Goal: Task Accomplishment & Management: Manage account settings

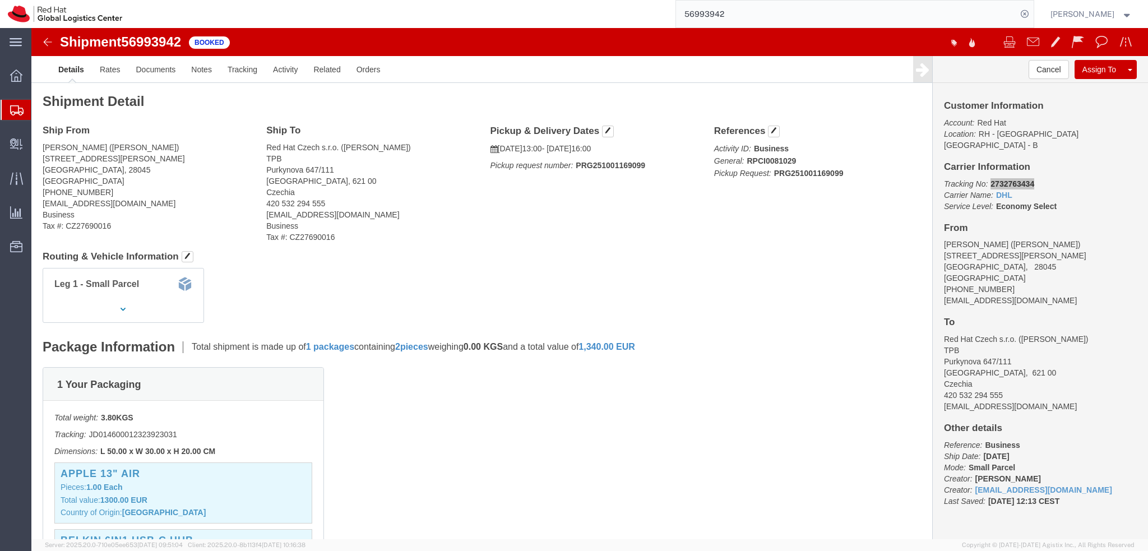
drag, startPoint x: 728, startPoint y: 11, endPoint x: 785, endPoint y: 16, distance: 57.4
click at [728, 11] on input "56993942" at bounding box center [846, 14] width 341 height 27
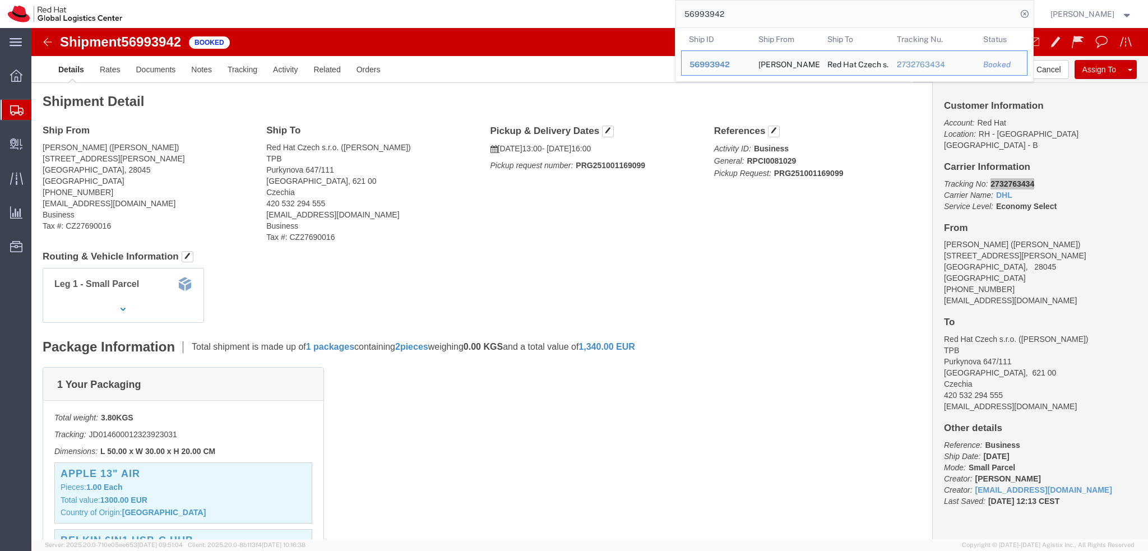
click at [785, 16] on input "56993942" at bounding box center [846, 14] width 341 height 27
paste input "393444503053"
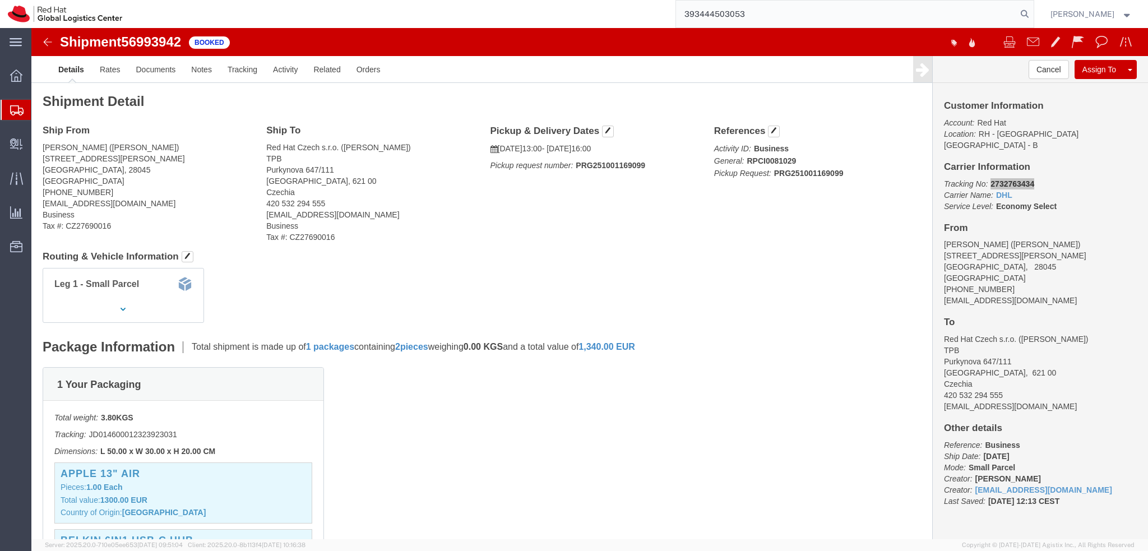
type input "393444503053"
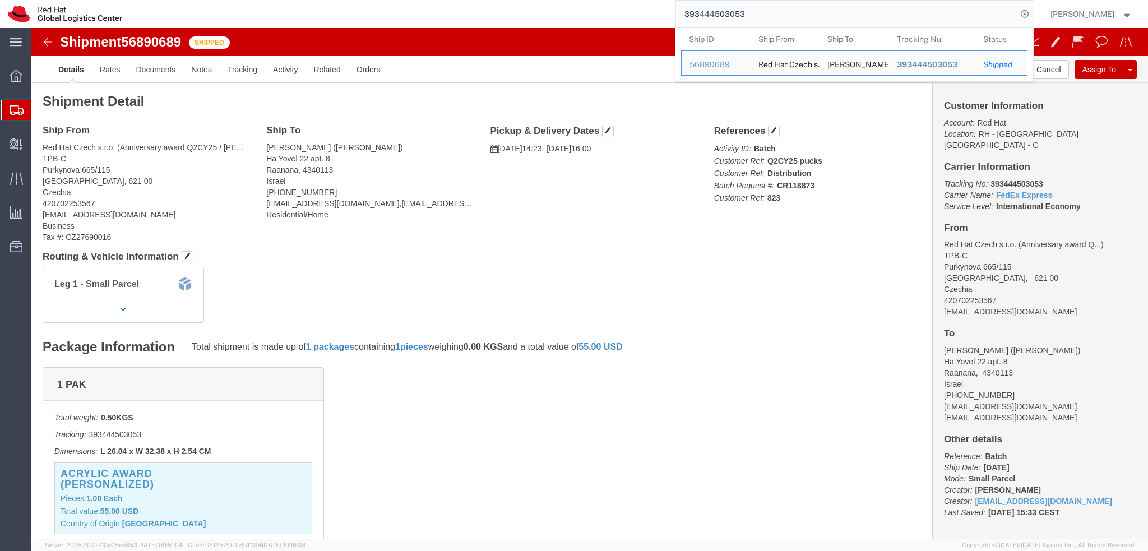
click address "Nir Farkas (Nir Farkas) Ha Yovel 22 apt. 8 Raanana, 4340113 Israel +972 52-473-…"
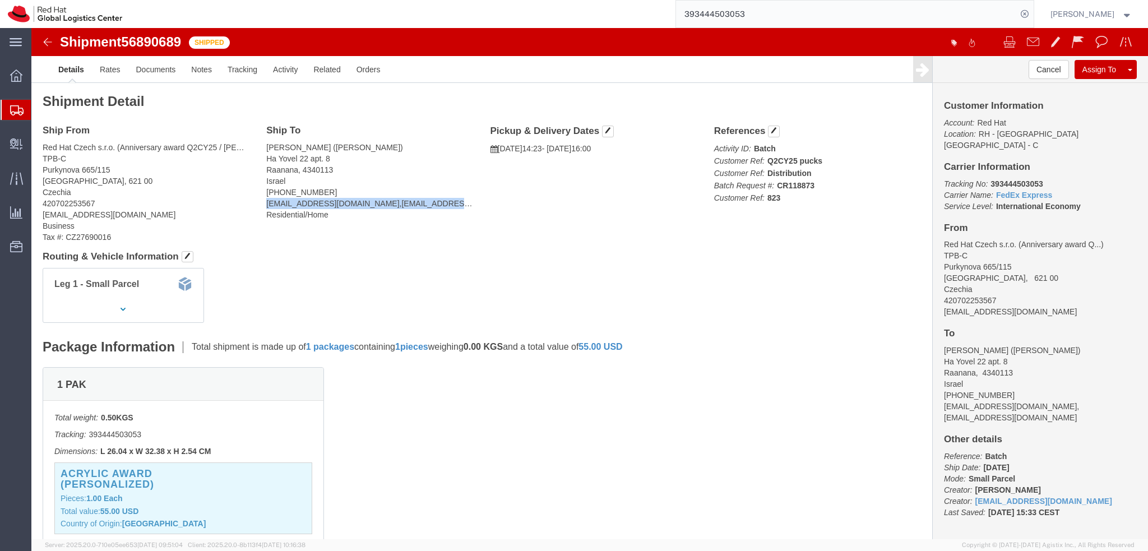
click address "Nir Farkas (Nir Farkas) Ha Yovel 22 apt. 8 Raanana, 4340113 Israel +972 52-473-…"
drag, startPoint x: 305, startPoint y: 176, endPoint x: 231, endPoint y: 178, distance: 74.1
click div "Ship To Nir Farkas (Nir Farkas) Ha Yovel 22 apt. 8 Raanana, 4340113 Israel +972…"
copy address "nfarkas@redhat.com"
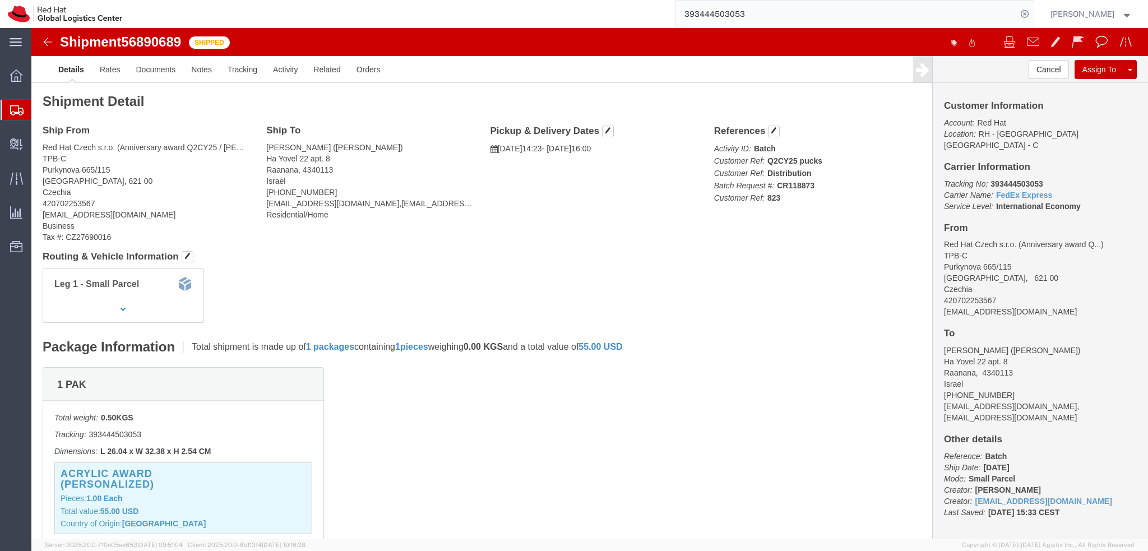
click div "Ship From Red Hat Czech s.r.o. (Anniversary award Q2CY25 / Kara Strang) TPB-C P…"
click img
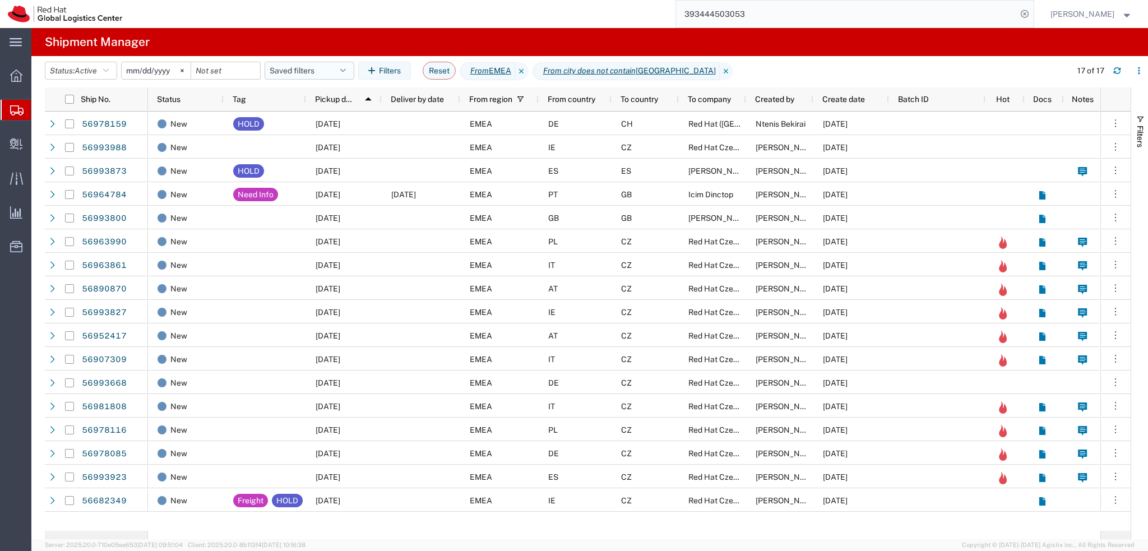
click at [305, 78] on button "Saved filters" at bounding box center [310, 71] width 90 height 18
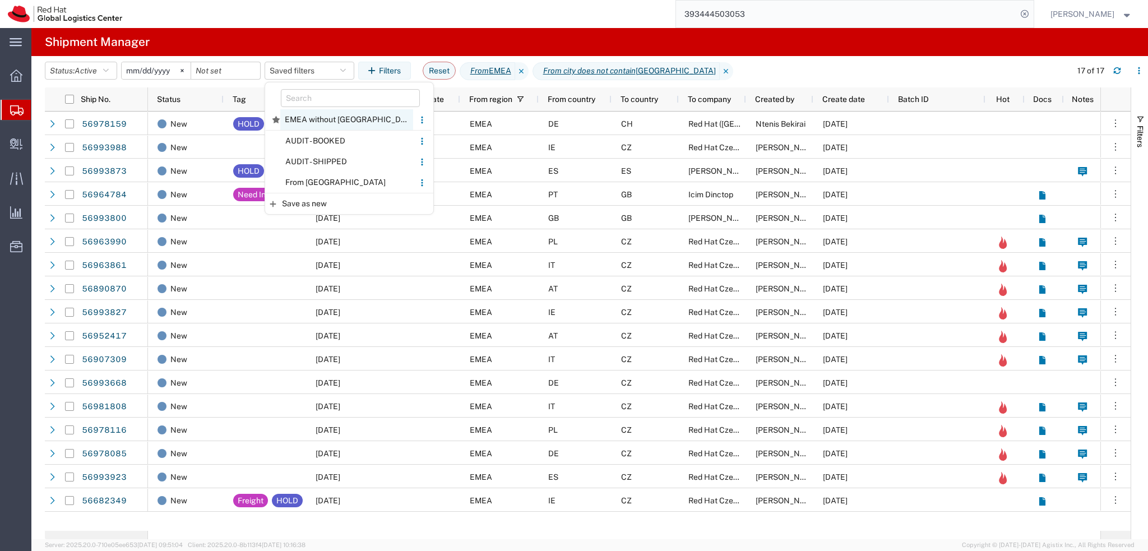
click at [339, 121] on span "EMEA without Brno" at bounding box center [346, 119] width 133 height 21
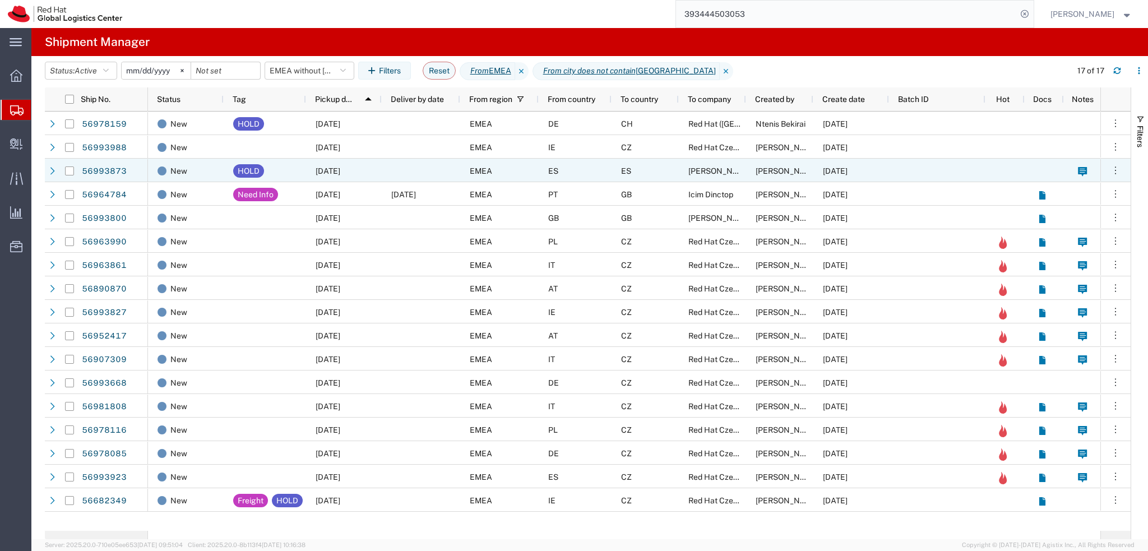
click at [384, 168] on div at bounding box center [421, 171] width 79 height 24
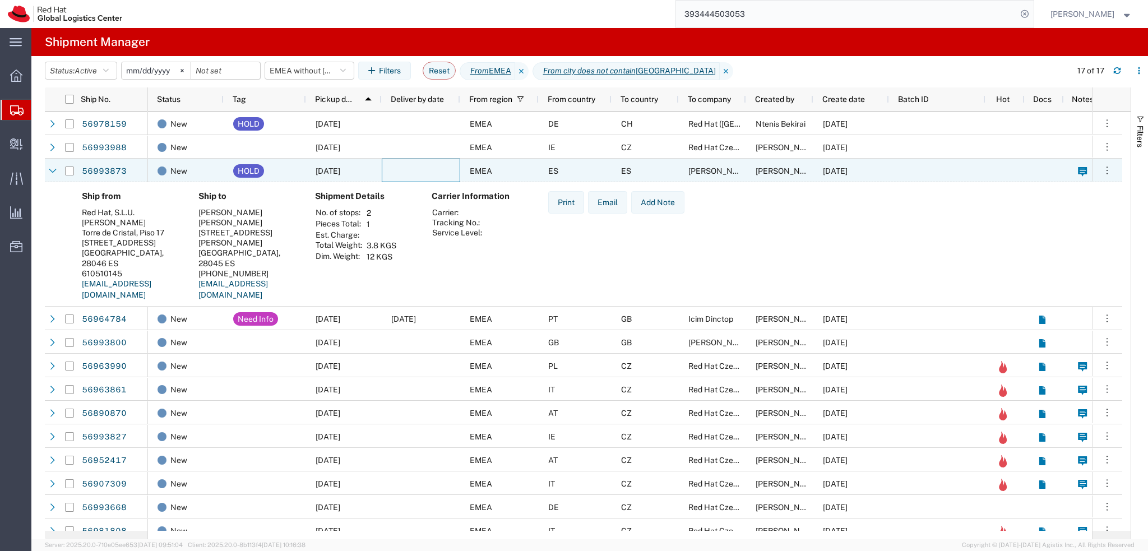
click at [384, 168] on div at bounding box center [421, 171] width 79 height 24
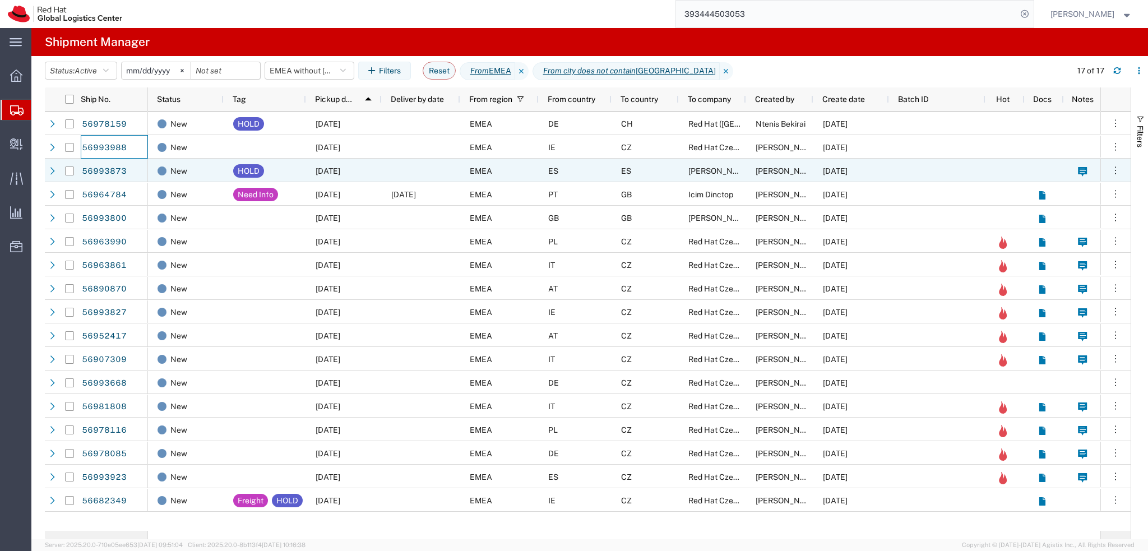
click at [416, 177] on div at bounding box center [421, 171] width 79 height 24
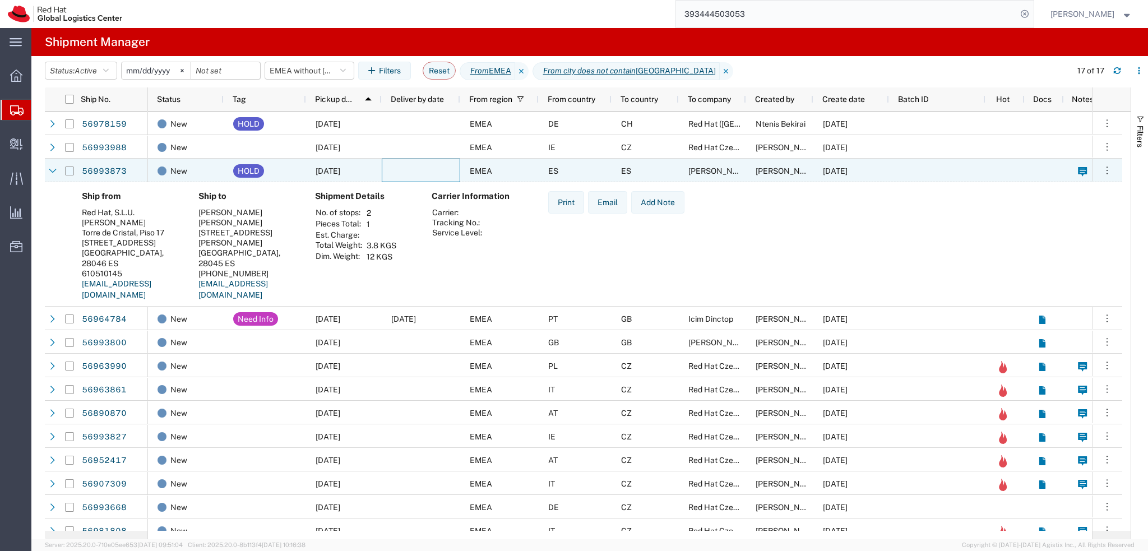
click at [73, 172] on input "Press Space to toggle row selection (unchecked)" at bounding box center [69, 171] width 9 height 9
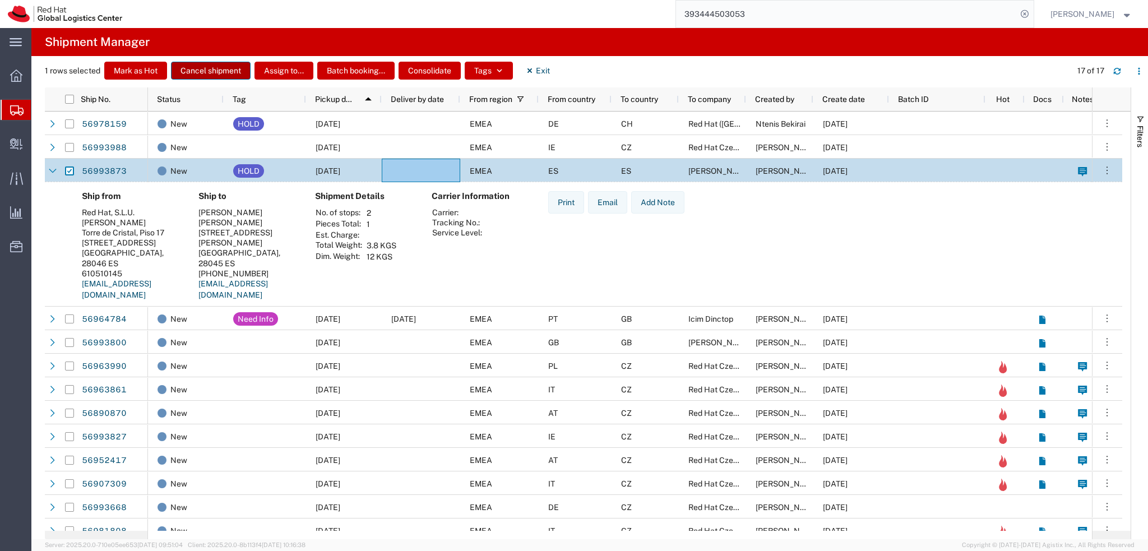
click at [200, 75] on button "Cancel shipment" at bounding box center [211, 71] width 80 height 18
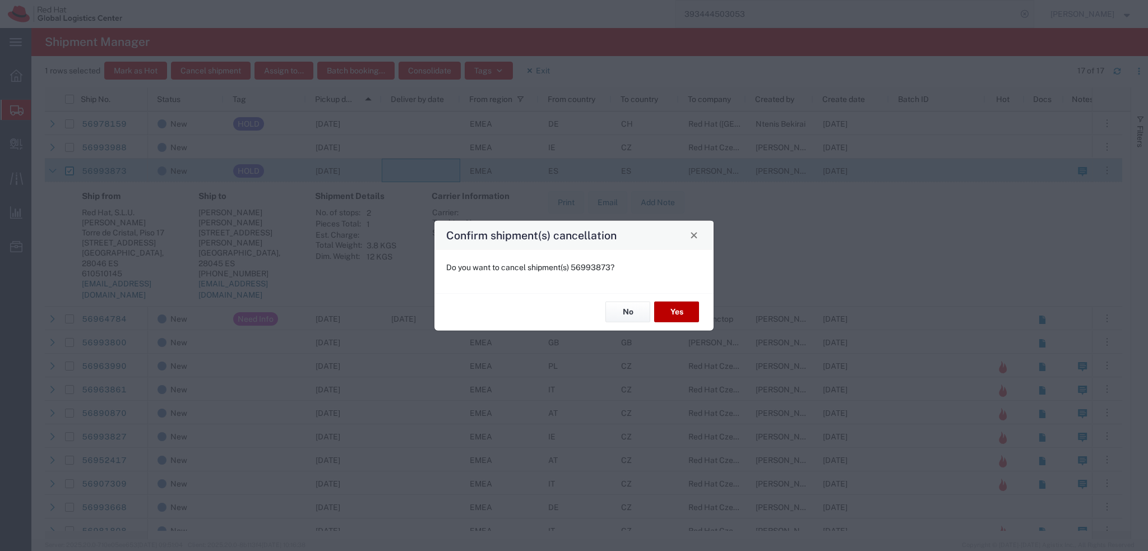
click at [679, 312] on button "Yes" at bounding box center [676, 312] width 45 height 21
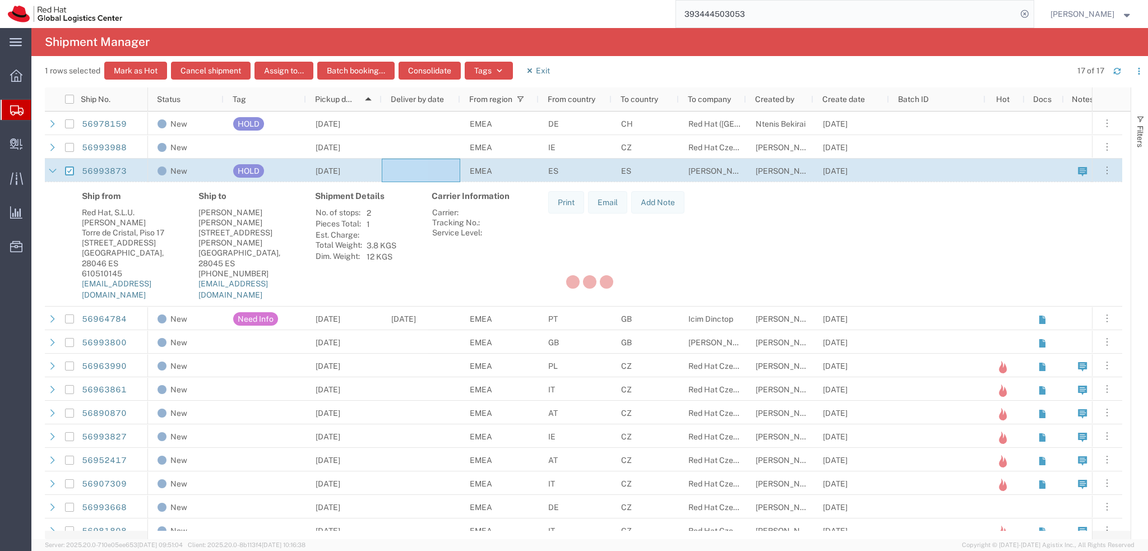
checkbox input "false"
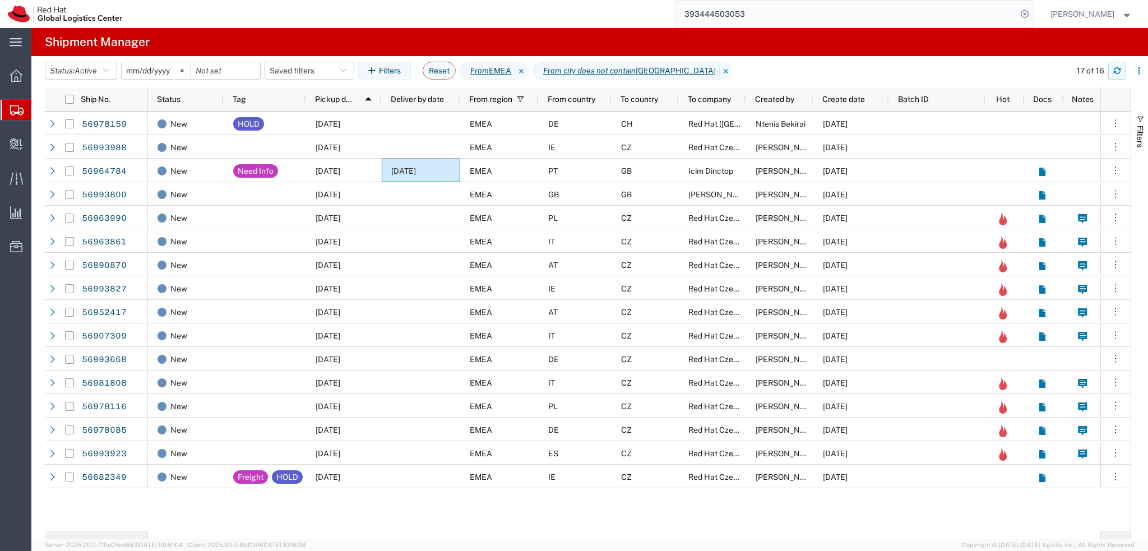
click at [1117, 69] on icon "button" at bounding box center [1118, 71] width 8 height 8
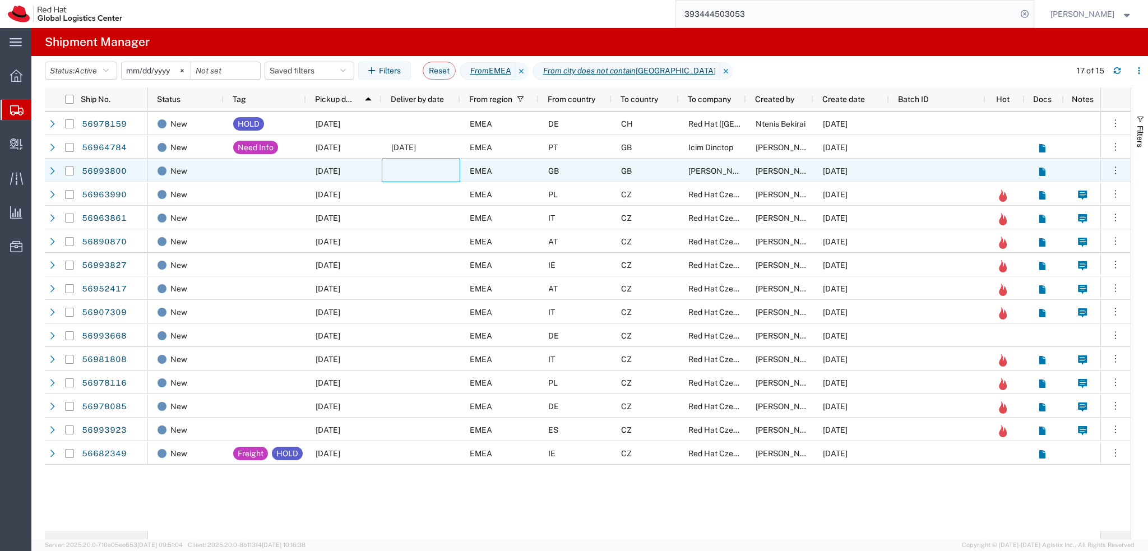
click at [438, 169] on div at bounding box center [421, 171] width 79 height 24
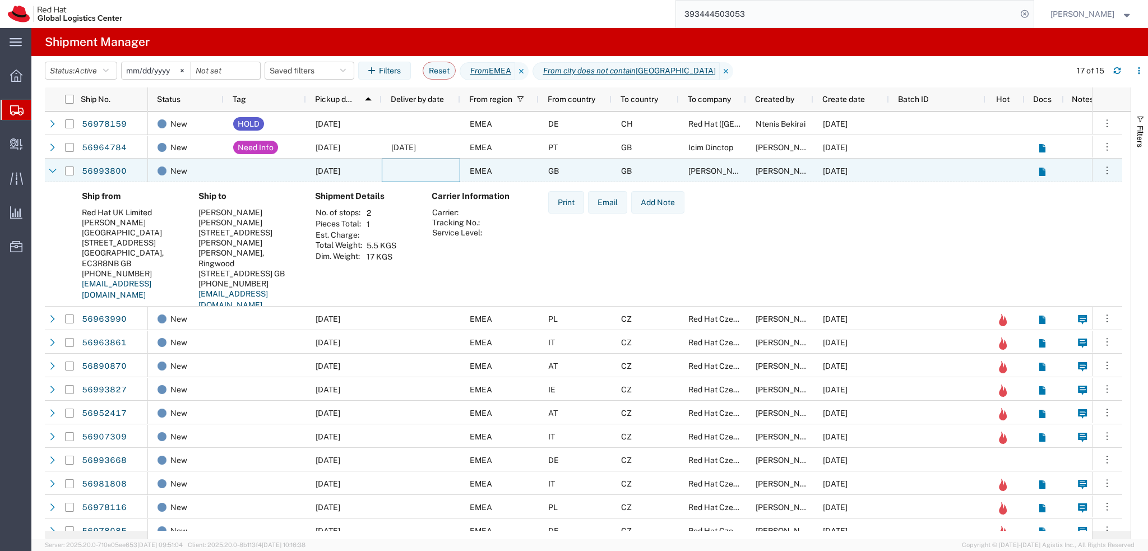
click at [432, 171] on div at bounding box center [421, 171] width 79 height 24
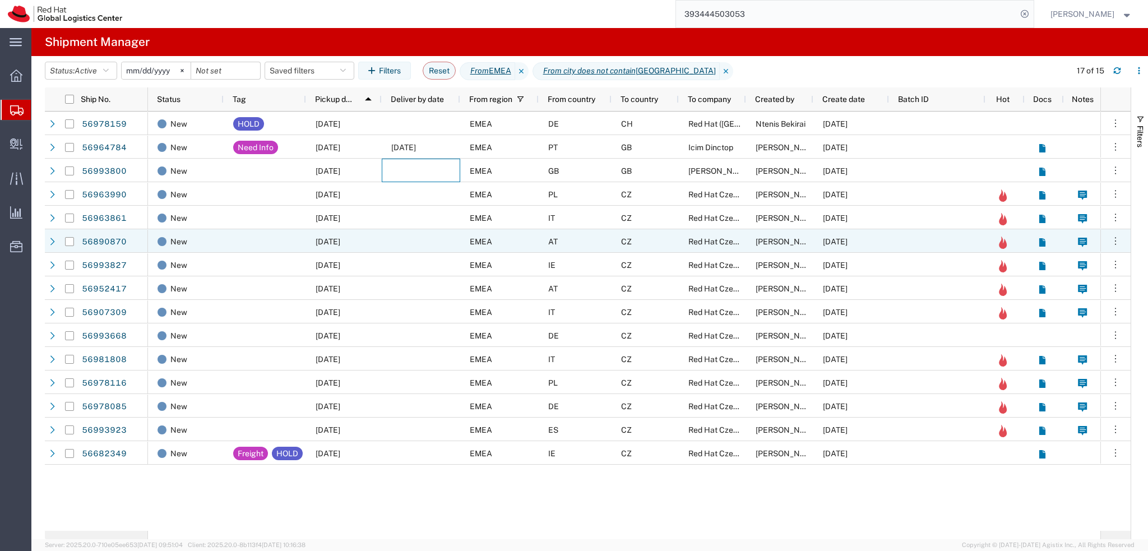
click at [583, 244] on div "AT" at bounding box center [575, 241] width 73 height 24
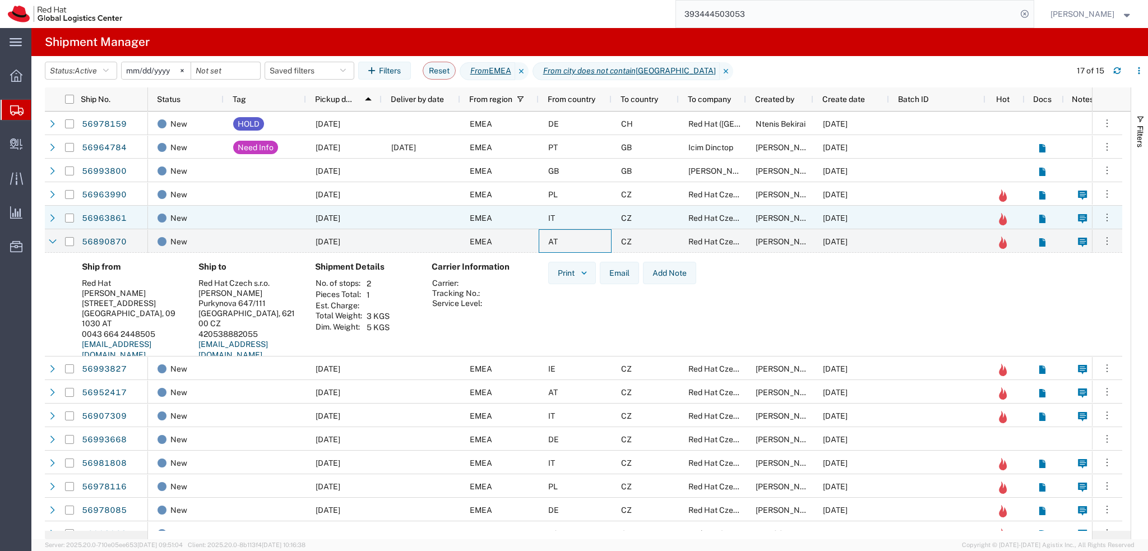
click at [572, 218] on div "IT" at bounding box center [575, 218] width 73 height 24
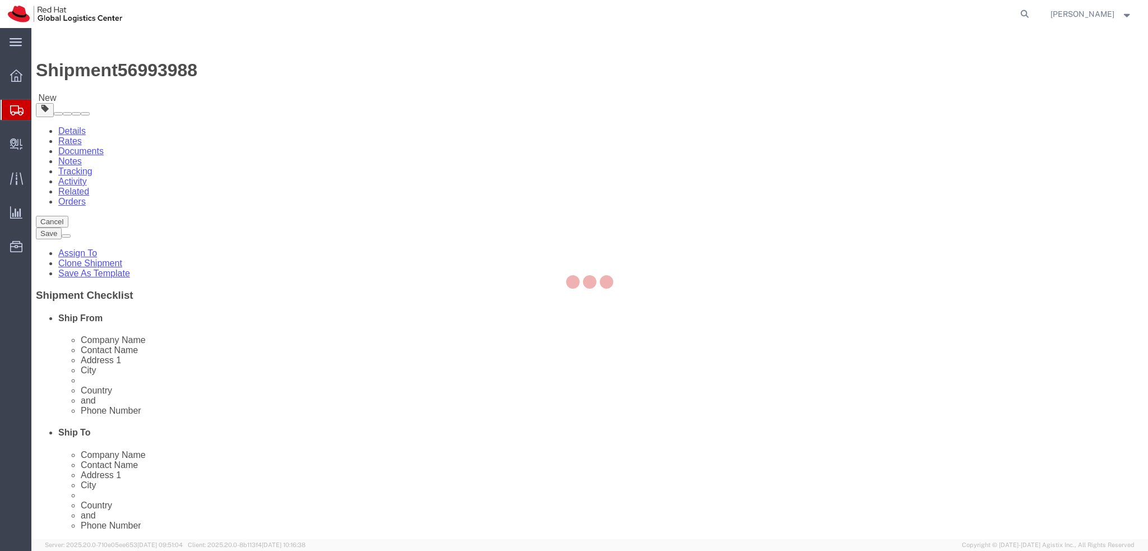
select select "37944"
select select "38036"
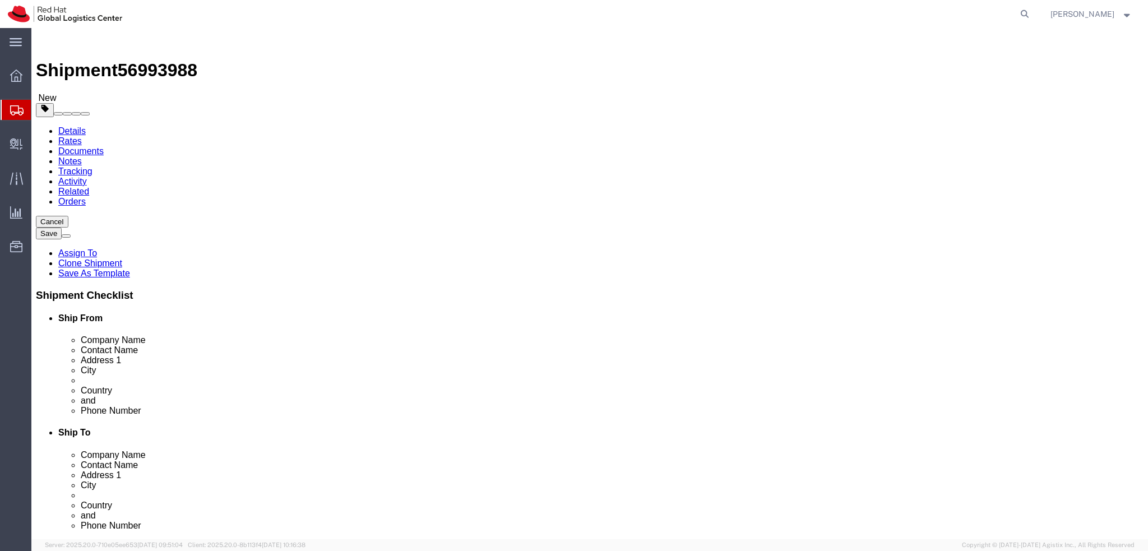
drag, startPoint x: 689, startPoint y: 230, endPoint x: 593, endPoint y: 226, distance: 96.0
click div "Contact Name Karolina Wozniak"
click label "City"
drag, startPoint x: 684, startPoint y: 377, endPoint x: 532, endPoint y: 386, distance: 152.3
click div "Phone Number 00000000"
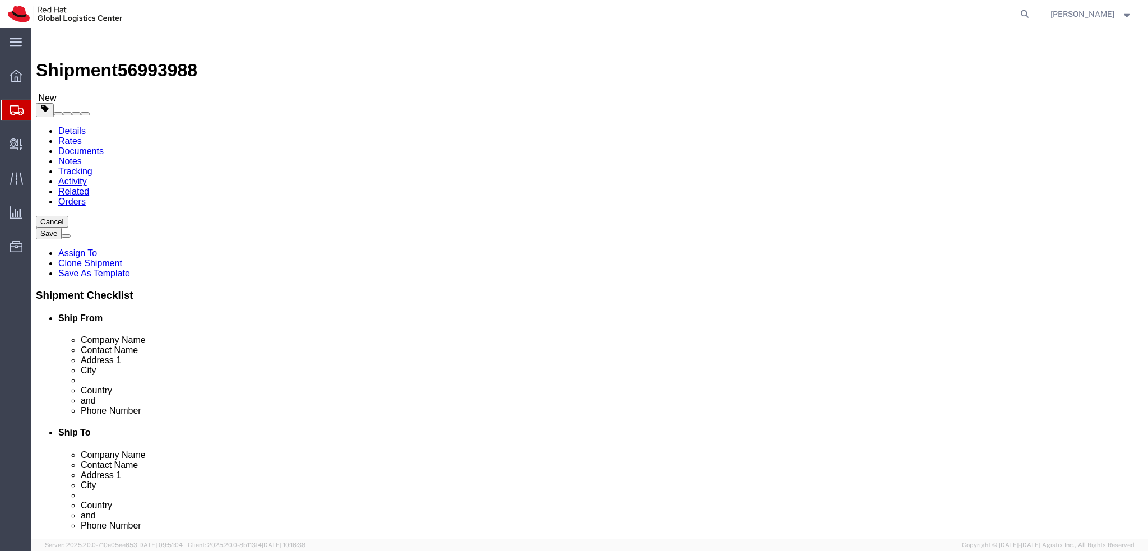
paste input "+420775852635"
type input "+420775852635"
click div "Location RH - Brno - Tech Park Brno - B My Profile Location RH - Amsterdam - MS…"
click icon
click dd "1.00 EUR"
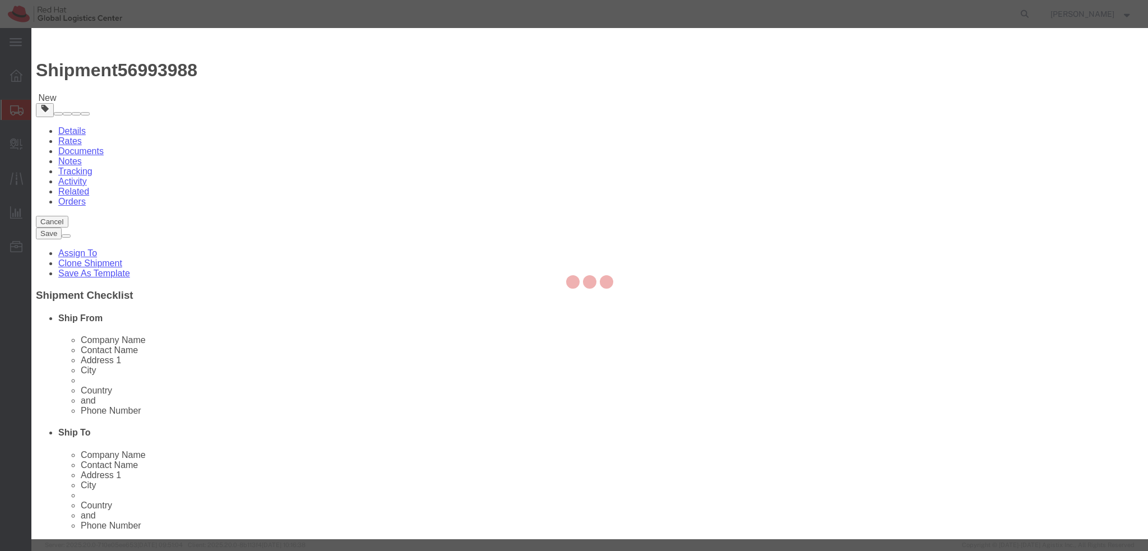
click textarea
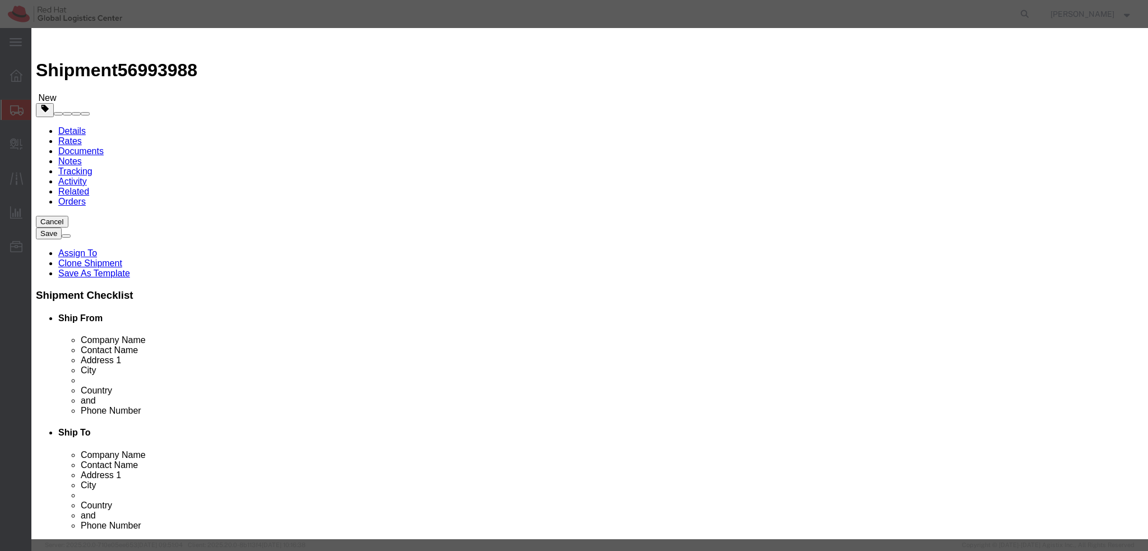
type textarea "Documents"
click button "Save & Close"
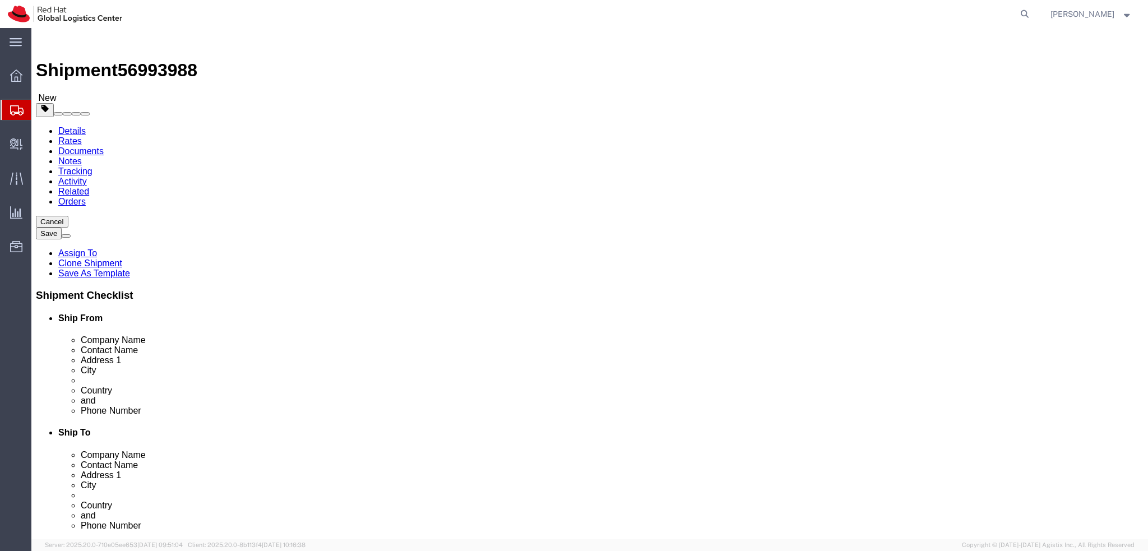
click dd "1.00 EUR"
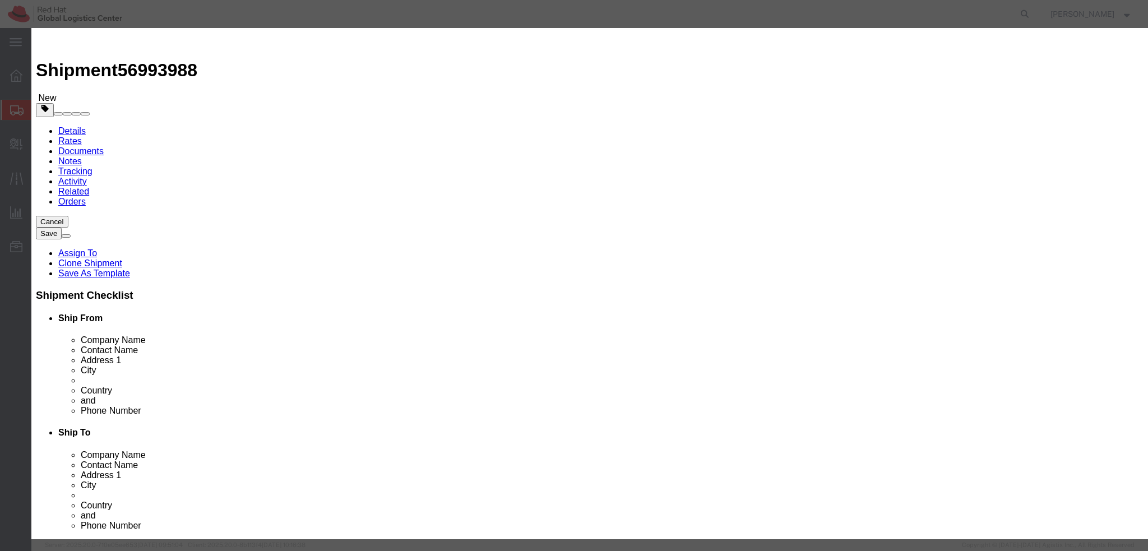
click button "Save & Close"
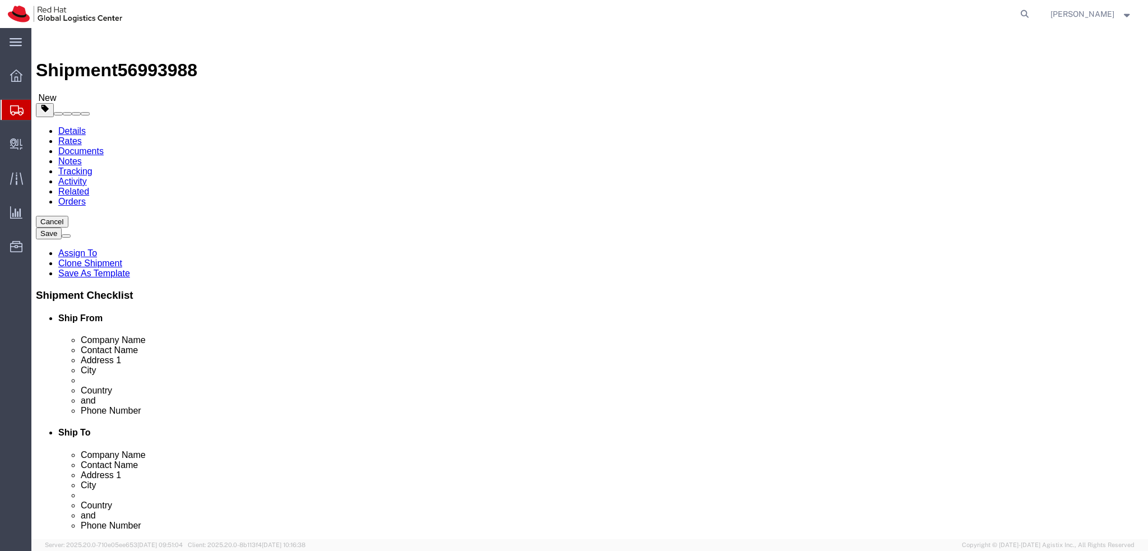
click icon
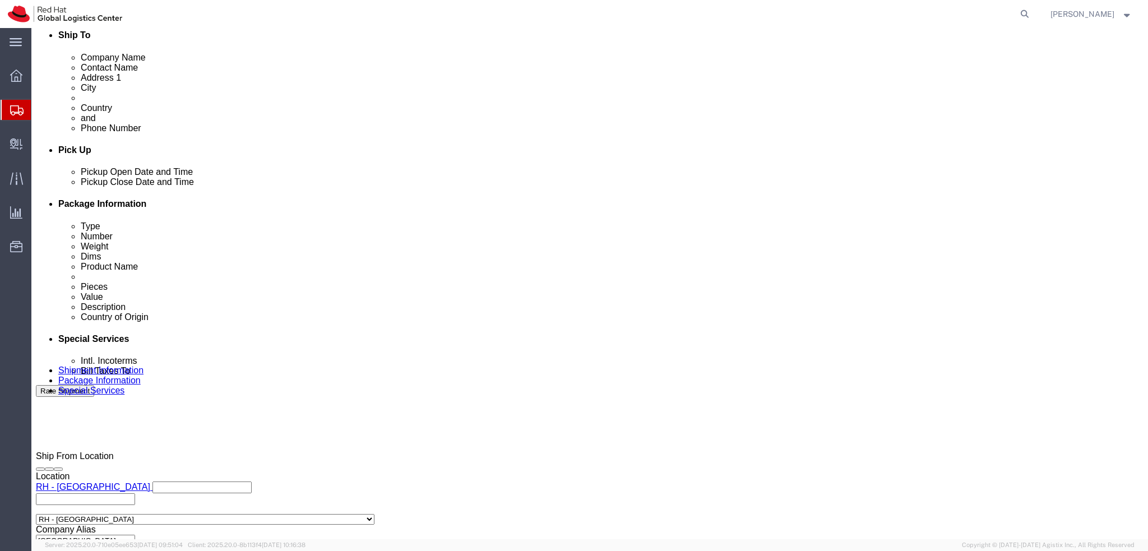
scroll to position [505, 0]
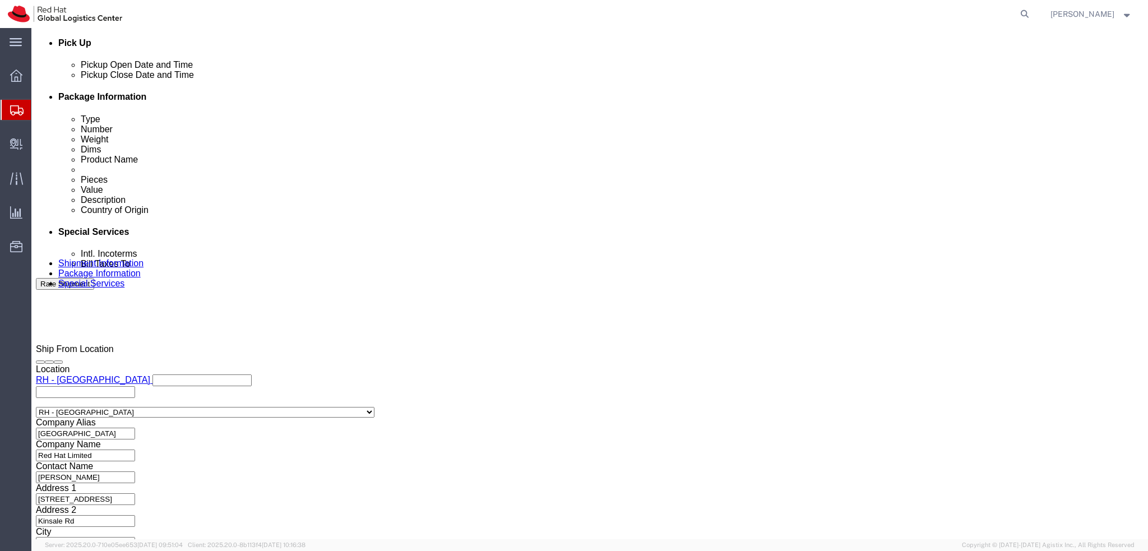
click button "Rate Shipment"
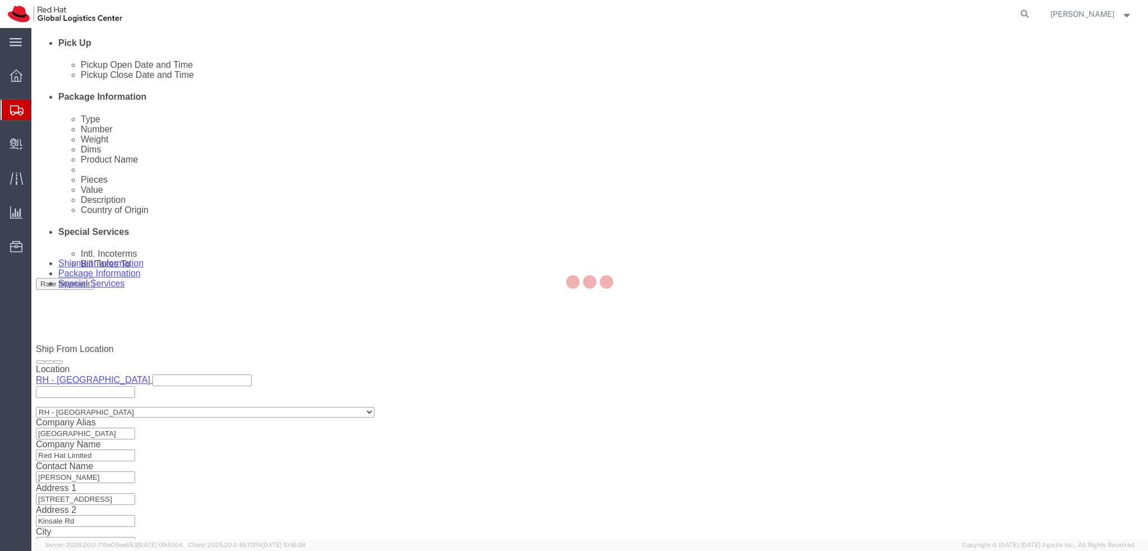
scroll to position [0, 0]
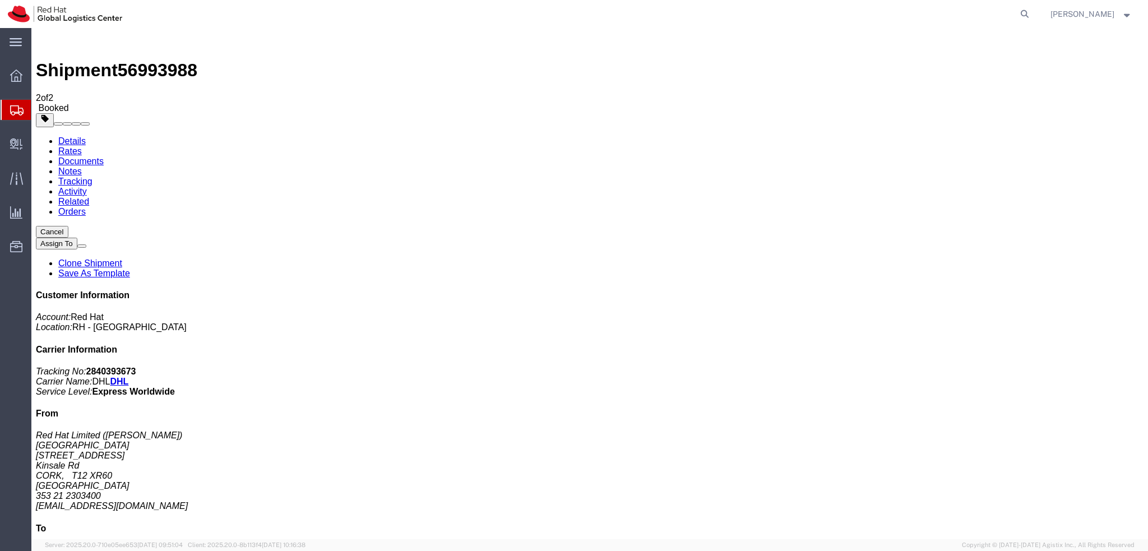
click at [76, 136] on link "Details" at bounding box center [71, 141] width 27 height 10
click button "button"
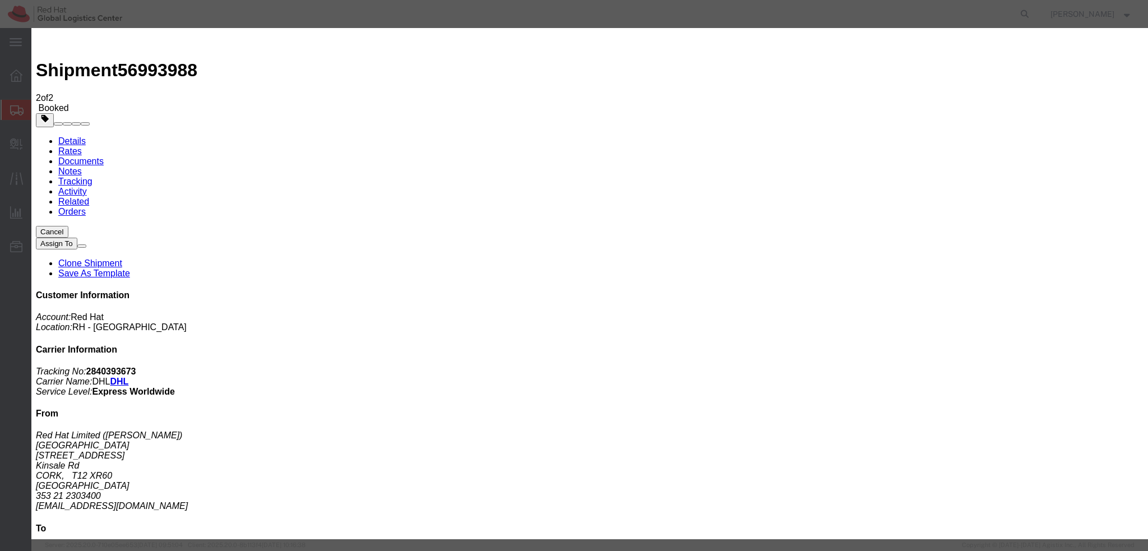
click div "Oct 01 2025 2:23 PM"
type input "1:00 PM"
click button "Apply"
click div "Oct 01 2025 4:00 PM"
type input "3:01 PM"
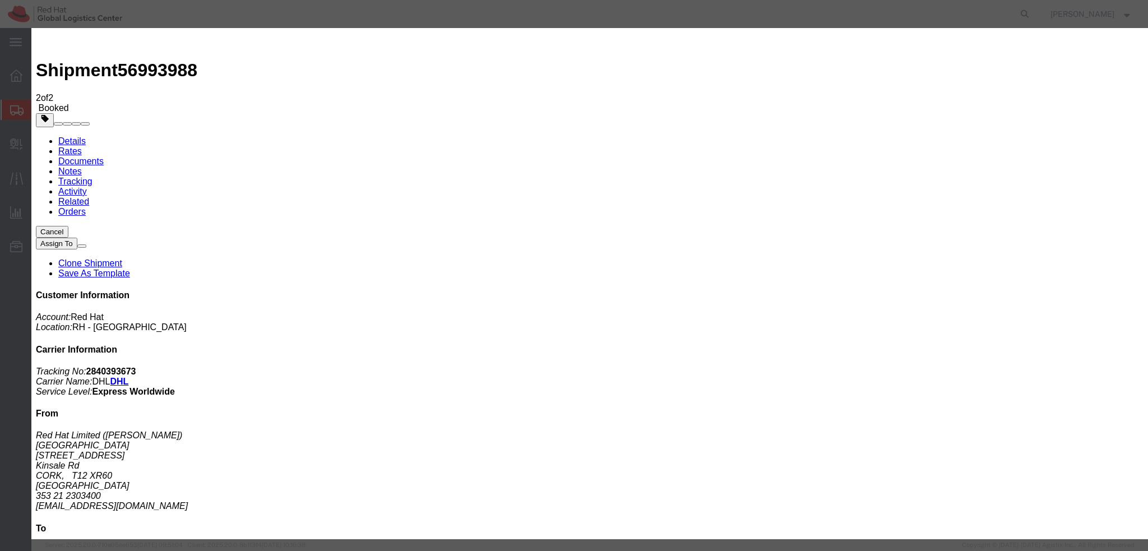
click button "Apply"
click button "Save"
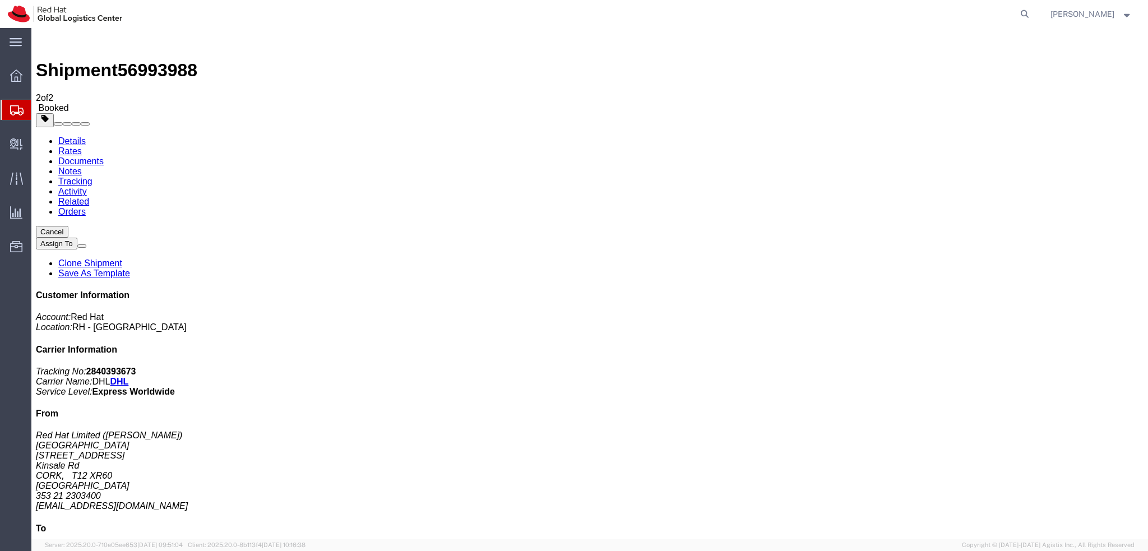
click button "Close"
click address "Red Hat Limited (Charyl Horgan) CORK 6700 Cork Airport Business Park Kinsale Rd…"
copy div "chorgan@redhat.com"
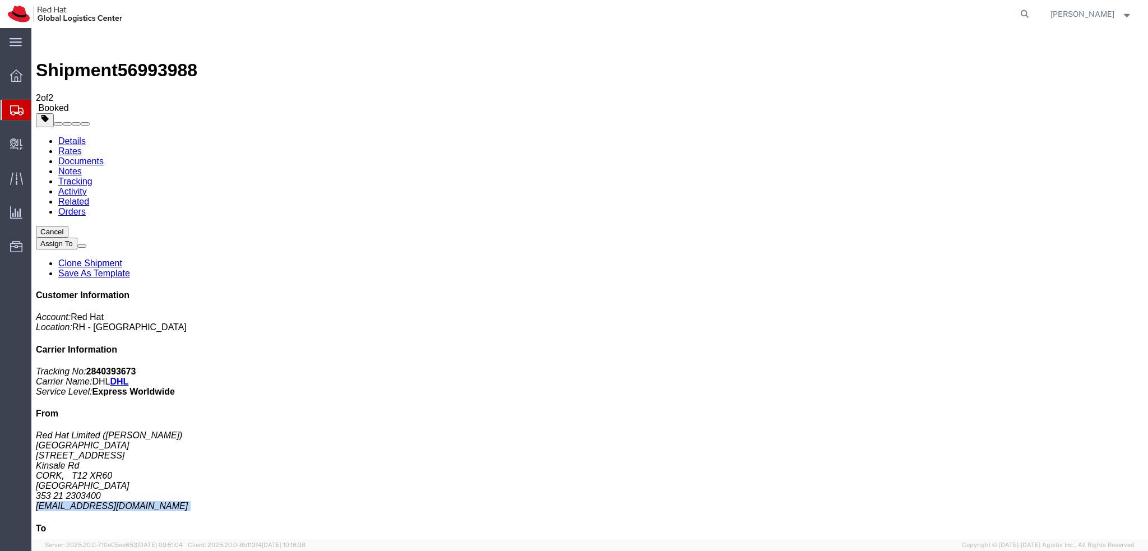
click link "Documents"
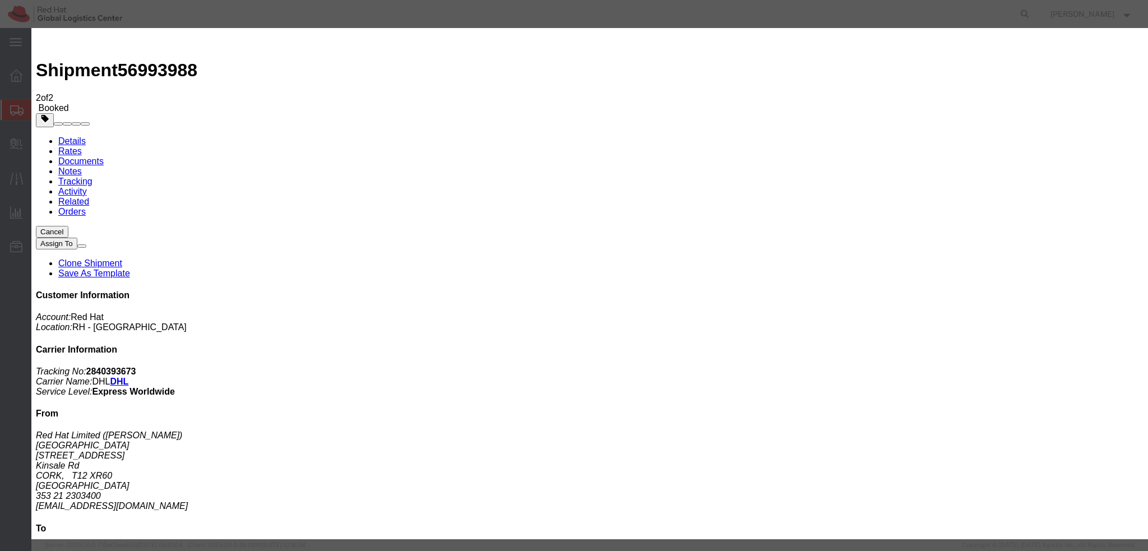
paste input "chorgan@redhat.com"
type input "chorgan@redhat.com"
type input "mconn"
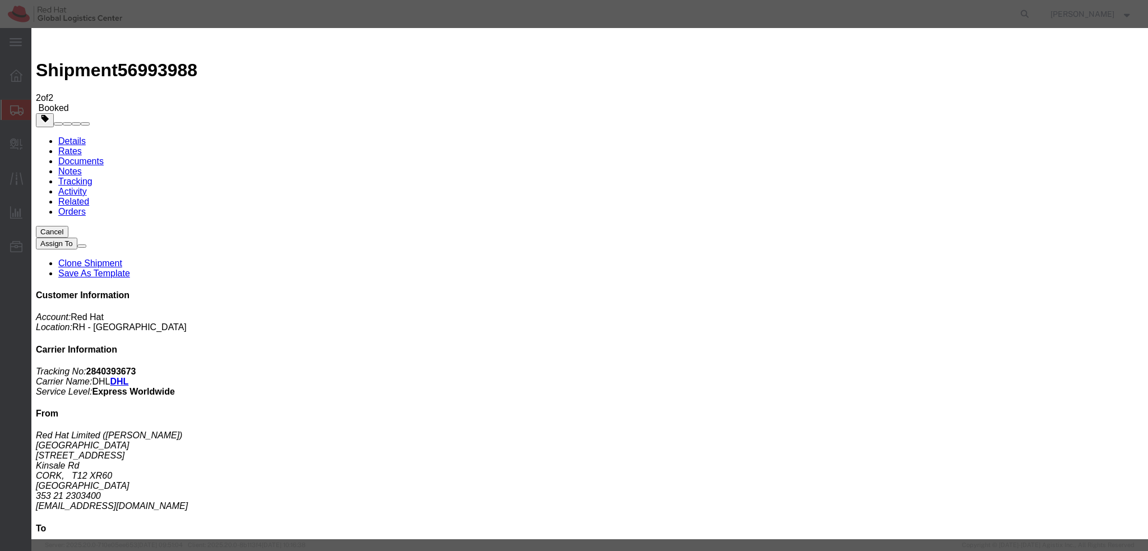
paste textarea "Hi A, please find the label for your shipment to B attached to this email. Plea…"
drag, startPoint x: 610, startPoint y: 243, endPoint x: 677, endPoint y: 258, distance: 69.0
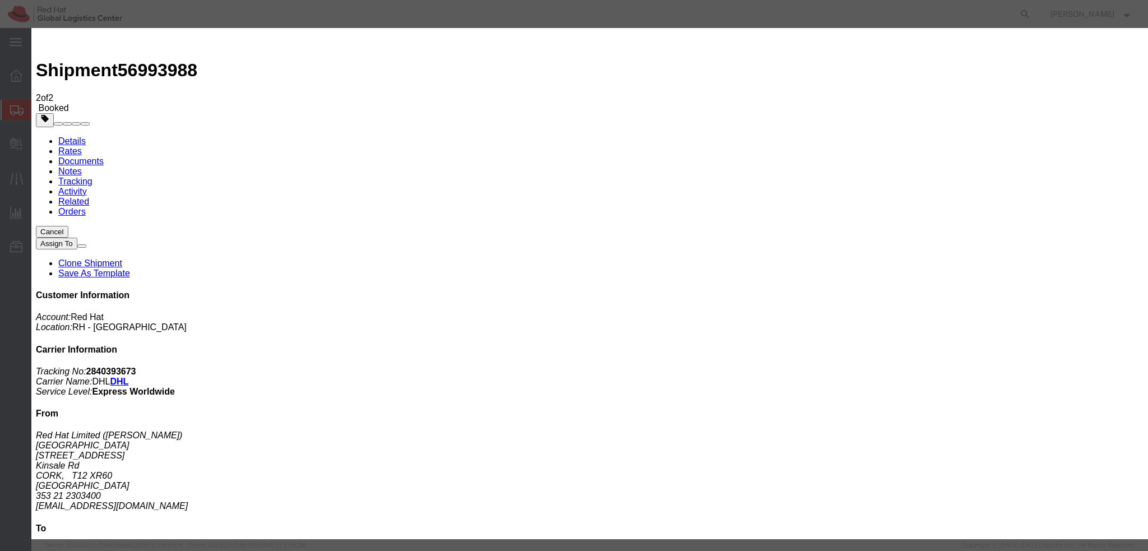
drag, startPoint x: 667, startPoint y: 255, endPoint x: 673, endPoint y: 257, distance: 6.4
type textarea "Hi Charyl, please find the label for your shipment to Brno attached to this ema…"
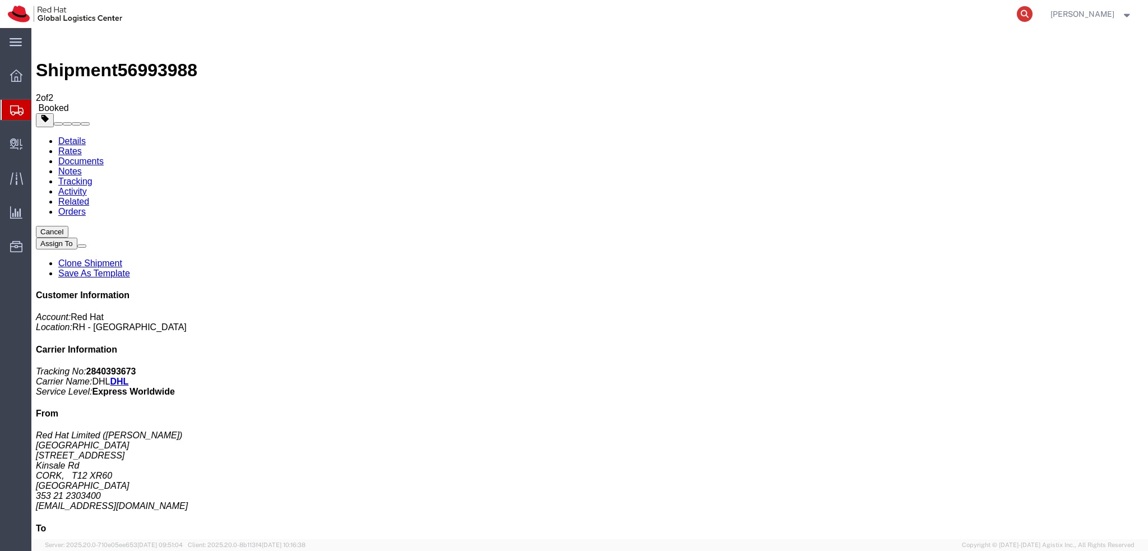
click at [1033, 11] on icon at bounding box center [1025, 14] width 16 height 16
paste input "56963850"
type input "56963850"
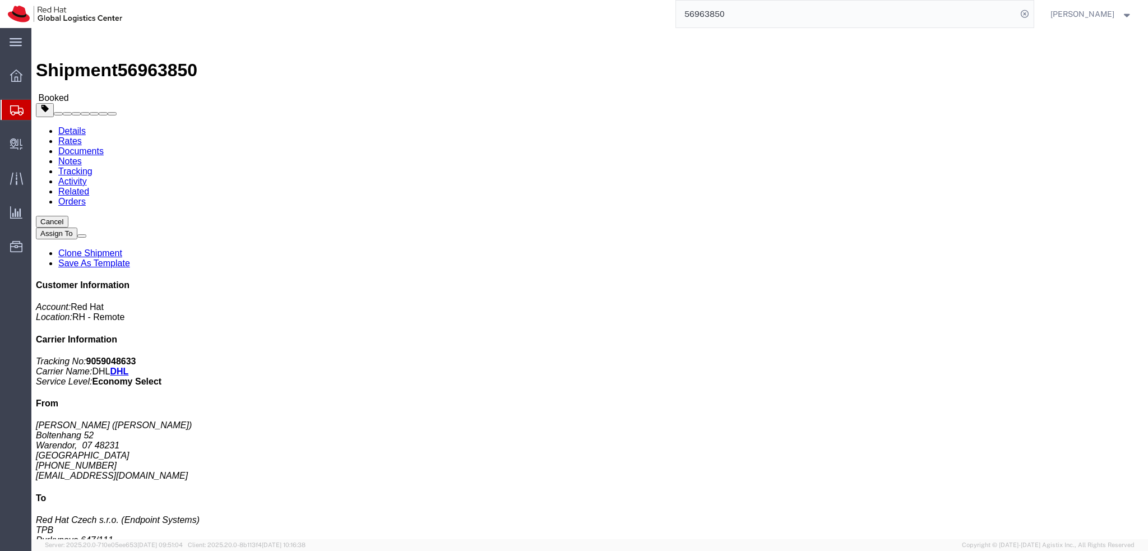
click span "button"
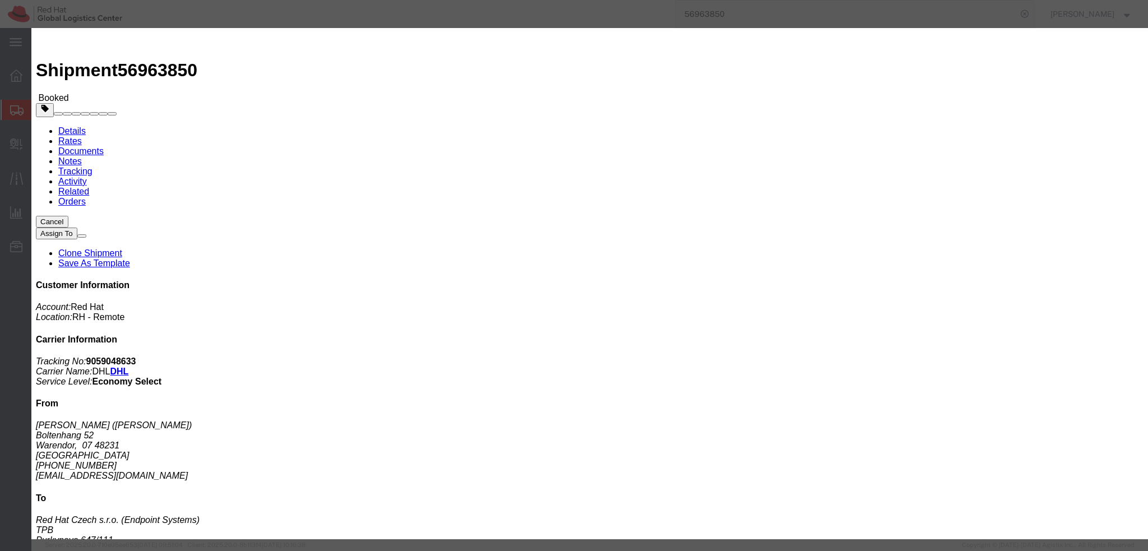
click button "Cancel pick-up request"
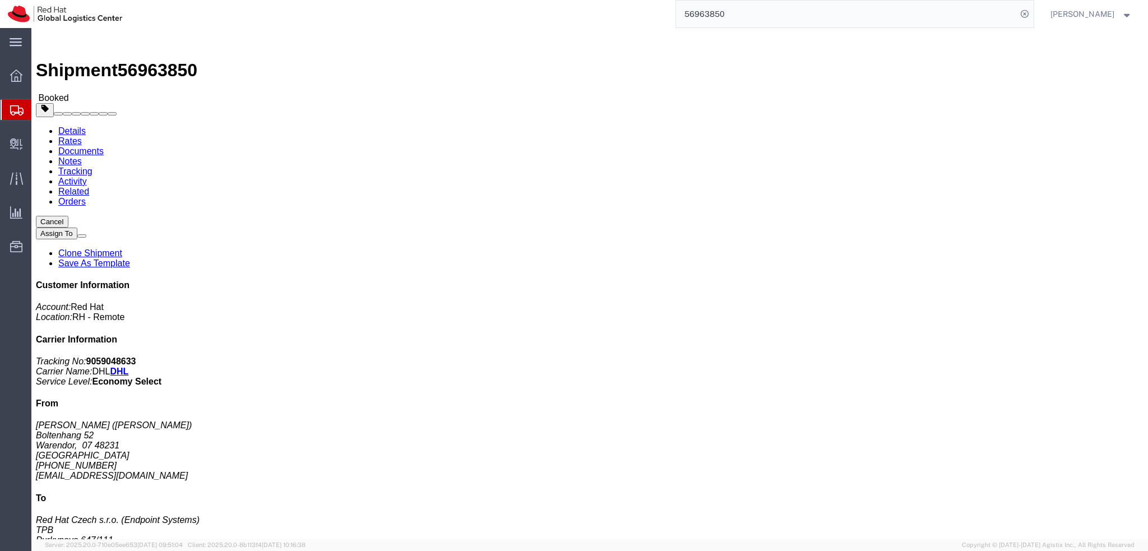
click div
click button "Cancel"
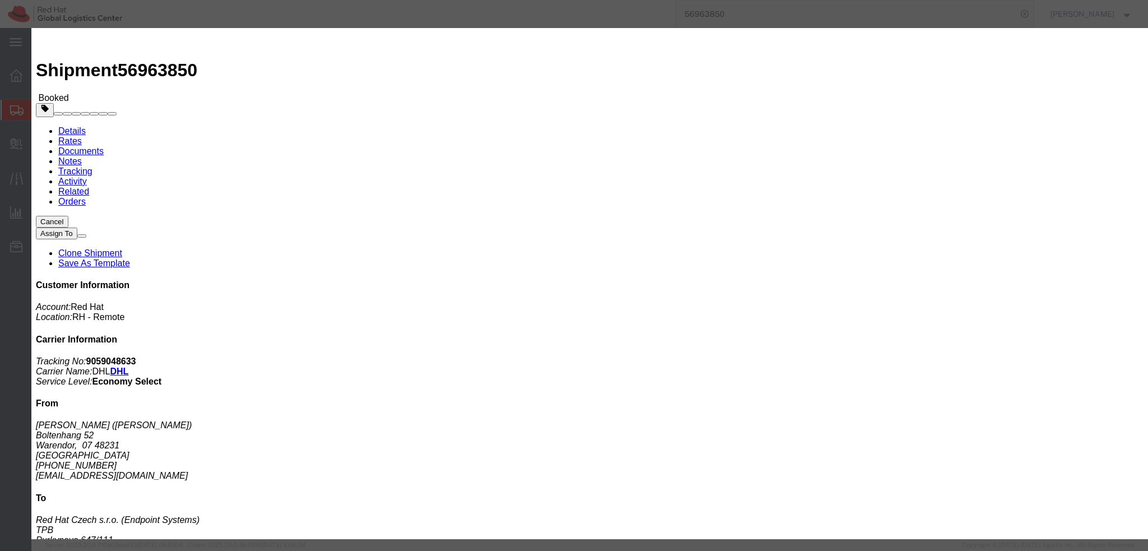
click button "Yes"
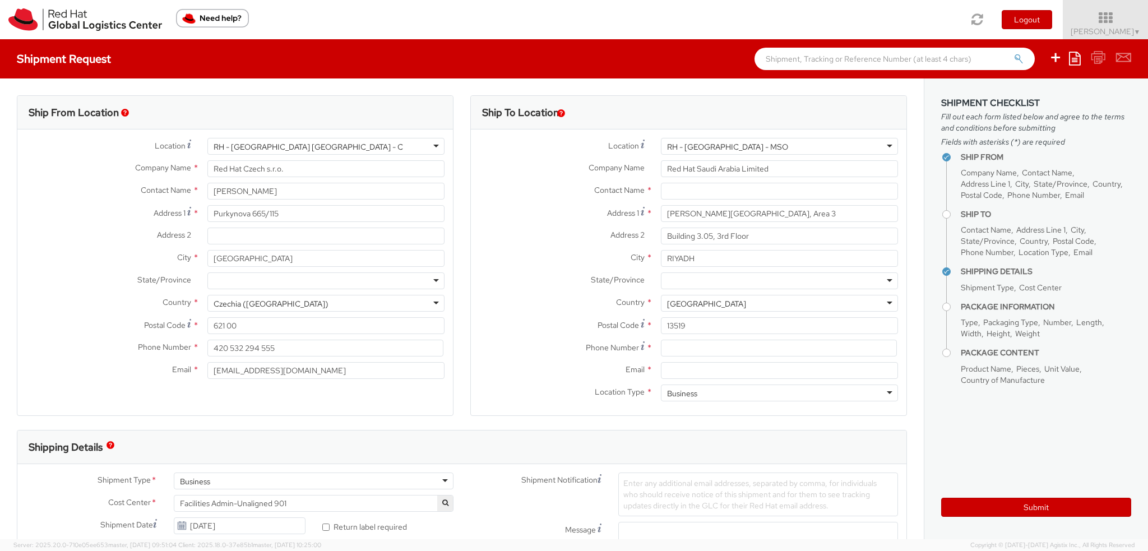
select select
click at [814, 149] on div "RH - [GEOGRAPHIC_DATA] - MSO" at bounding box center [779, 146] width 237 height 17
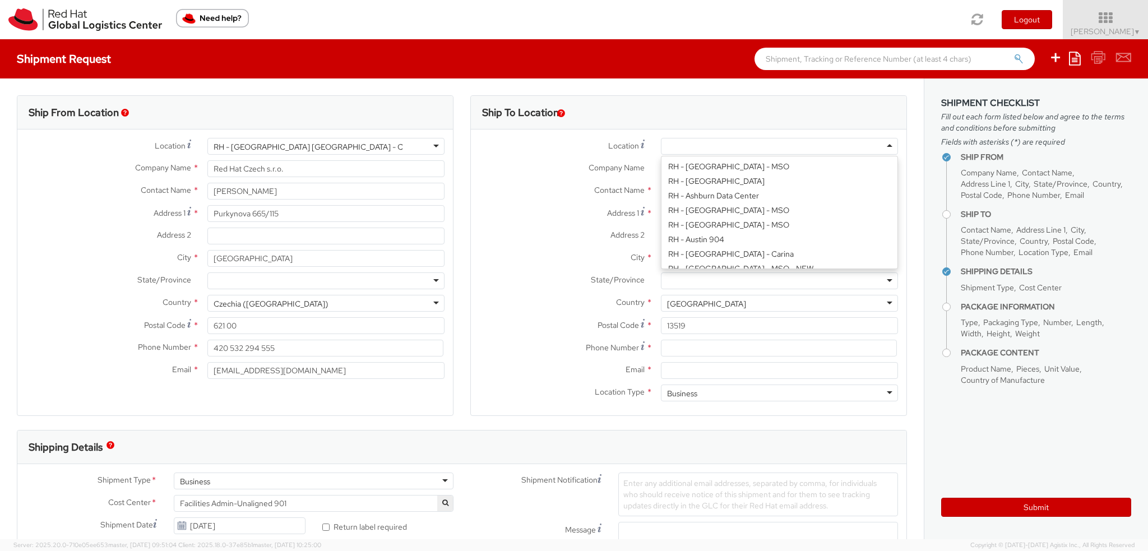
click at [551, 196] on label "Contact Name *" at bounding box center [562, 190] width 182 height 15
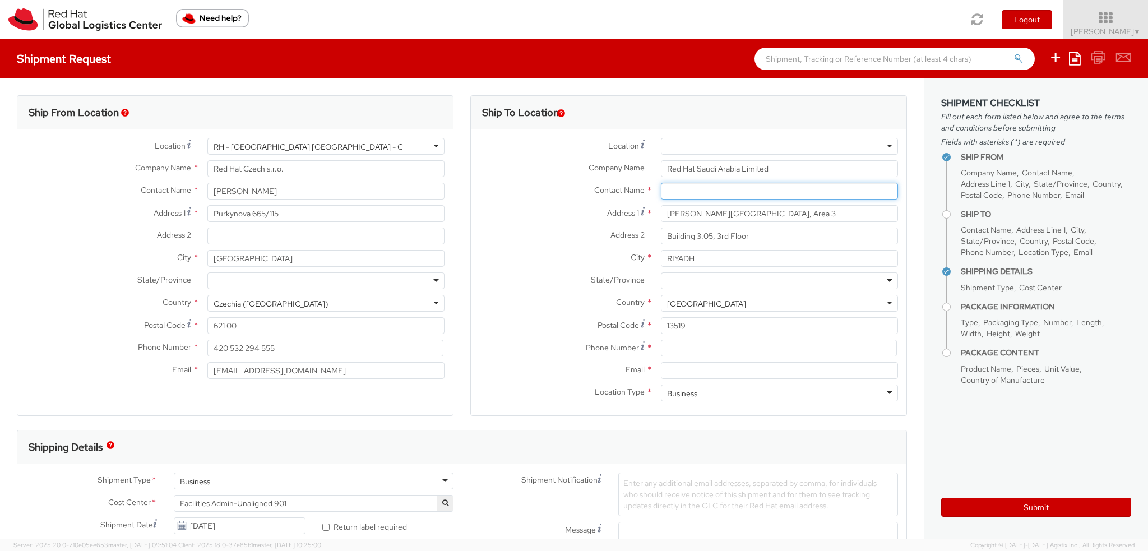
click at [725, 192] on input "text" at bounding box center [779, 191] width 237 height 17
paste input "Karolina Wozniak"
type input "Karolina Wozniak"
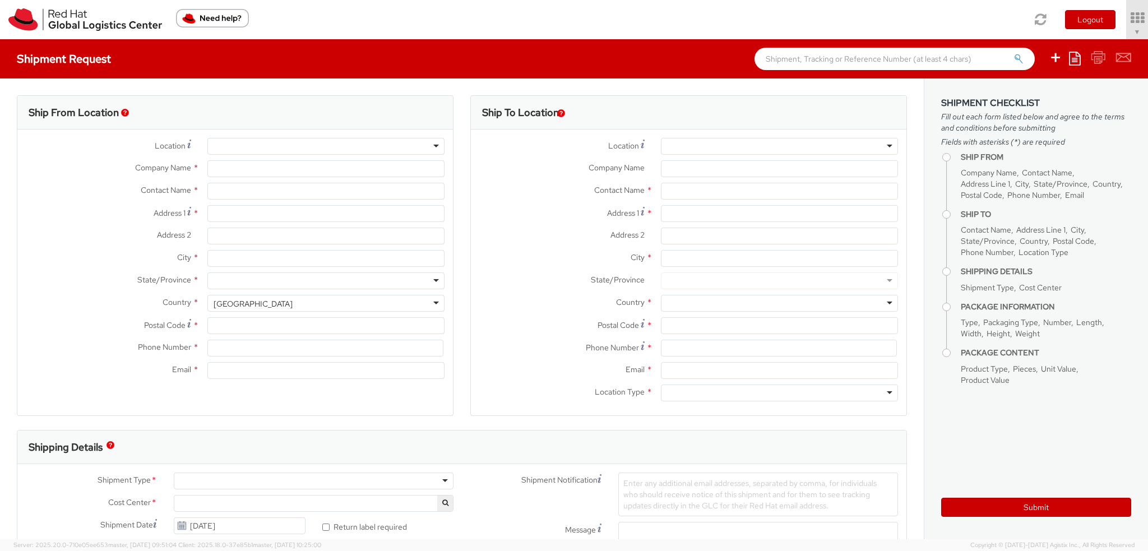
select select "901"
select select
click at [498, 186] on label "Contact Name *" at bounding box center [562, 190] width 182 height 15
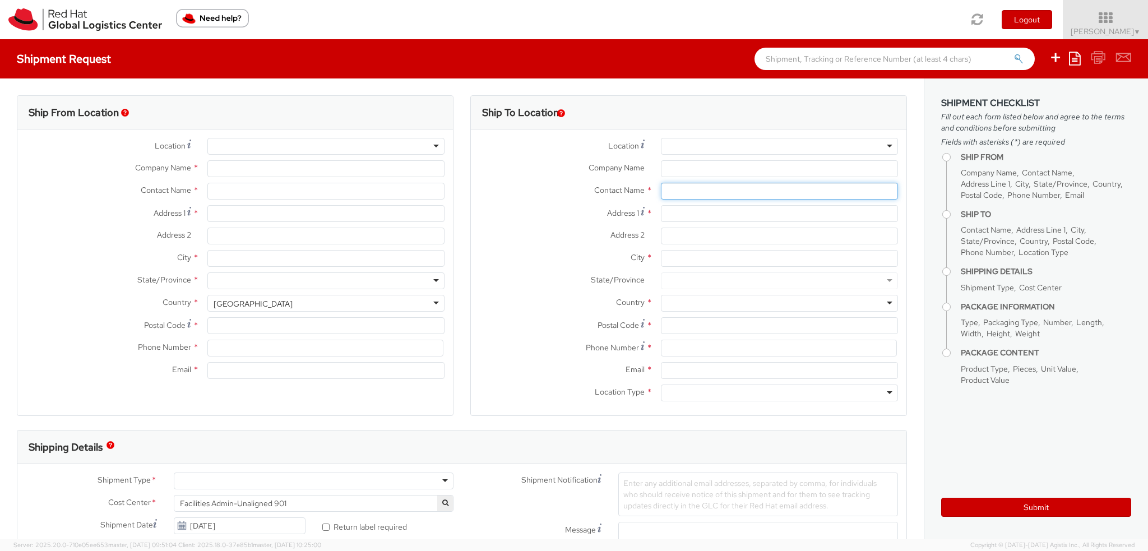
click at [695, 190] on input "text" at bounding box center [779, 191] width 237 height 17
type input "Red Hat Czech s.r.o."
type input "[PERSON_NAME]"
type input "Purkynova 665/115"
type input "[GEOGRAPHIC_DATA]"
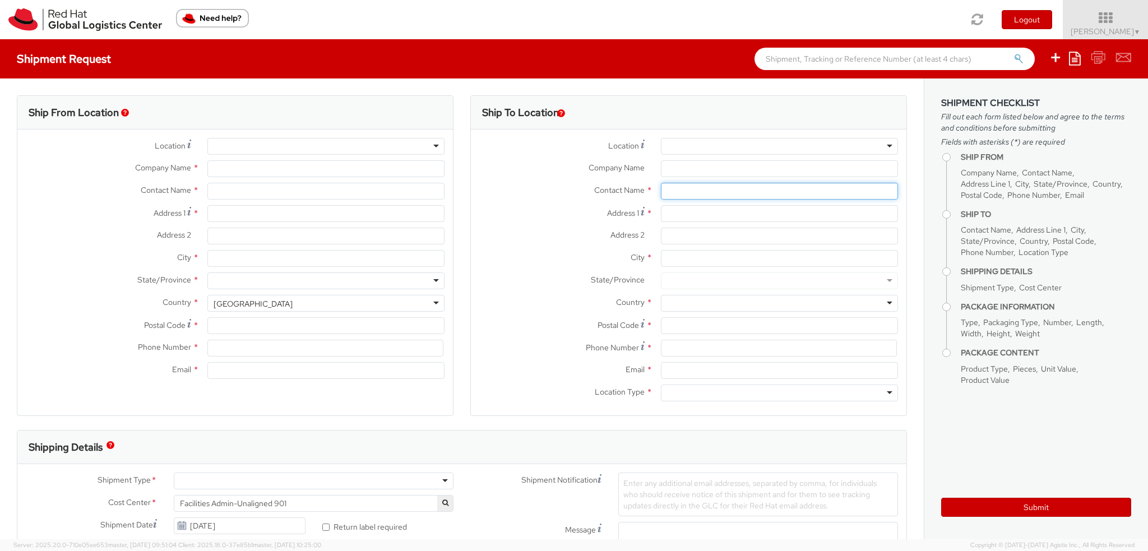
type input "621 00"
type input "420 532 294 555"
type input "[EMAIL_ADDRESS][DOMAIN_NAME]"
select select "CM"
select select "KGS"
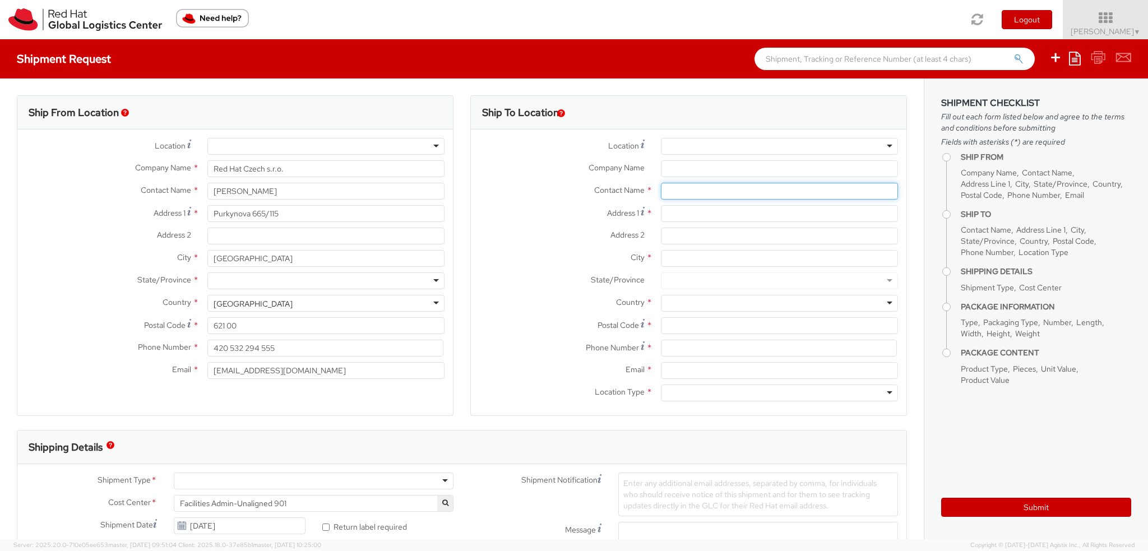
paste input "Karolina Wozniak"
type input "Karolina Wozniak"
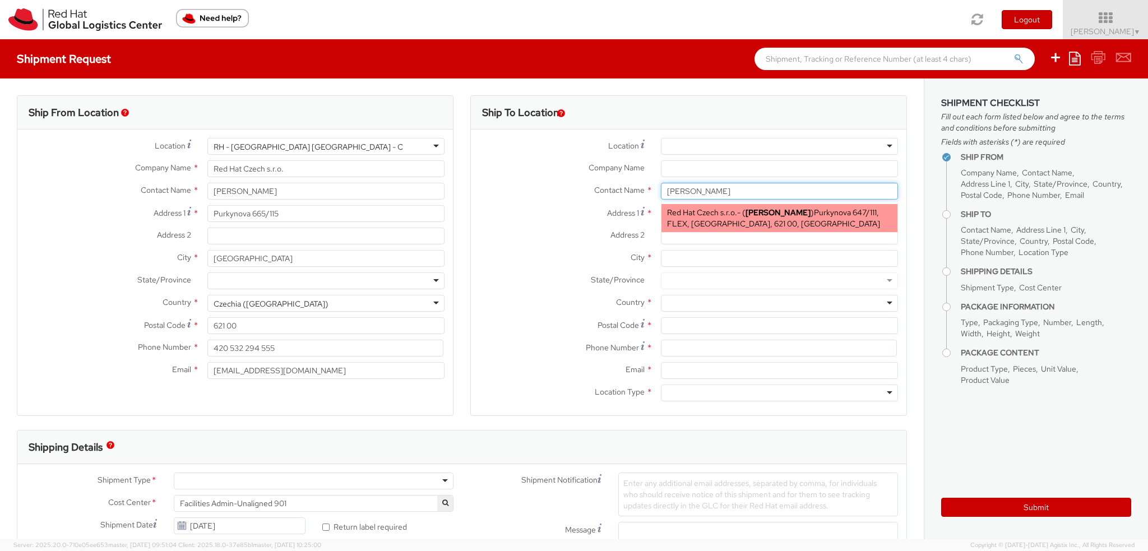
click at [728, 216] on span "Red Hat Czech s.r.o." at bounding box center [702, 212] width 70 height 10
type input "Red Hat Czech s.r.o."
type input "Purkynova 647/111"
type input "[GEOGRAPHIC_DATA]"
type input "621 00"
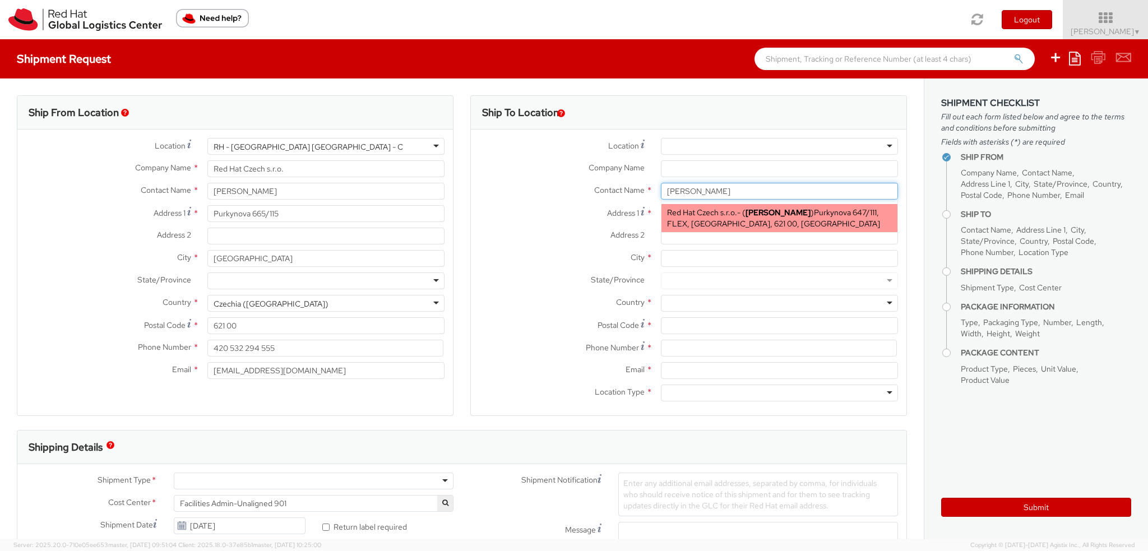
type input "kpliskov@redhat.com"
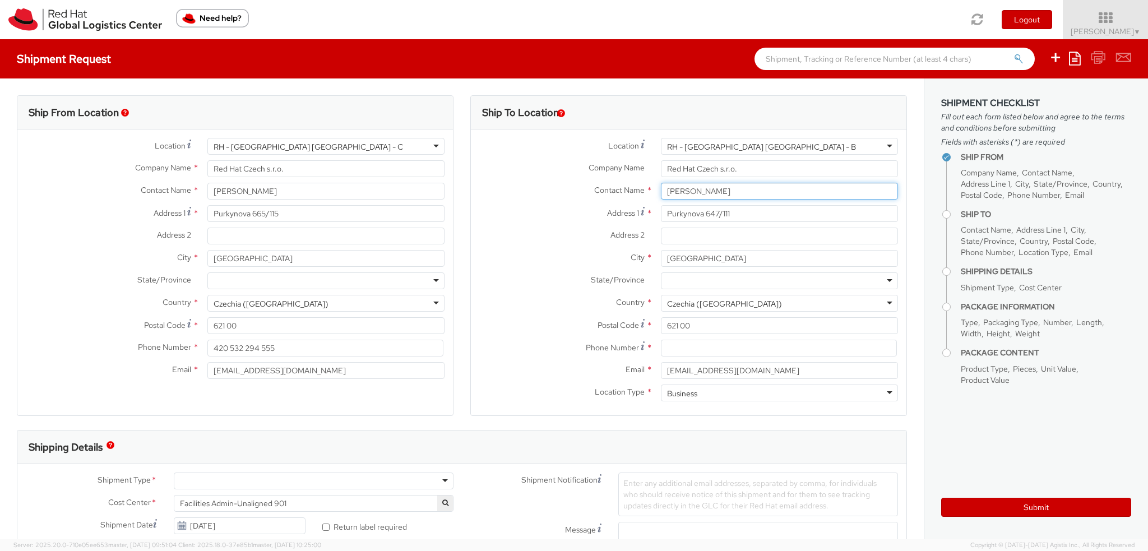
type input "Karolina Wozniak"
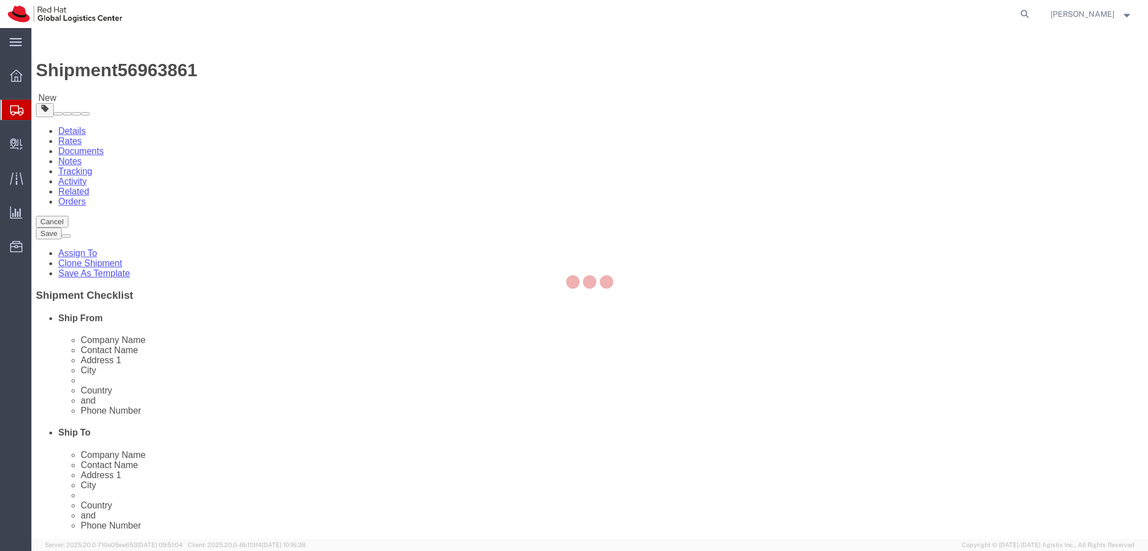
select select
select select "38036"
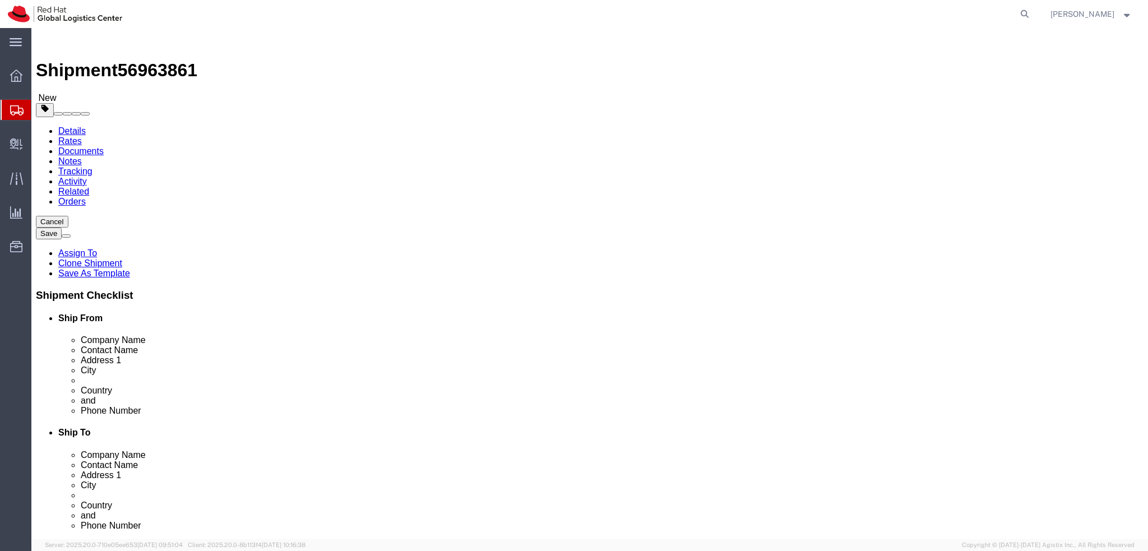
click label "Address 1"
click icon
click link "Add Content"
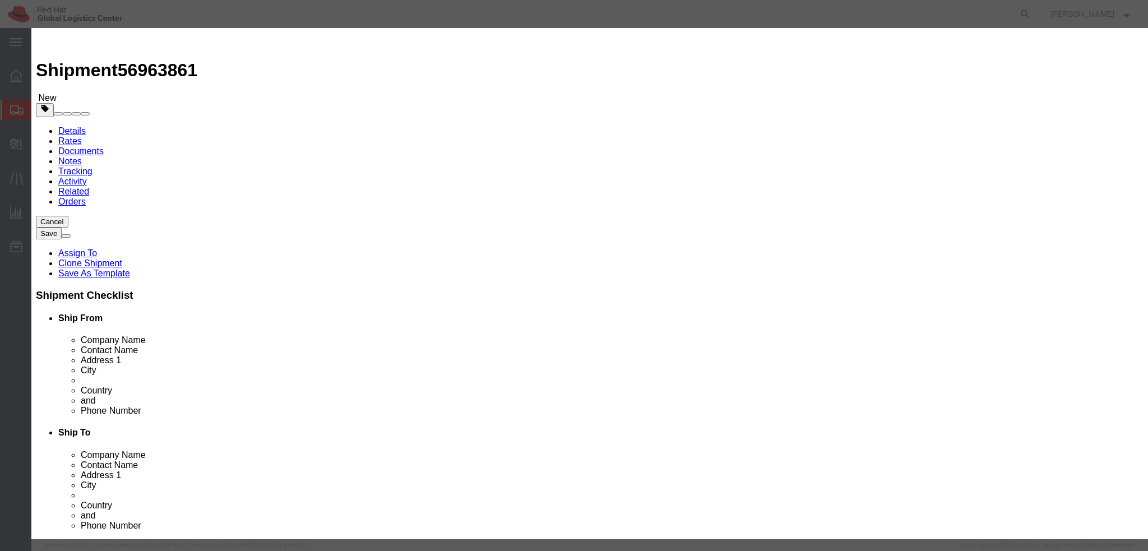
click button "Close"
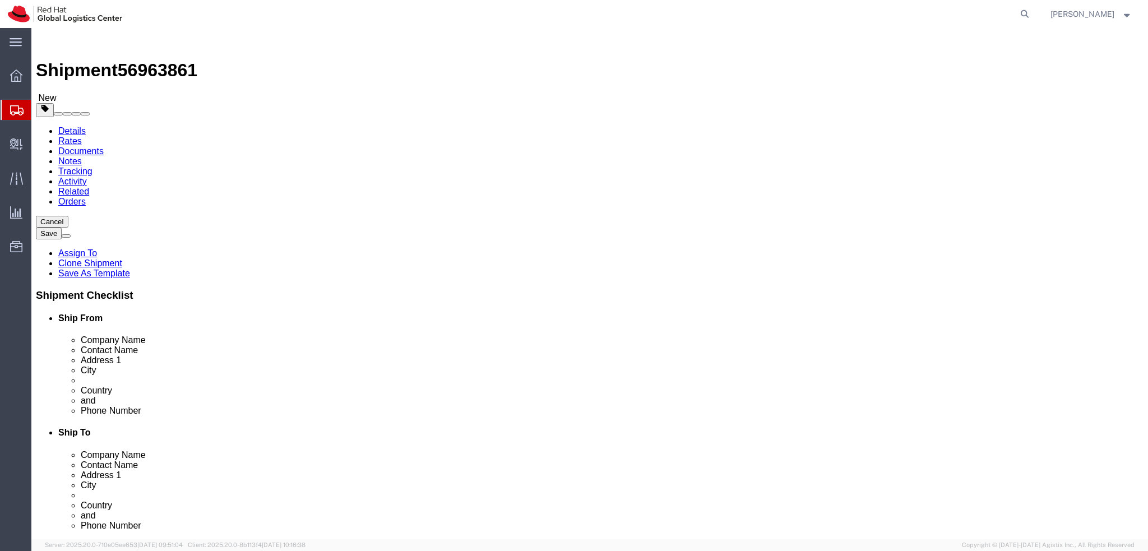
click dd "500.00 EUR"
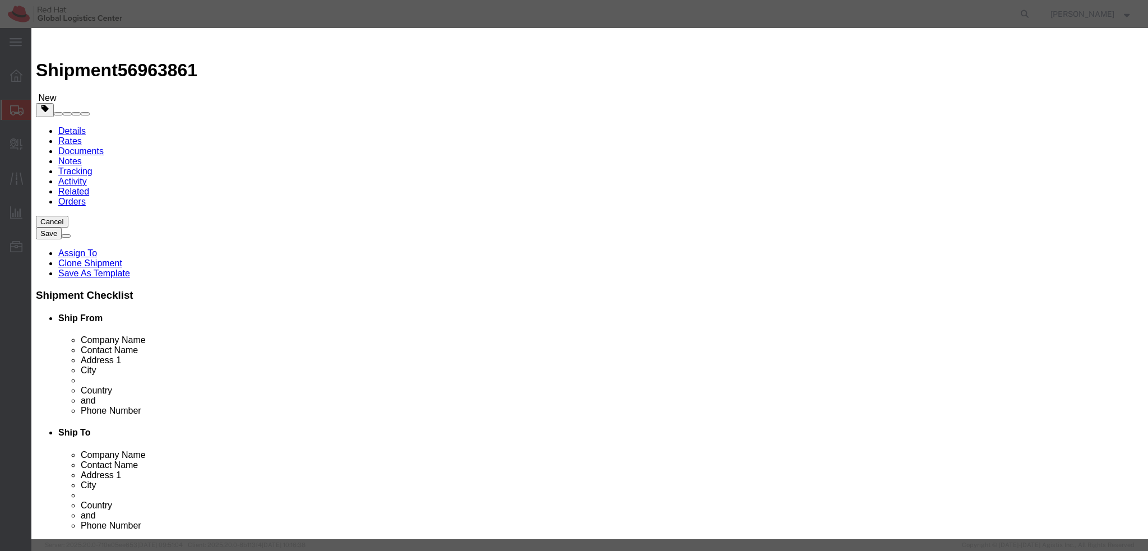
click button "Save & Close"
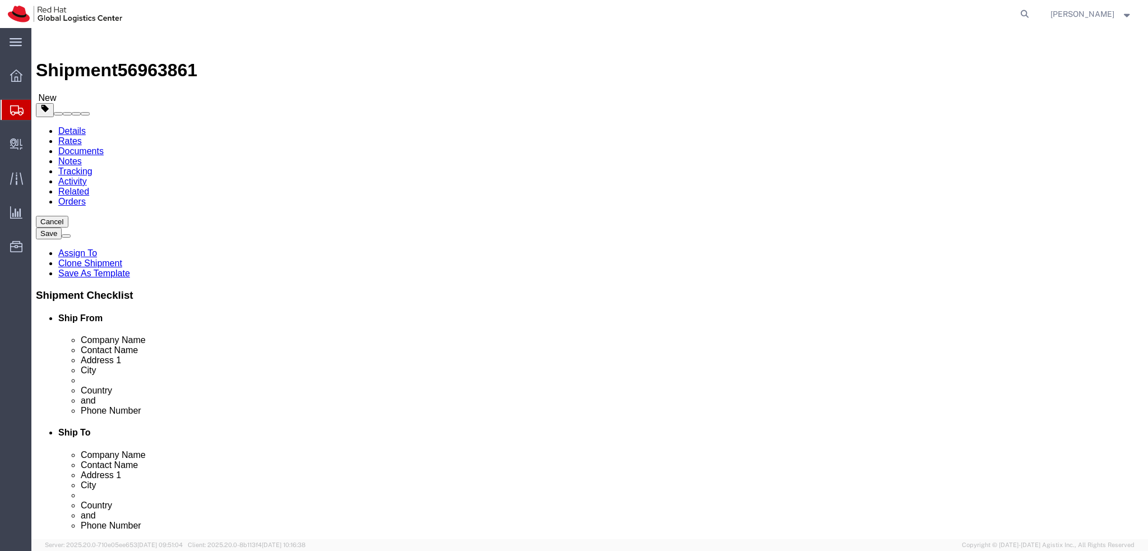
click icon
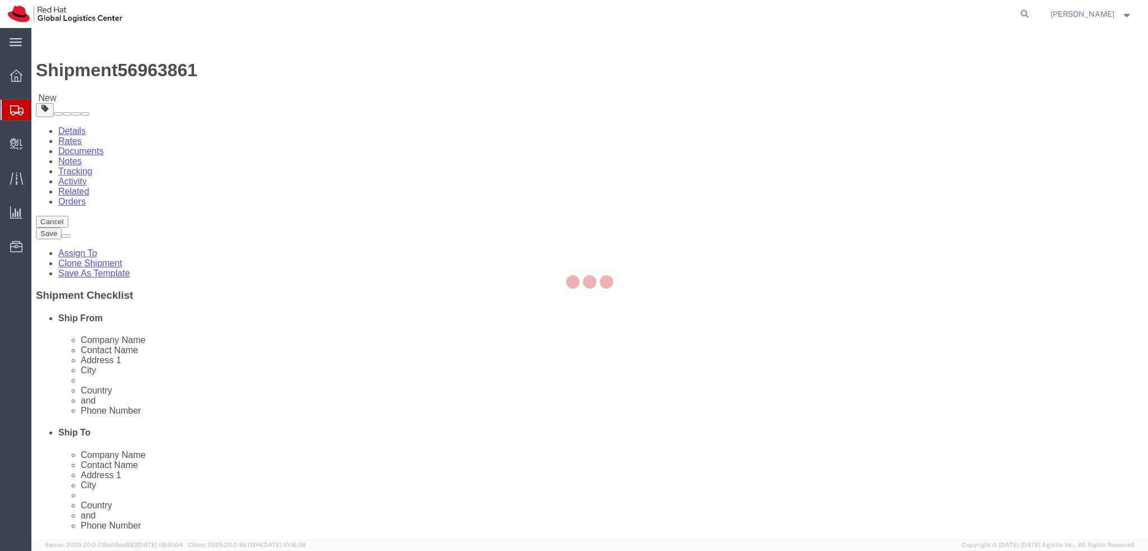
select select "COSTCENTER"
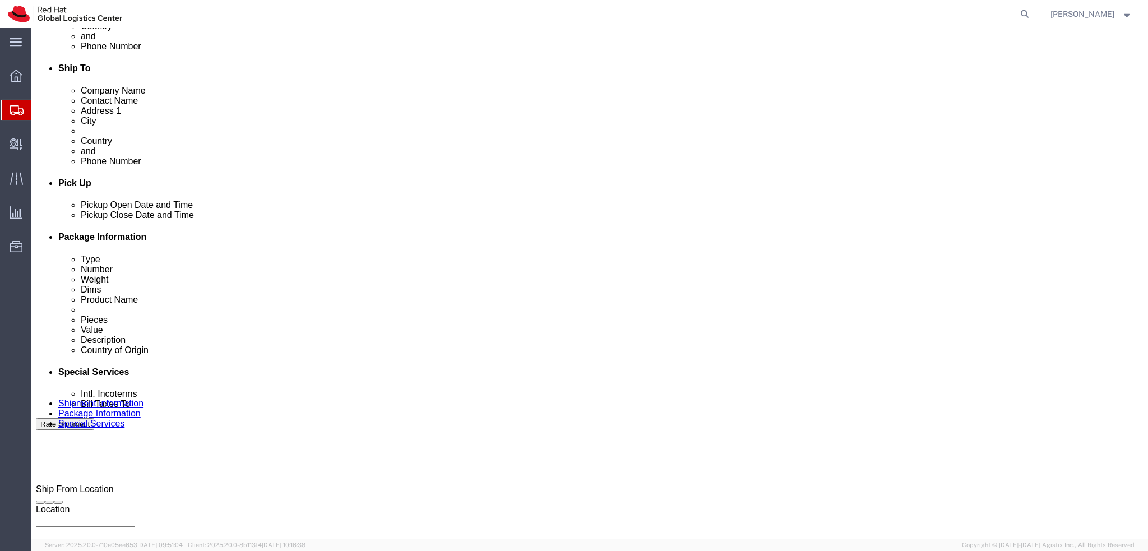
scroll to position [393, 0]
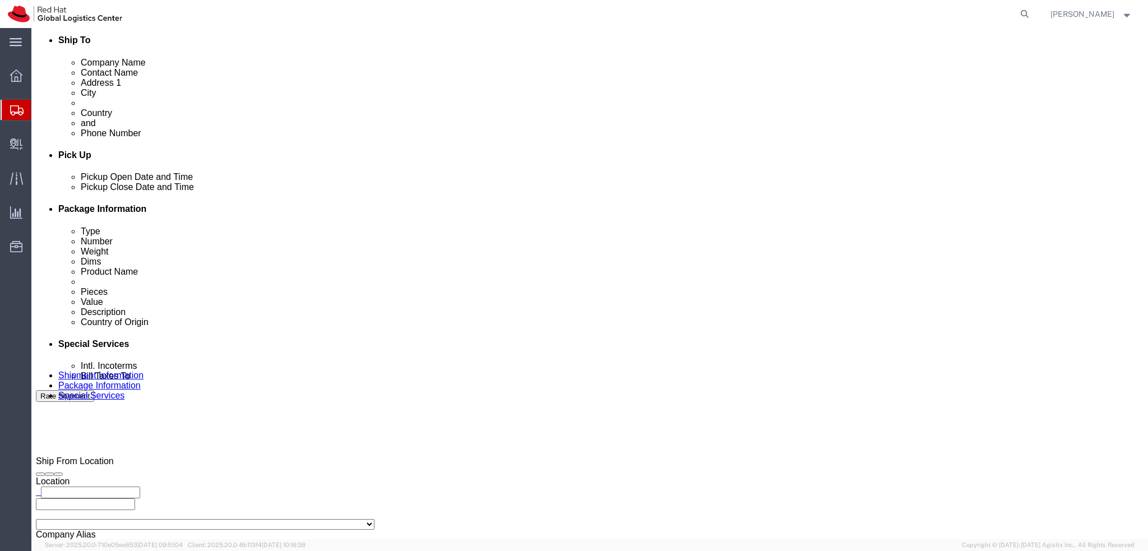
click button "Rate Shipment"
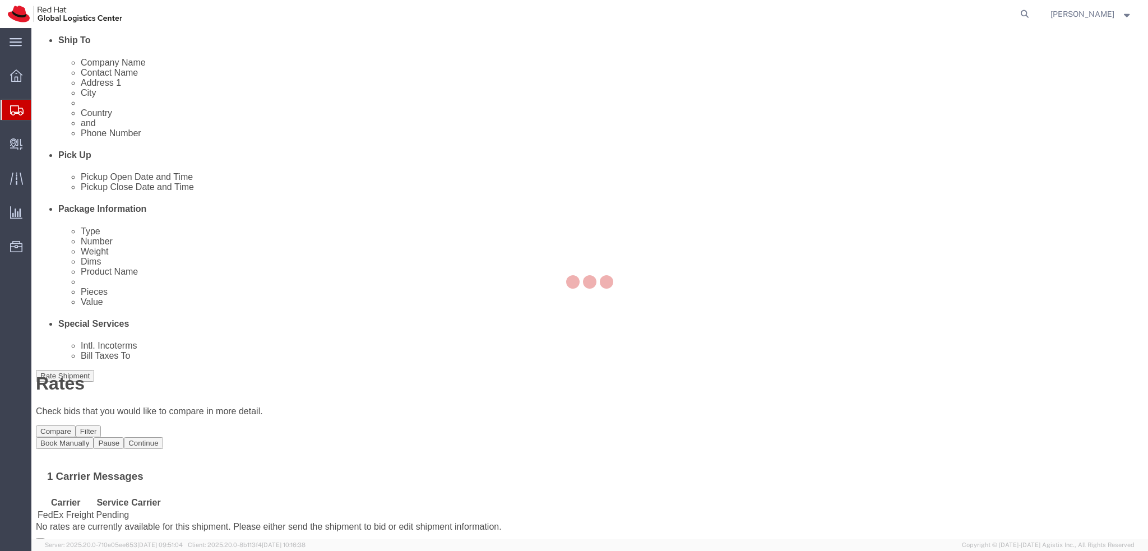
scroll to position [0, 0]
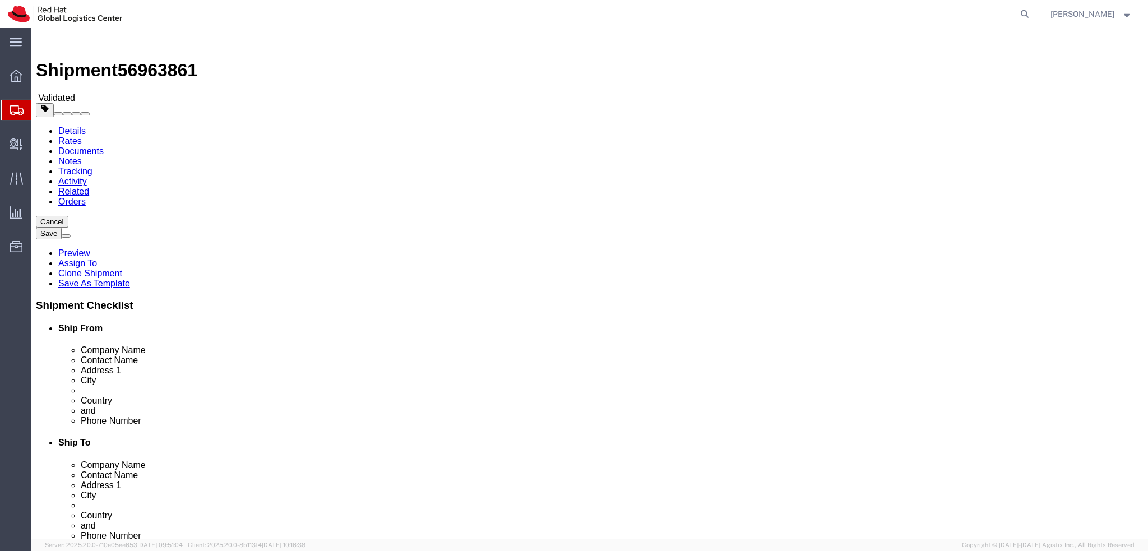
click at [76, 126] on link "Details" at bounding box center [71, 131] width 27 height 10
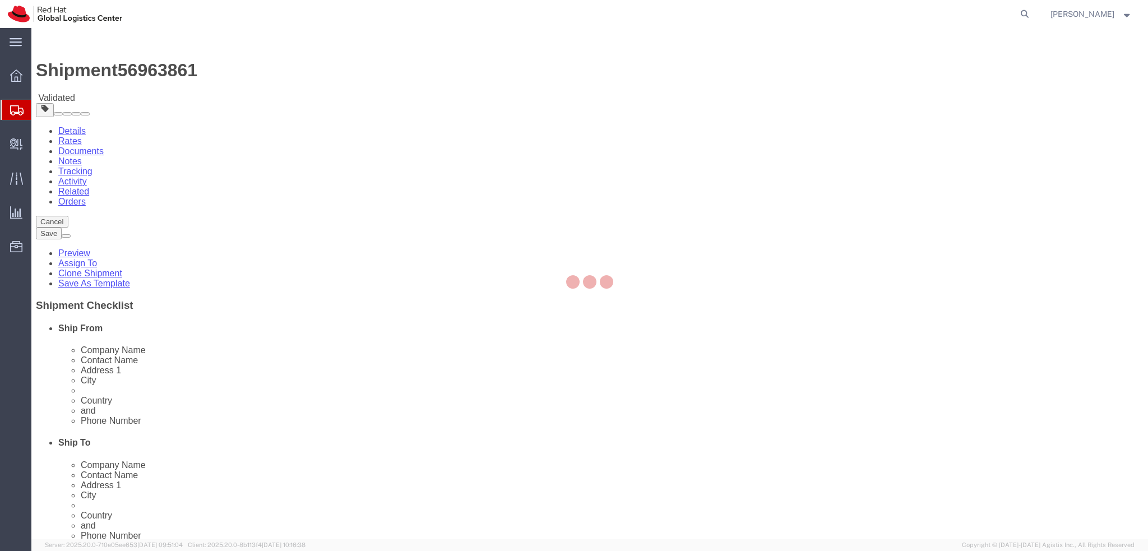
select select "38036"
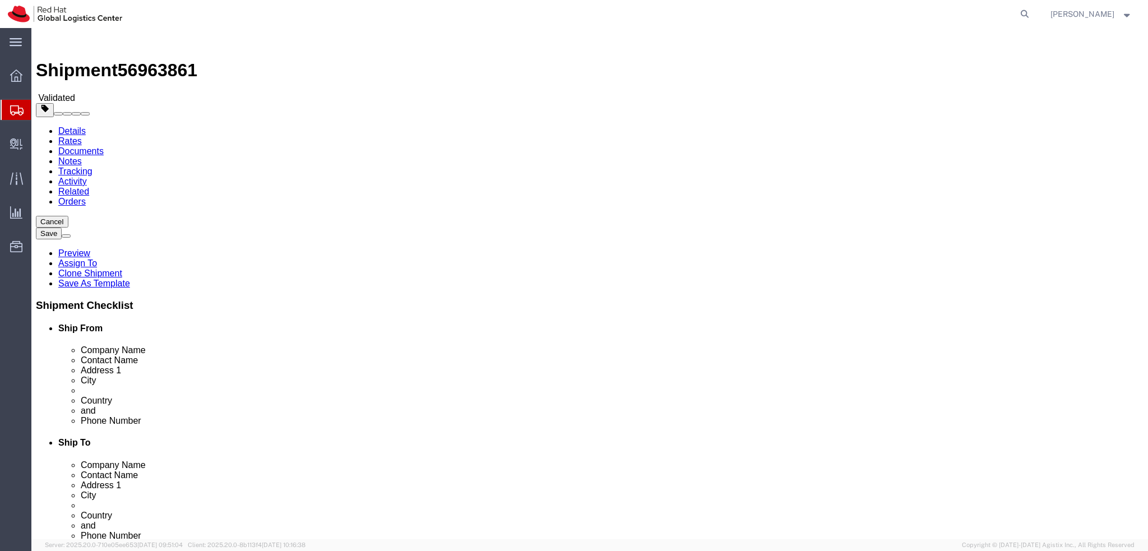
click link "Package Information"
click link "Special Services"
click icon
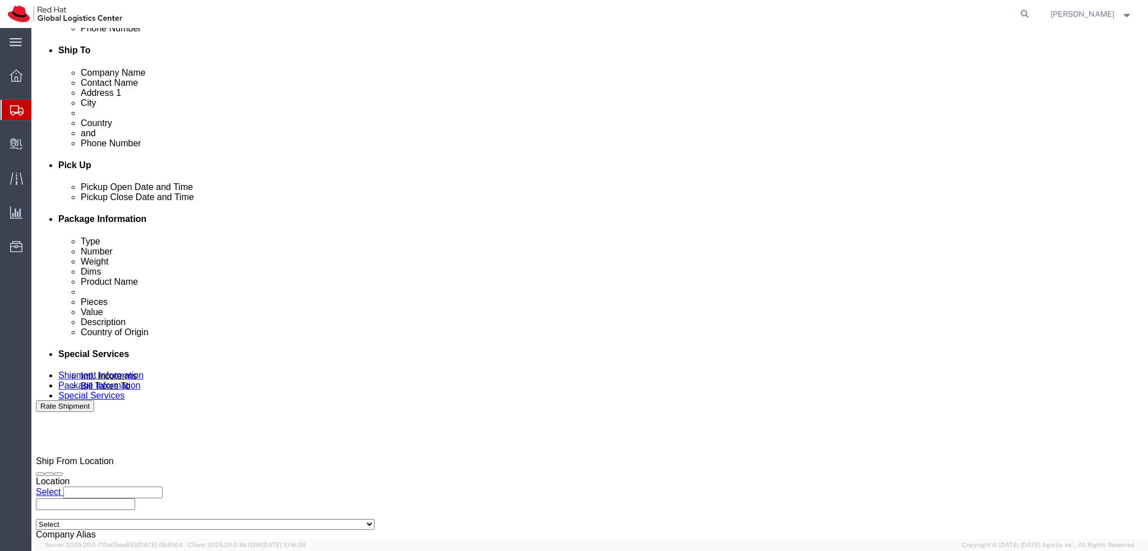
scroll to position [449, 0]
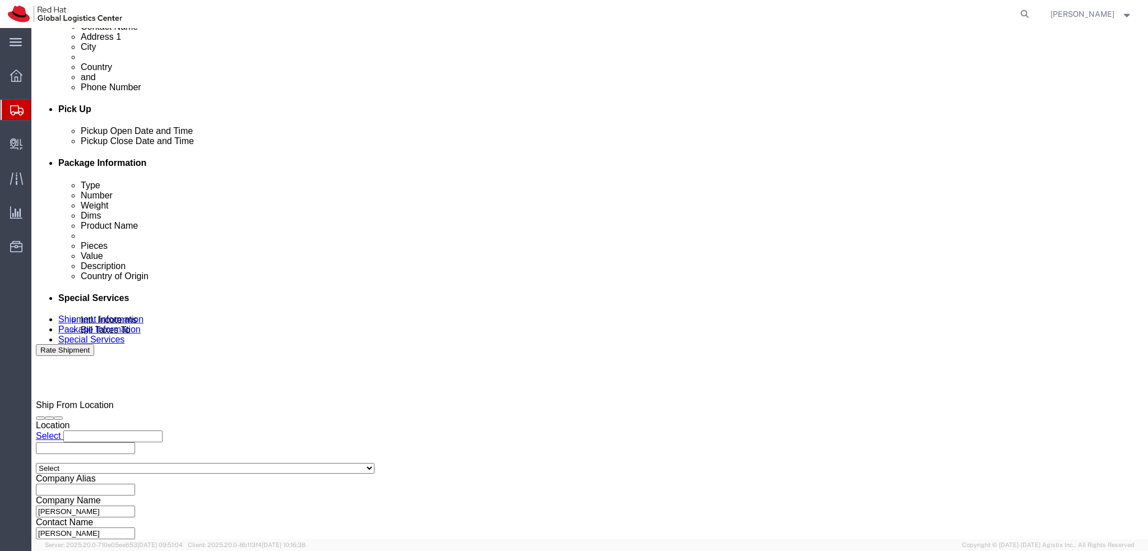
click select "Select Air Less than Truckload Multi-Leg Ocean Freight Rail Small Parcel Truckl…"
select select
click select "Select Air Less than Truckload Multi-Leg Ocean Freight Rail Small Parcel Truckl…"
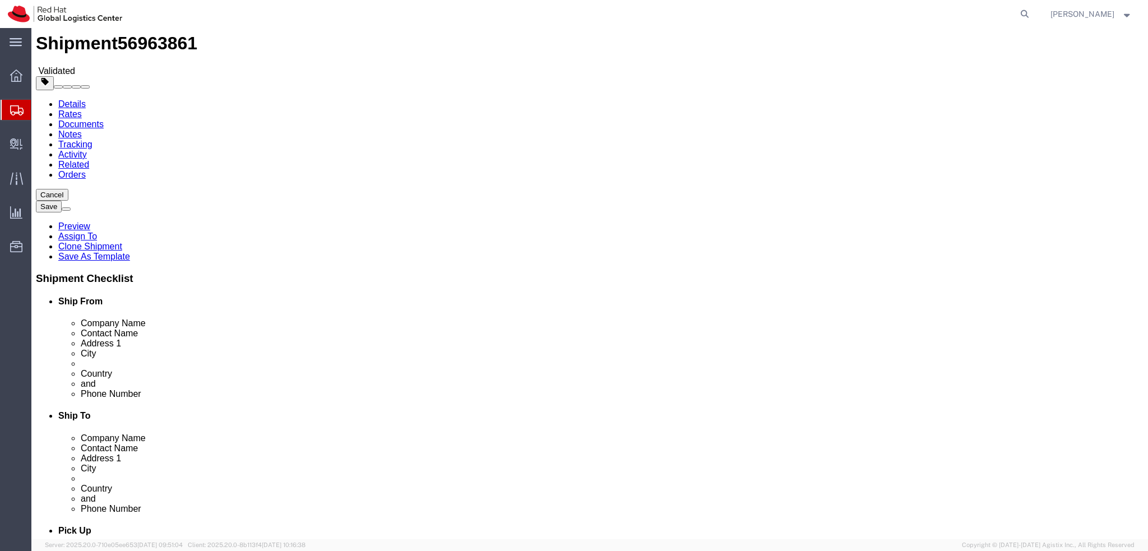
scroll to position [0, 0]
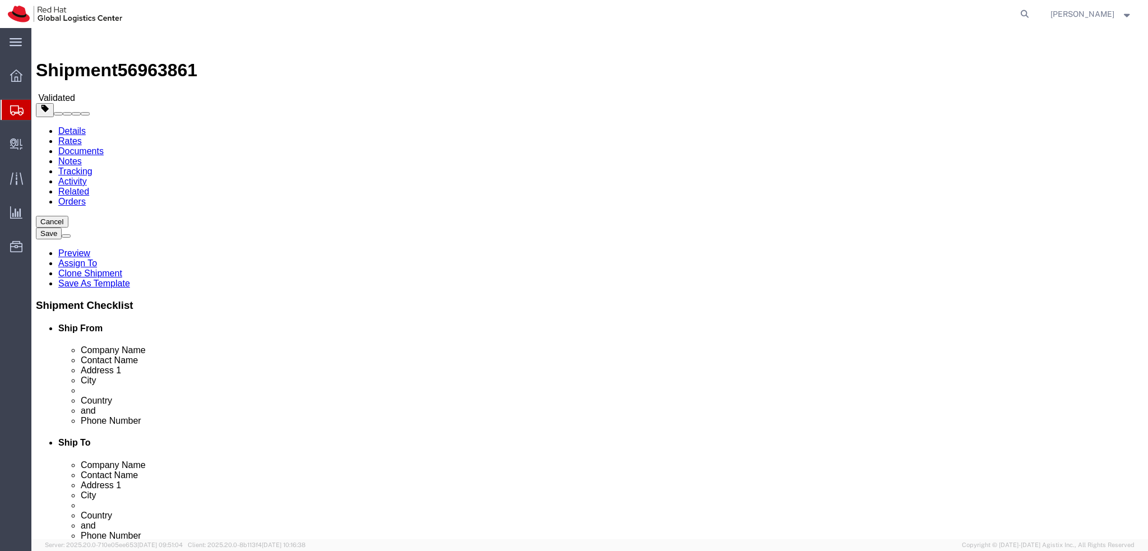
click link "Package Information"
click link "Special Services"
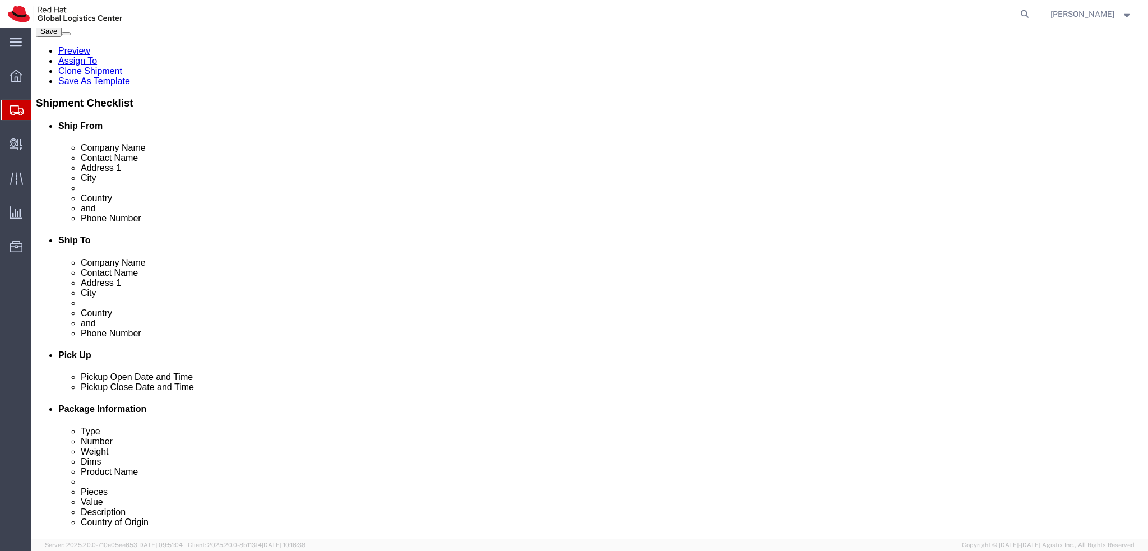
scroll to position [224, 0]
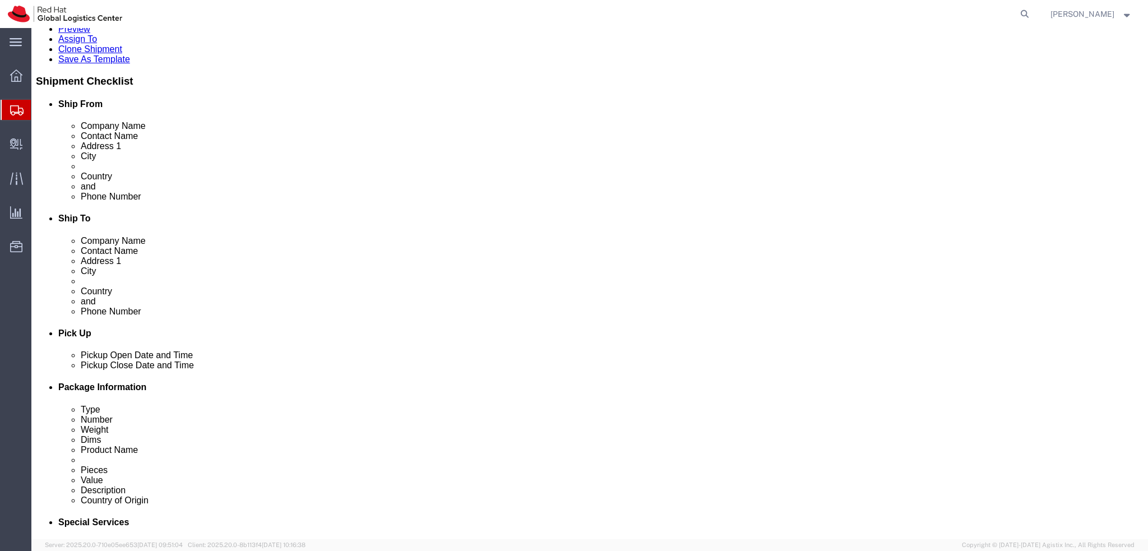
click button "Rate Shipment"
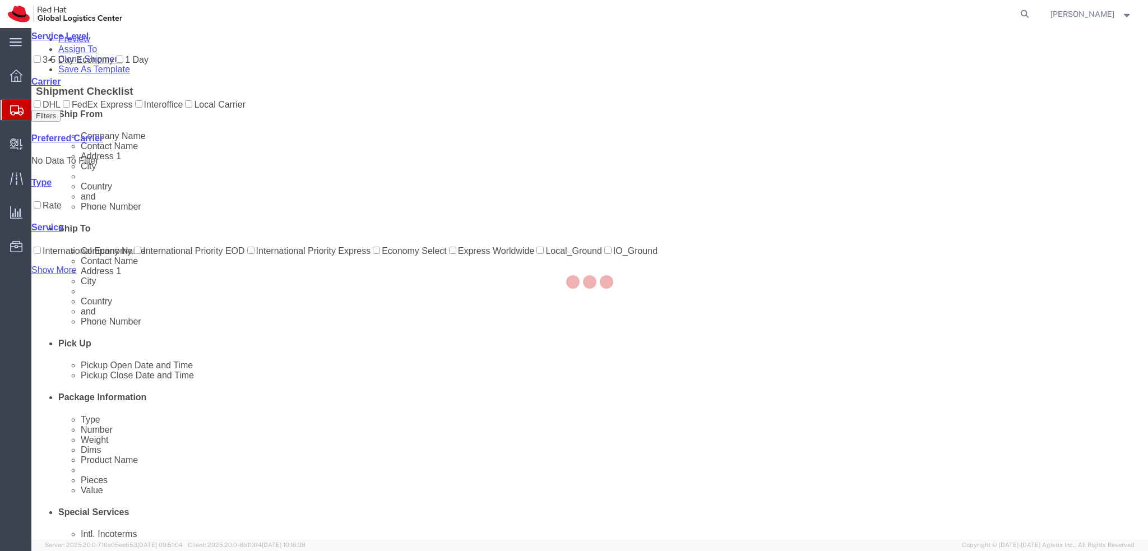
scroll to position [0, 0]
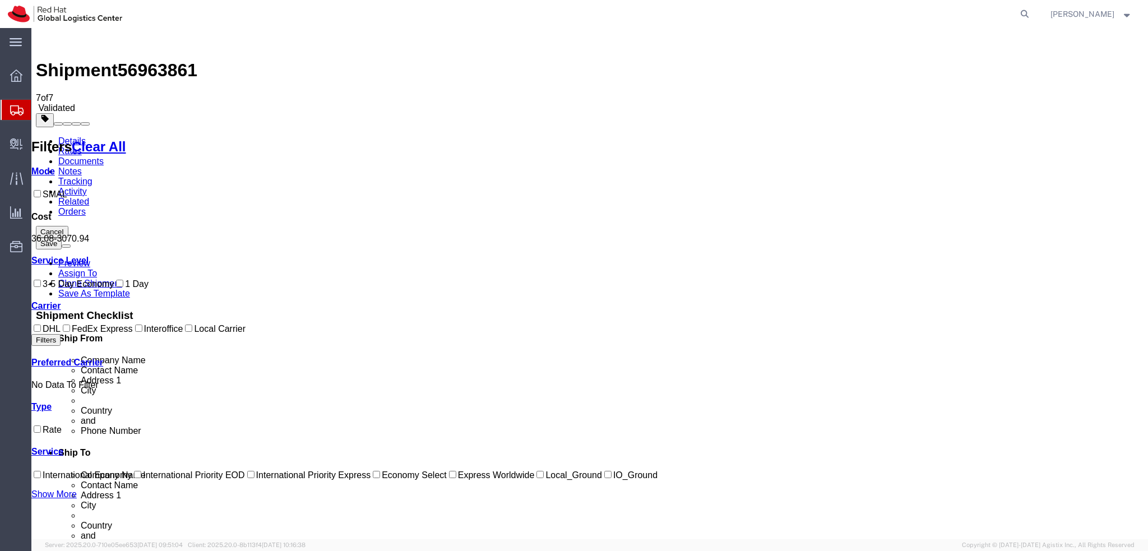
click at [67, 136] on link "Details" at bounding box center [71, 141] width 27 height 10
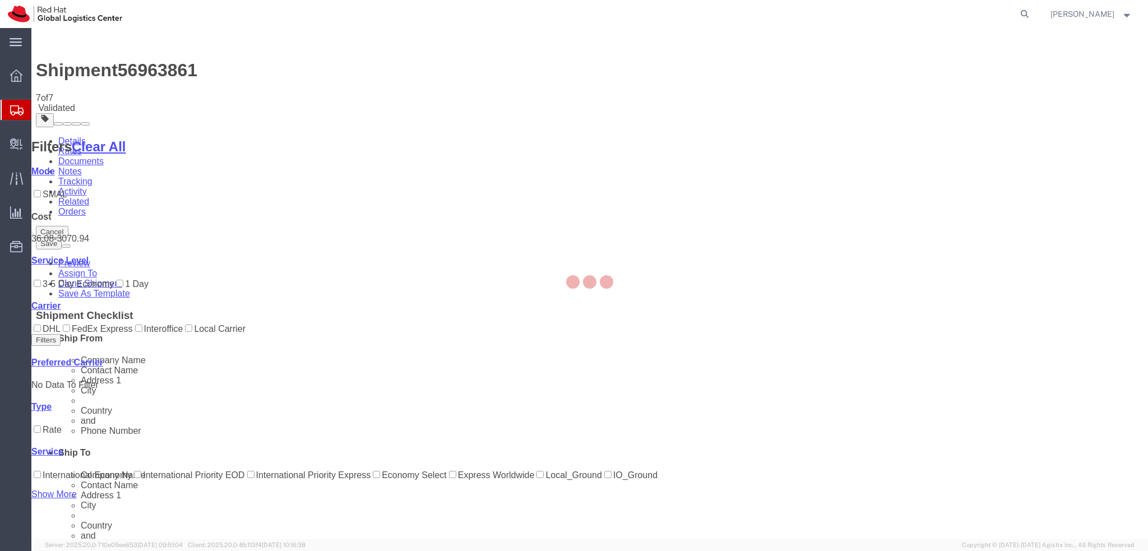
select select "38036"
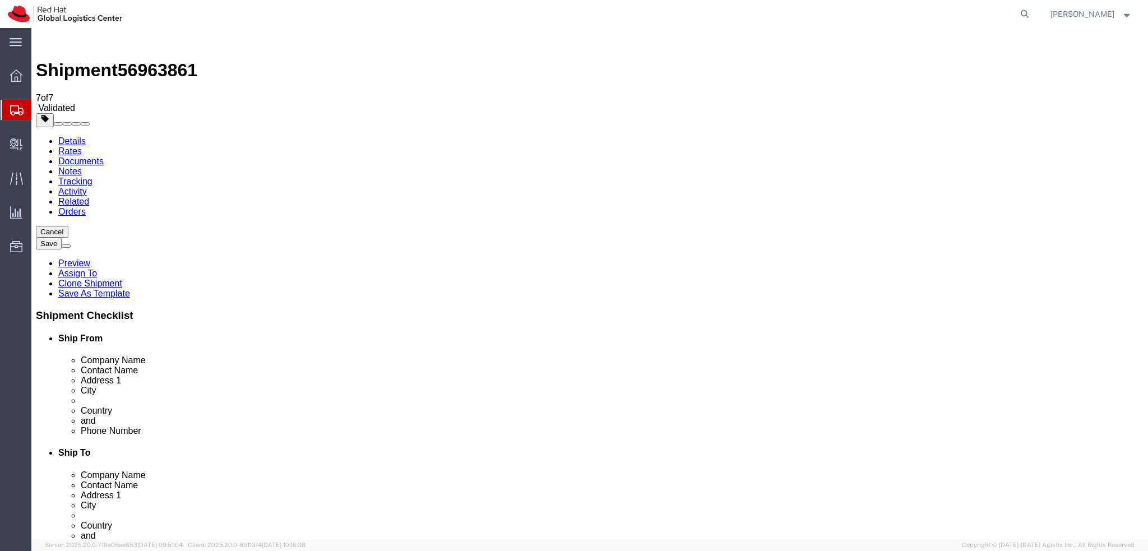
click link "Special Services"
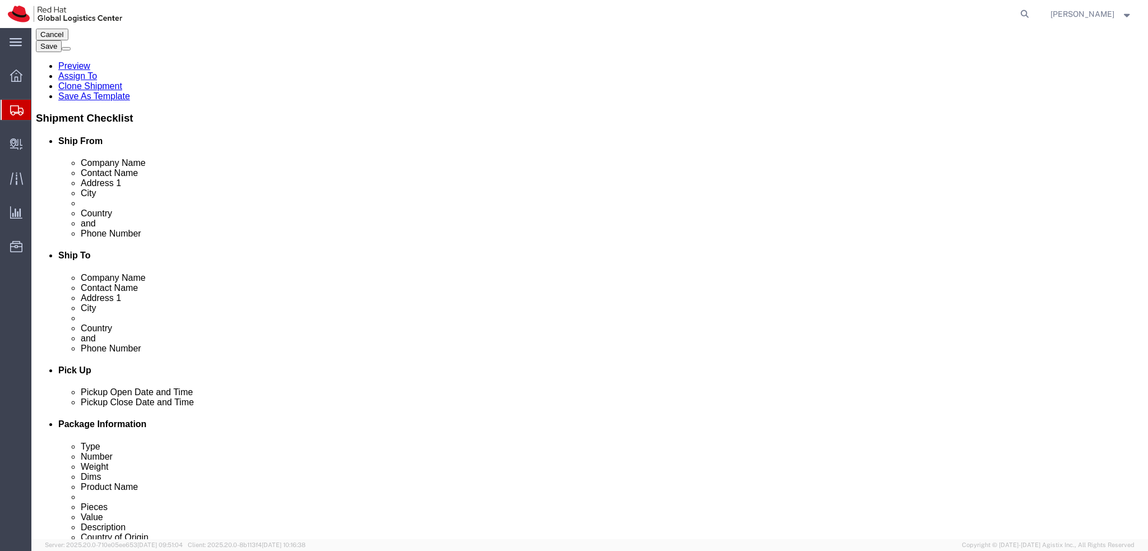
scroll to position [224, 0]
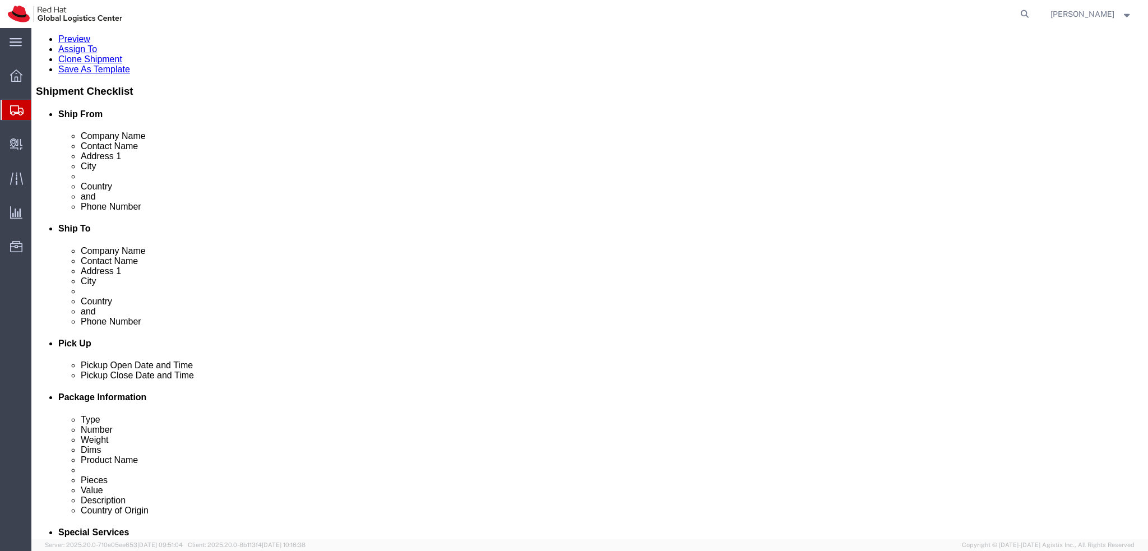
click button "Rate Shipment"
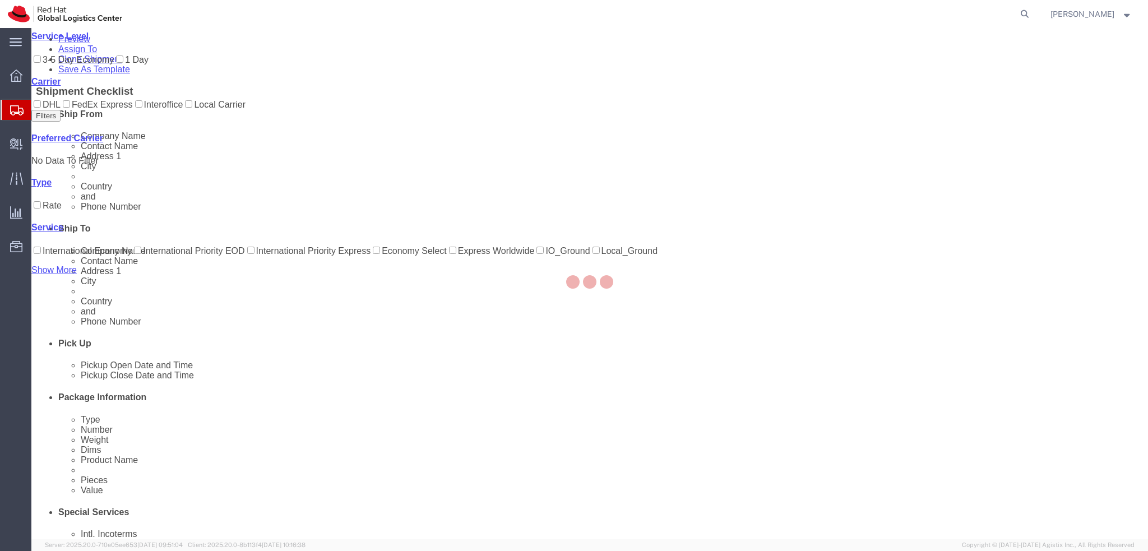
scroll to position [0, 0]
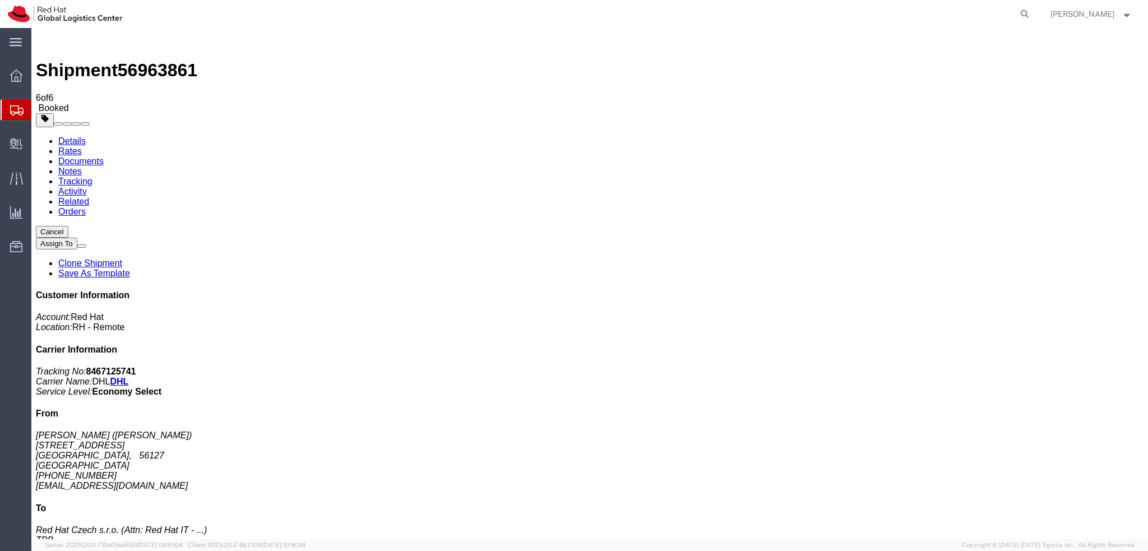
click at [965, 431] on address "Federico Paolinelli (Federico Paolinelli) Via Vittorio Veneto 28A Pisa, 56127 I…" at bounding box center [590, 461] width 1108 height 61
copy div "fpaoline@redhat.com"
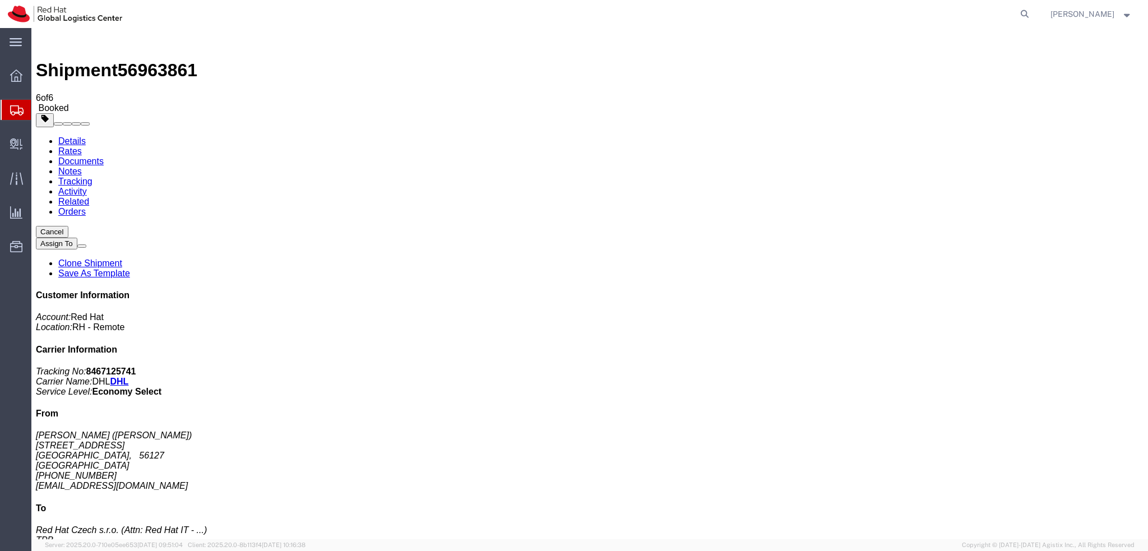
click at [66, 136] on link "Details" at bounding box center [71, 141] width 27 height 10
click span "button"
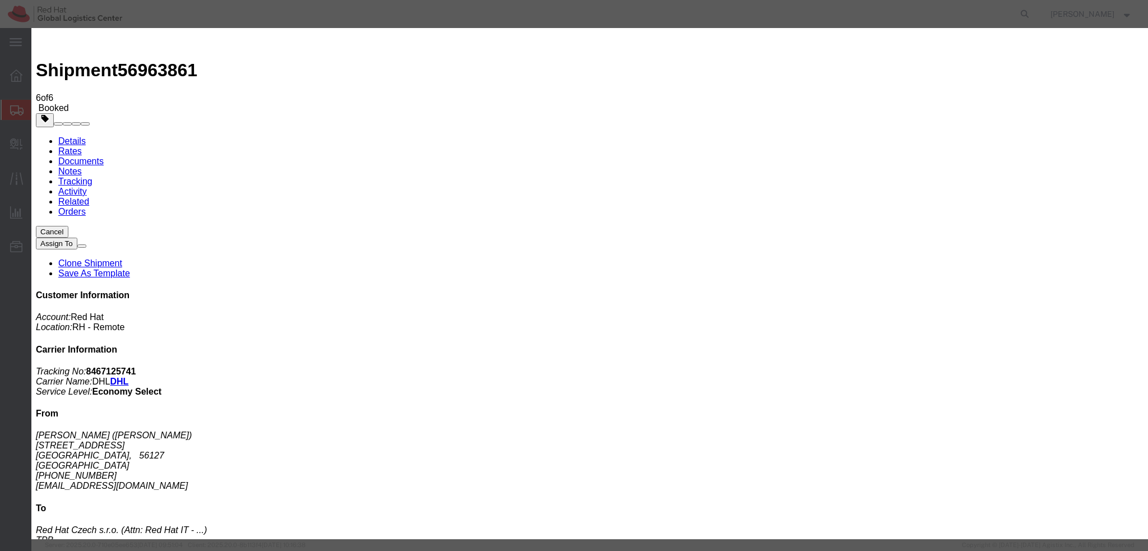
click div "Oct 02 2025 12:00 PM"
type input "9:00 AM"
click button "Apply"
click div "Oct 02 2025 4:00 PM"
type input "12:00 PM"
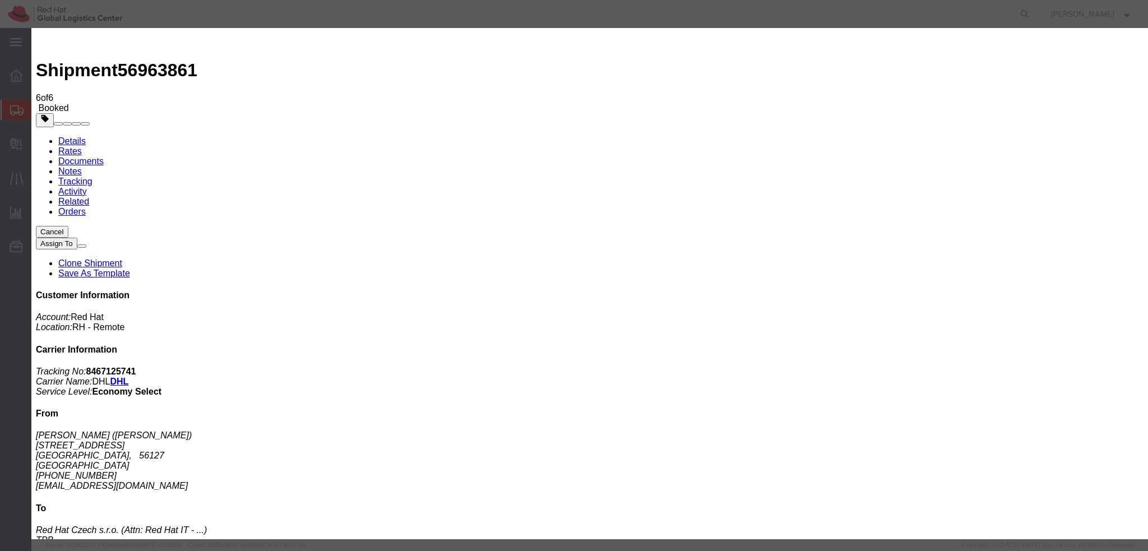
click button "Apply"
click button "Save"
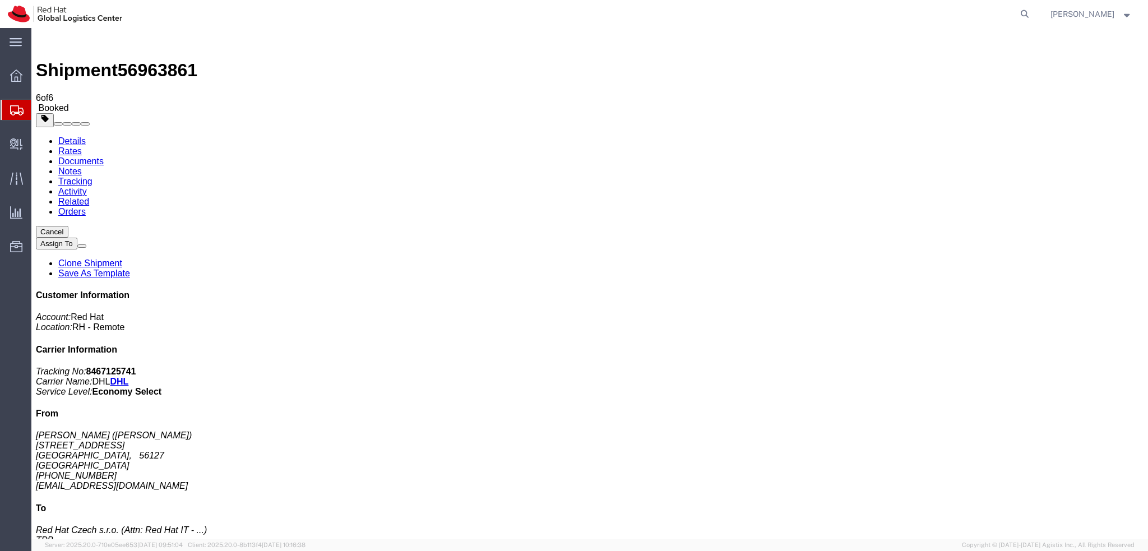
click button "Close"
click address "Federico Paolinelli (Federico Paolinelli) Via Vittorio Veneto 28A Pisa, 56127 I…"
copy div "fpaoline@redhat.com"
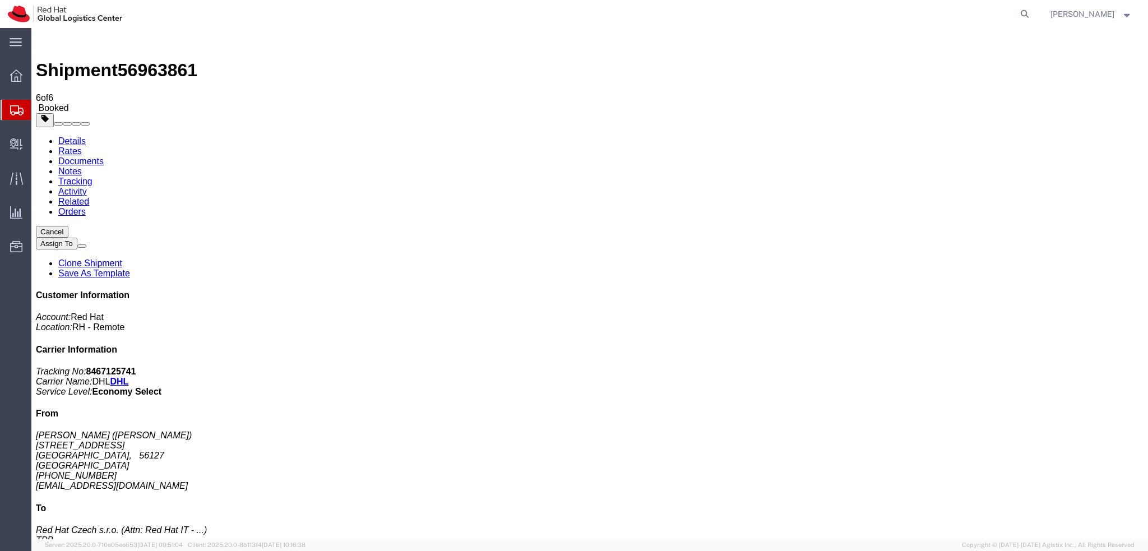
click div "Shipment Detail Ship From Federico Paolinelli (Federico Paolinelli) Via Vittori…"
click div "1 Your Packaging Total weight: 0.50 KGS Tracking: JD014600012324198870 Dimensio…"
click div "Ship To Red Hat Czech s.r.o. (Attn: Red Hat IT - Endpoint Systems) TPB Purkynov…"
click address "Federico Paolinelli (Federico Paolinelli) Via Vittorio Veneto 28A Pisa, 56127 I…"
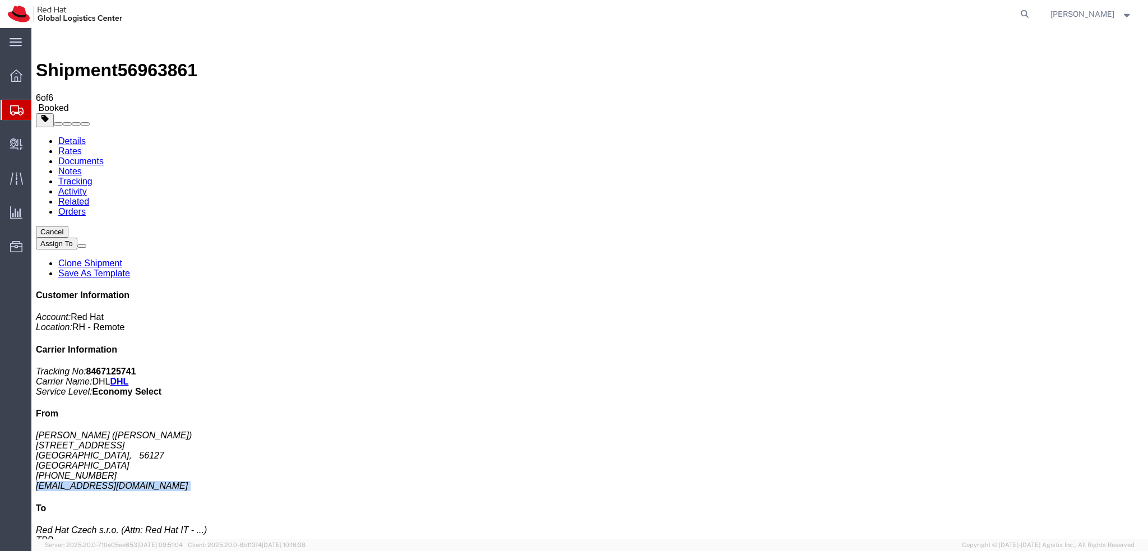
click address "Federico Paolinelli (Federico Paolinelli) Via Vittorio Veneto 28A Pisa, 56127 I…"
copy div "fpaoline@redhat.com"
click link "Documents"
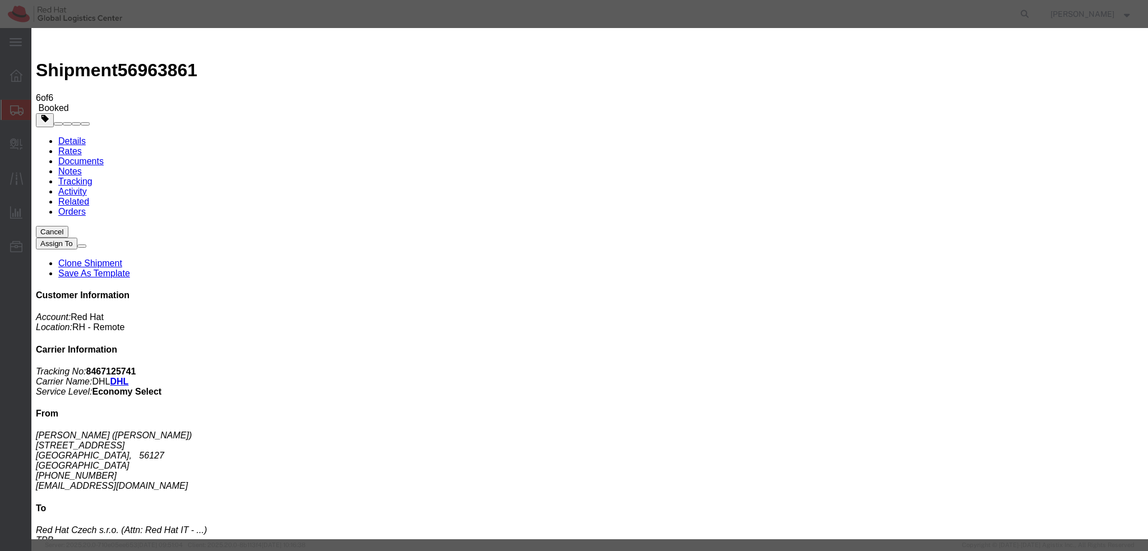
paste input "fpaoline@redhat.com"
type input "fpaoline@redhat.com"
paste textarea "Hi A, please find the label for your shipment to B attached to this email. Plea…"
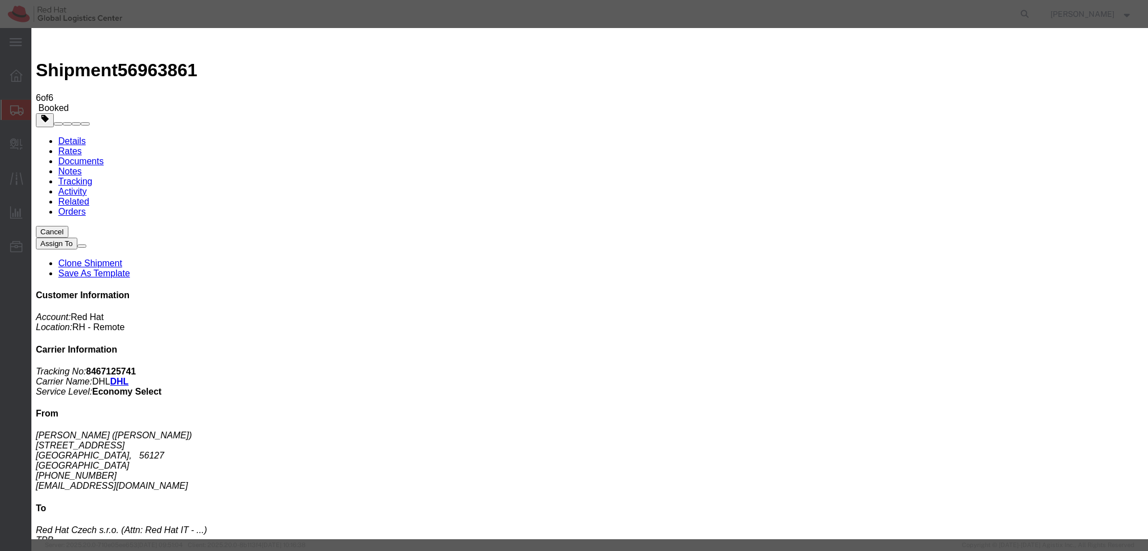
drag, startPoint x: 650, startPoint y: 316, endPoint x: 657, endPoint y: 317, distance: 6.4
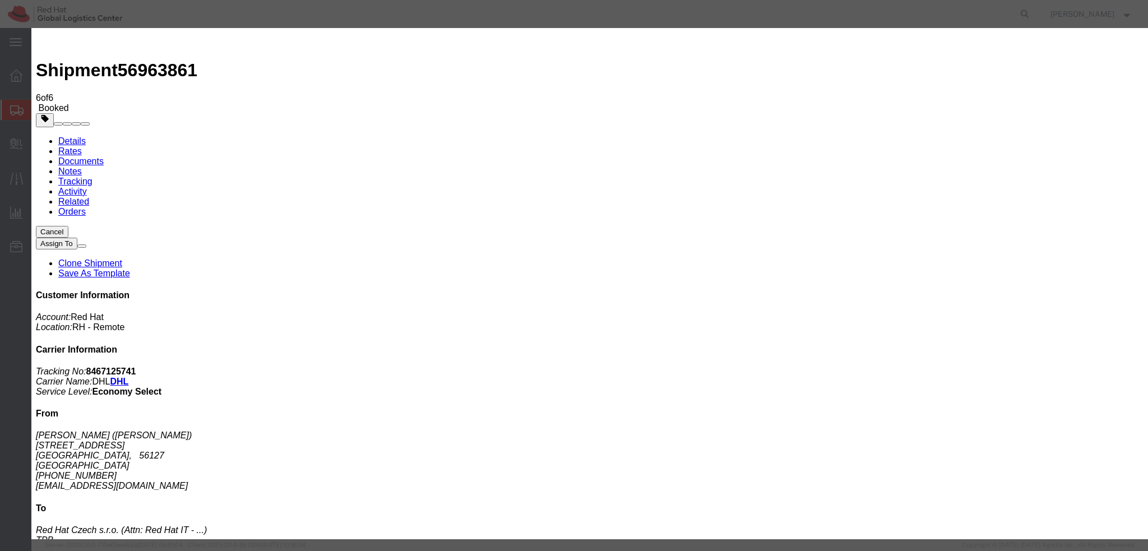
scroll to position [0, 0]
type textarea "Hi Federico, please find the label for your shipment to Brno attached to this e…"
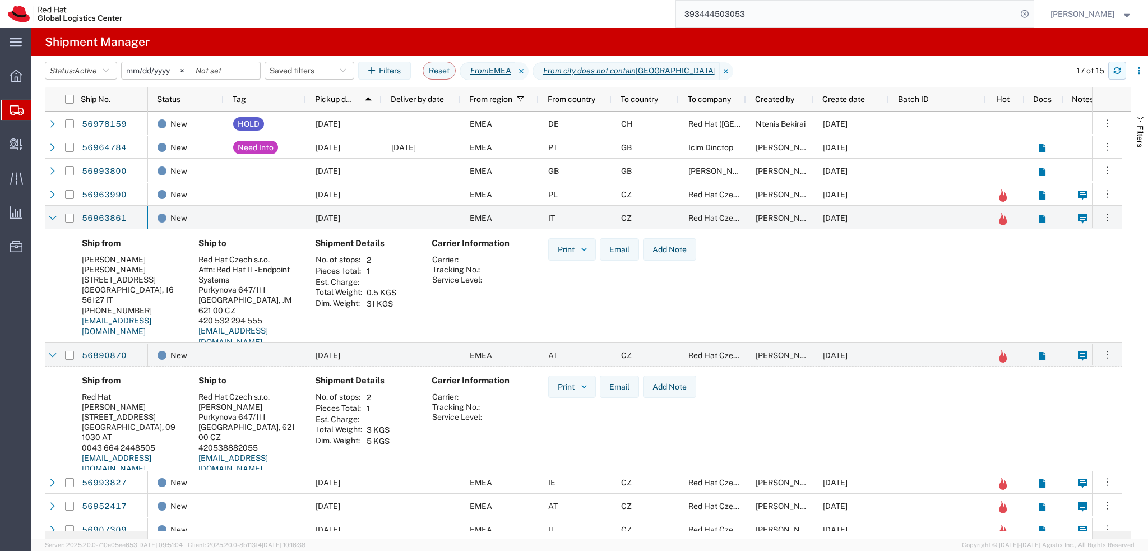
click at [1118, 73] on icon "button" at bounding box center [1118, 71] width 8 height 8
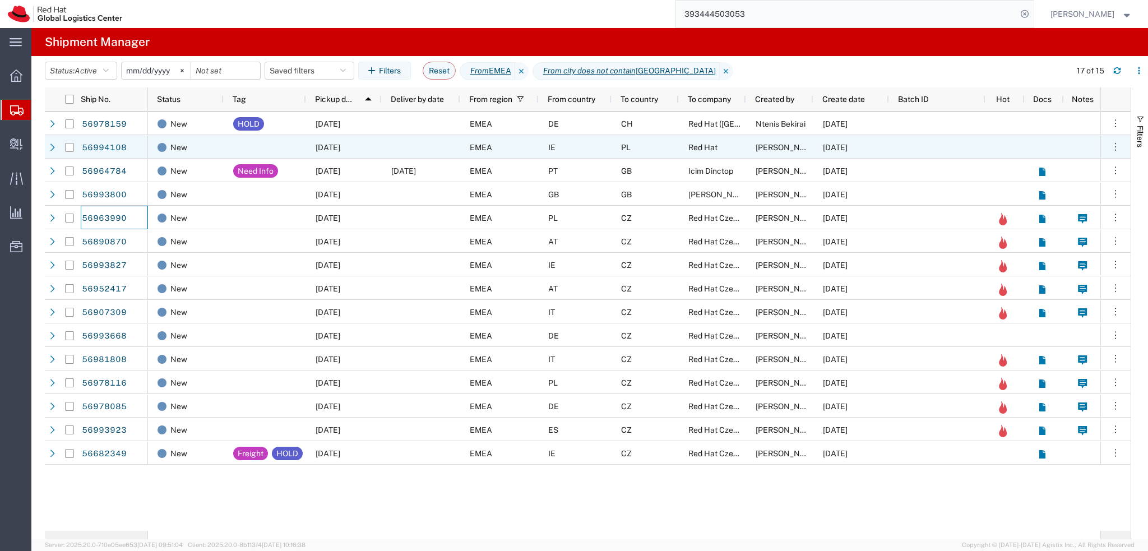
click at [591, 150] on div "IE" at bounding box center [575, 147] width 73 height 24
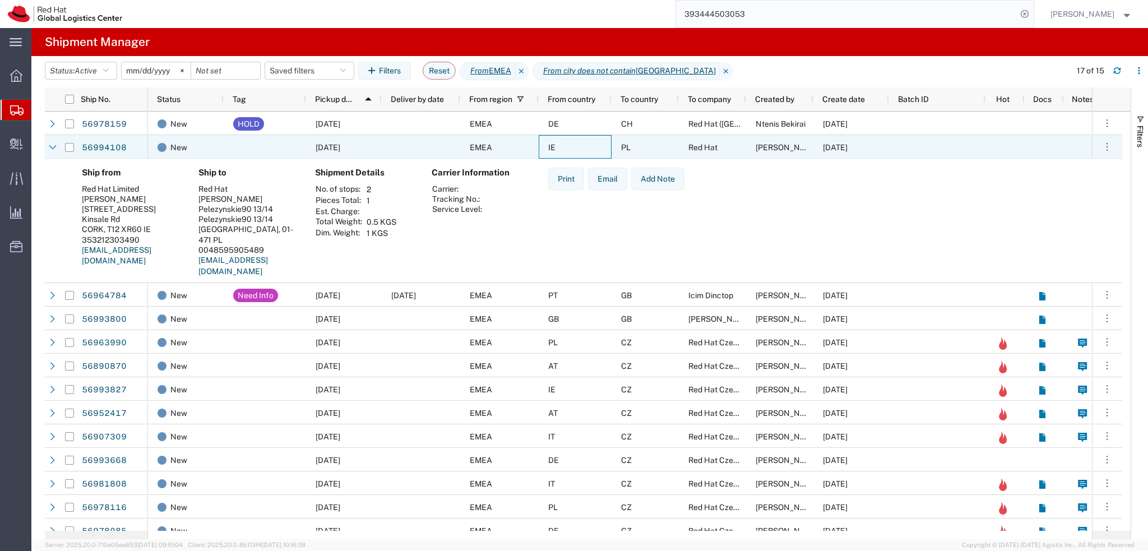
click at [567, 146] on div "IE" at bounding box center [575, 147] width 73 height 24
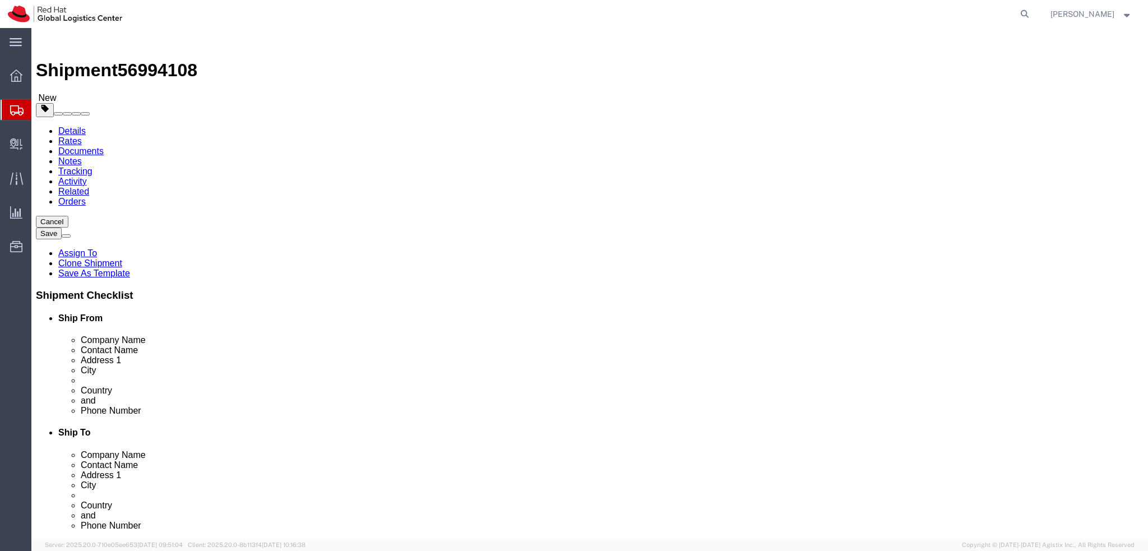
drag, startPoint x: 705, startPoint y: 275, endPoint x: 529, endPoint y: 285, distance: 175.8
click div "Location Select Select My Profile Location RH - Amsterdam - MSO RH - Amsterdam …"
drag, startPoint x: 725, startPoint y: 237, endPoint x: 553, endPoint y: 247, distance: 172.5
click div "Location Select Select My Profile Location RH - Amsterdam - MSO RH - Amsterdam …"
drag, startPoint x: 655, startPoint y: 210, endPoint x: 523, endPoint y: 214, distance: 132.4
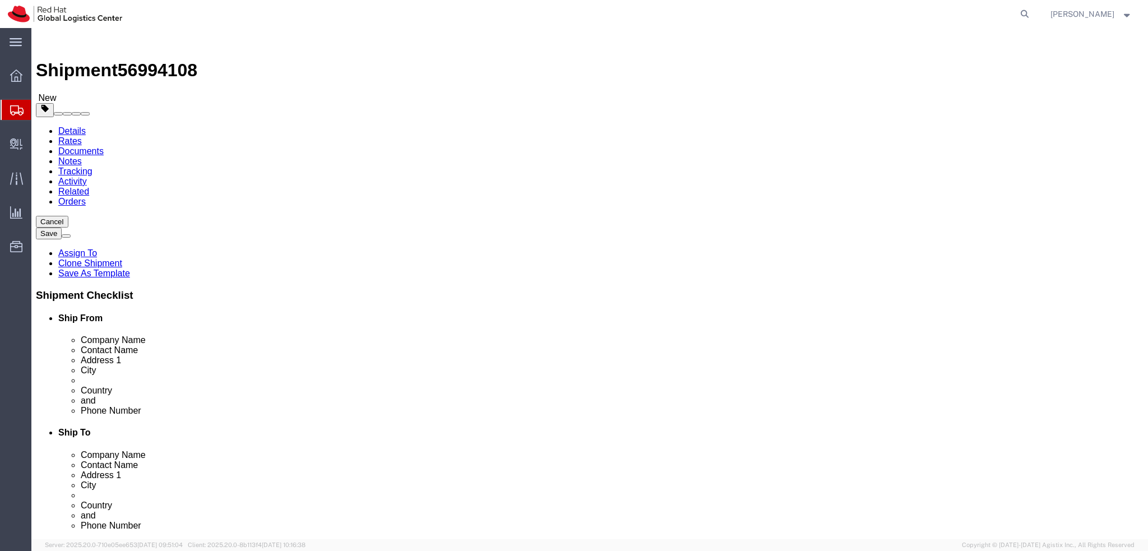
click div "Company Name Red Hat"
paste input "Bartusz Spyrko Smietanko"
type input "Bartusz Spyrko Smietanko"
click label "Contact Name"
click icon
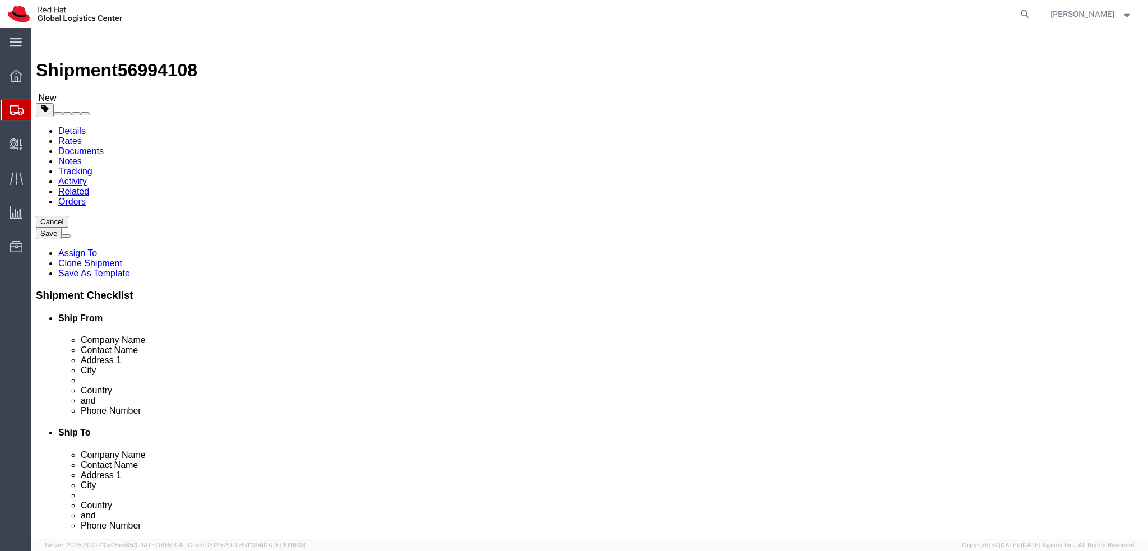
click dd "1.00 Each"
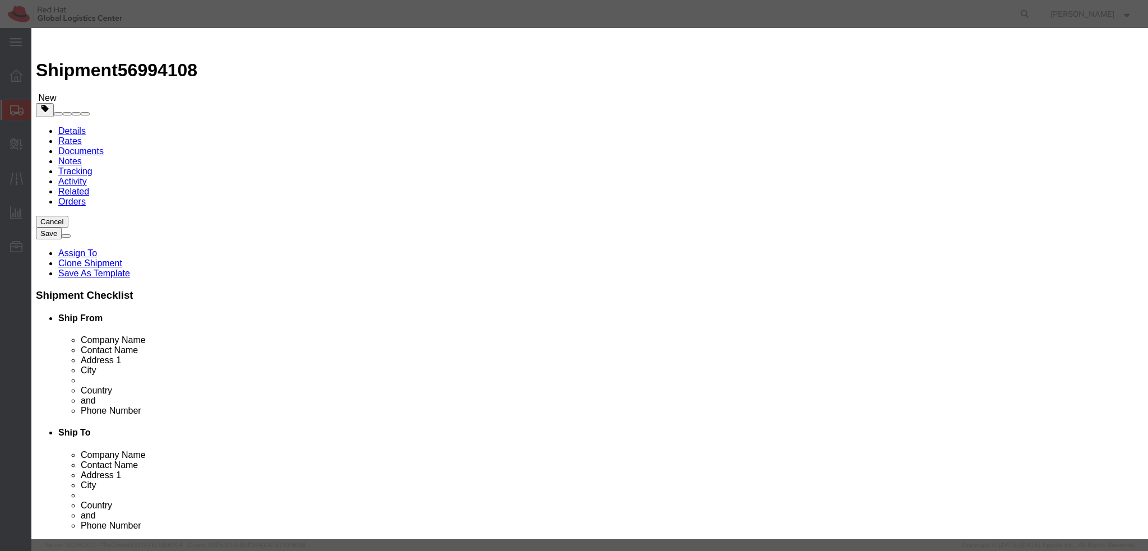
click textarea
type textarea "Documents"
click button "Save & Close"
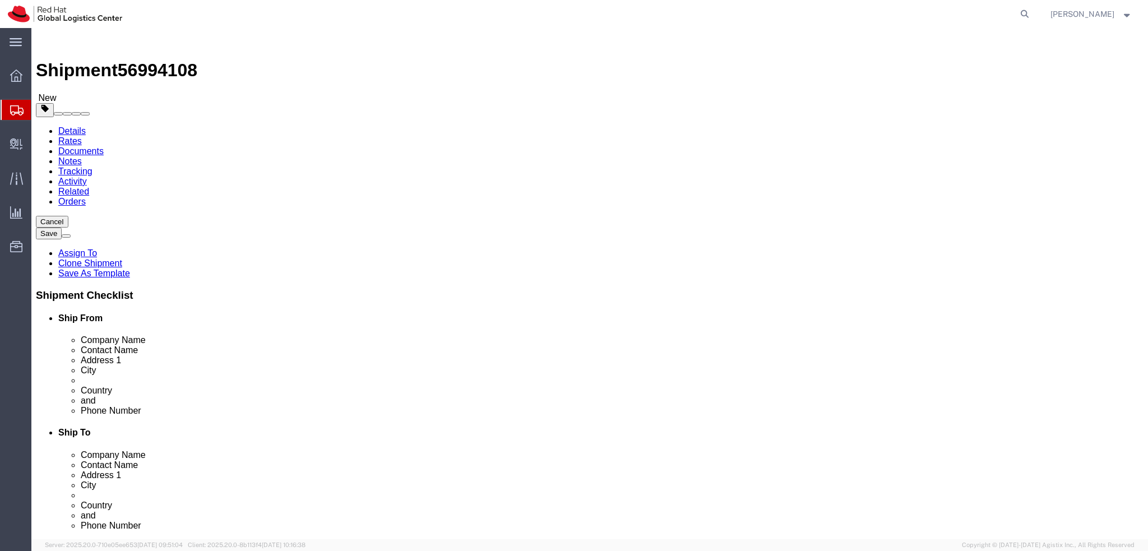
click icon
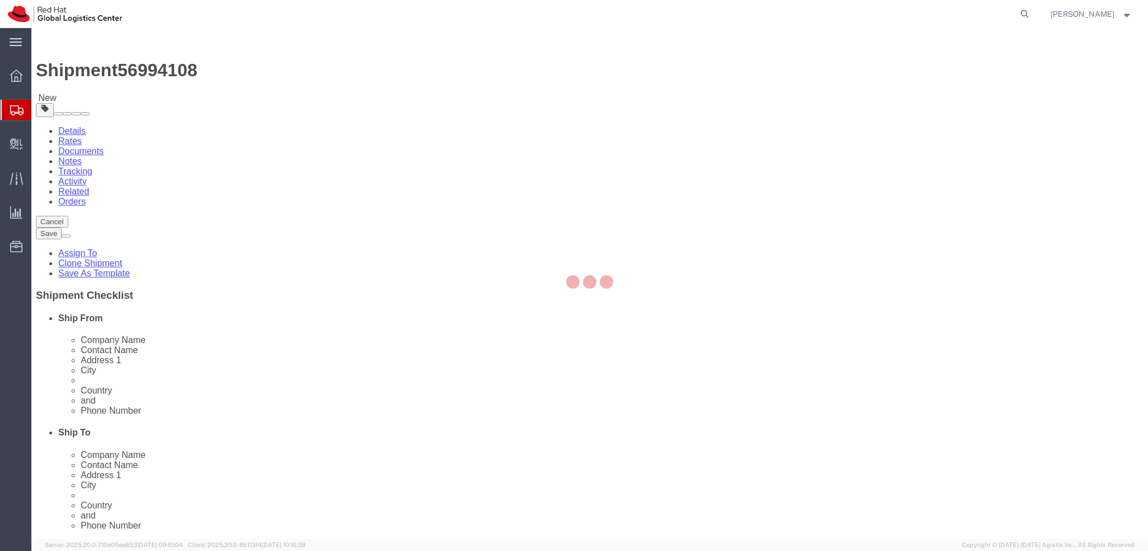
select select "COSTCENTER"
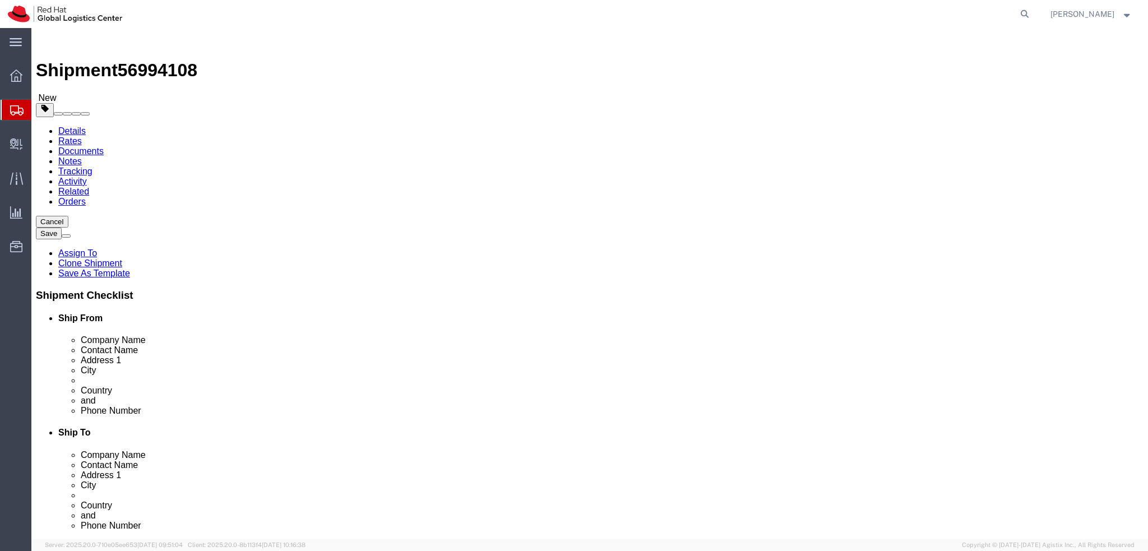
click icon
click link "Special Services"
click button "Rate Shipment"
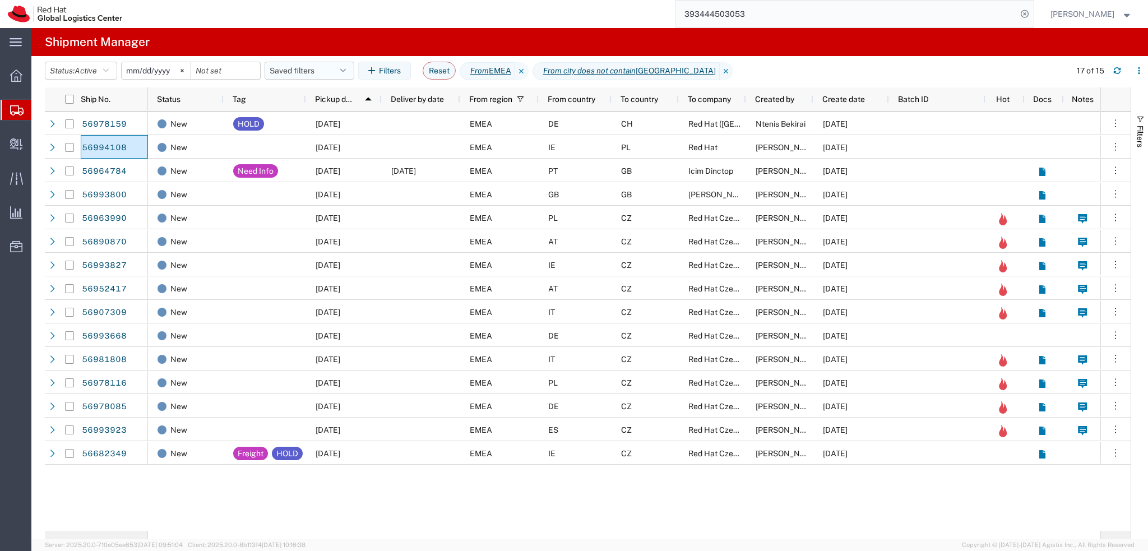
click at [322, 69] on button "Saved filters" at bounding box center [310, 71] width 90 height 18
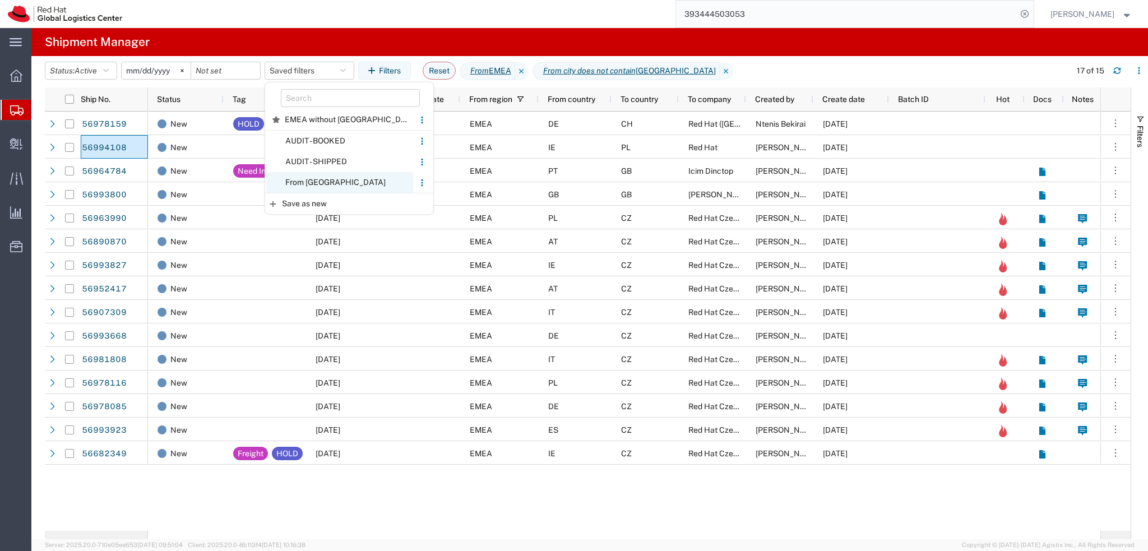
click at [326, 188] on span "From [GEOGRAPHIC_DATA]" at bounding box center [339, 182] width 147 height 21
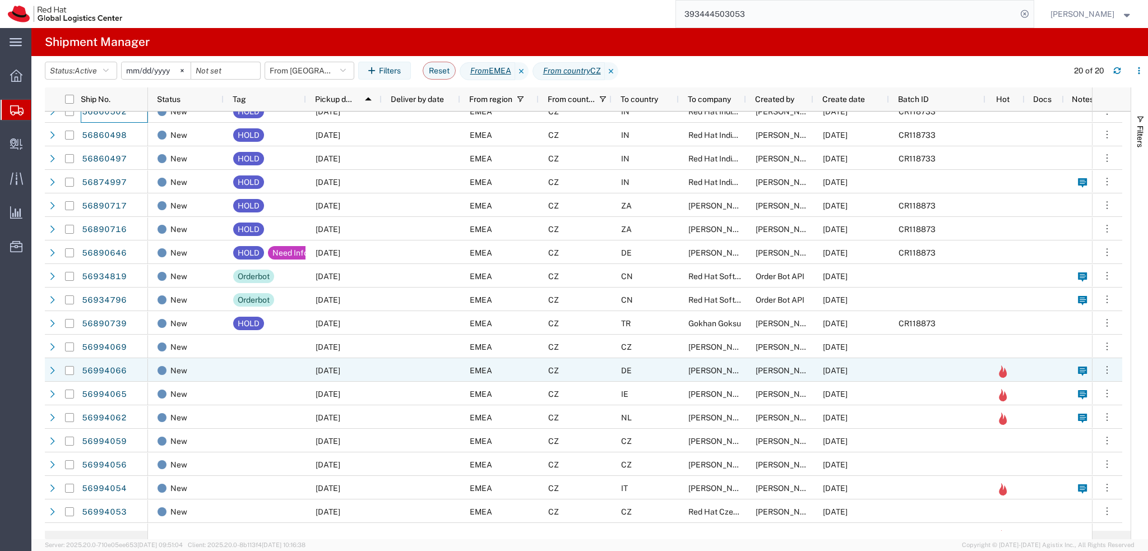
scroll to position [52, 0]
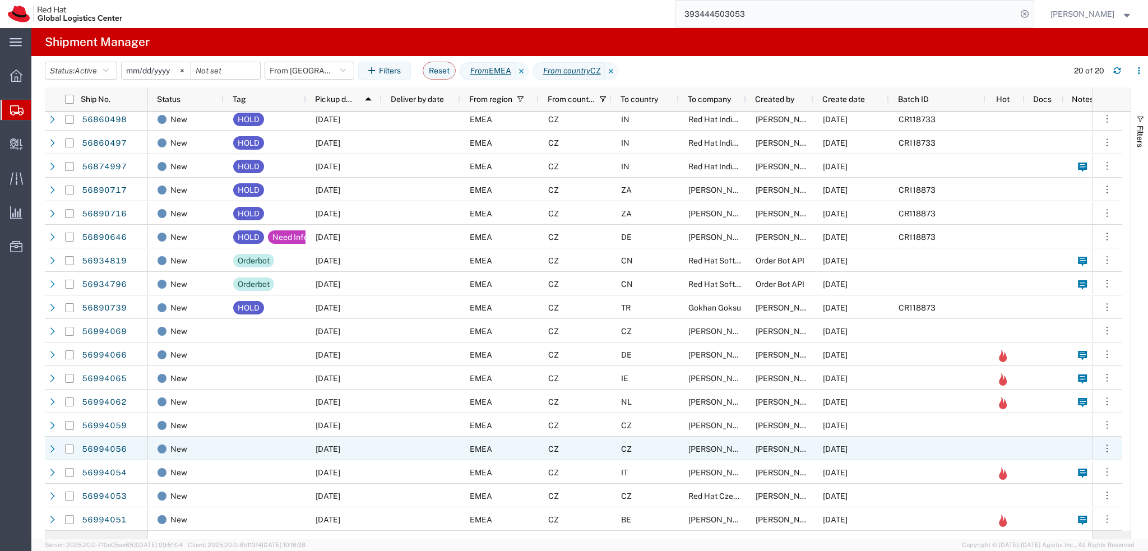
click at [647, 446] on div "CZ" at bounding box center [645, 449] width 67 height 24
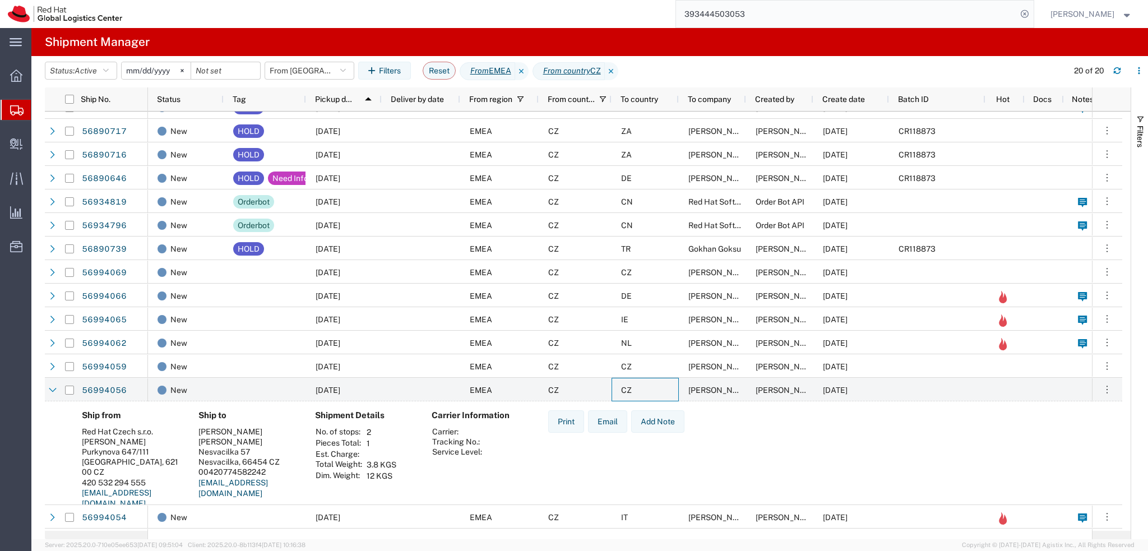
scroll to position [141, 0]
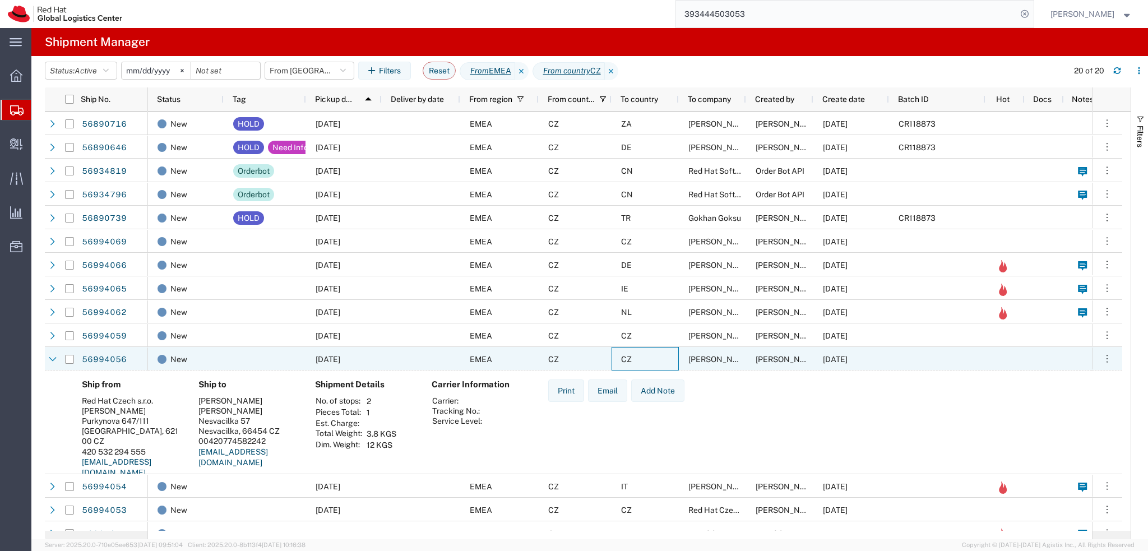
click at [375, 360] on div "[DATE]" at bounding box center [344, 359] width 76 height 24
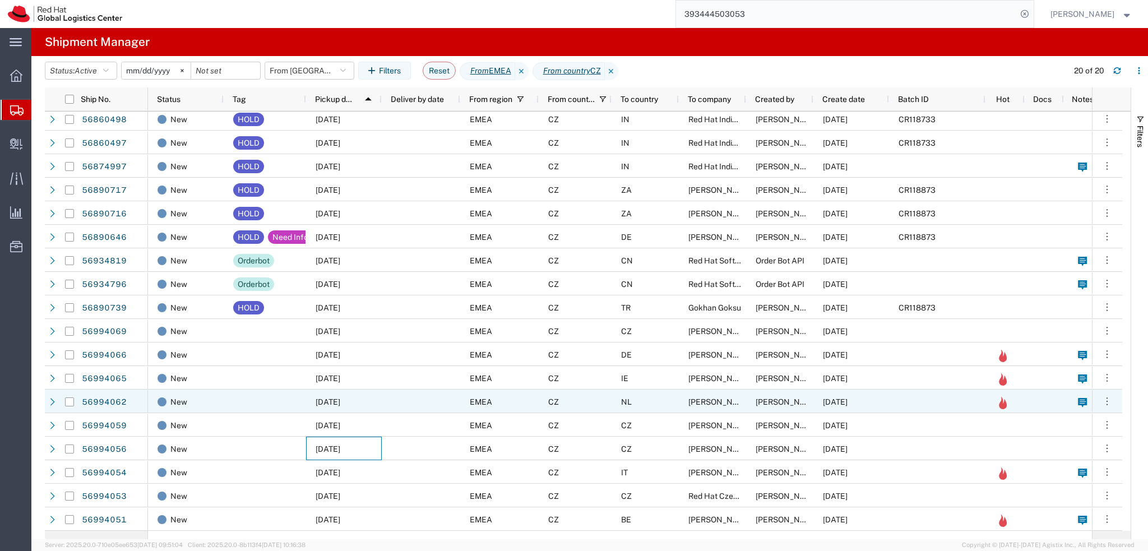
scroll to position [52, 0]
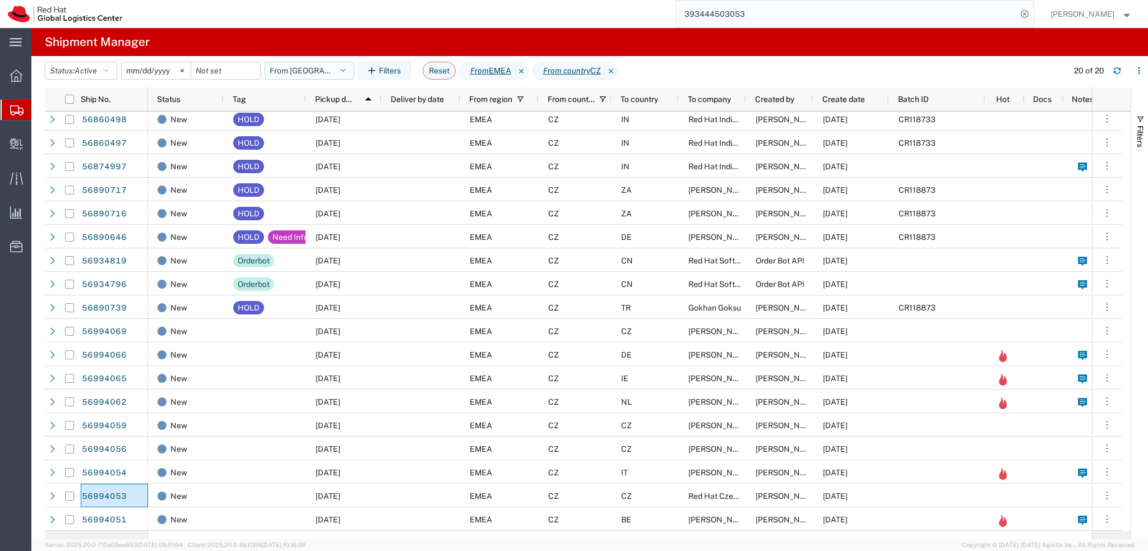
click at [298, 76] on button "From [GEOGRAPHIC_DATA]" at bounding box center [310, 71] width 90 height 18
click at [329, 116] on span "EMEA without [GEOGRAPHIC_DATA]" at bounding box center [346, 119] width 133 height 21
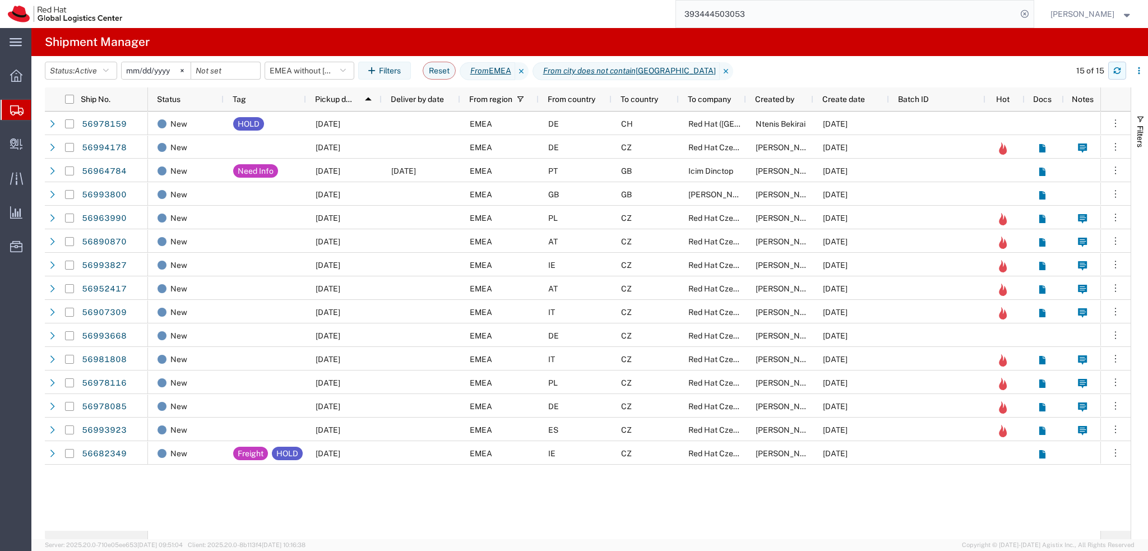
click at [1114, 70] on icon "button" at bounding box center [1118, 71] width 8 height 8
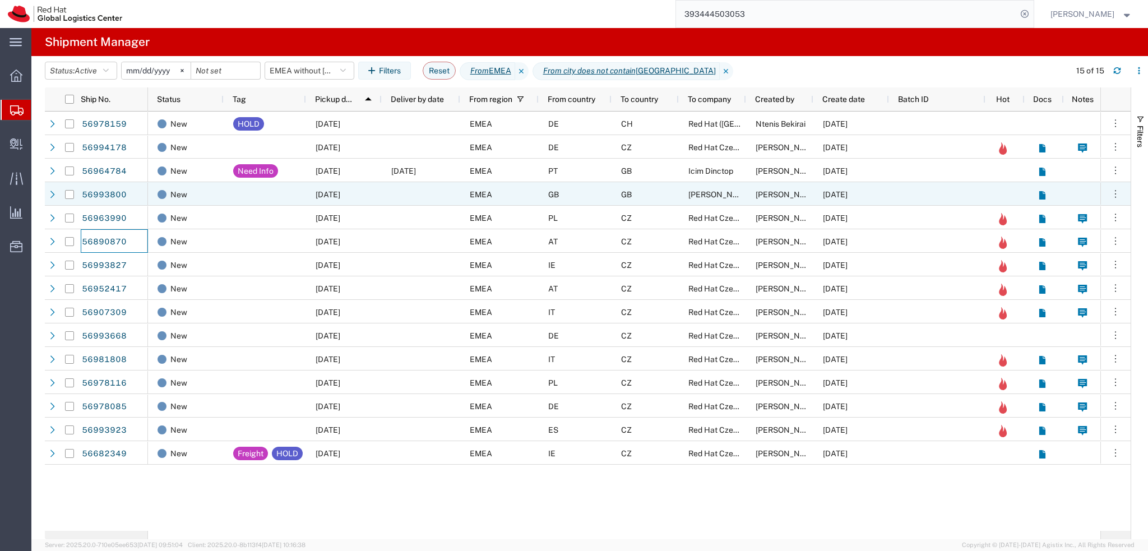
click at [408, 199] on div at bounding box center [421, 194] width 79 height 24
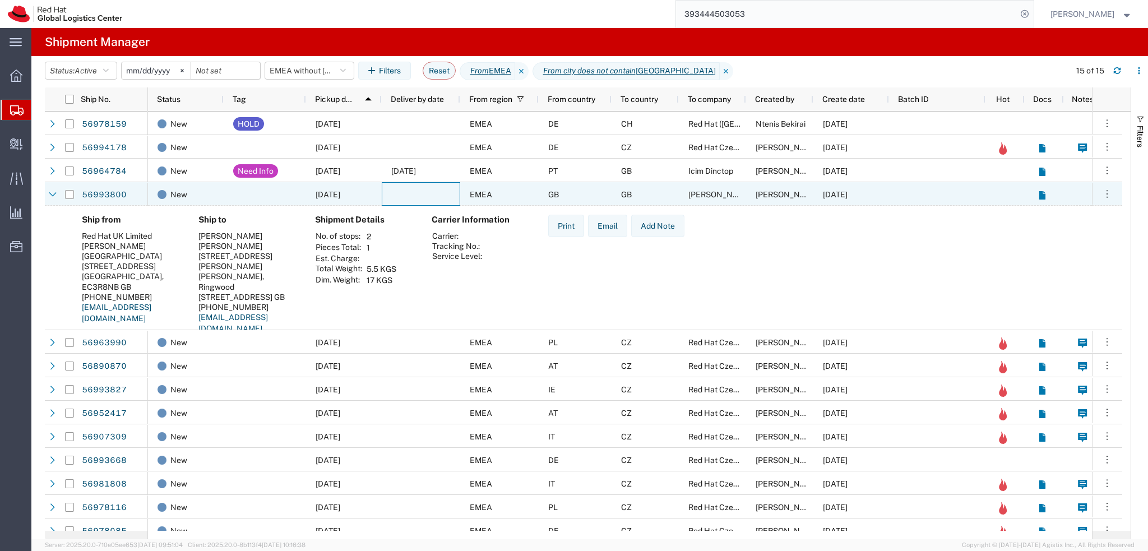
click at [413, 197] on div at bounding box center [421, 194] width 79 height 24
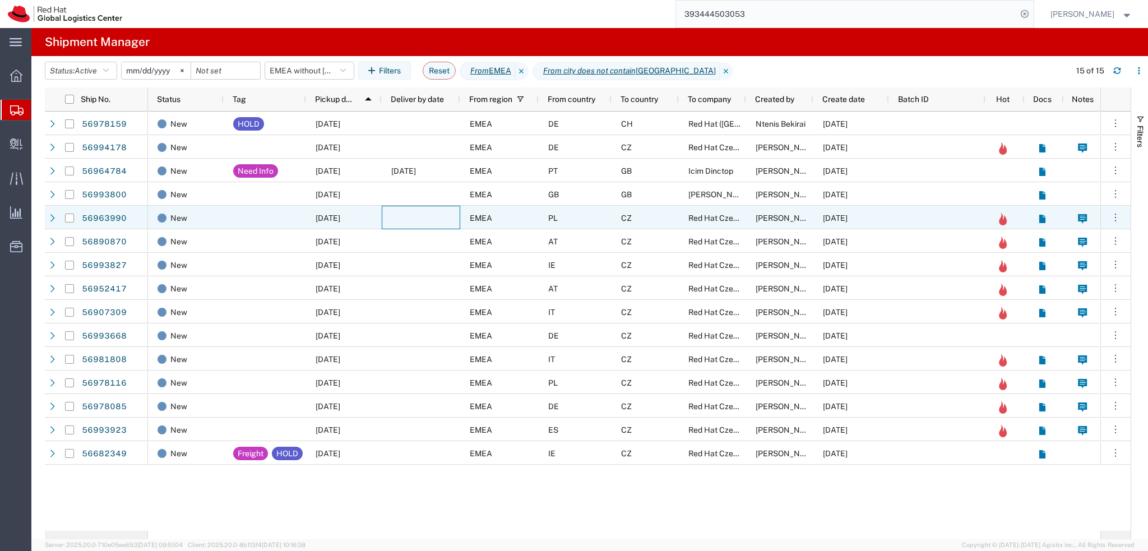
click at [390, 215] on div at bounding box center [421, 218] width 79 height 24
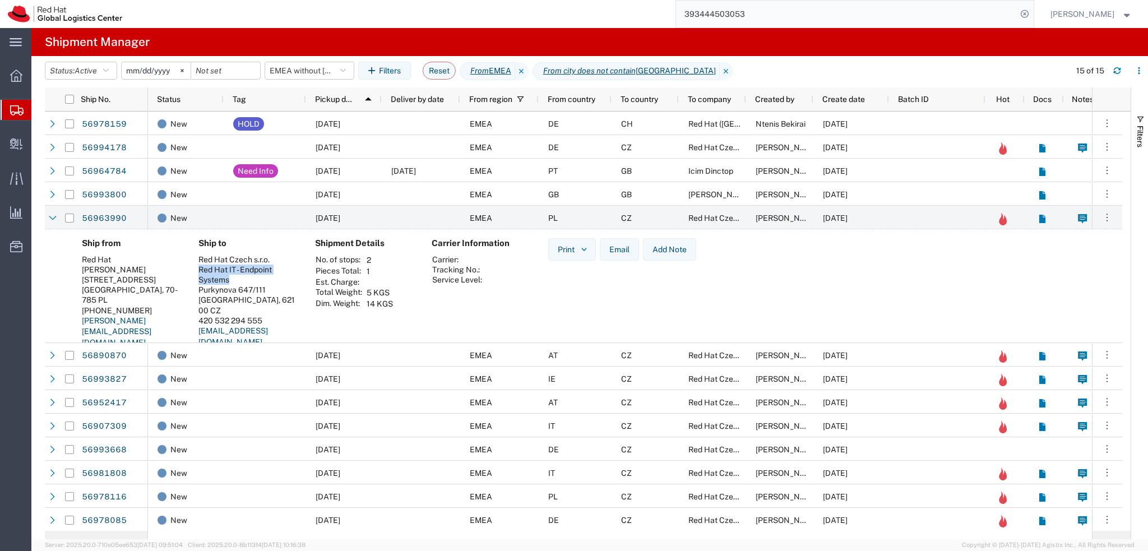
drag, startPoint x: 198, startPoint y: 269, endPoint x: 231, endPoint y: 278, distance: 34.3
click at [231, 278] on div "Red Hat IT - Endpoint Systems" at bounding box center [248, 275] width 99 height 20
copy div "Red Hat IT - Endpoint Systems"
click at [227, 269] on div "Red Hat IT - Endpoint Systems" at bounding box center [248, 275] width 99 height 20
drag, startPoint x: 197, startPoint y: 269, endPoint x: 238, endPoint y: 284, distance: 44.2
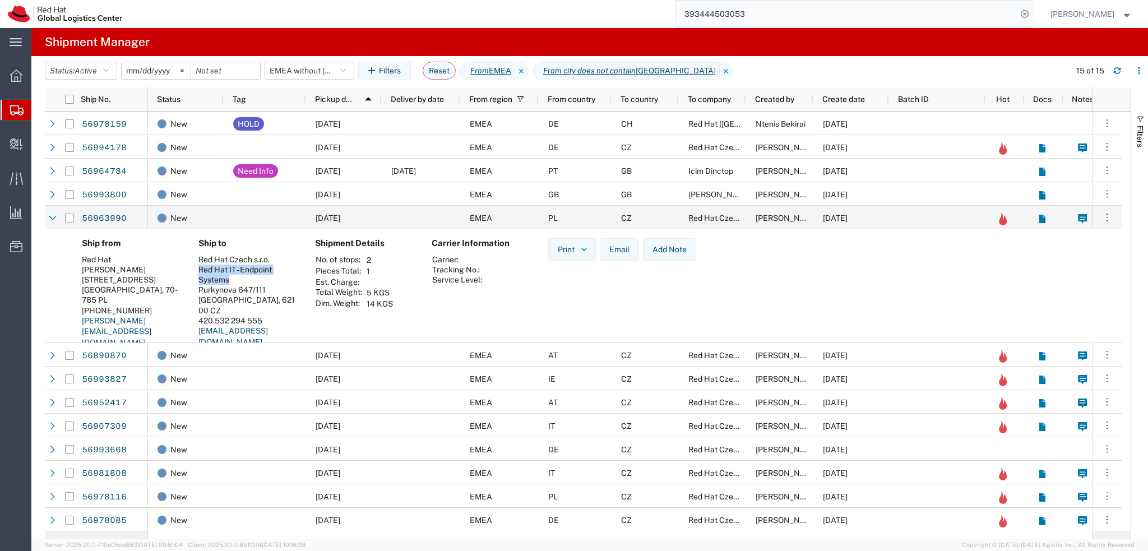
click at [238, 284] on div "Ship to Red Hat Czech s.r.o. Red Hat IT - Endpoint Systems Purkynova 647/111 BR…" at bounding box center [248, 297] width 117 height 118
copy div "Red Hat IT - Endpoint Systems"
drag, startPoint x: 264, startPoint y: 311, endPoint x: 188, endPoint y: 314, distance: 75.8
click at [188, 314] on div "Ship from Red Hat Marcin Juszkiewicz Nałkowskiej 17/4 Szczecin, 70-785 PL +4860…" at bounding box center [593, 297] width 1041 height 118
click at [243, 316] on div "420 532 294 555" at bounding box center [248, 321] width 99 height 10
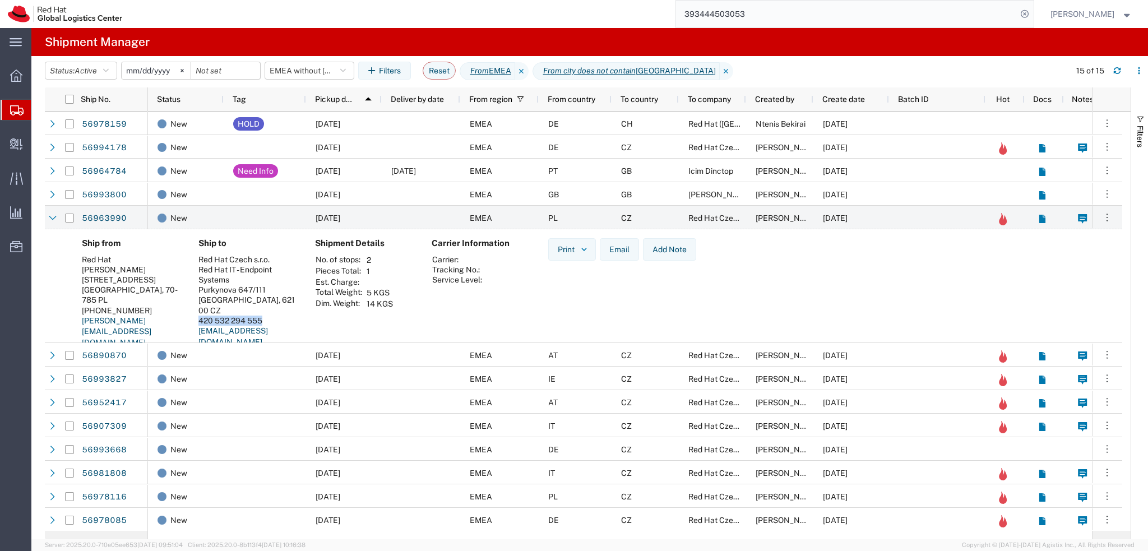
drag, startPoint x: 269, startPoint y: 312, endPoint x: 193, endPoint y: 310, distance: 75.7
click at [193, 310] on div "Ship to Red Hat Czech s.r.o. Red Hat IT - Endpoint Systems Purkynova 647/111 BR…" at bounding box center [248, 297] width 117 height 118
copy div "420 532 294 555"
drag, startPoint x: 303, startPoint y: 323, endPoint x: 197, endPoint y: 325, distance: 105.4
click at [197, 325] on div "Ship to Red Hat Czech s.r.o. Red Hat IT - Endpoint Systems Purkynova 647/111 BR…" at bounding box center [248, 297] width 117 height 118
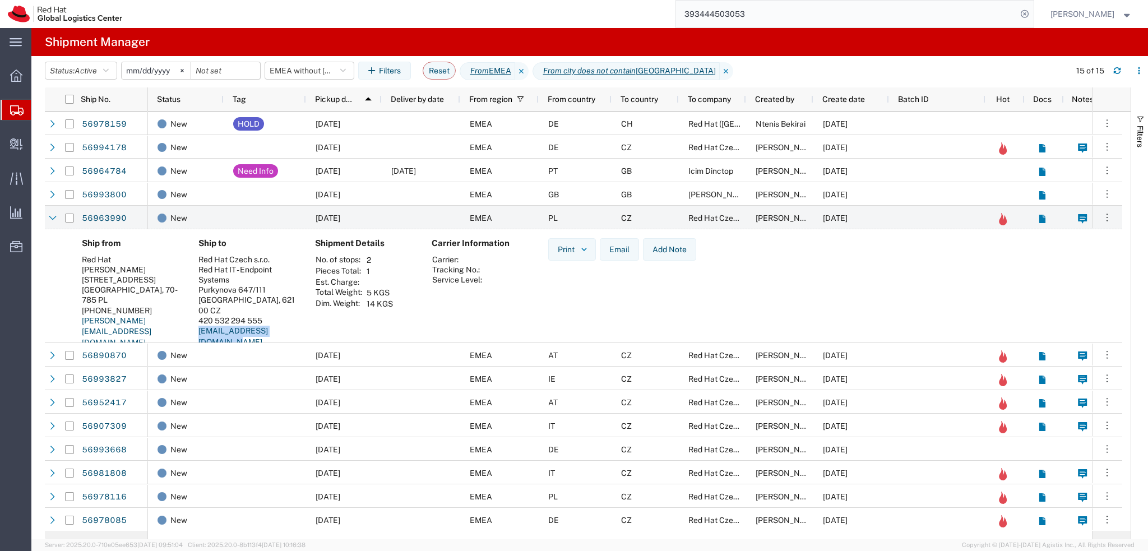
copy link "[EMAIL_ADDRESS][DOMAIN_NAME]"
click at [386, 221] on div at bounding box center [421, 218] width 79 height 24
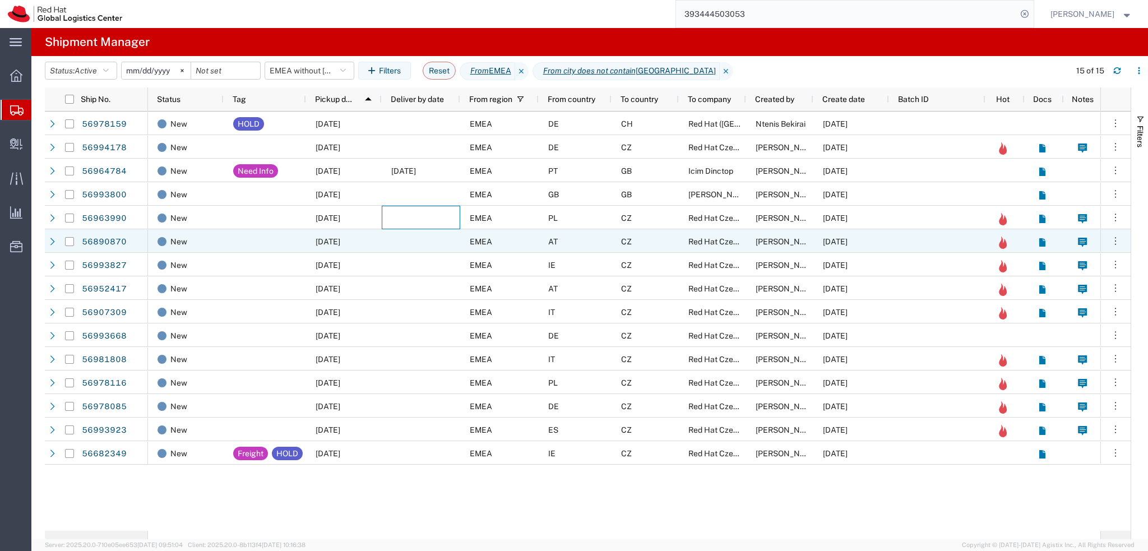
click at [590, 246] on div "AT" at bounding box center [575, 241] width 73 height 24
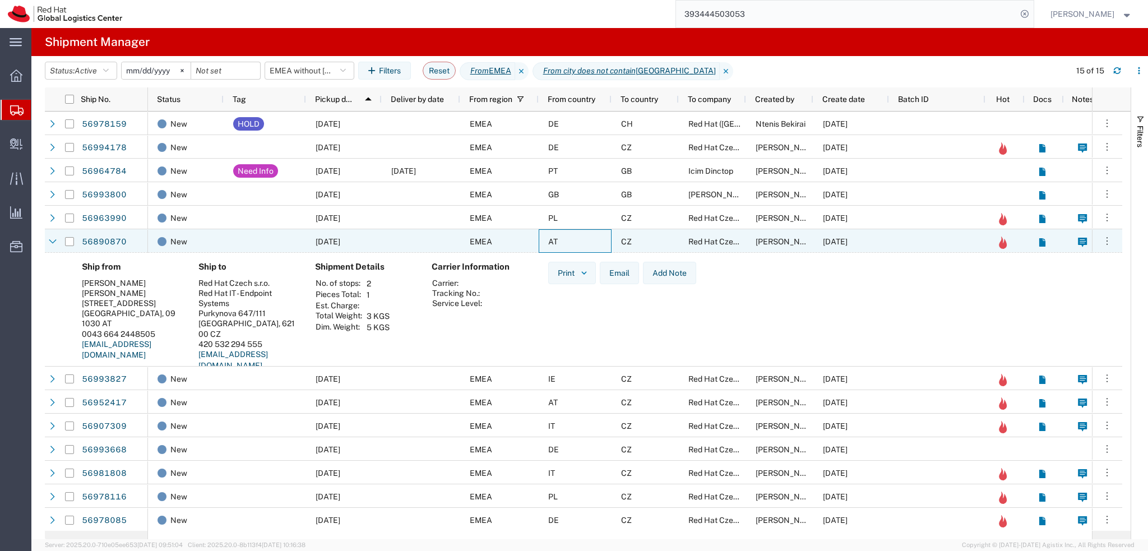
click at [249, 243] on div at bounding box center [265, 241] width 82 height 24
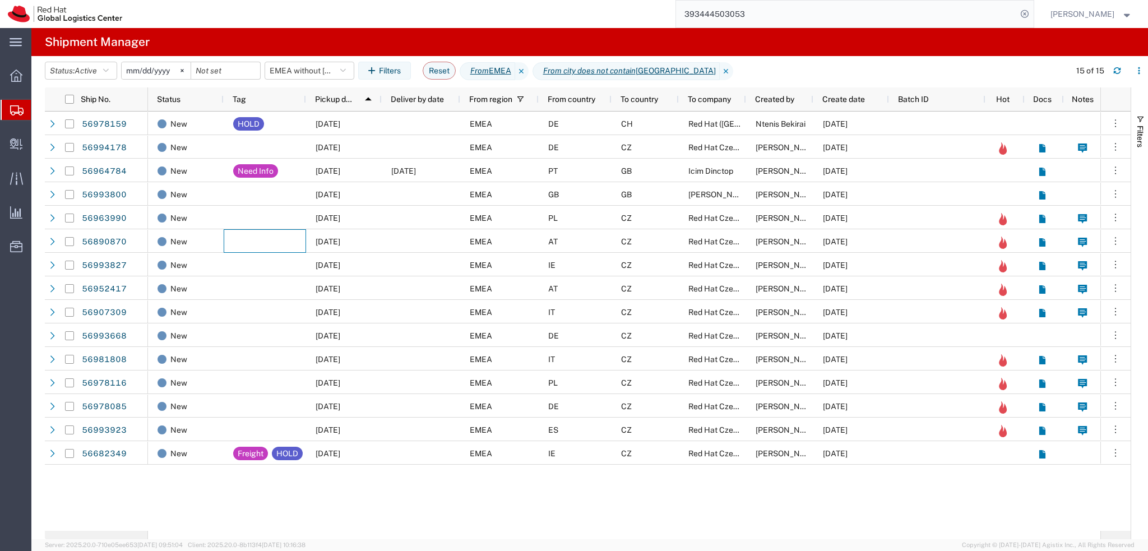
click at [861, 15] on input "393444503053" at bounding box center [846, 14] width 341 height 27
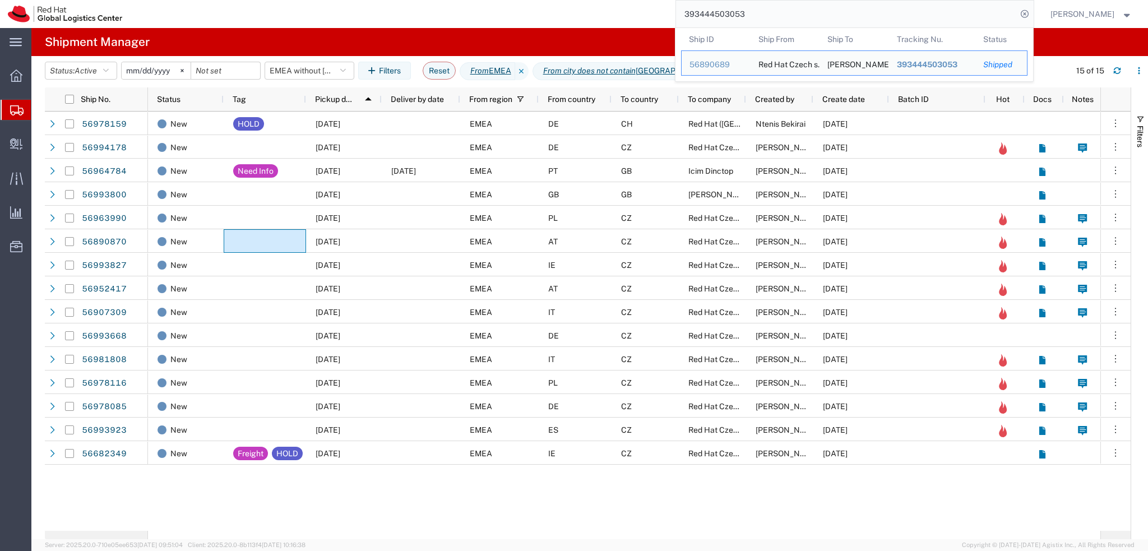
click at [861, 15] on input "393444503053" at bounding box center [846, 14] width 341 height 27
paste input "203150306"
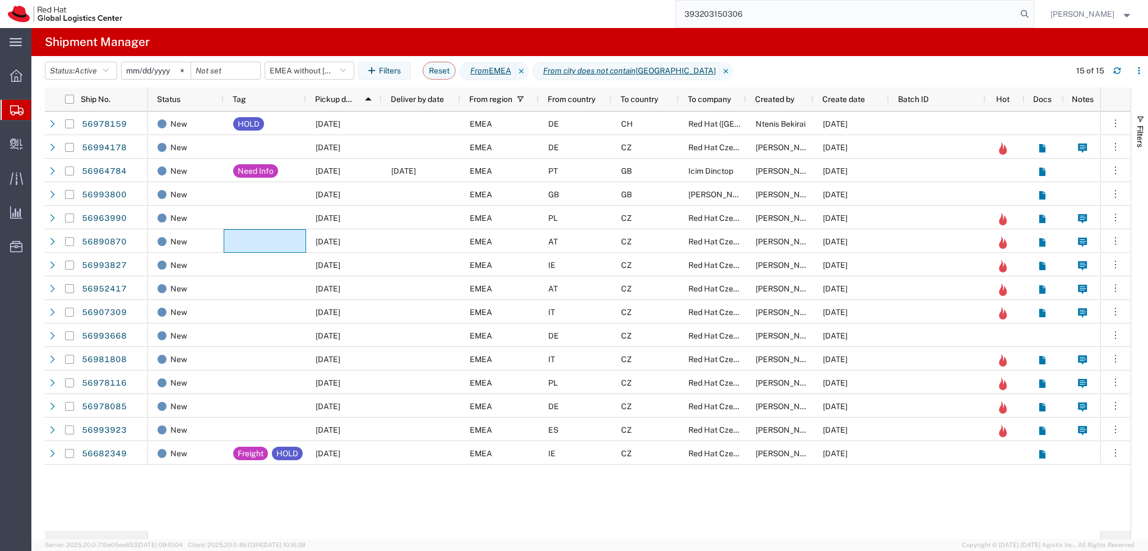
type input "393203150306"
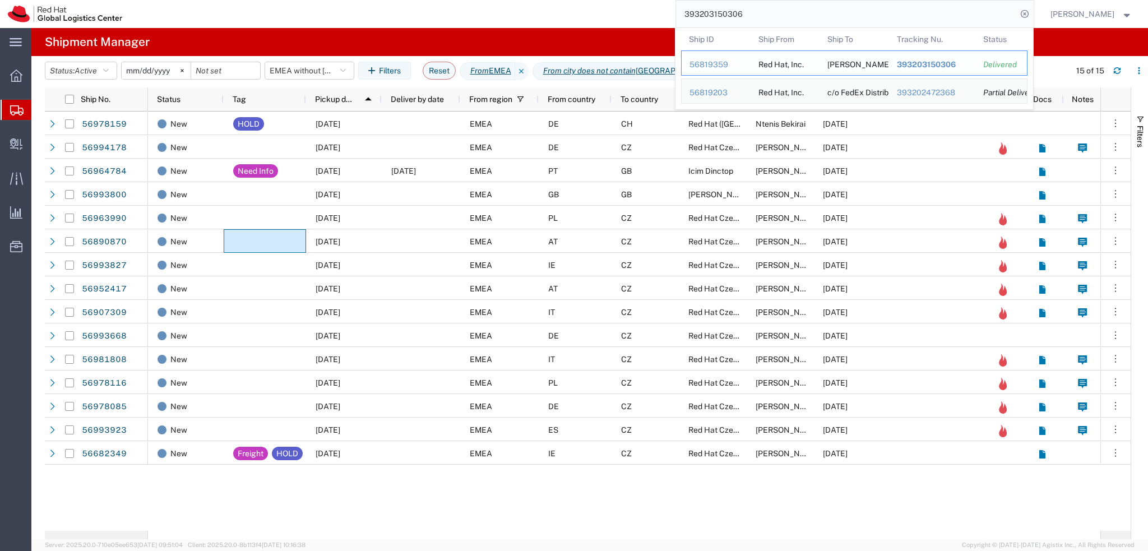
click at [721, 67] on div "56819359" at bounding box center [716, 65] width 53 height 12
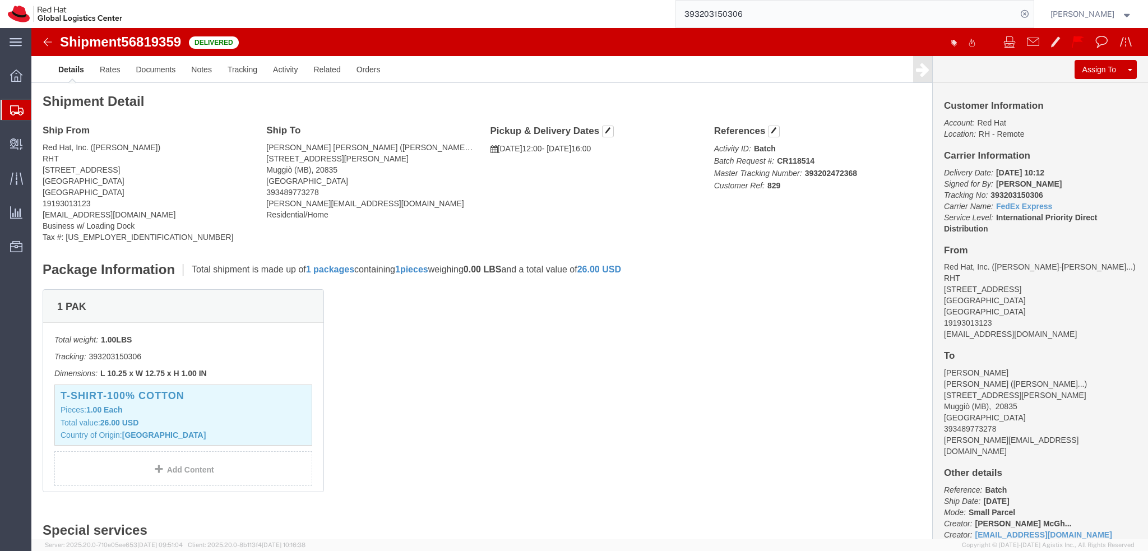
click img
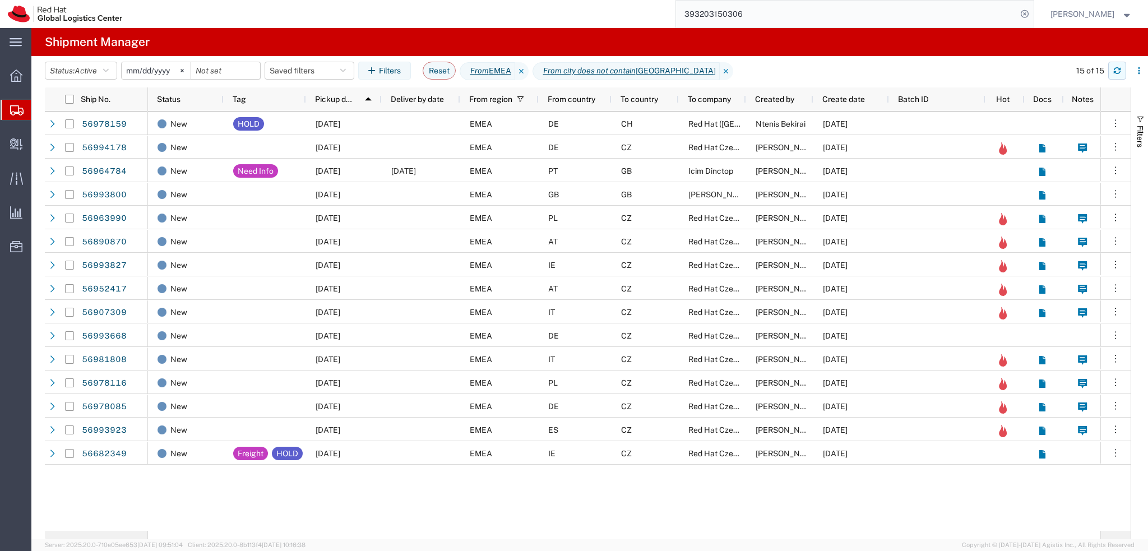
click at [1117, 64] on button "button" at bounding box center [1118, 71] width 18 height 18
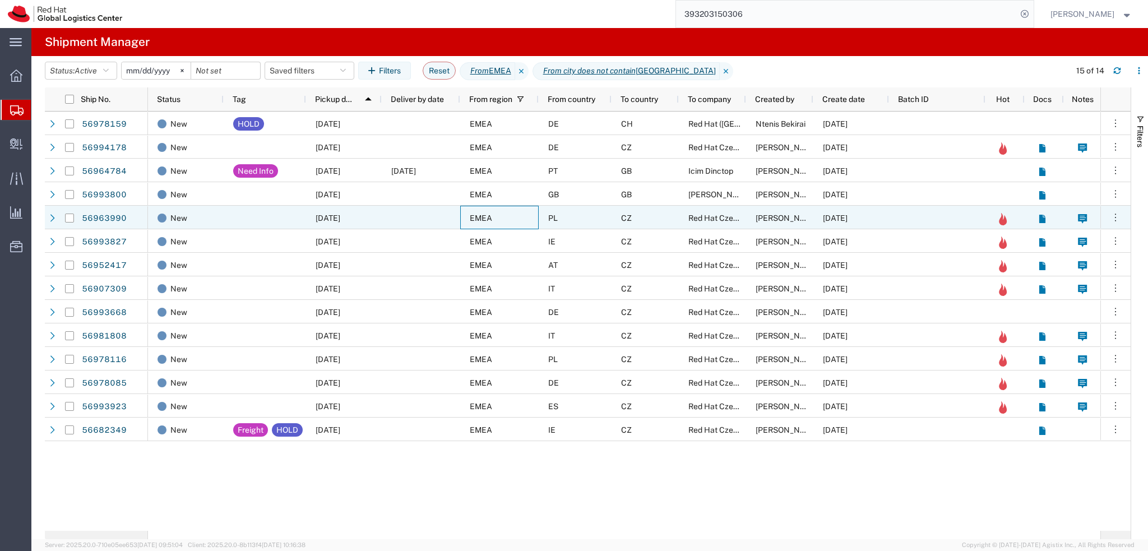
click at [510, 219] on div "EMEA" at bounding box center [499, 218] width 79 height 24
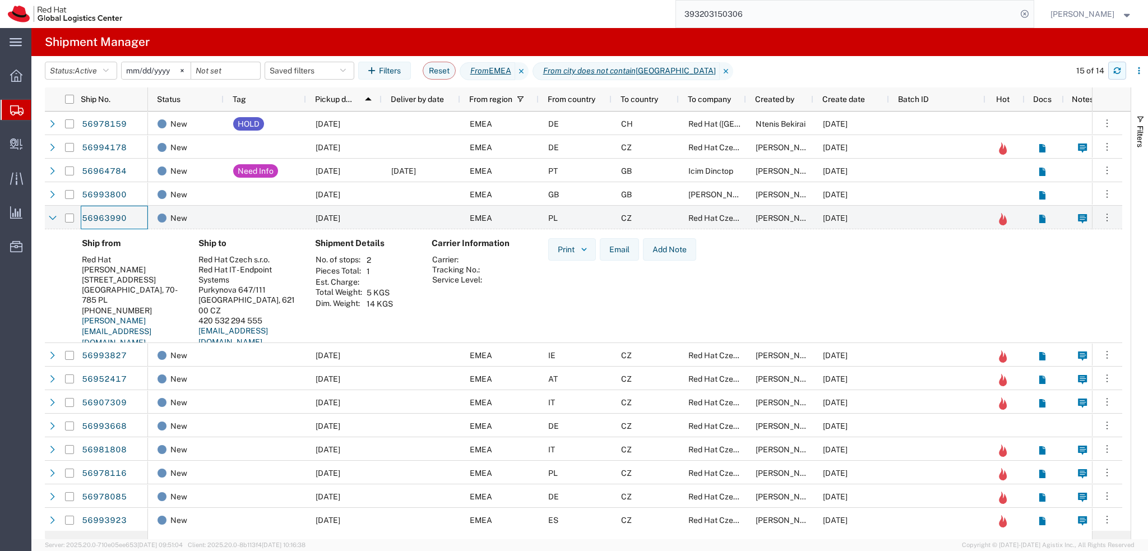
click at [1109, 70] on button "button" at bounding box center [1118, 71] width 18 height 18
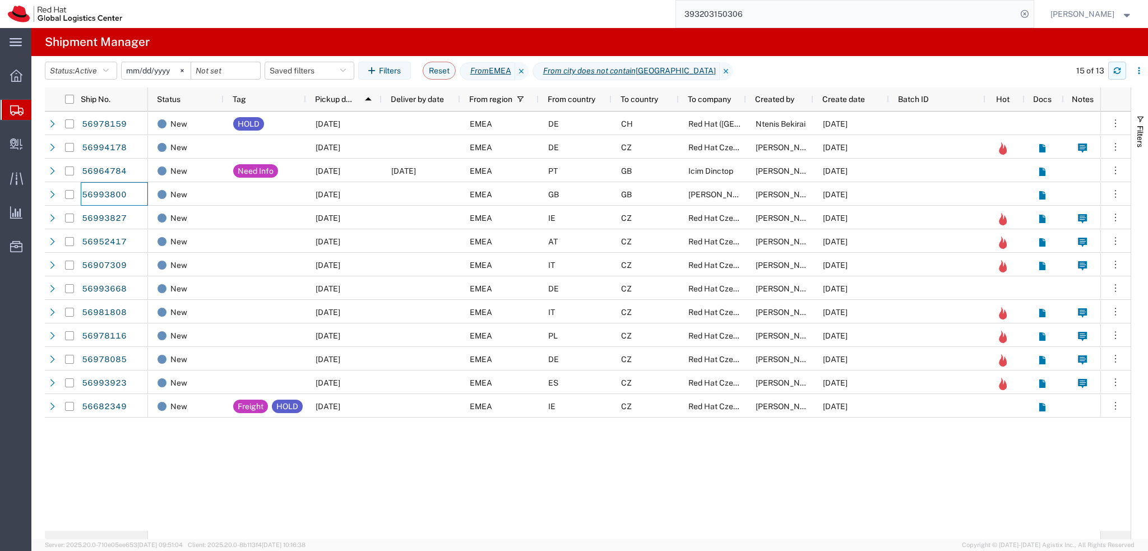
click at [1116, 70] on icon "button" at bounding box center [1118, 71] width 8 height 8
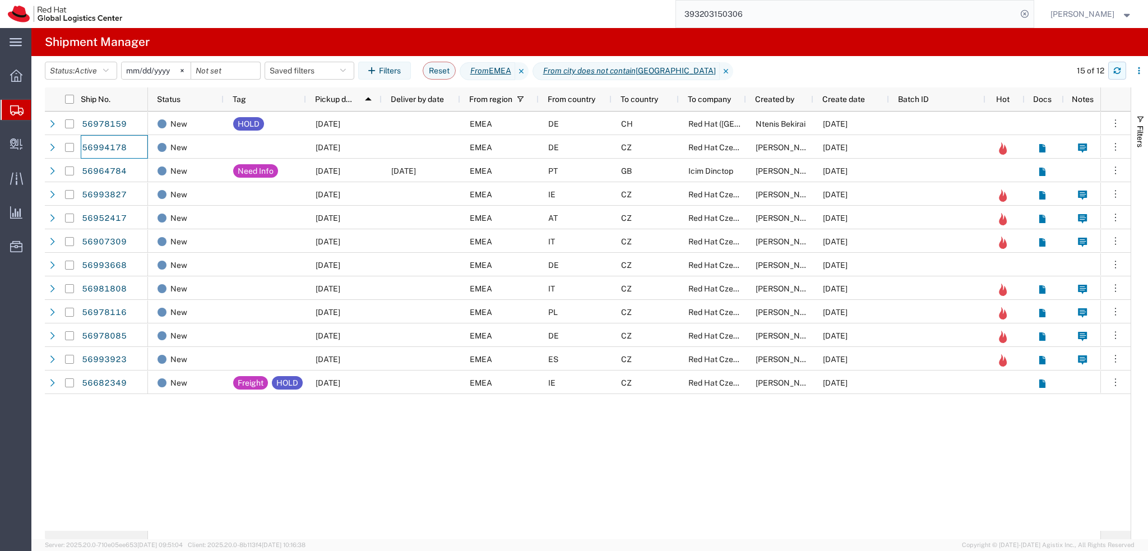
click at [1116, 73] on icon "button" at bounding box center [1117, 72] width 7 height 3
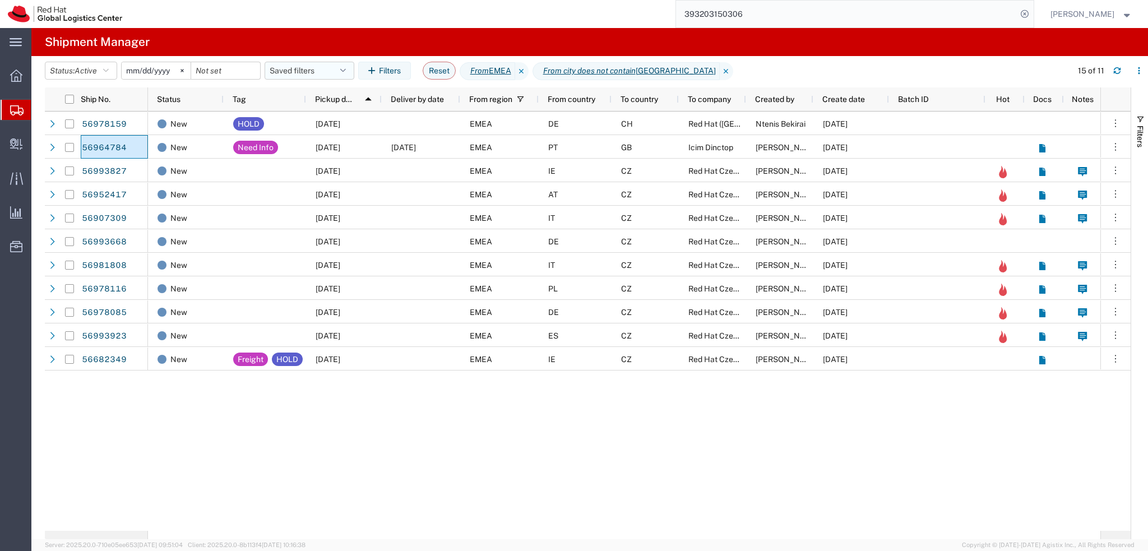
click at [314, 68] on button "Saved filters" at bounding box center [310, 71] width 90 height 18
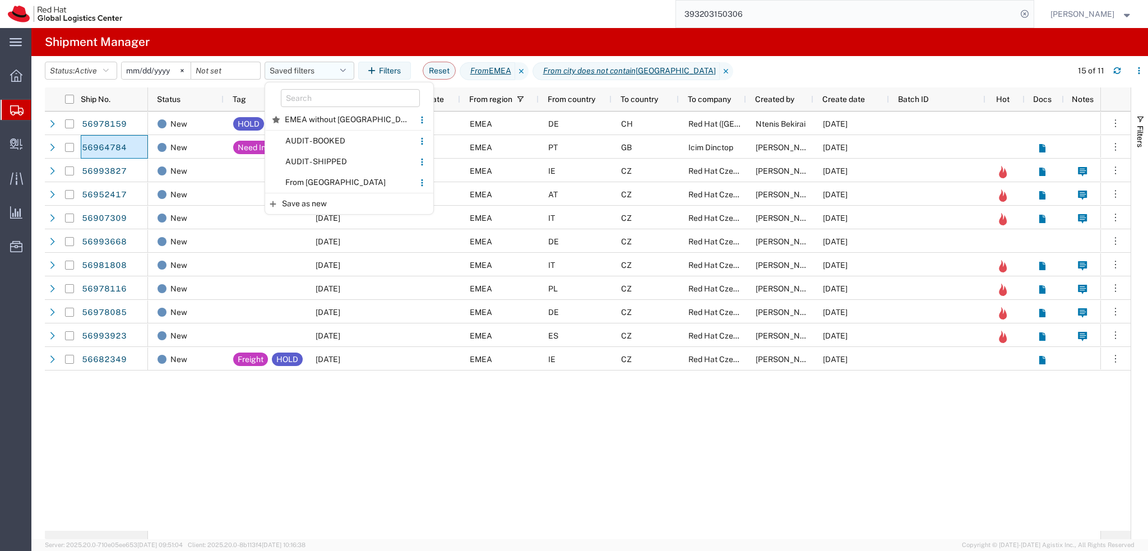
click at [323, 72] on button "Saved filters" at bounding box center [310, 71] width 90 height 18
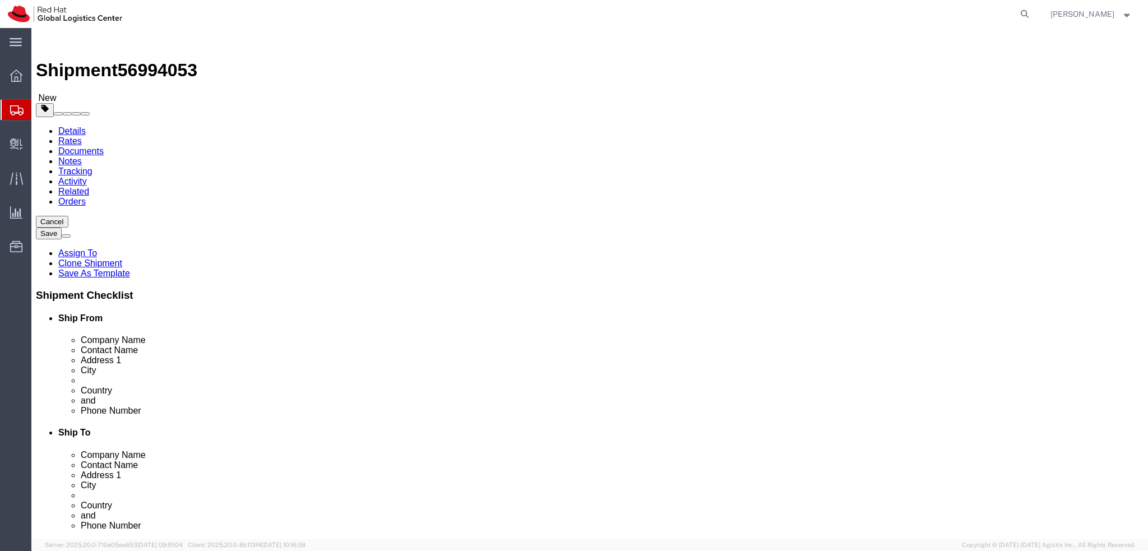
select select "38036"
click button "Rate Shipment"
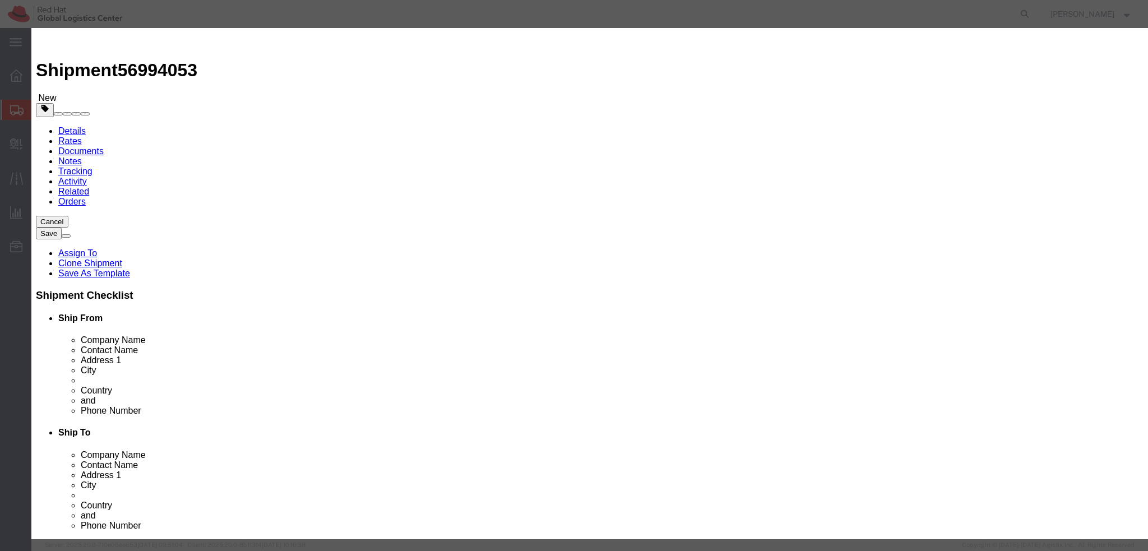
click button "Already reviewed"
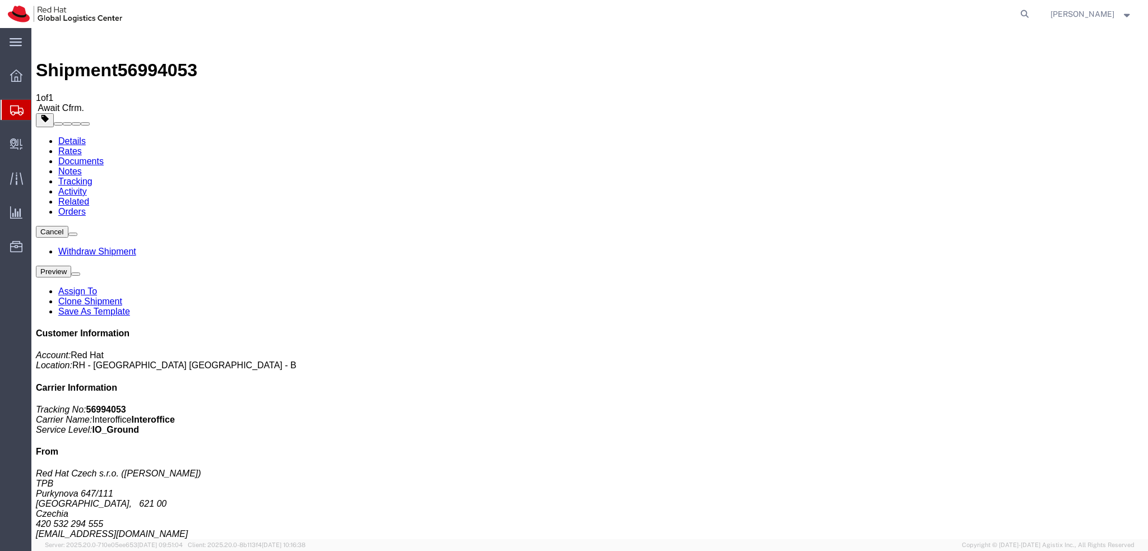
click at [75, 136] on link "Details" at bounding box center [71, 141] width 27 height 10
click link "Documents"
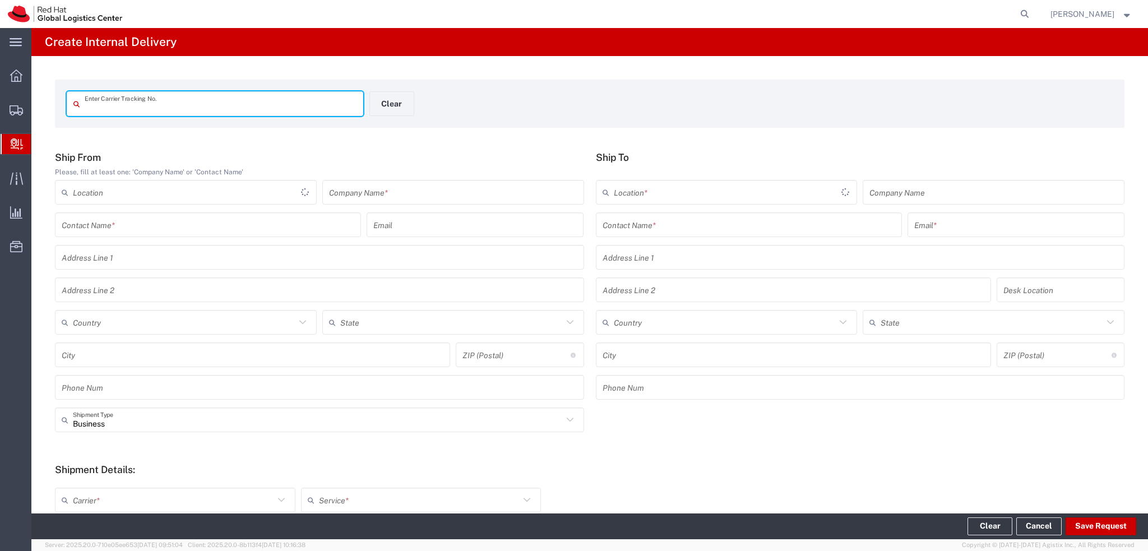
click at [239, 108] on input "text" at bounding box center [221, 104] width 272 height 20
type input "56994053"
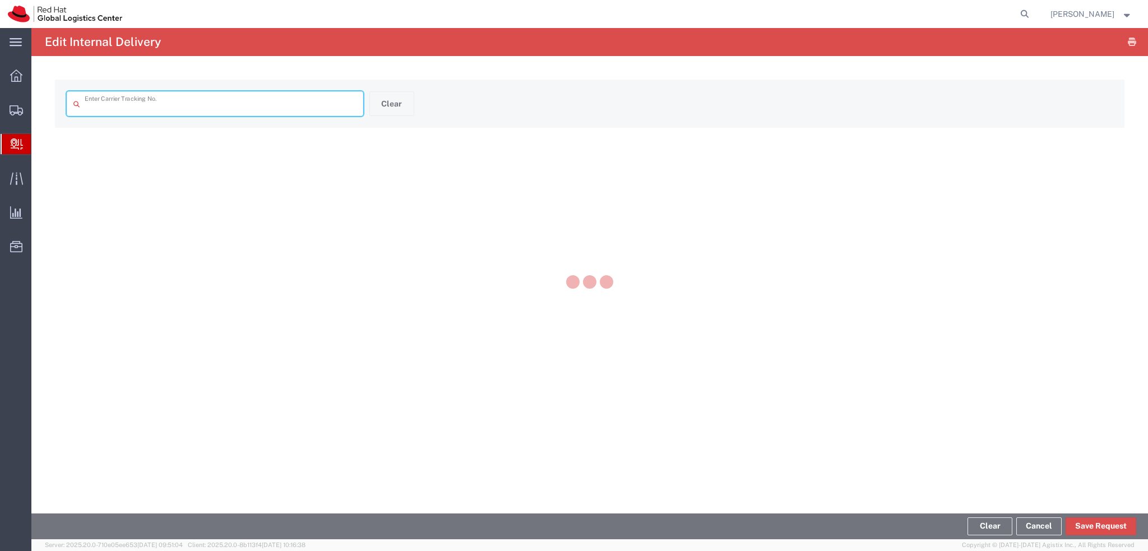
type input "56994053"
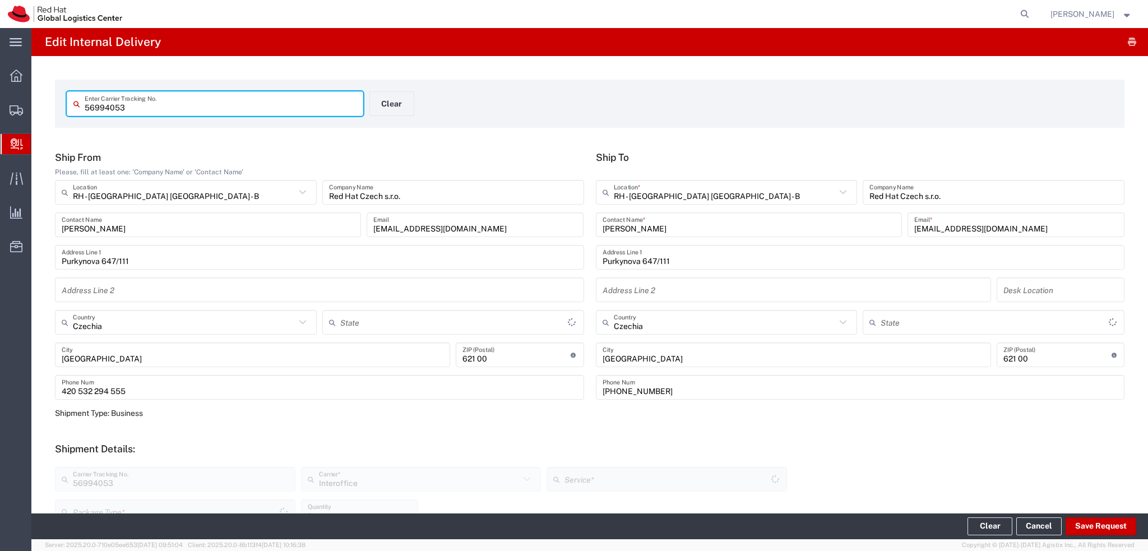
type input "Your Packaging"
type input "IO_Ground"
click at [1104, 530] on button "Save Request" at bounding box center [1101, 527] width 71 height 18
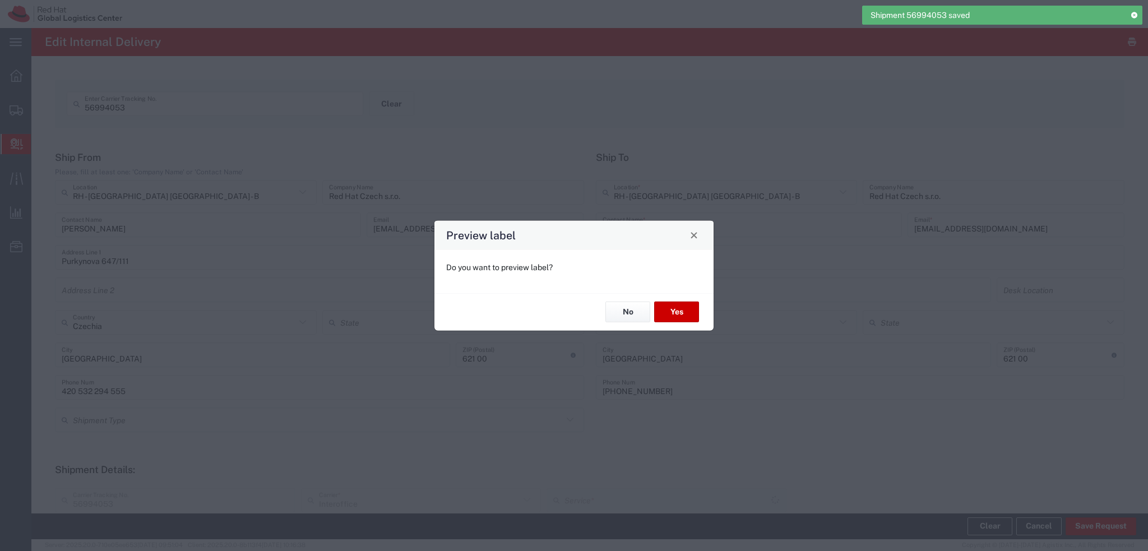
type input "Your Packaging"
type input "IO_Ground"
click at [626, 308] on button "No" at bounding box center [628, 312] width 45 height 21
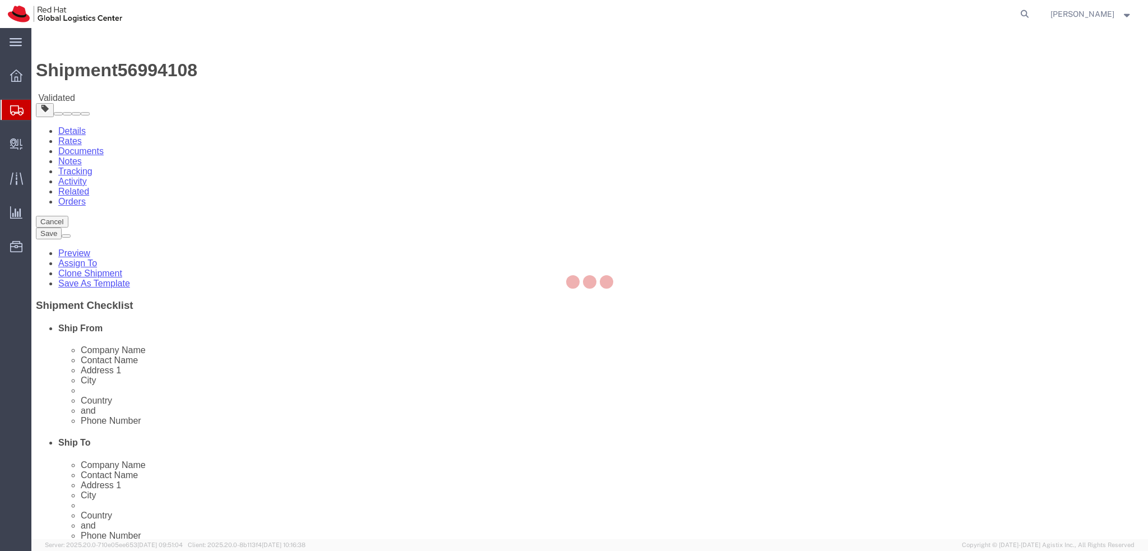
select select "37944"
select select
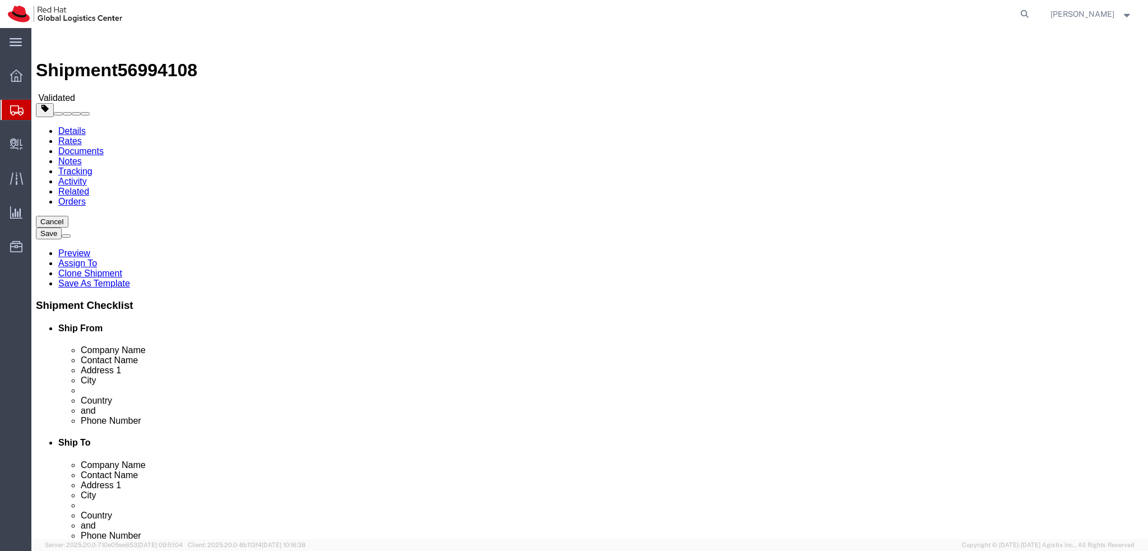
click icon
click dd "1.00 EUR"
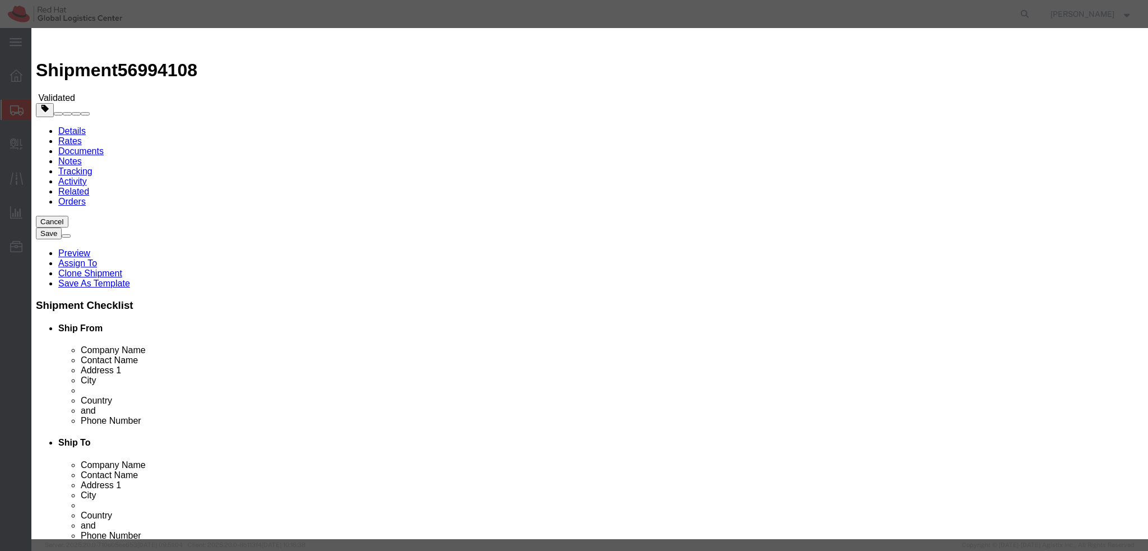
click div "Save & Add Another Save & Close Close"
click button "Save & Close"
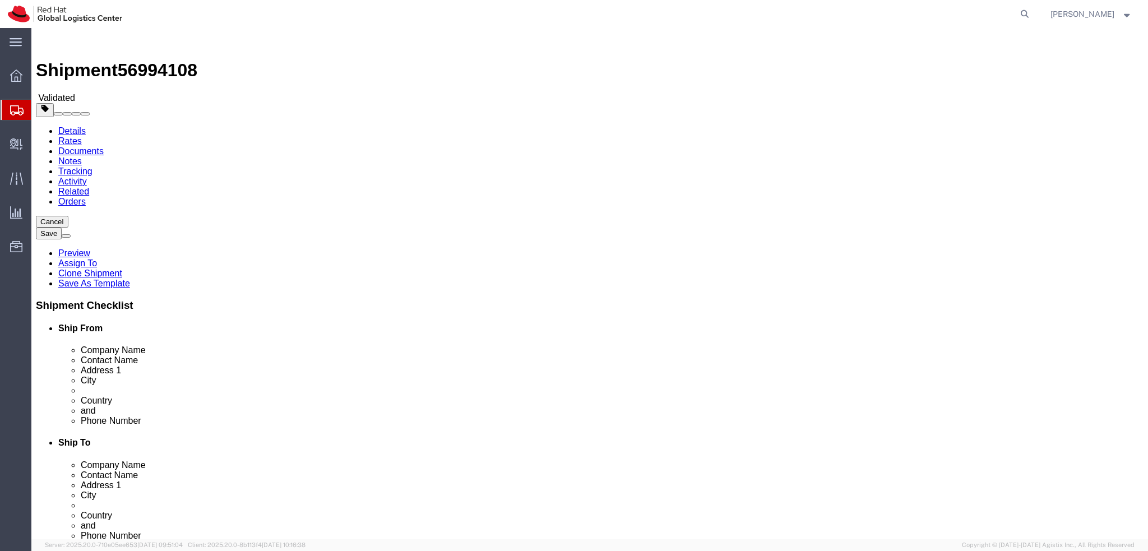
click link "Special Services"
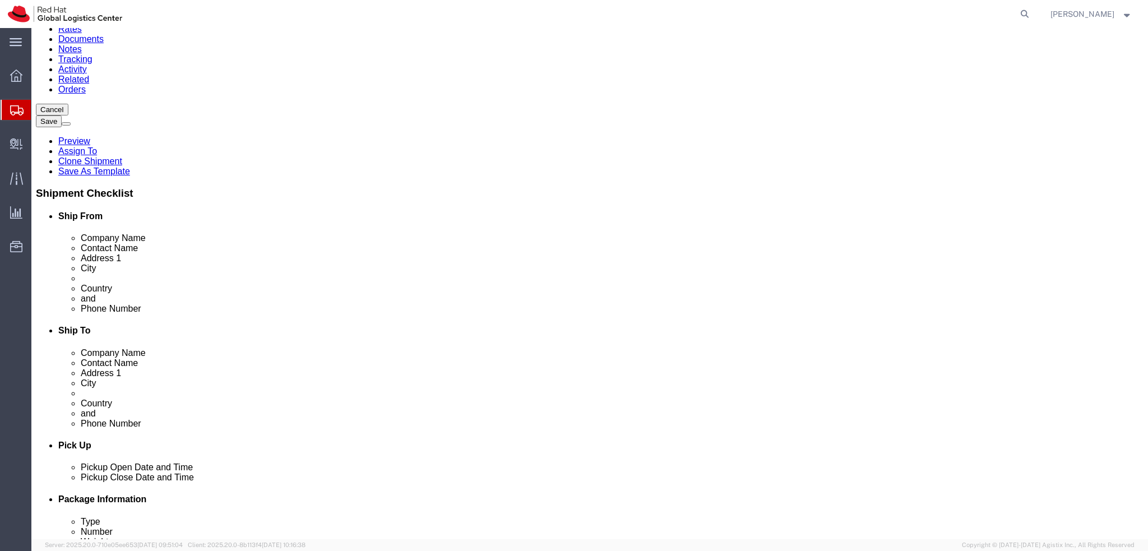
scroll to position [393, 0]
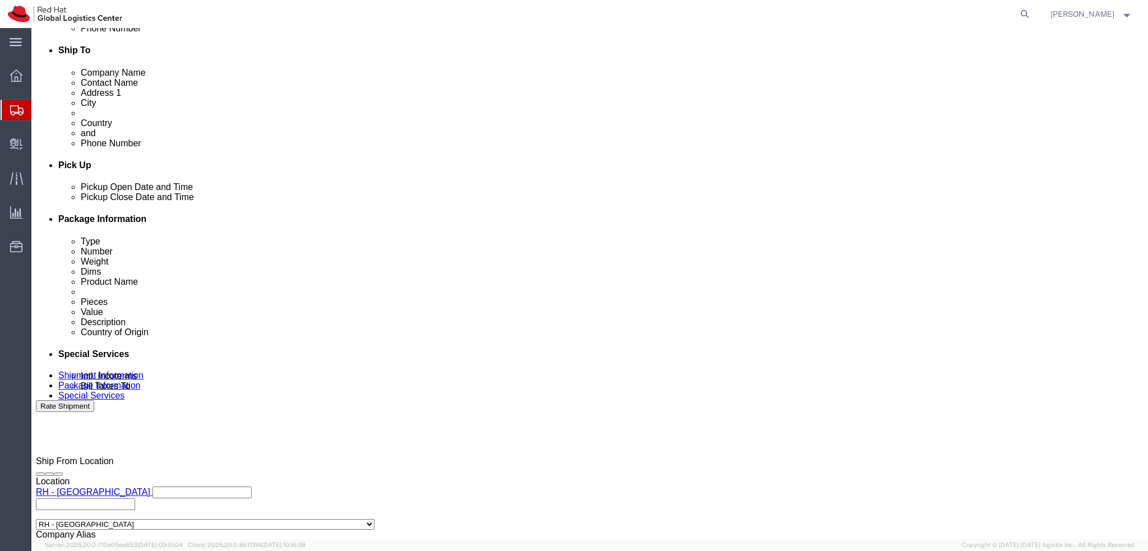
click button "Rate Shipment"
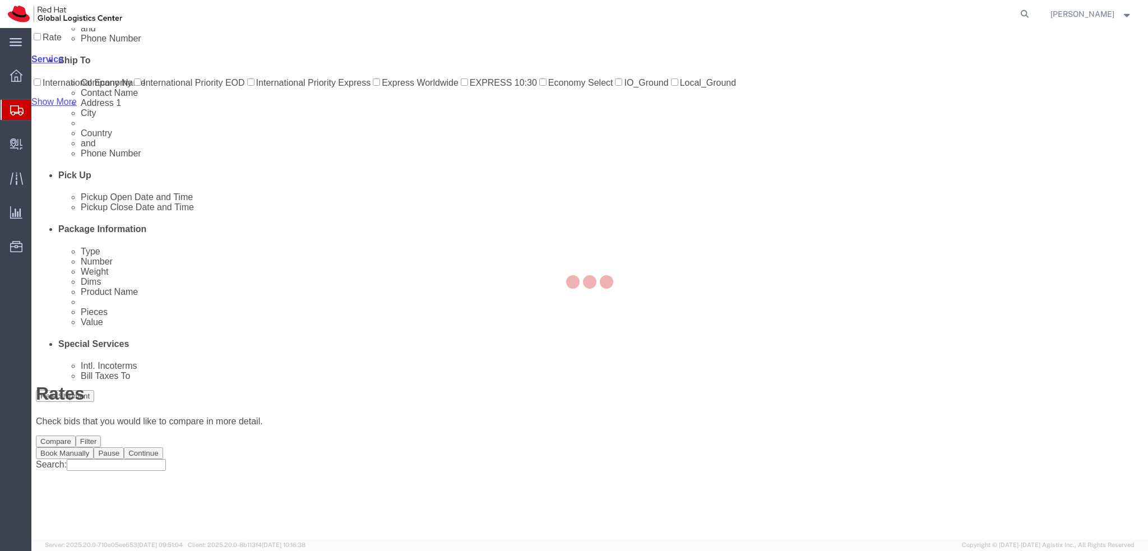
scroll to position [0, 0]
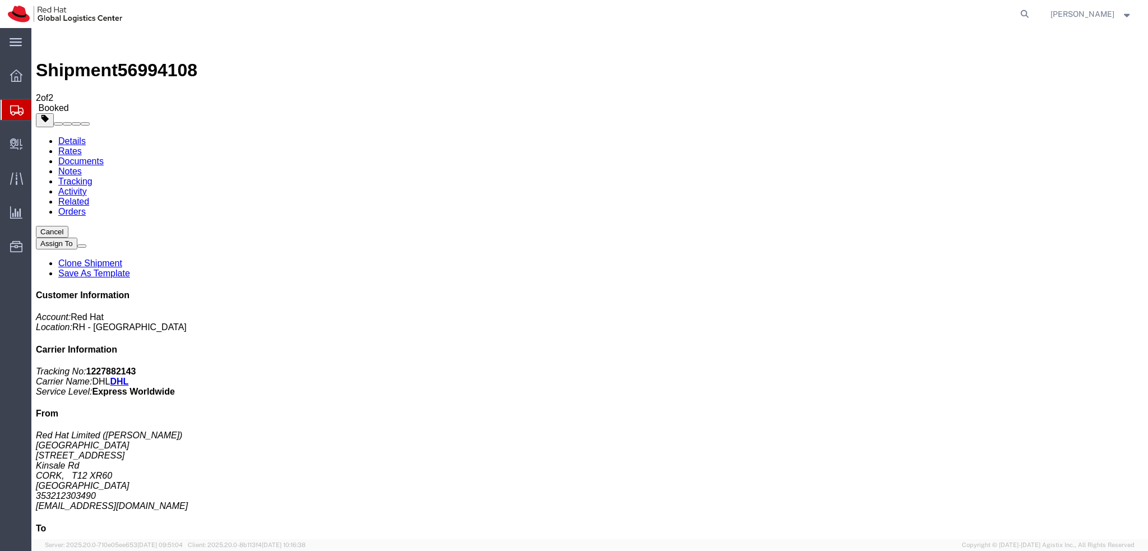
click at [63, 136] on link "Details" at bounding box center [71, 141] width 27 height 10
click span "button"
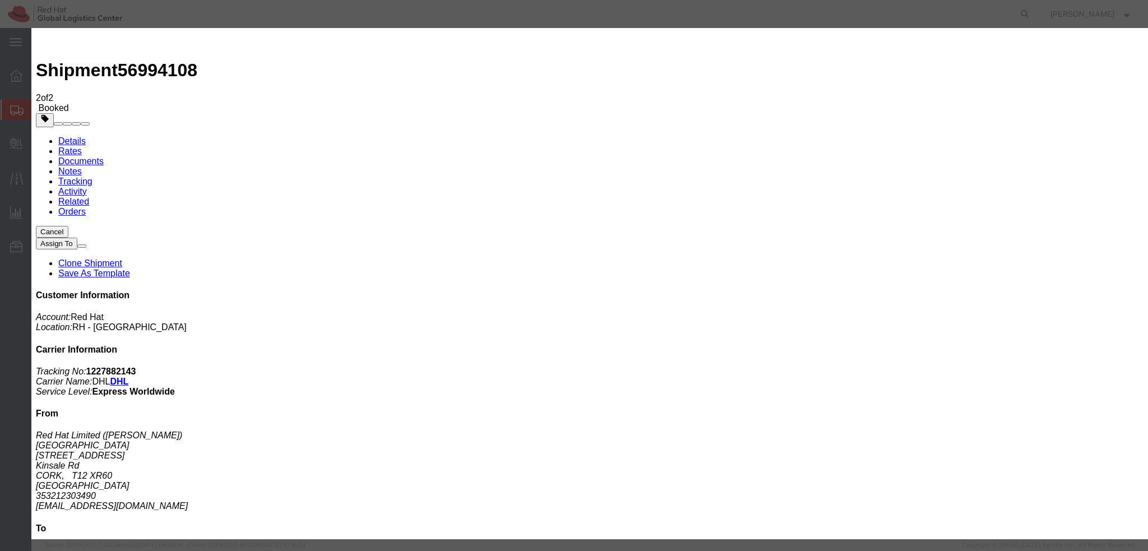
click div "Oct 01 2025 4:31 PM"
click input "4:31 PM"
type input "12:00 PM"
click button "Apply"
click div "Pickup Start Date Pickup Start Time Pickup Open Date and Time Oct 02 2025 12:00…"
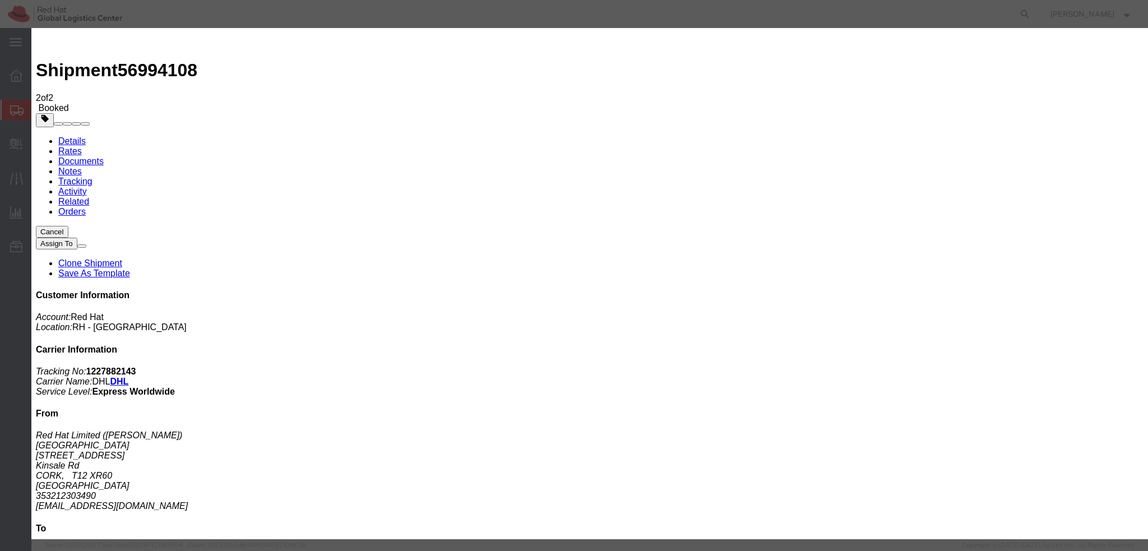
click div "Oct 02 2025 1:00 PM"
type input "3:00 PM"
click button "Apply"
click button "Save"
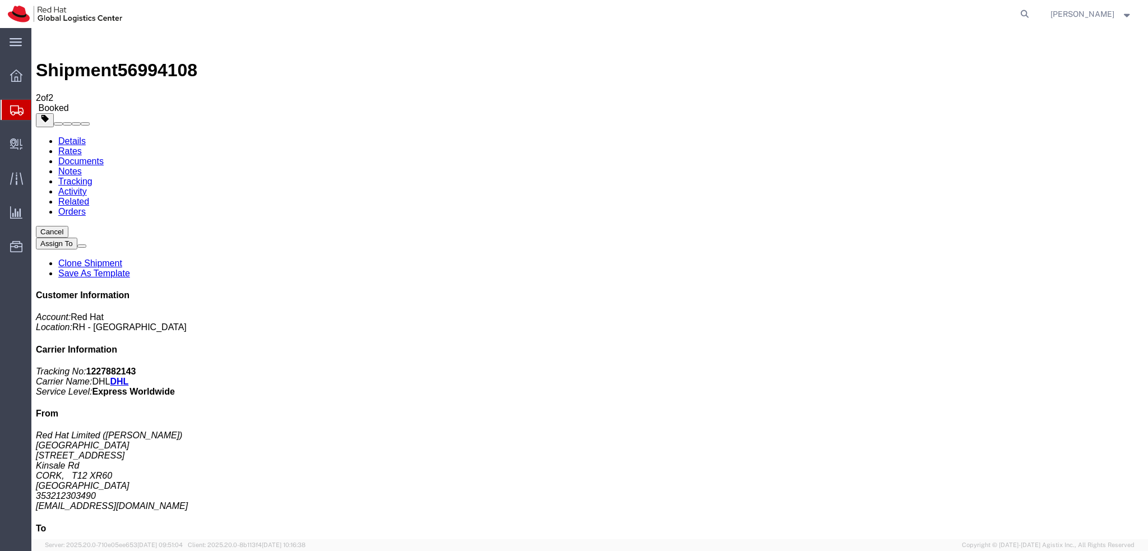
click button "Close"
click div "Ship From Red Hat Limited (Maura Connolly) CORK 6700 Cork Airport Business Park…"
click address "Red Hat Limited (Maura Connolly) CORK 6700 Cork Airport Business Park Kinsale R…"
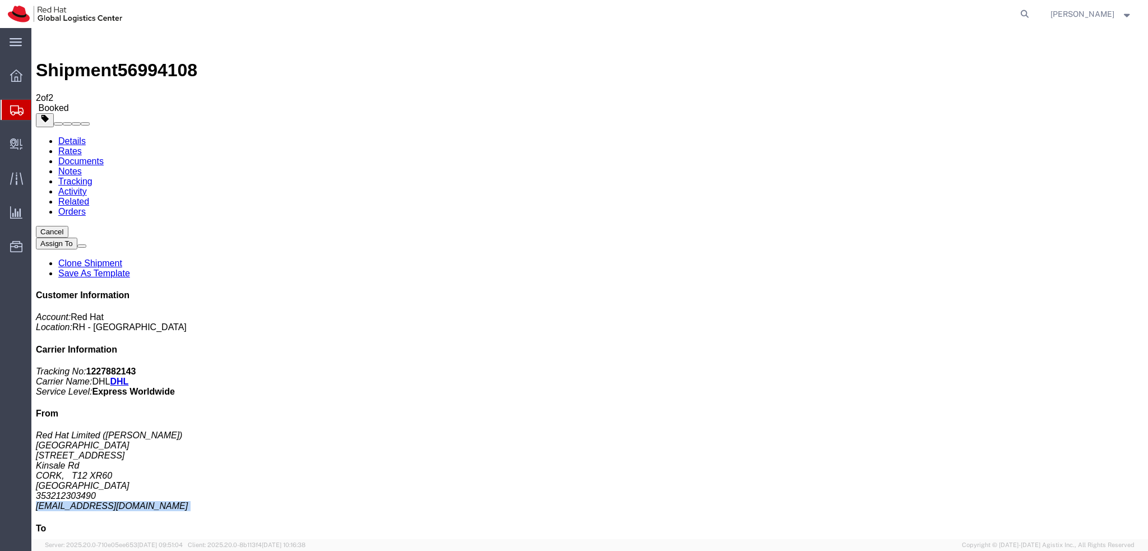
copy div "mconnoll@redhat.com"
click link "Documents"
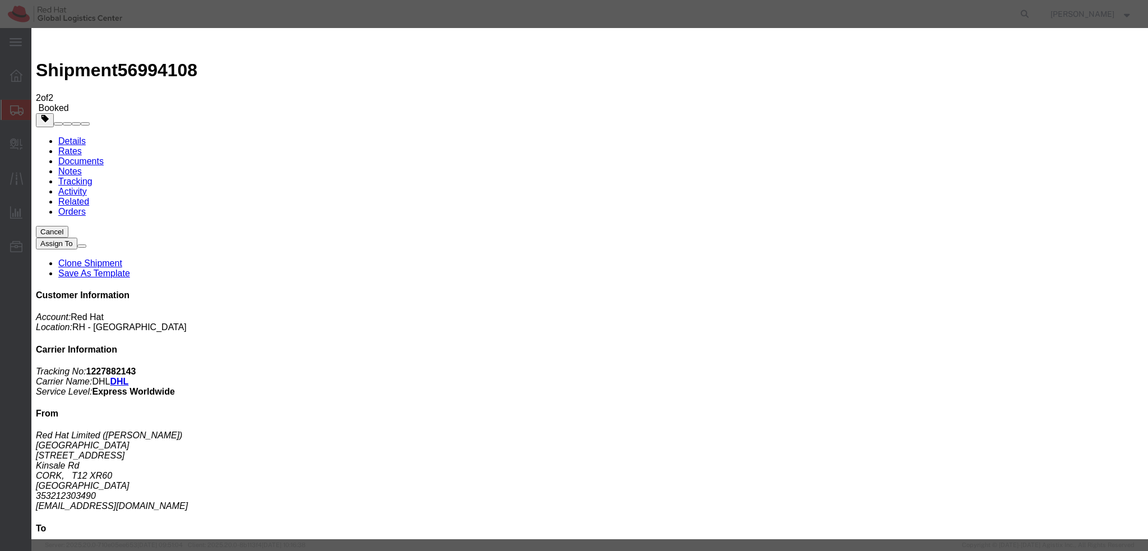
paste input "mconnoll@redhat.com"
type input "mconnoll@redhat.com"
paste textarea "Hi Federico, please find the label for your shipment to Brno attached to this e…"
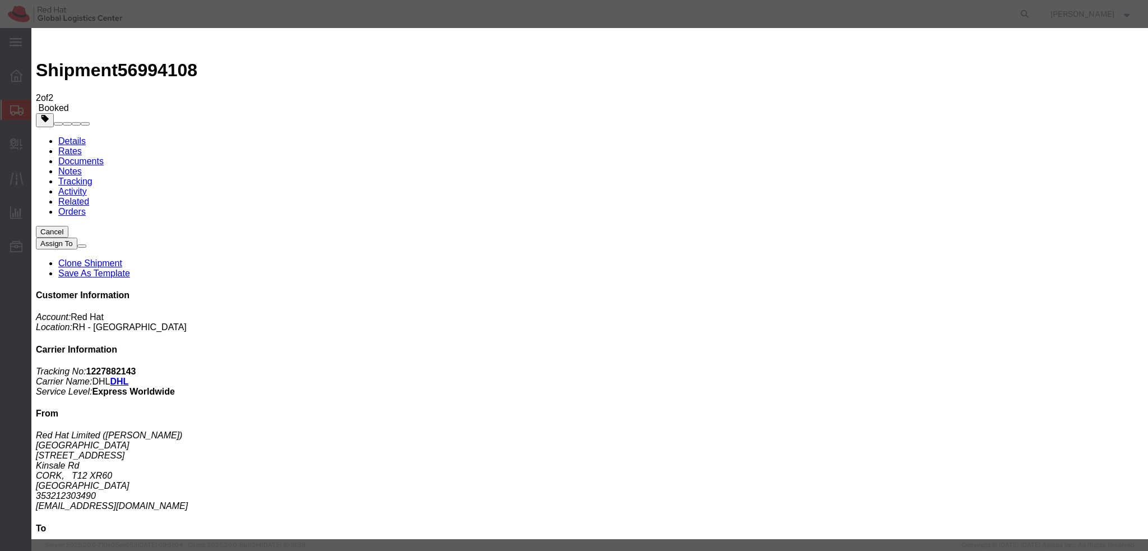
scroll to position [11, 0]
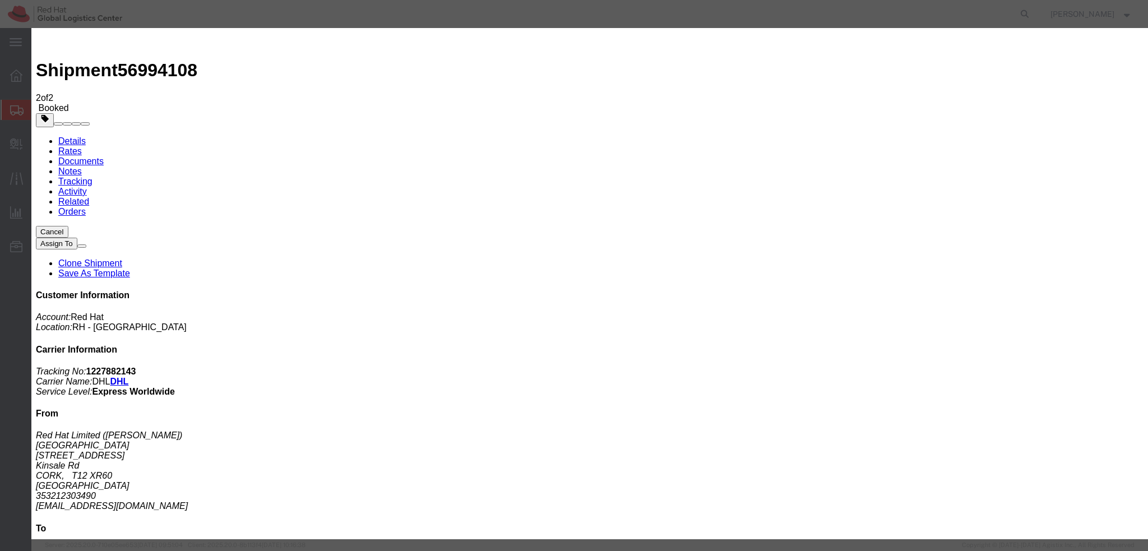
type textarea "Hi [PERSON_NAME], please find the label for your shipment to [GEOGRAPHIC_DATA] …"
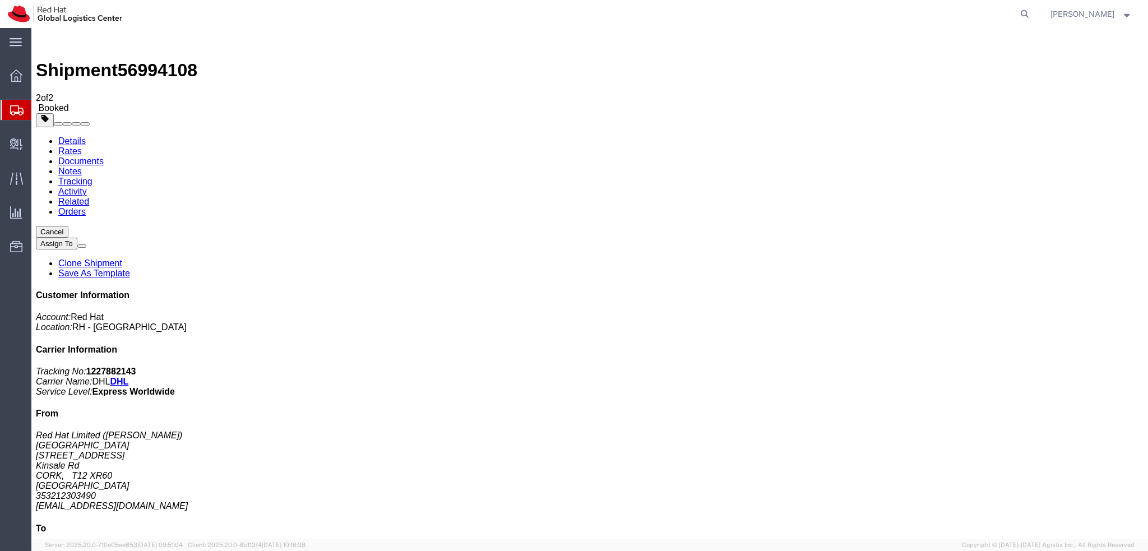
drag, startPoint x: 108, startPoint y: 101, endPoint x: 76, endPoint y: 73, distance: 42.1
click at [76, 136] on link "Details" at bounding box center [71, 141] width 27 height 10
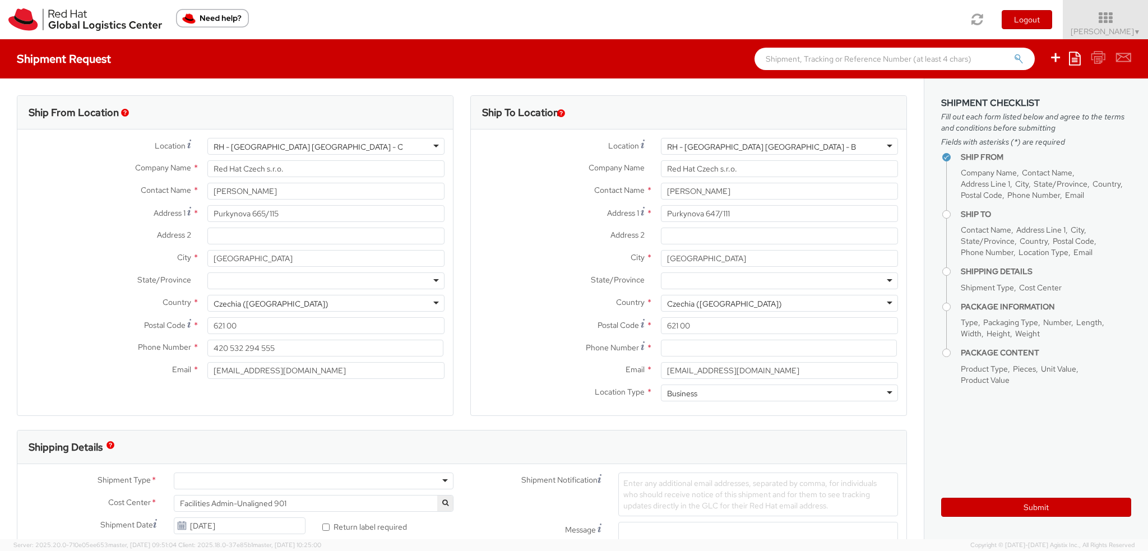
select select
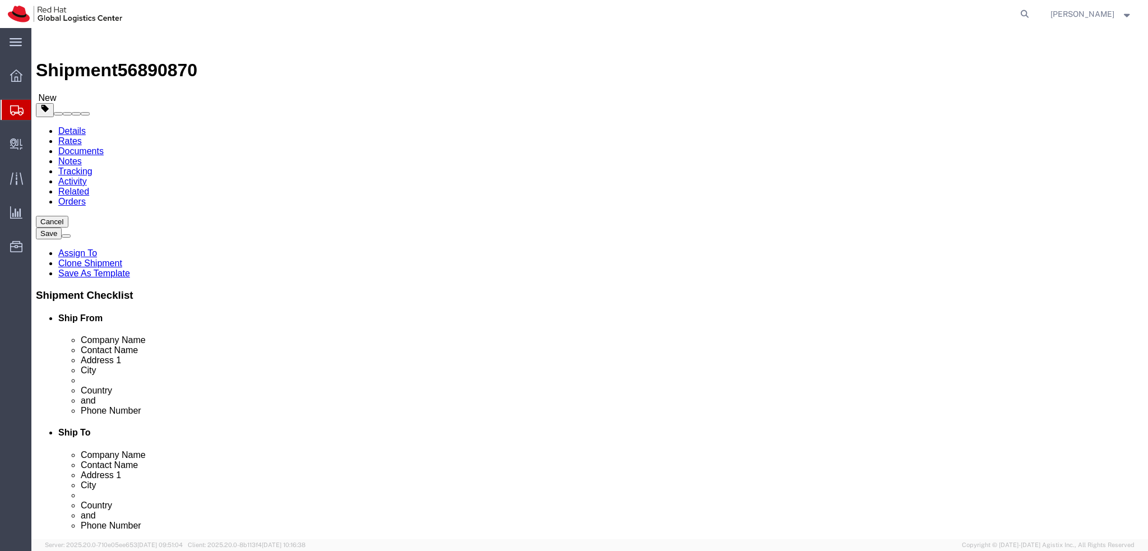
select select
select select "38036"
click icon
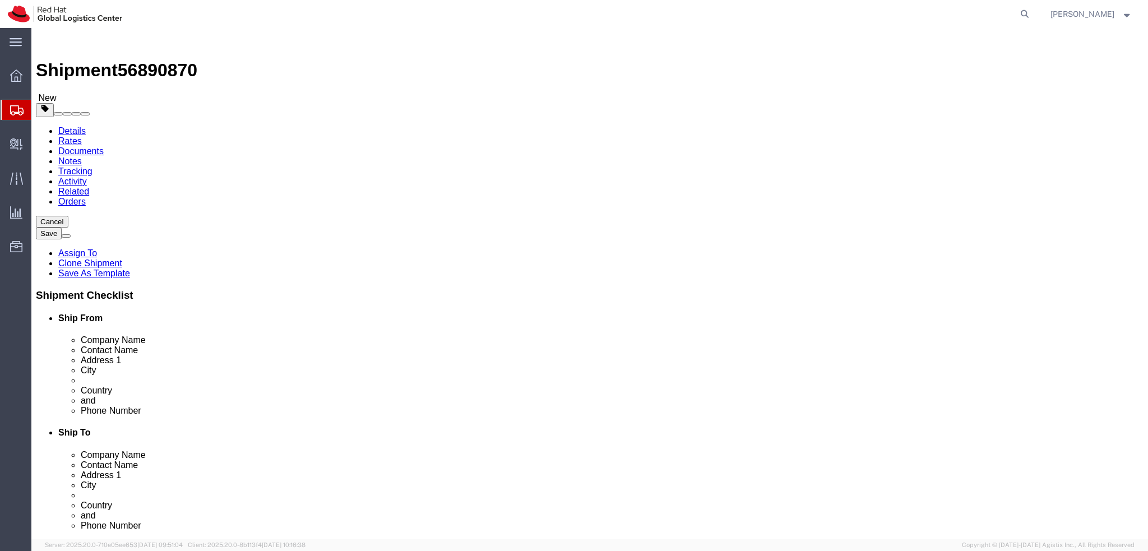
click link "Documents"
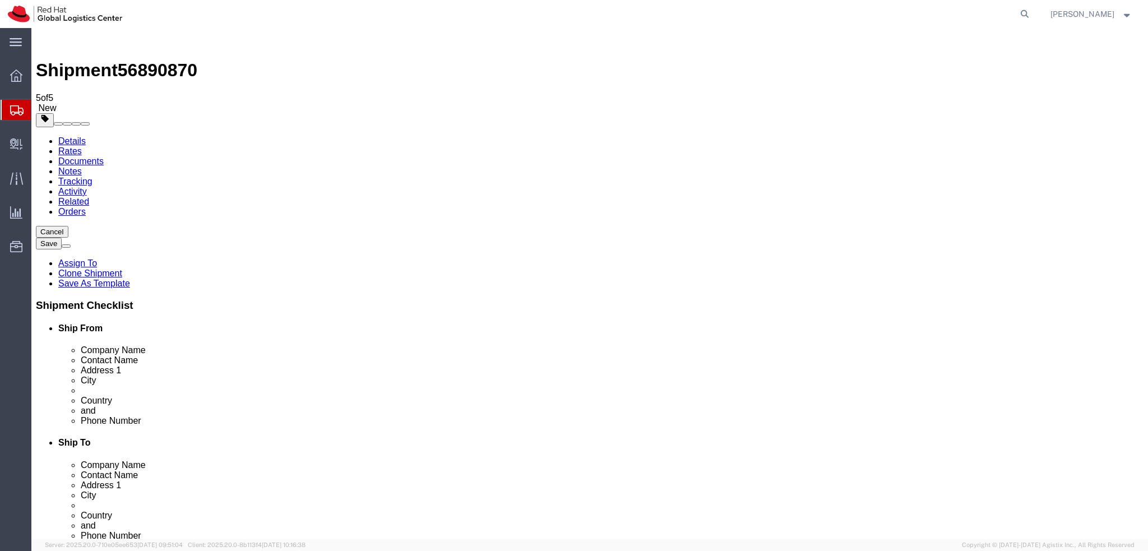
drag, startPoint x: 119, startPoint y: 156, endPoint x: 399, endPoint y: 276, distance: 304.3
click at [79, 136] on link "Details" at bounding box center [71, 141] width 27 height 10
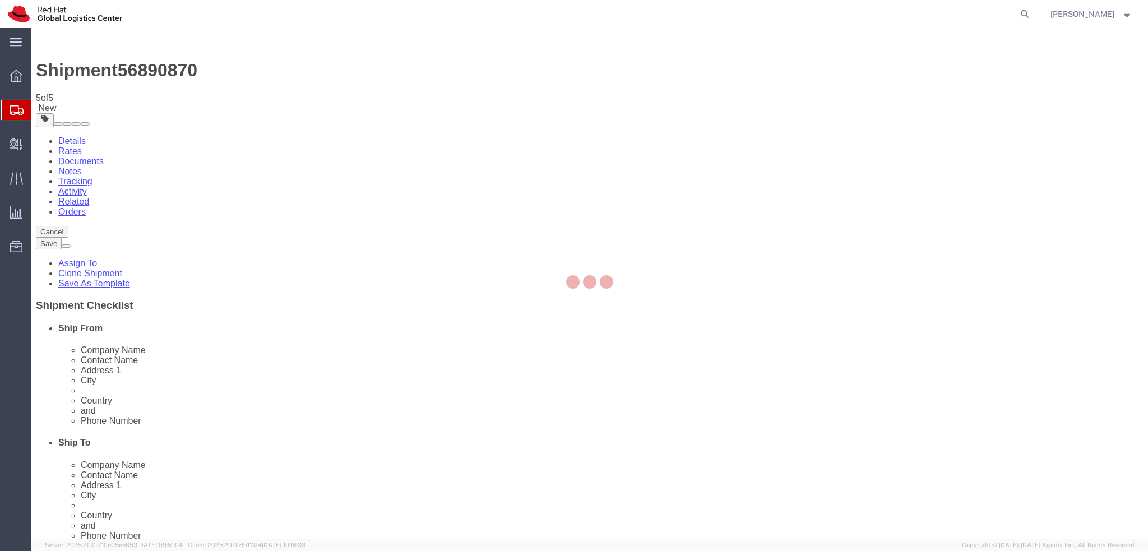
select select "38036"
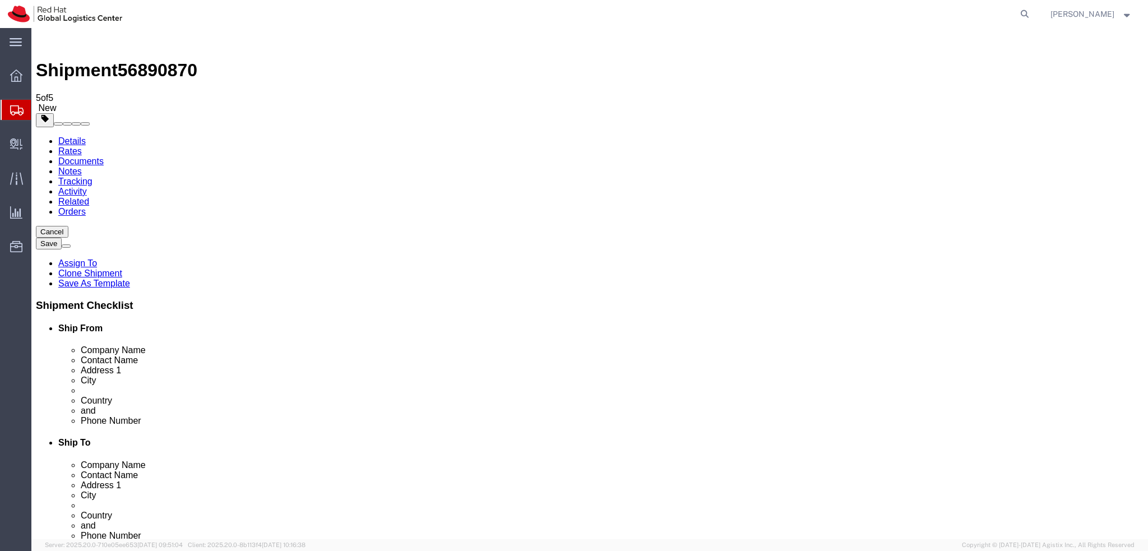
click icon
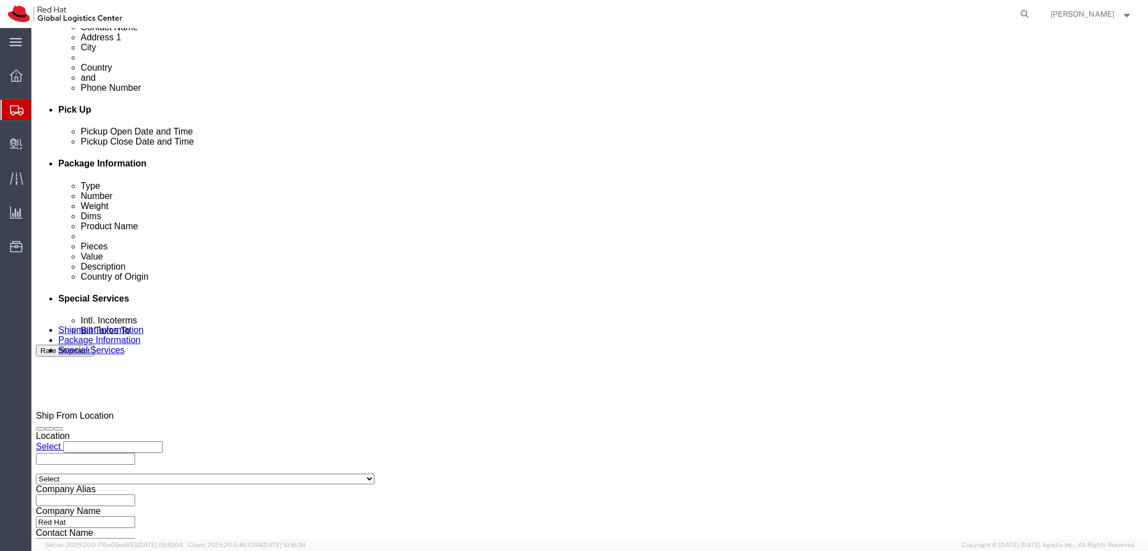
scroll to position [449, 0]
click textarea
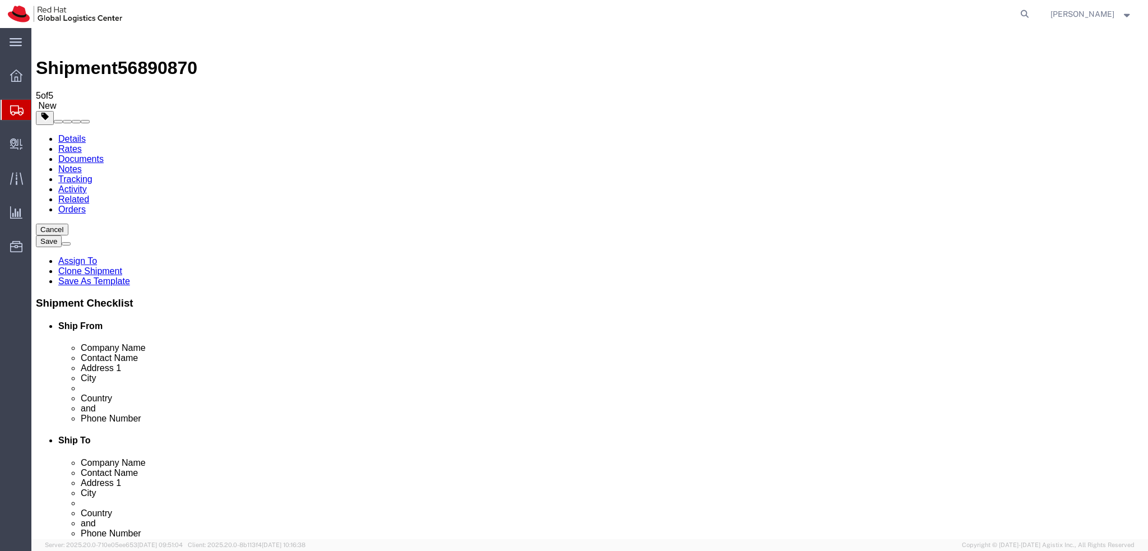
scroll to position [0, 0]
click icon
click link "Shipment Information"
drag, startPoint x: 681, startPoint y: 229, endPoint x: 575, endPoint y: 220, distance: 105.8
click div "Location RH - Brno - Tech Park Brno - B Select My Profile Location RH - Amsterd…"
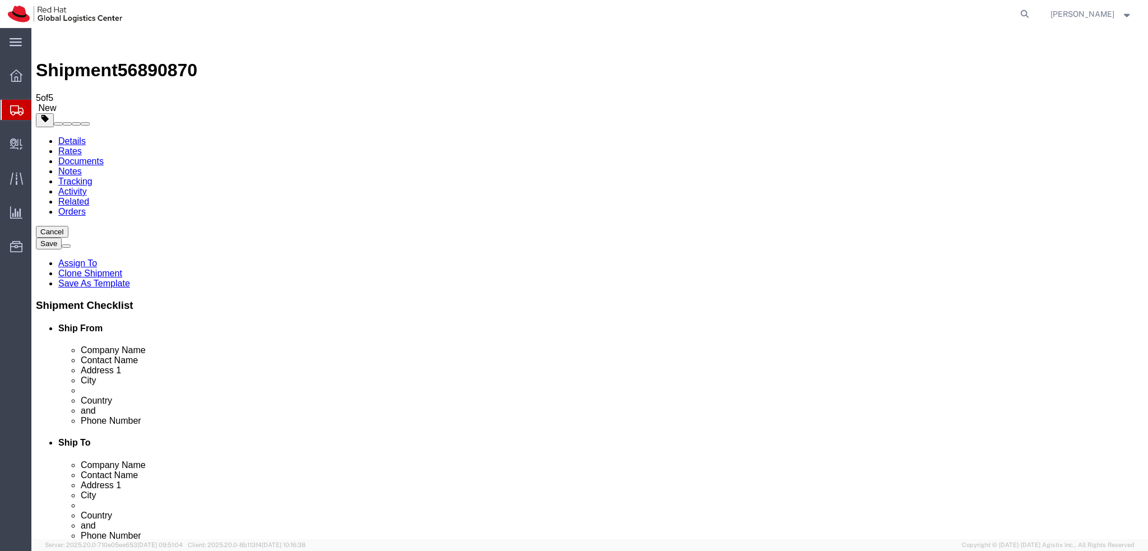
click label "Address 1"
drag, startPoint x: 265, startPoint y: 252, endPoint x: 61, endPoint y: 253, distance: 204.7
click div "Address 1 Charasgasse 3 / 3 / 21"
click input "Walter Sarg"
drag, startPoint x: 230, startPoint y: 232, endPoint x: 116, endPoint y: 238, distance: 114.0
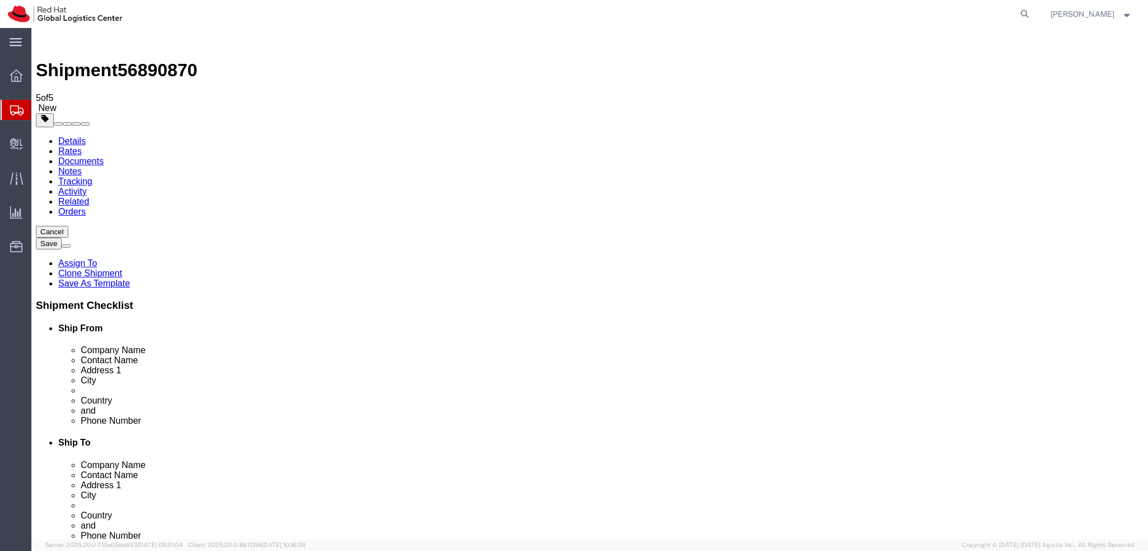
click div "Contact Name Walter Sarg"
click input "Walter Sarg"
drag, startPoint x: 236, startPoint y: 230, endPoint x: 137, endPoint y: 232, distance: 98.7
click div "Contact Name Walter Sarg"
drag, startPoint x: 215, startPoint y: 208, endPoint x: 95, endPoint y: 213, distance: 120.1
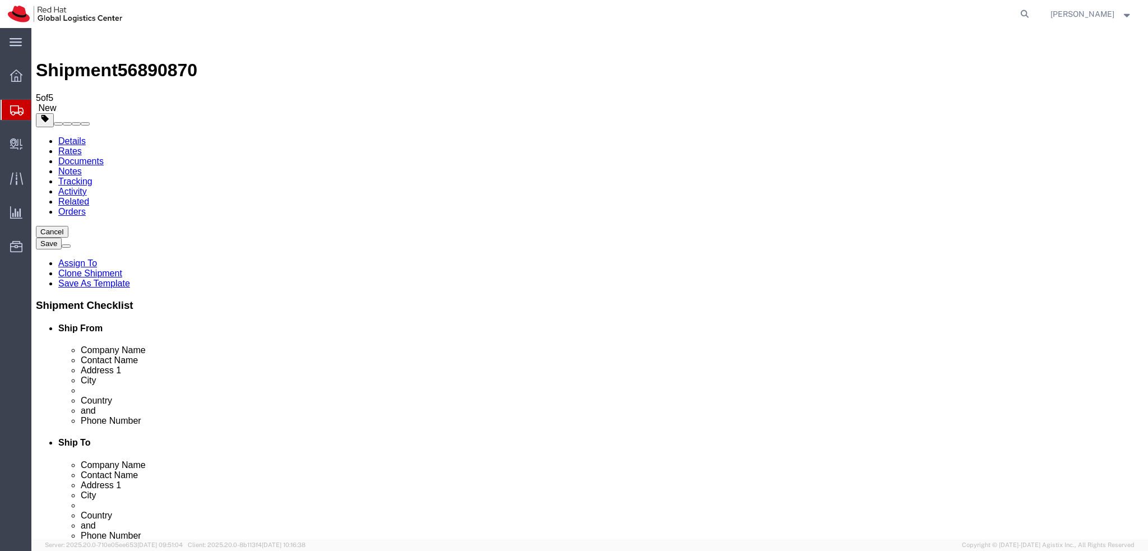
click div "Company Name Red Hat"
paste input "Walter Sarg"
type input "Walter Sarg"
drag, startPoint x: 691, startPoint y: 232, endPoint x: 482, endPoint y: 243, distance: 209.5
click div "Location RH - Brno - Tech Park Brno - B Select My Profile Location RH - Amsterd…"
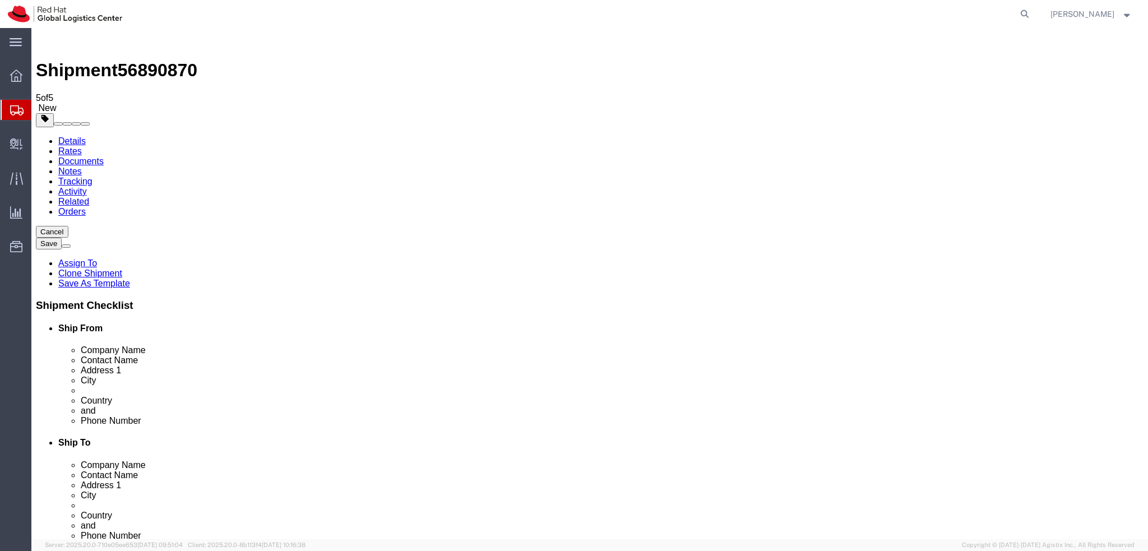
paste input "Red Hat IT - Endpoint Systems"
type input "Red Hat IT - Endpoint Systems"
drag, startPoint x: 707, startPoint y: 380, endPoint x: 590, endPoint y: 386, distance: 116.2
click div "Phone Number 420538882055"
paste input "532 294 5"
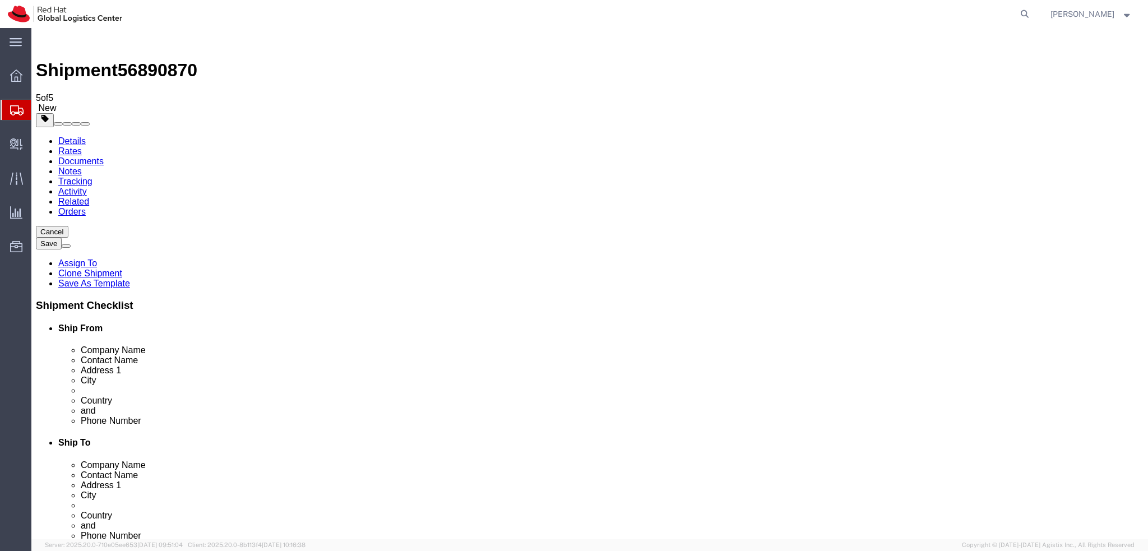
type input "420 532 294 555"
drag, startPoint x: 740, startPoint y: 405, endPoint x: 562, endPoint y: 419, distance: 178.9
click div "Location RH - Brno - Tech Park Brno - B Select My Profile Location RH - Amsterd…"
paste input "laptop-return"
type input "[EMAIL_ADDRESS][DOMAIN_NAME]"
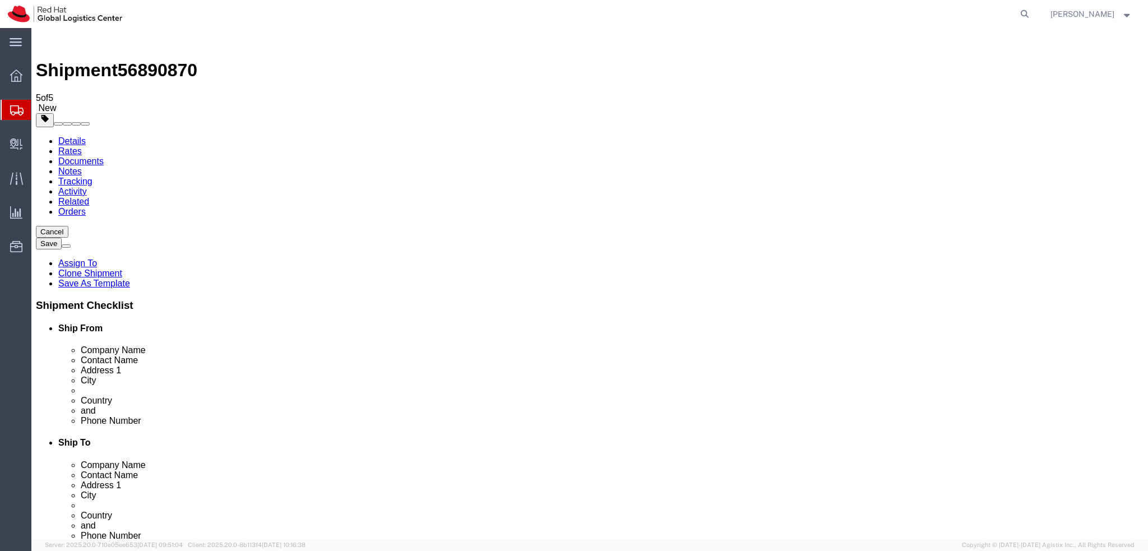
click label "Address 2"
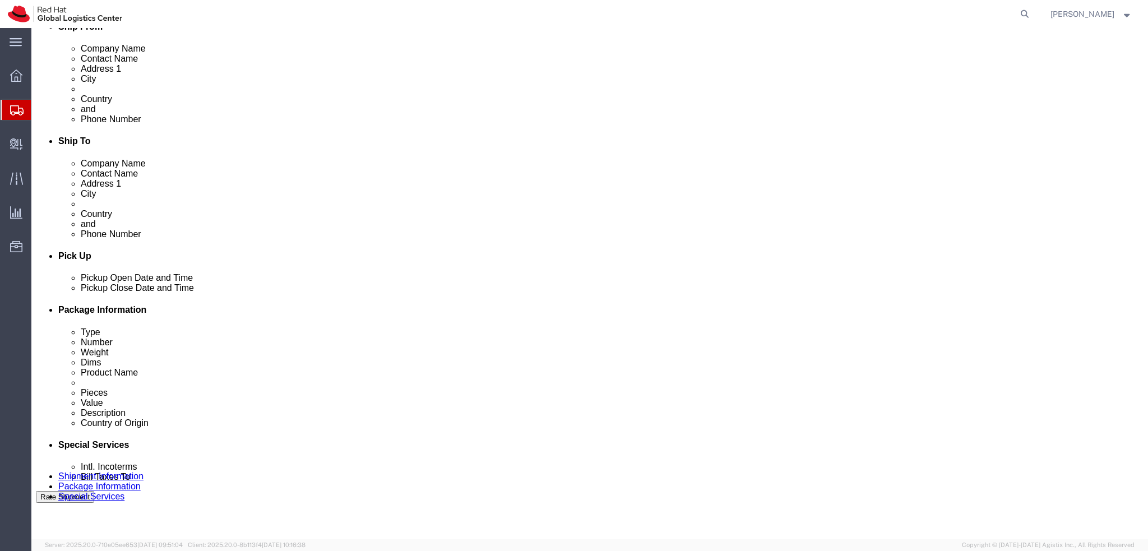
scroll to position [393, 0]
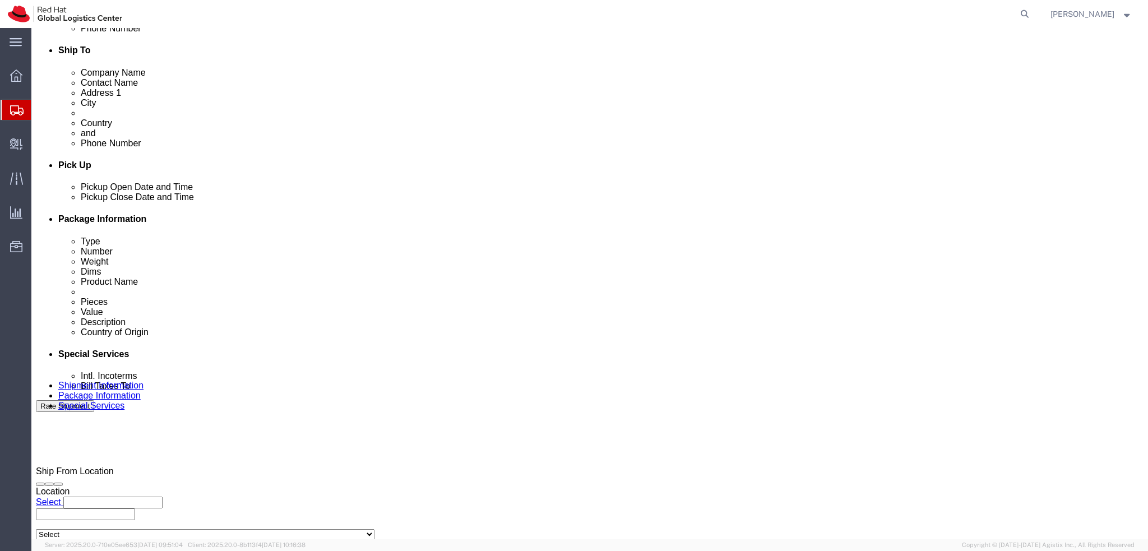
click icon "button"
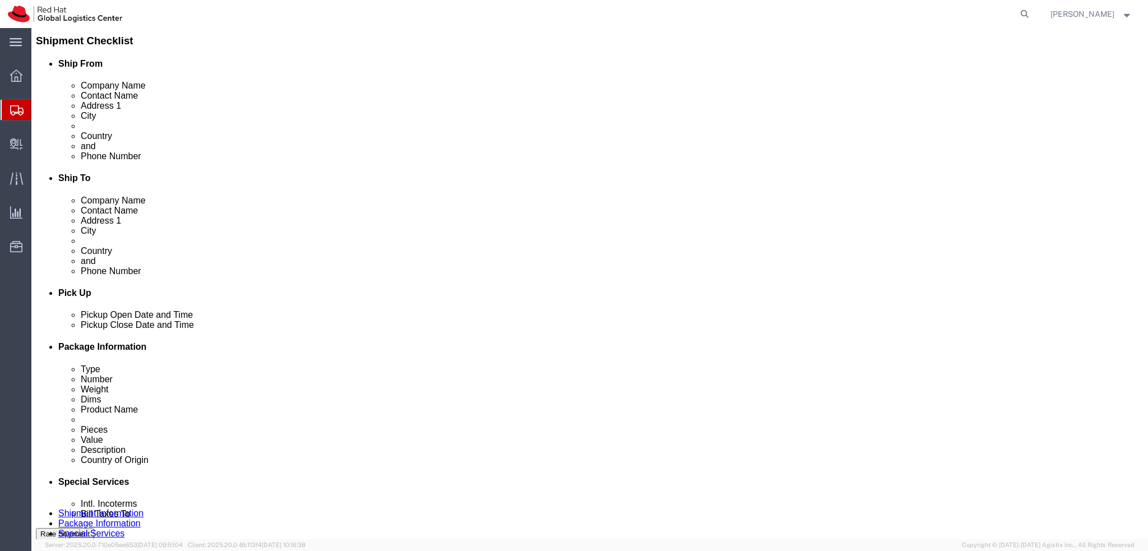
scroll to position [0, 0]
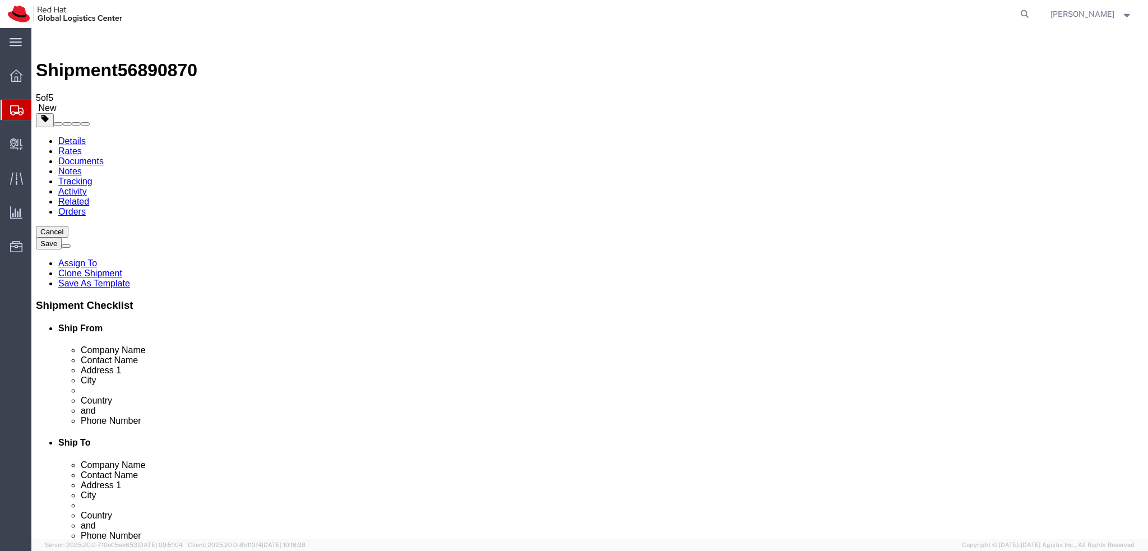
click link "Package Information"
click icon
drag, startPoint x: 267, startPoint y: 253, endPoint x: 141, endPoint y: 259, distance: 125.7
click div "Address 1 Charasgasse 3 / 3 / 21"
click icon
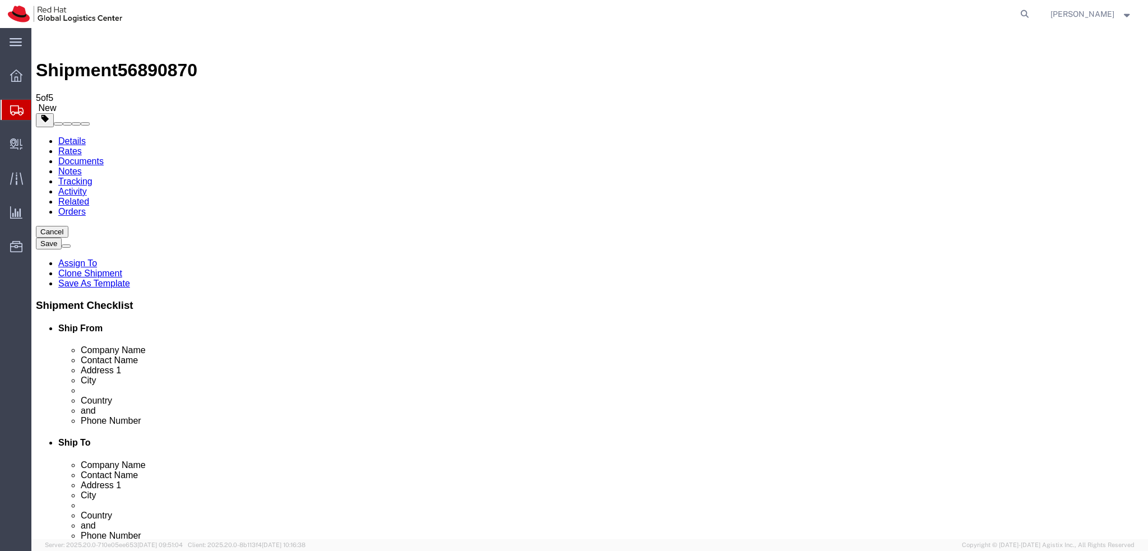
click dd "100.00 EUR"
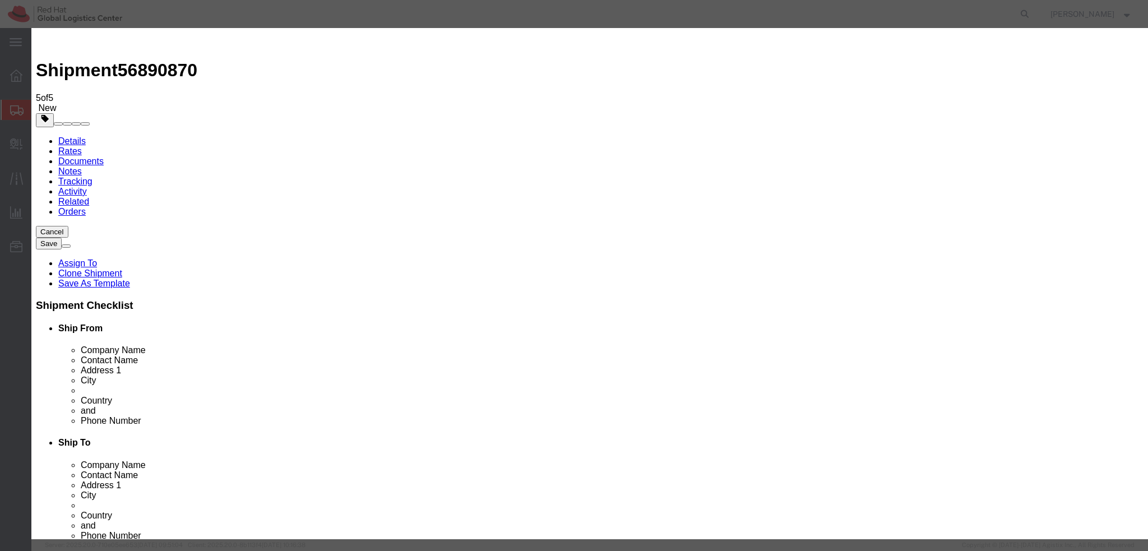
click input "100.00"
type input "500"
drag, startPoint x: 731, startPoint y: 83, endPoint x: 542, endPoint y: 92, distance: 188.6
click div "Product Name Apple MacBook Pro 2021 + Adapters Pieces 1.00 Select Bag Barrels 1…"
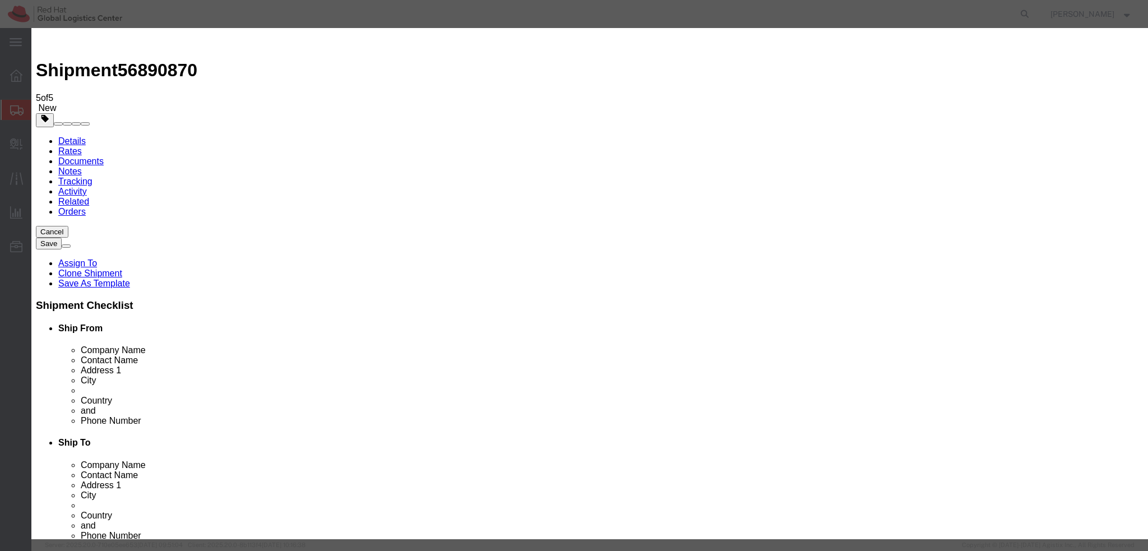
type textarea "Laptop"
drag, startPoint x: 500, startPoint y: 86, endPoint x: 455, endPoint y: 92, distance: 45.3
click input "Apple MacBook Pro 2021 + Adapters"
type input "Apple MacBook Pro 2021"
click button "Save & Close"
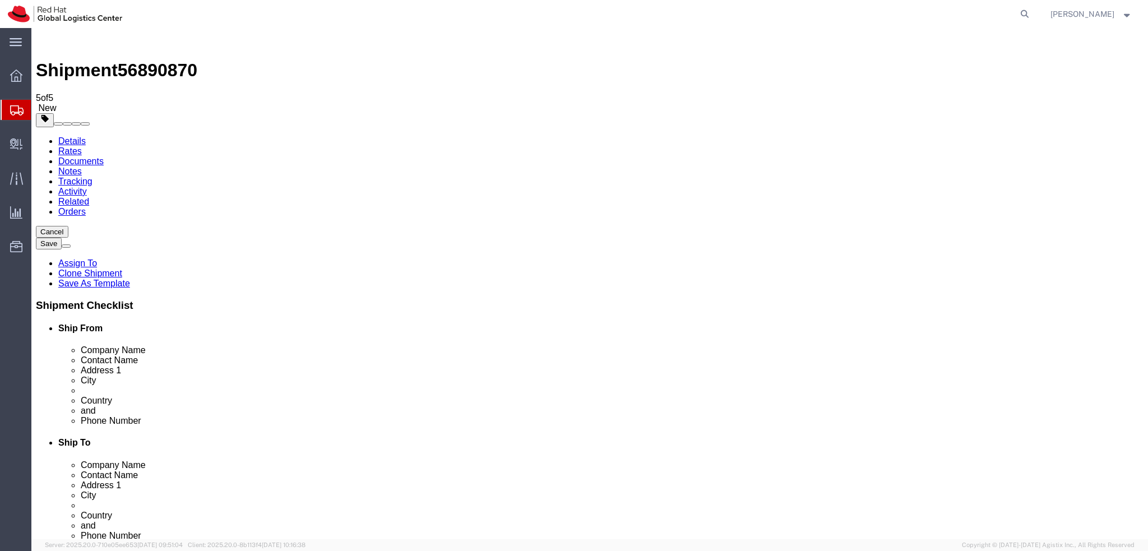
click icon
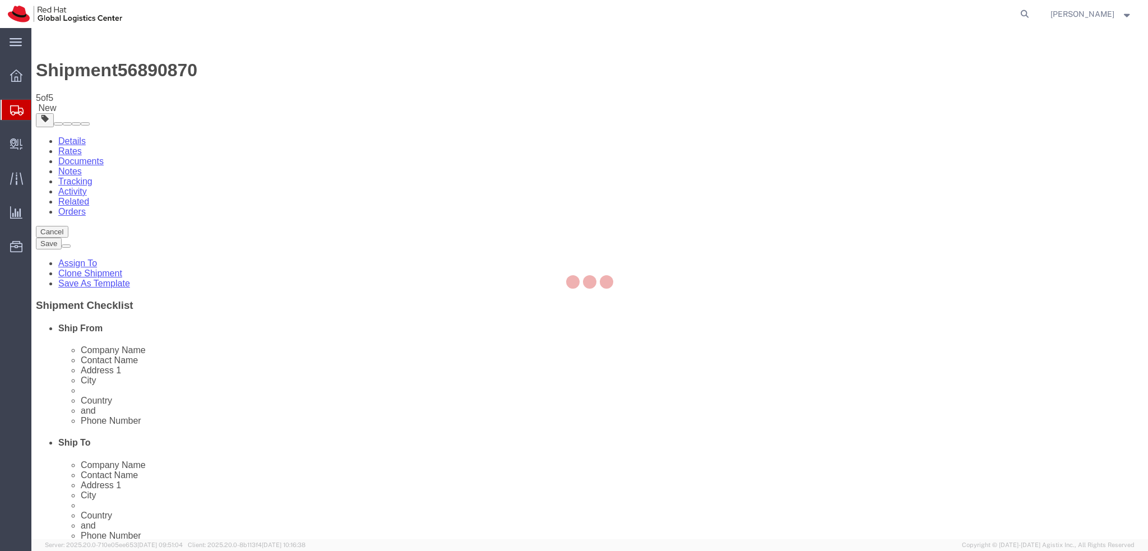
select select "COSTCENTER"
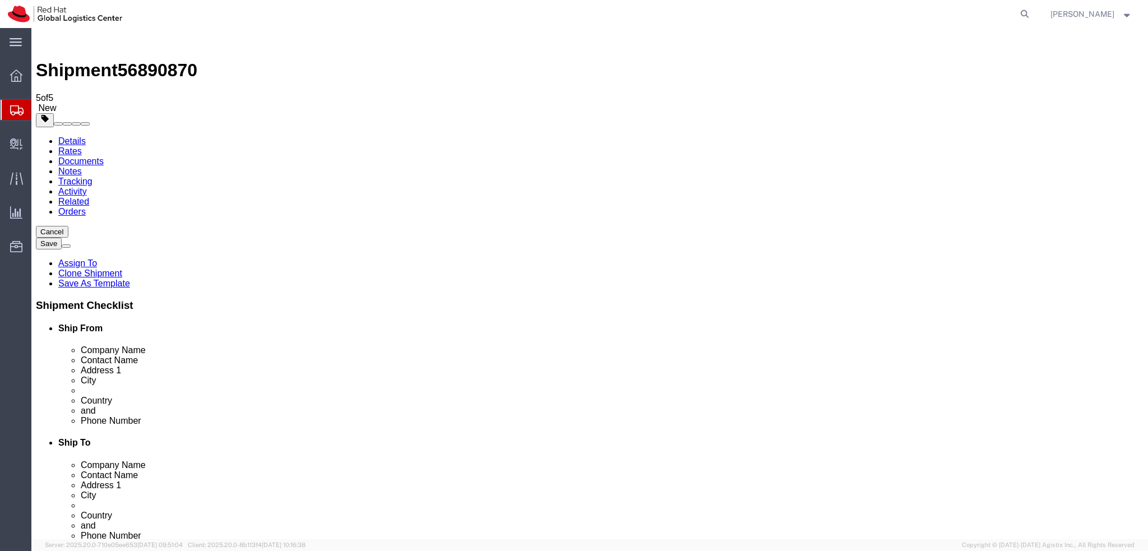
click div "Return Label Required"
click input "Return Label Required"
checkbox input "false"
click icon
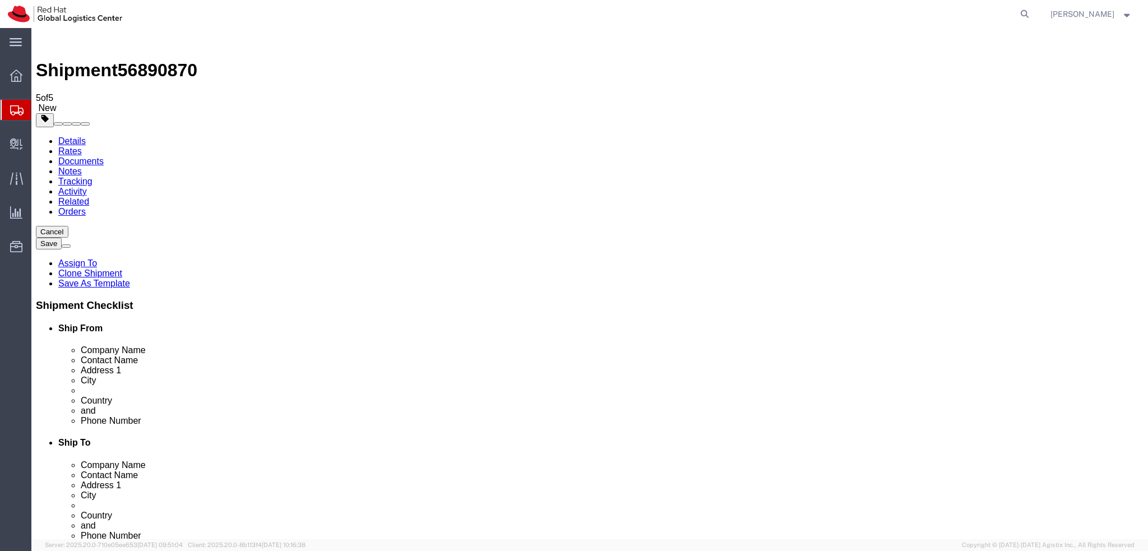
click icon
type input "850"
click icon
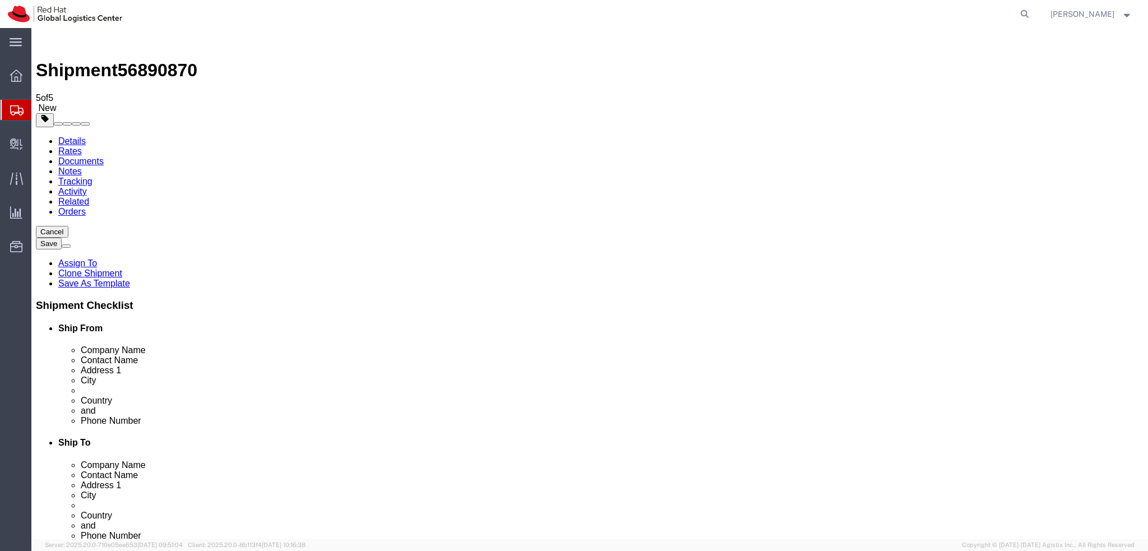
click dd "500.00 EUR"
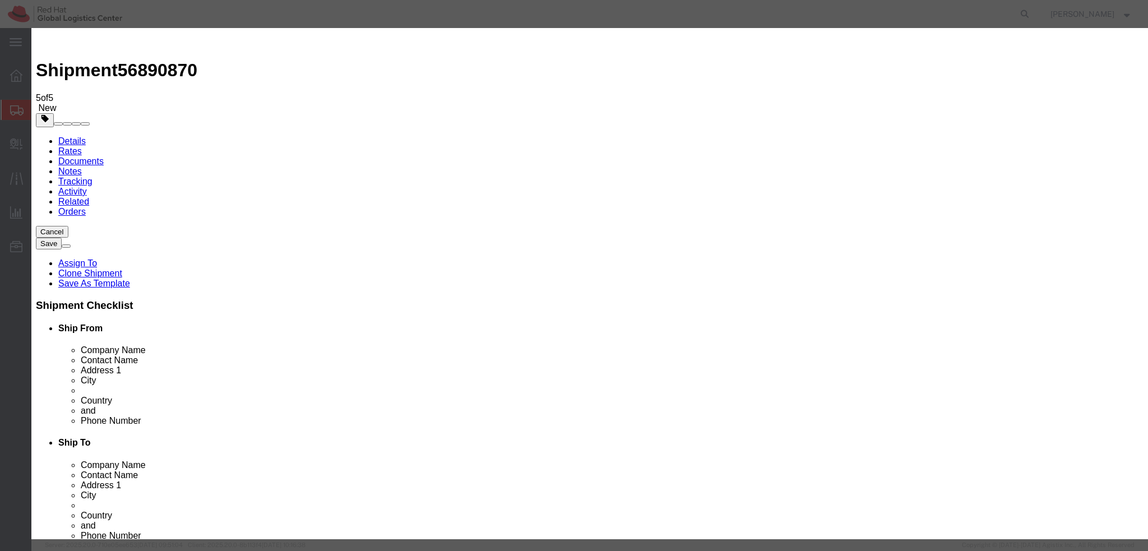
click button "Save & Close"
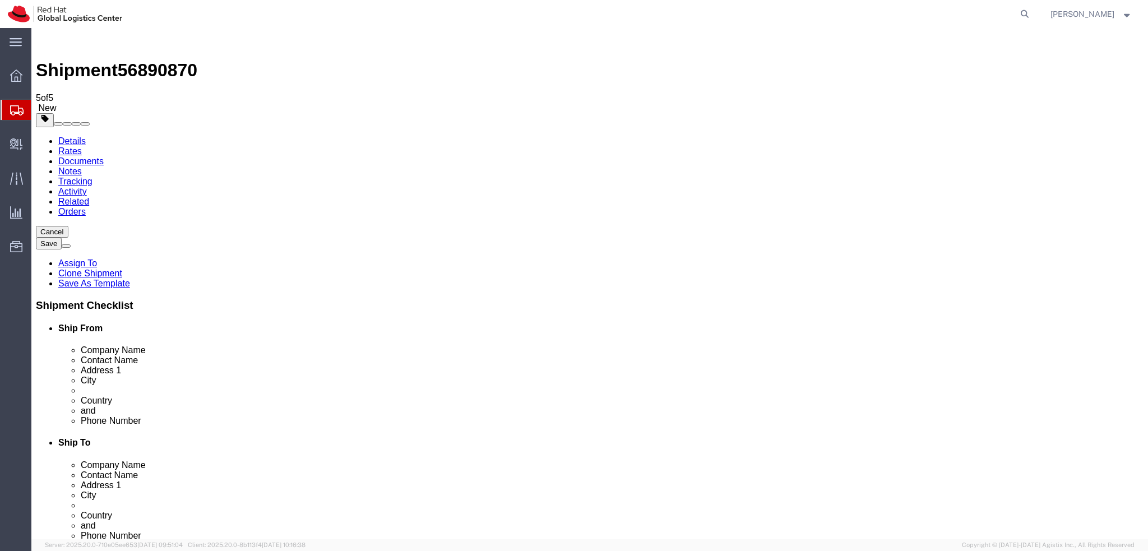
click icon
click dd "1.00 Each"
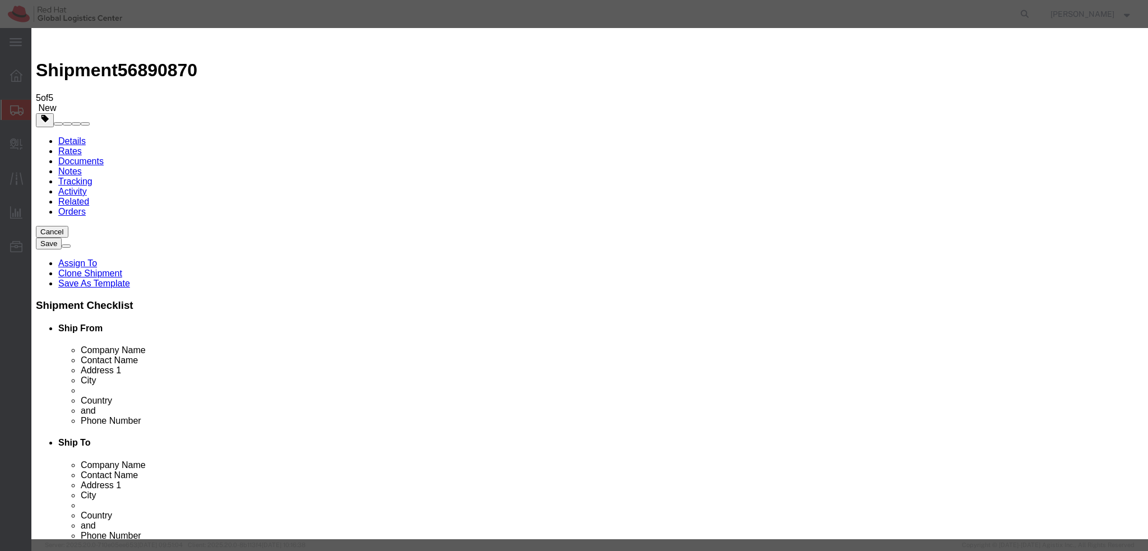
click button "Save & Close"
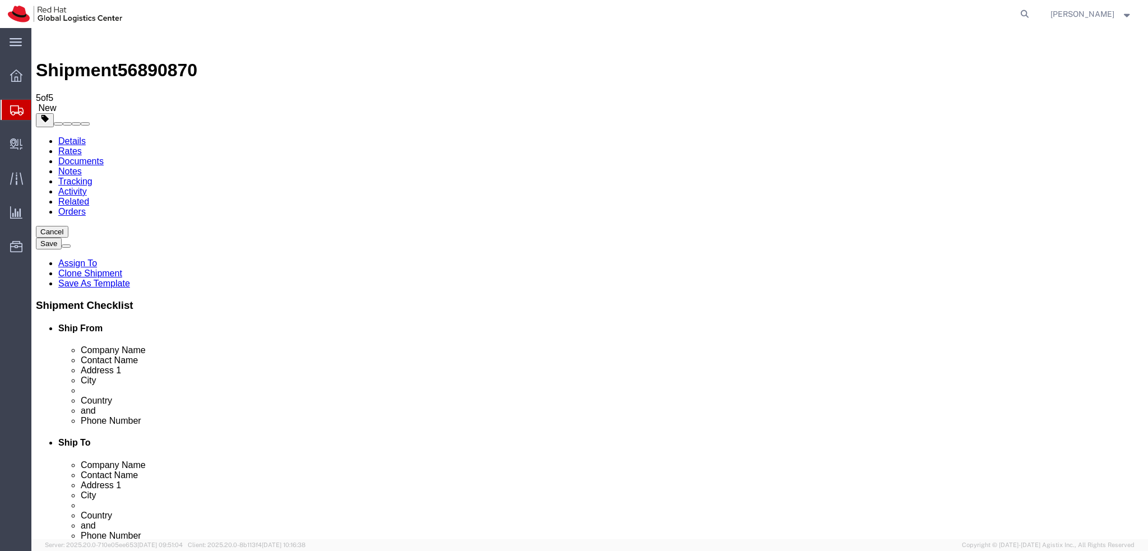
click icon
click button "Rate Shipment"
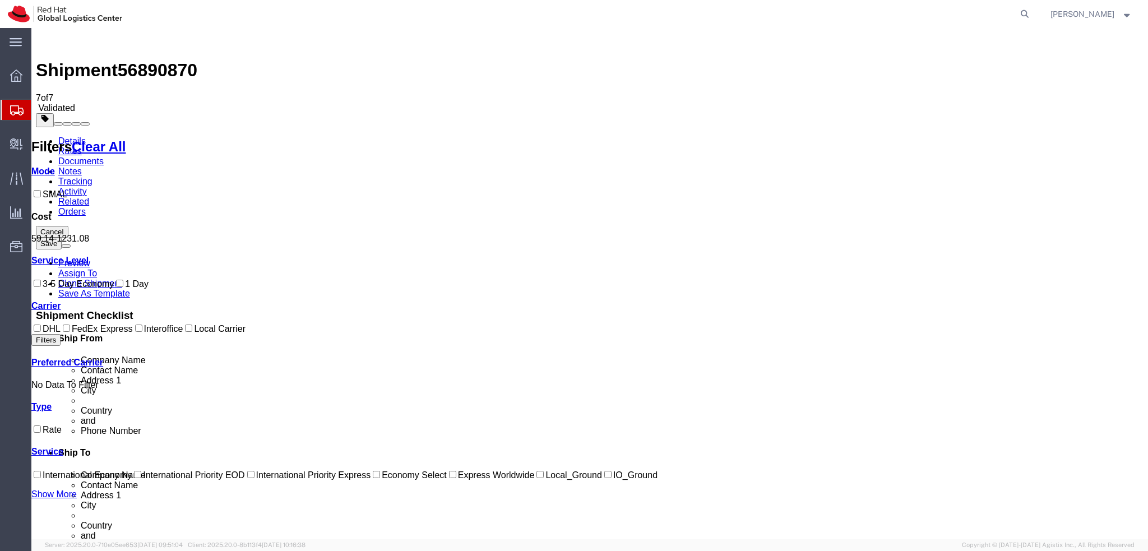
click at [77, 136] on link "Details" at bounding box center [71, 141] width 27 height 10
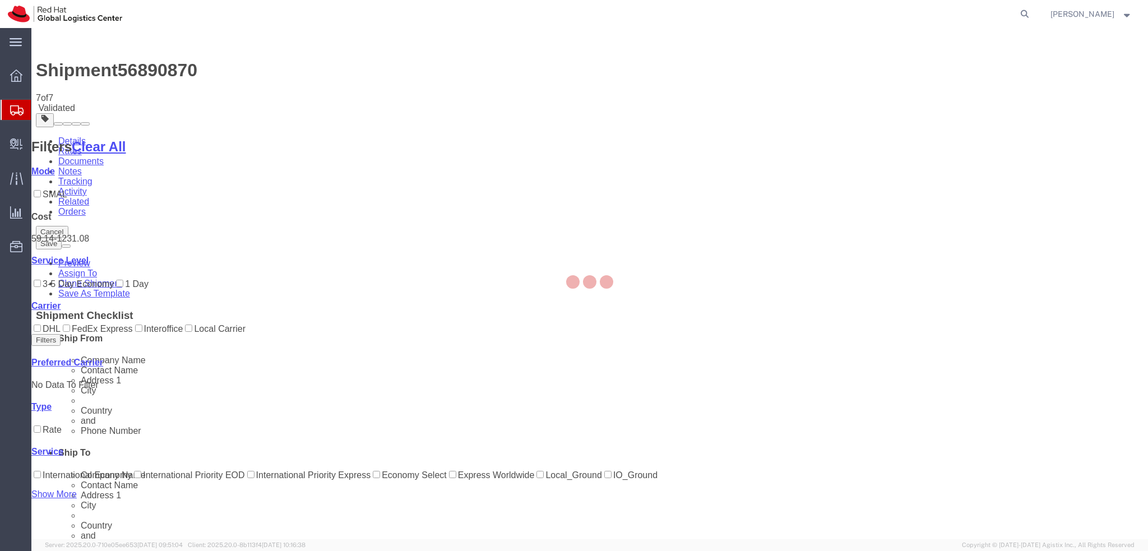
select select "38036"
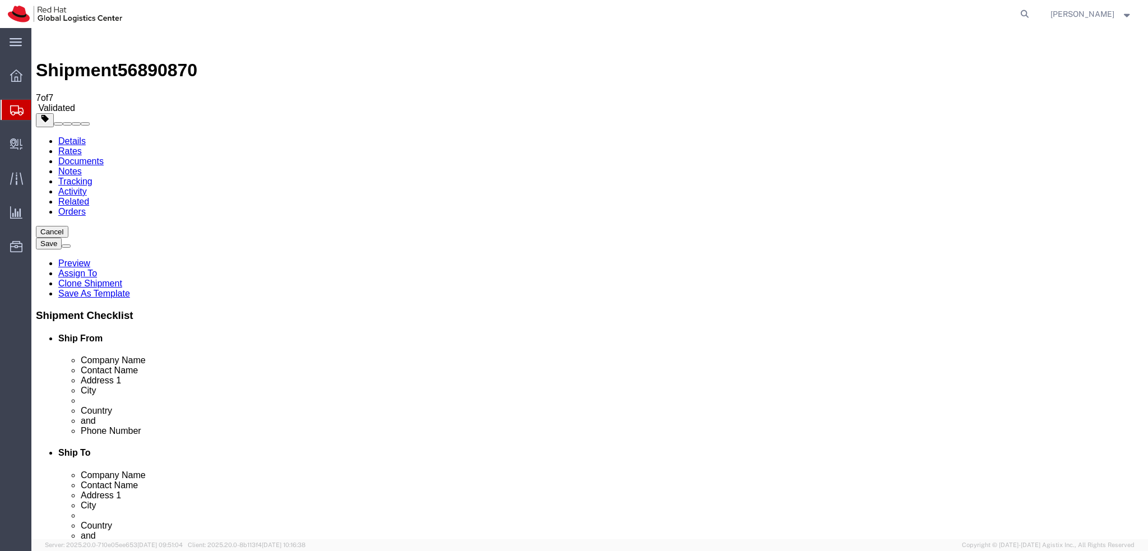
click link "Special Services"
click button "Rate Shipment"
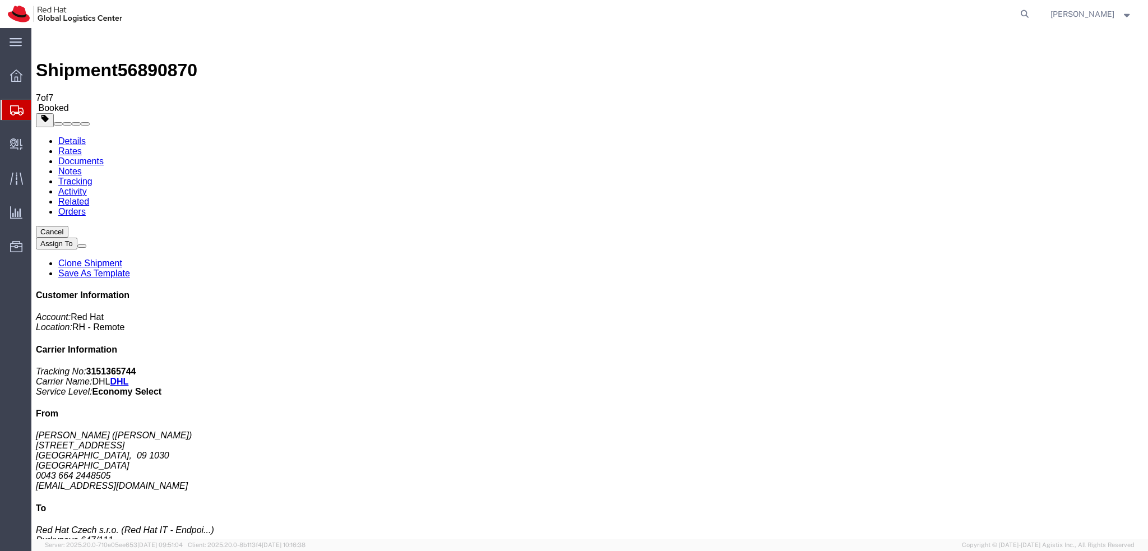
click at [74, 136] on link "Details" at bounding box center [71, 141] width 27 height 10
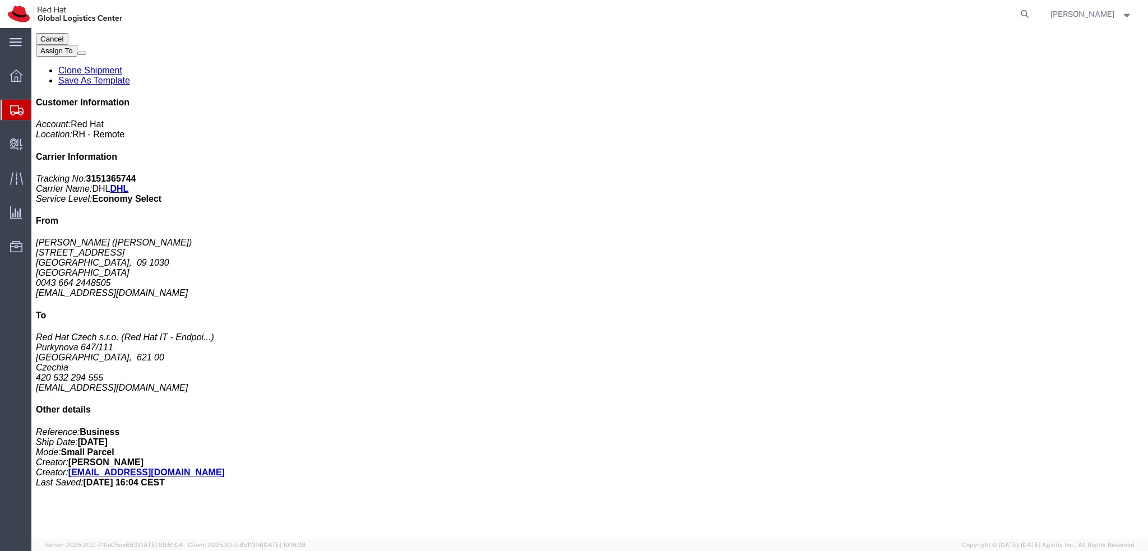
scroll to position [258, 0]
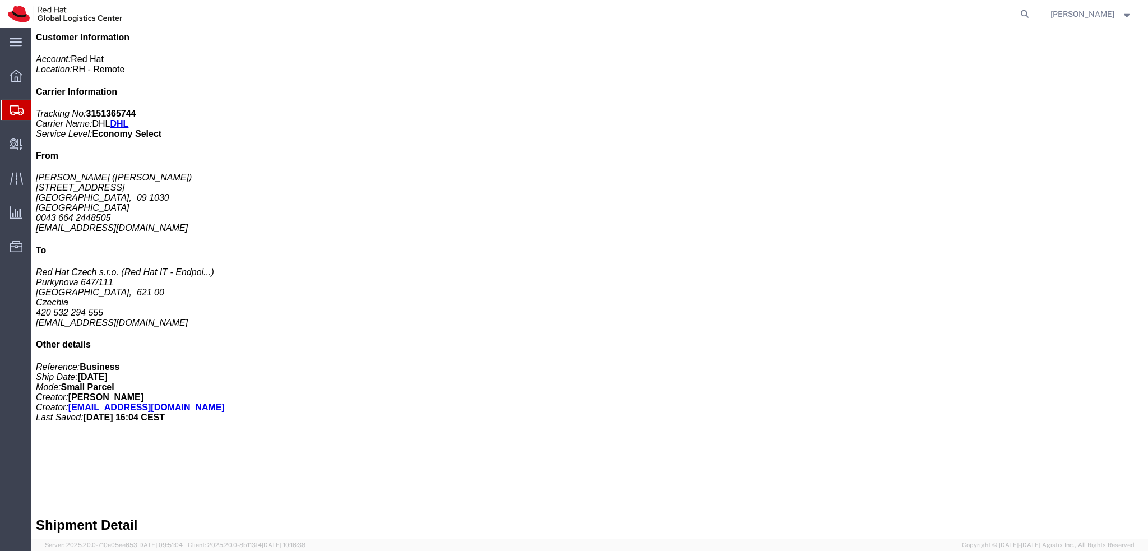
click b "wa1sarg2@gmail.com"
drag, startPoint x: 331, startPoint y: 459, endPoint x: 244, endPoint y: 465, distance: 87.1
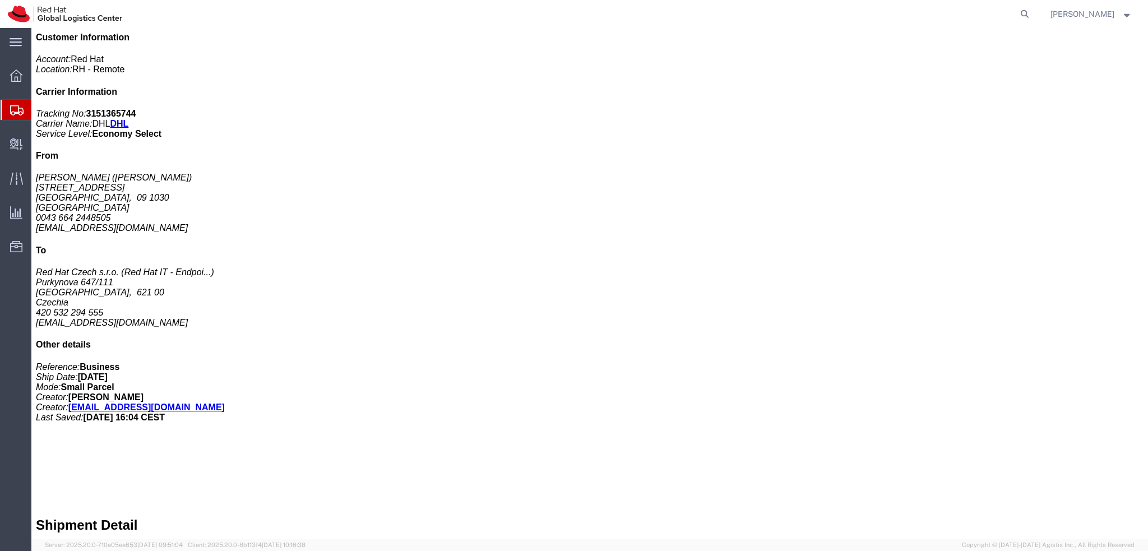
click p "To: wa1sarg2@gmail.com"
copy b "wa1sarg2@gmail.com"
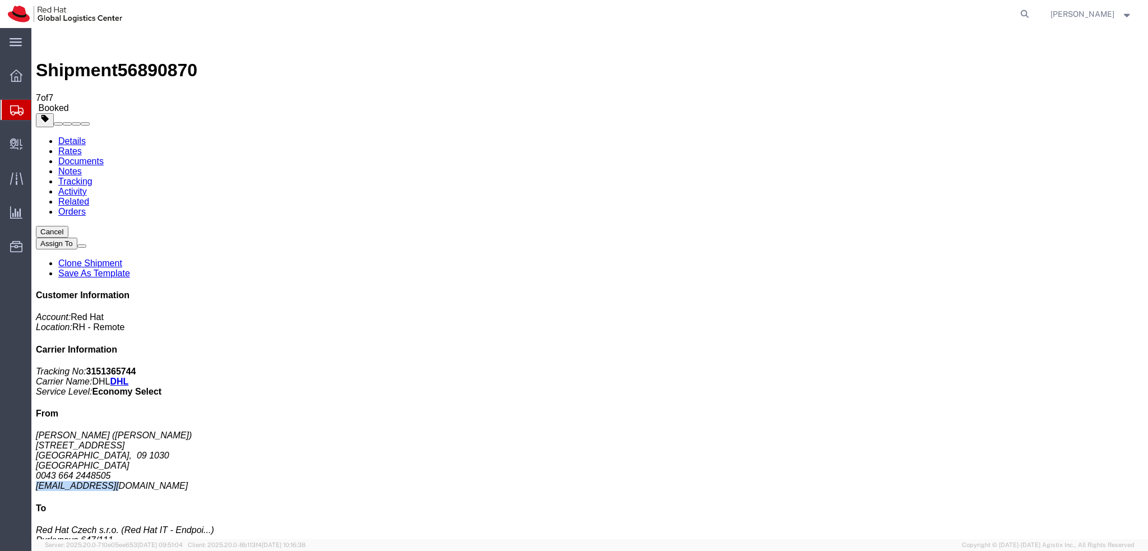
drag, startPoint x: 982, startPoint y: 260, endPoint x: 905, endPoint y: 266, distance: 78.2
click div "Customer Information Account: Red Hat Location: RH - Remote Carrier Information…"
copy address "wsarg@redhat.com"
click div "Leg 1 - Small Parcel"
click link "Schedule pickup request"
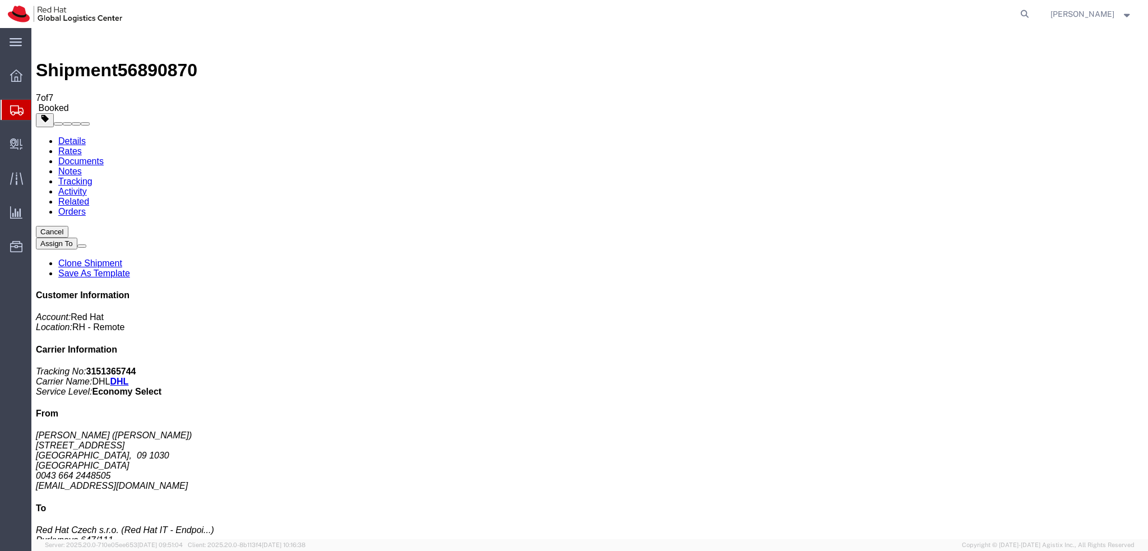
click link "Documents"
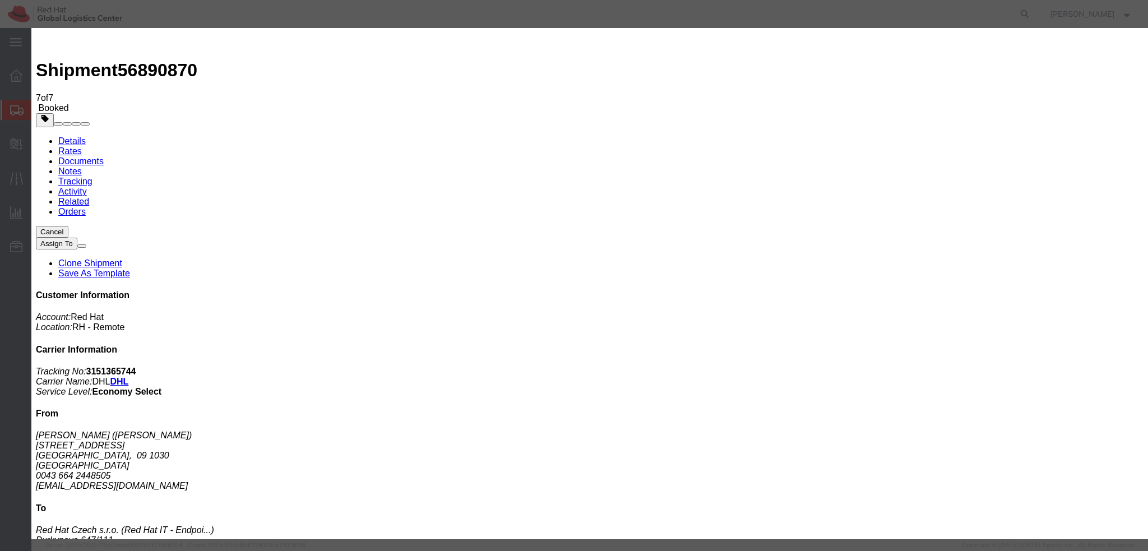
paste input "wsarg@redhat.com"
type input "wsarg@redhat.com"
paste input "wa1sarg2@gmail.com"
type input "wa1sarg2@gmail.com"
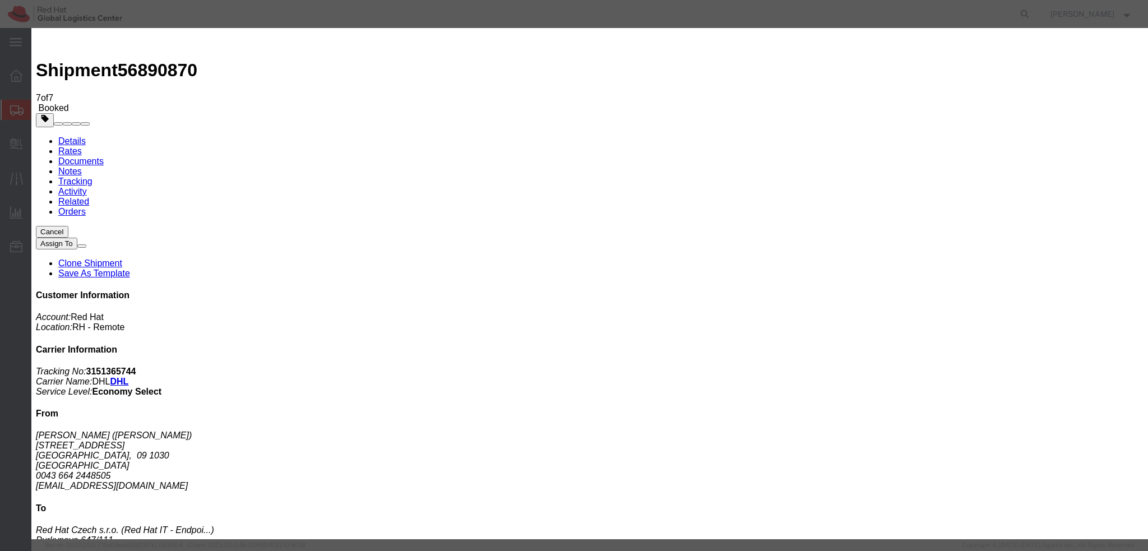
paste textarea "Hi Maura, please find the label for your shipment to Warsaw attached to this em…"
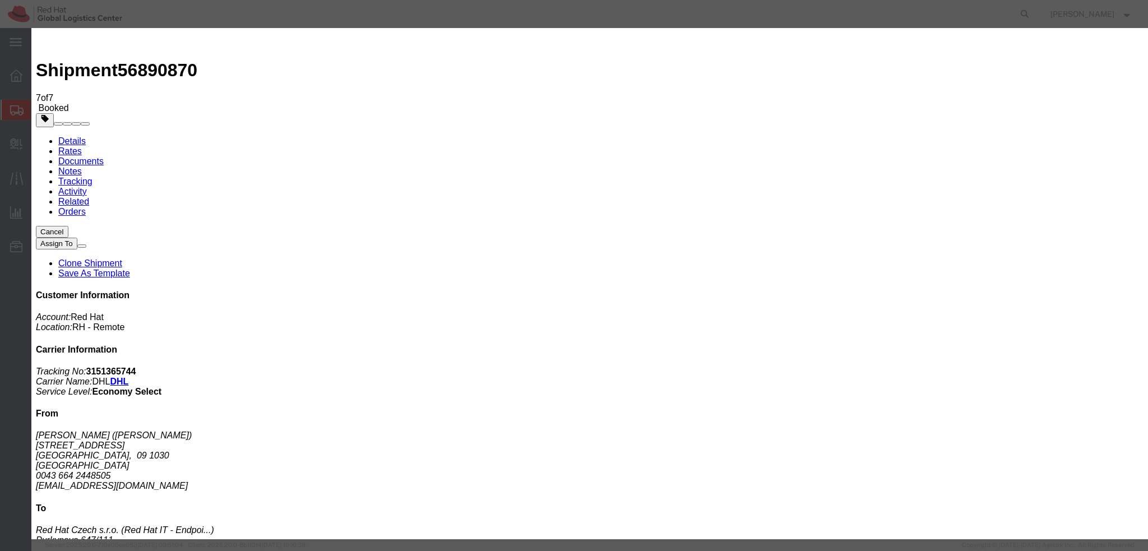
type textarea "Hi Walter, please find the label for your shipment to Brno attached to this ema…"
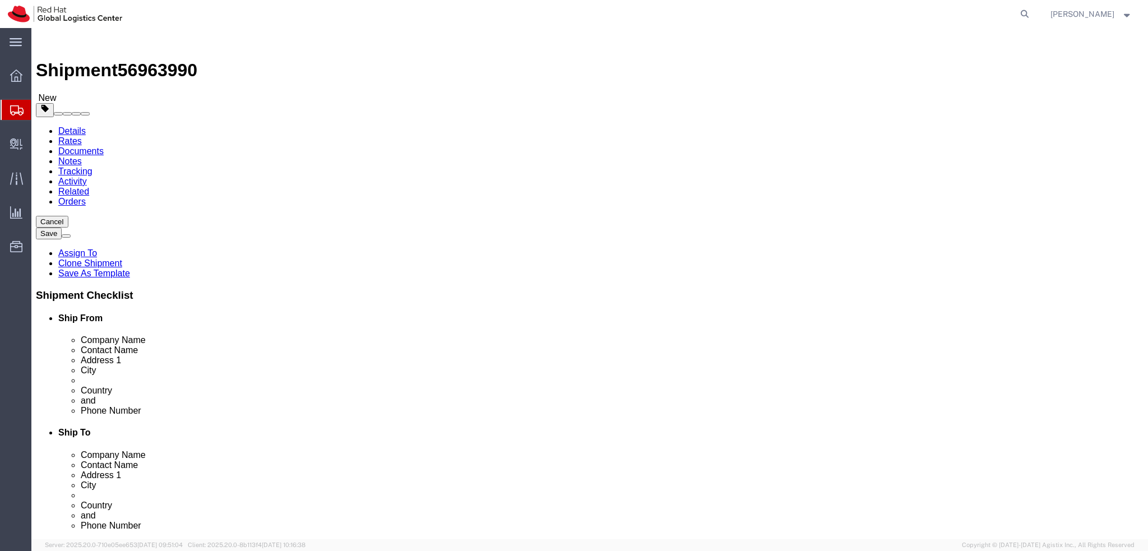
select select
select select "38036"
drag, startPoint x: 253, startPoint y: 228, endPoint x: 105, endPoint y: 233, distance: 148.1
click div "Contact Name [PERSON_NAME]"
drag, startPoint x: 207, startPoint y: 210, endPoint x: 135, endPoint y: 209, distance: 72.9
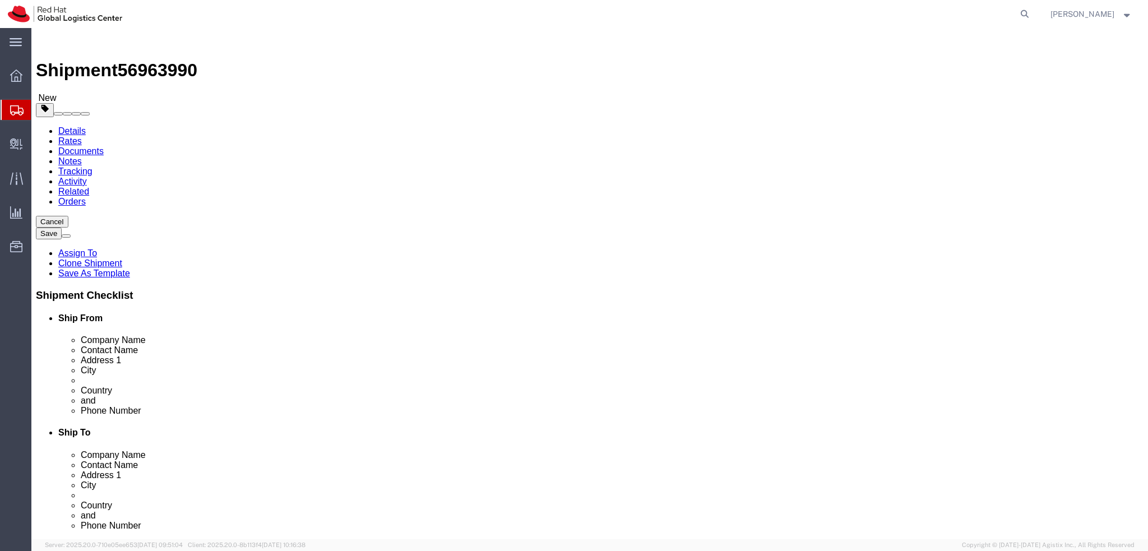
click div "Company Name Red Hat"
paste input "[PERSON_NAME]"
type input "[PERSON_NAME]"
click label "Address 2"
click link "Package Information"
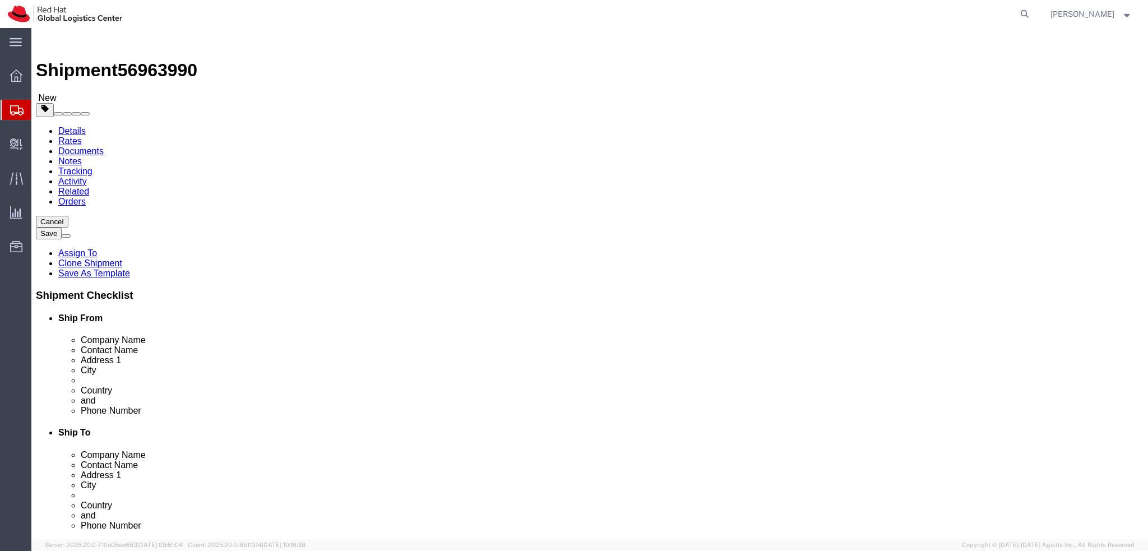
click dd "500.00 EUR"
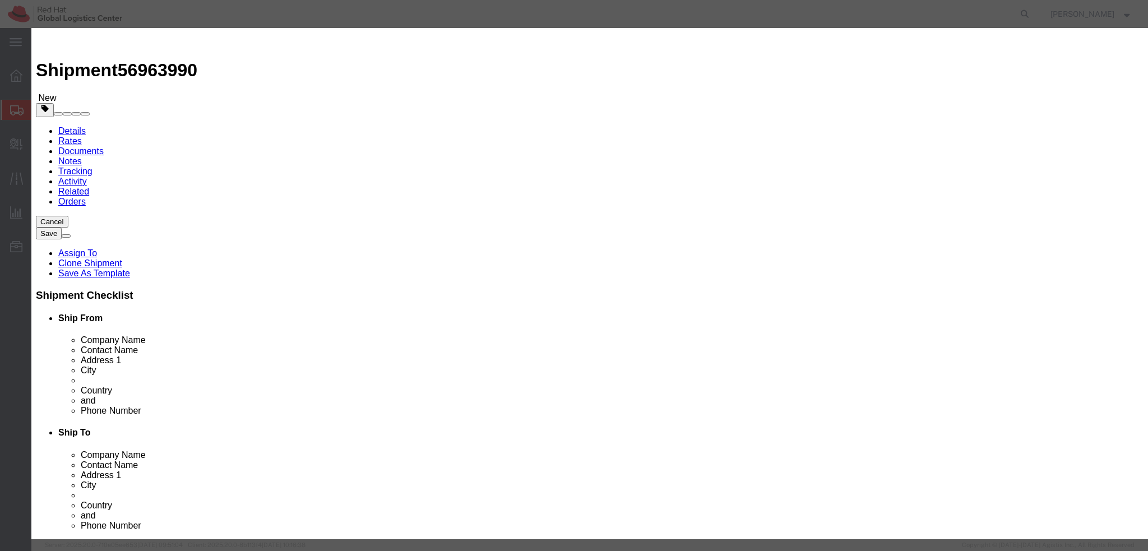
click textarea
type textarea "Laptop"
click button "Save & Close"
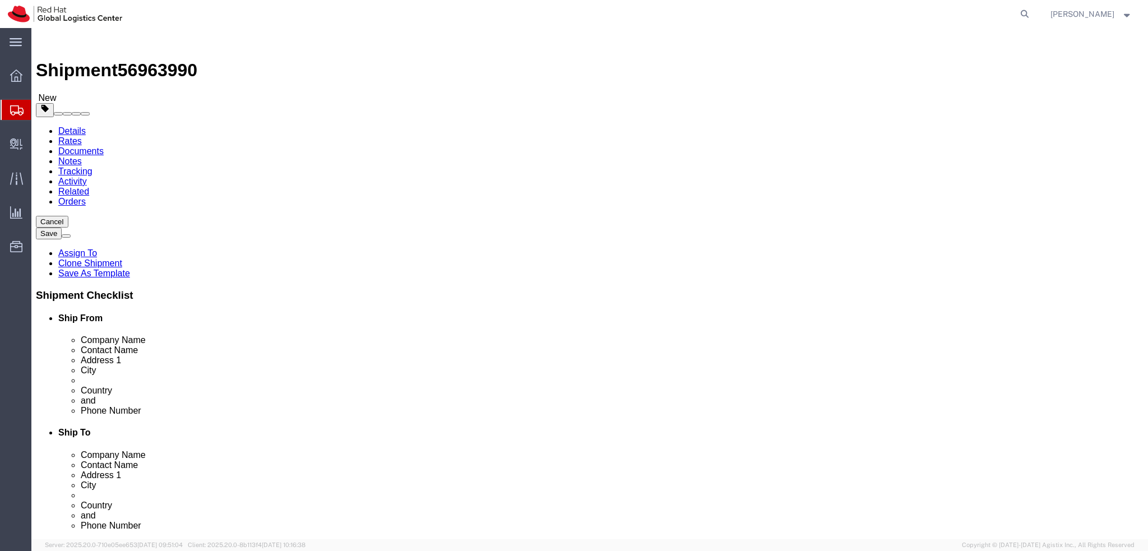
click icon
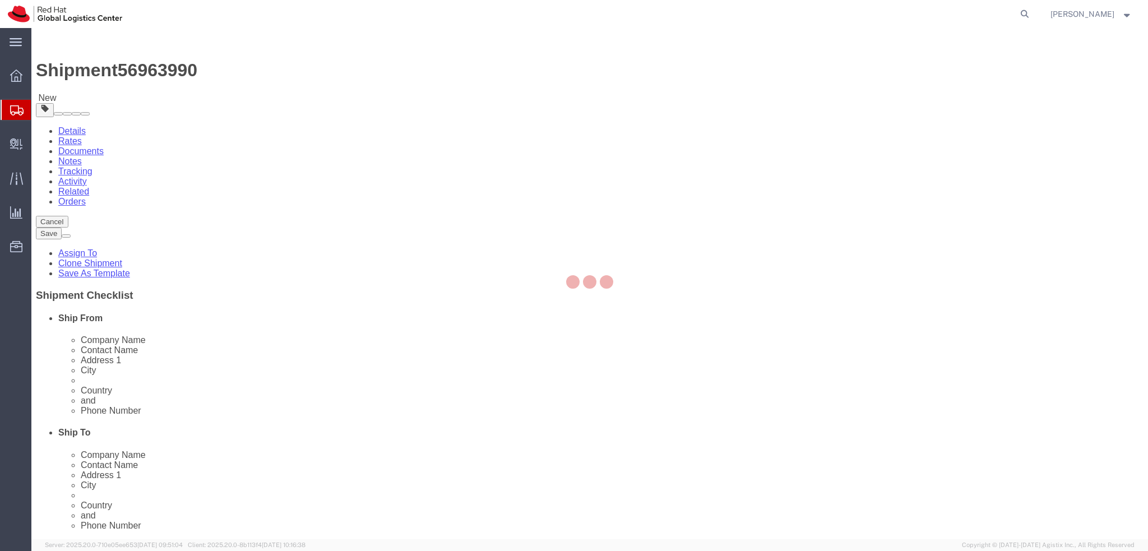
select select "COSTCENTER"
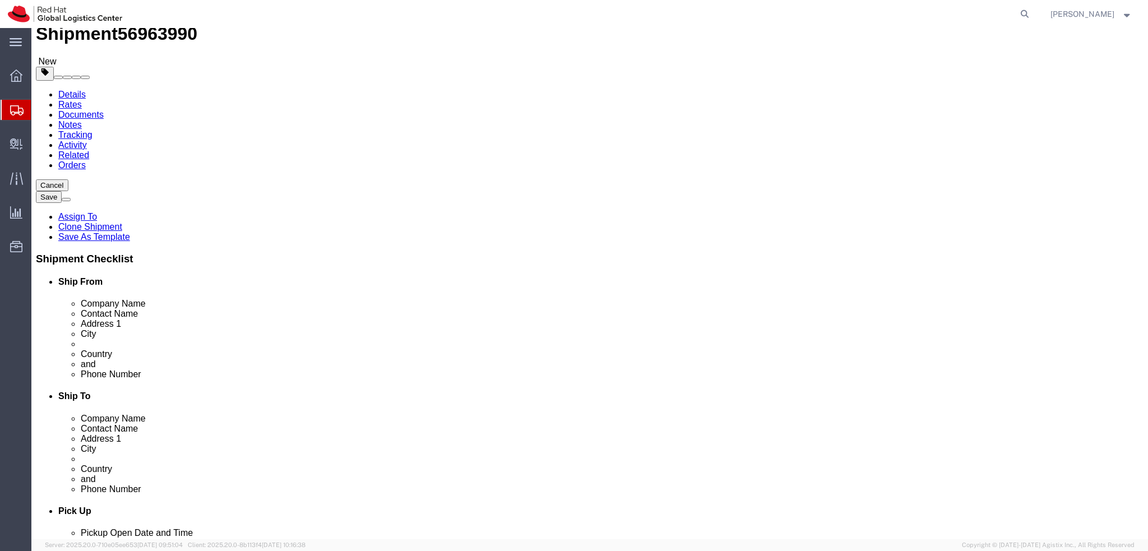
scroll to position [56, 0]
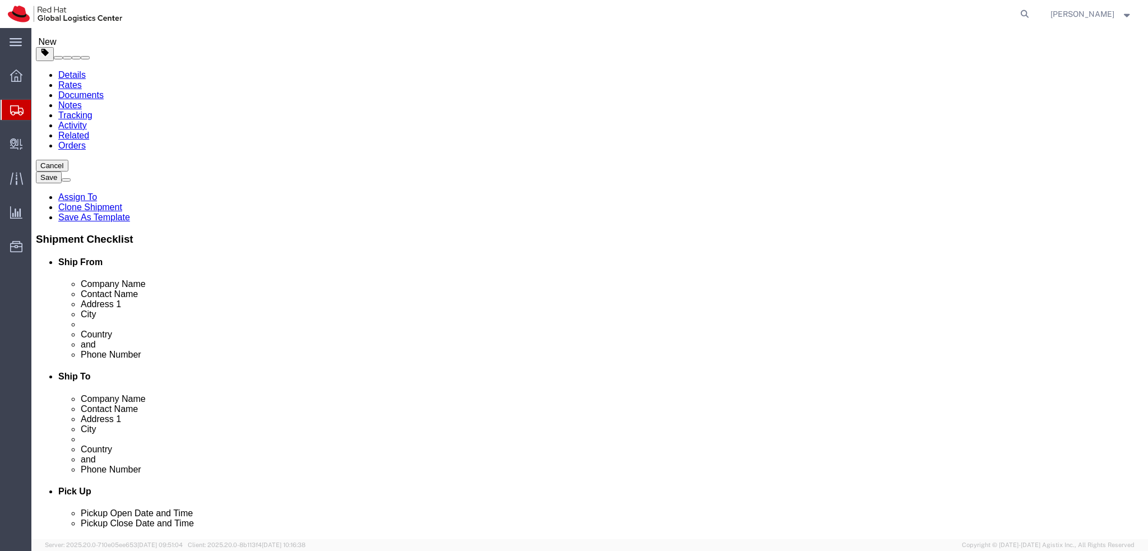
click button "Rate Shipment"
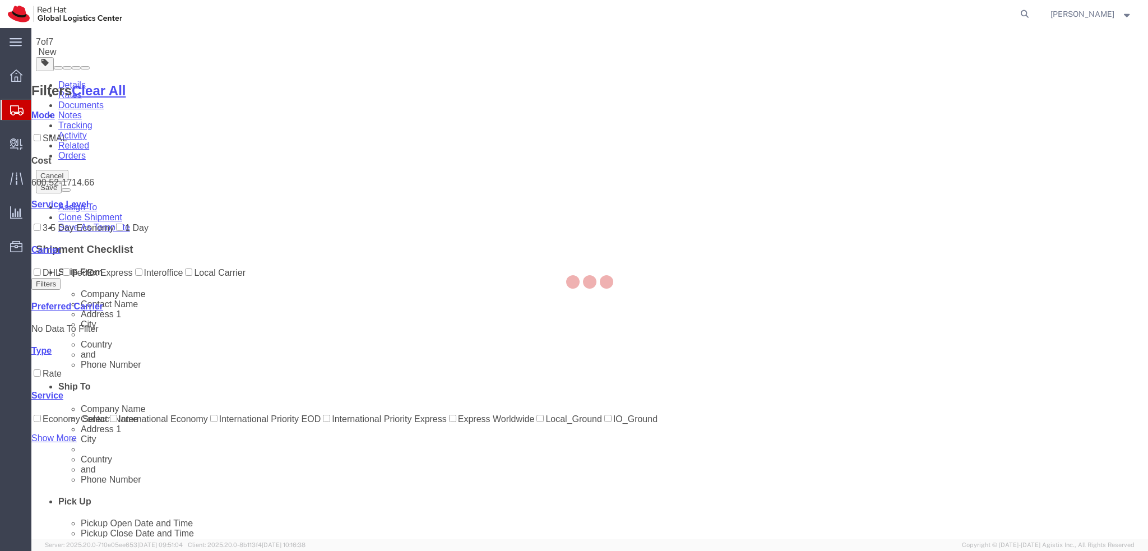
scroll to position [0, 0]
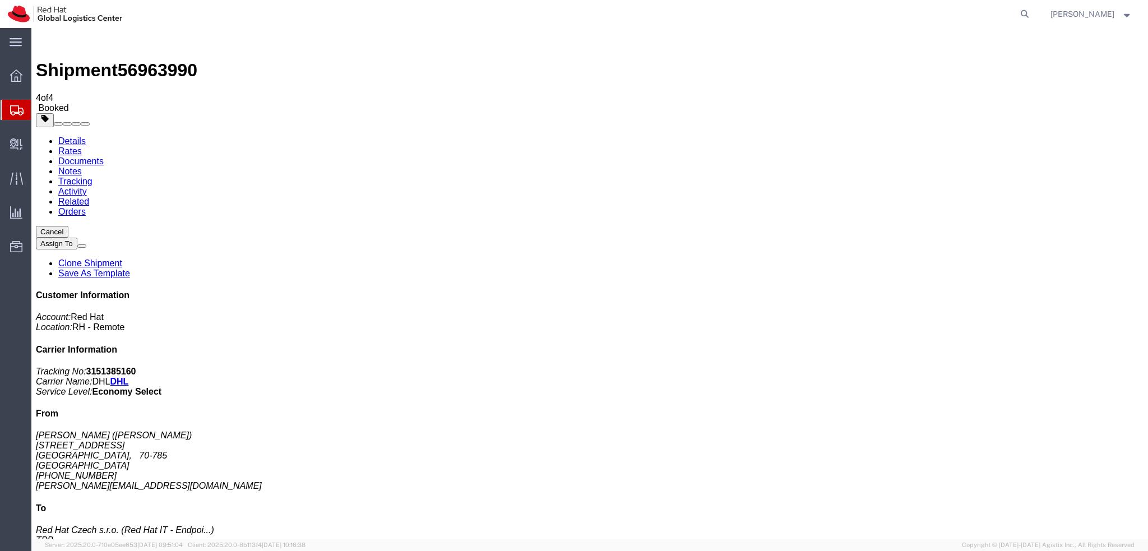
click at [76, 136] on link "Details" at bounding box center [71, 141] width 27 height 10
click span "button"
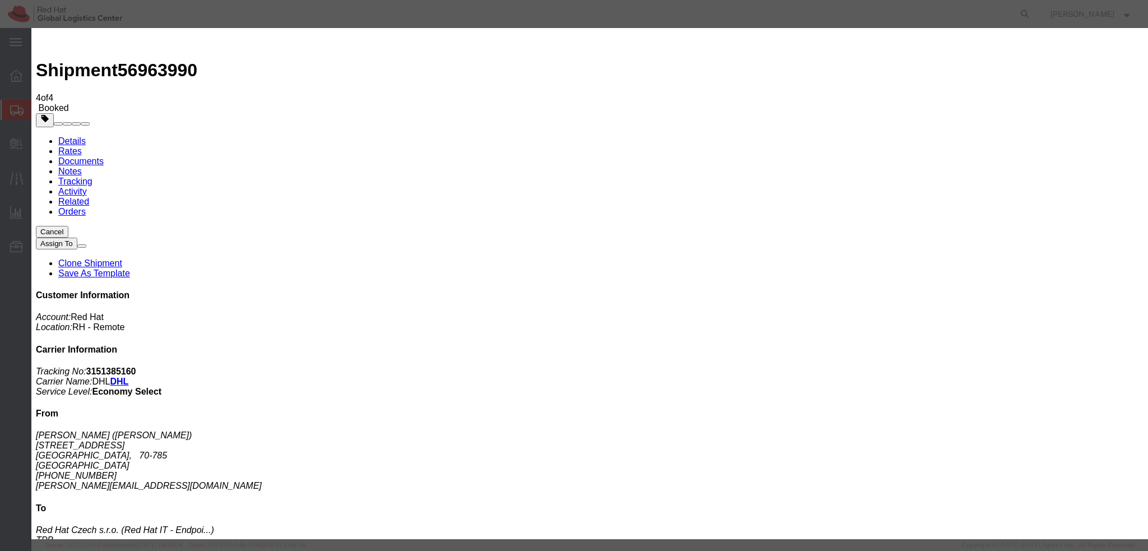
click div "[DATE] 12:00 PM"
type input "10:00 AM"
click button "Apply"
click div "[DATE] 4:00 PM"
type input "3:00 PM"
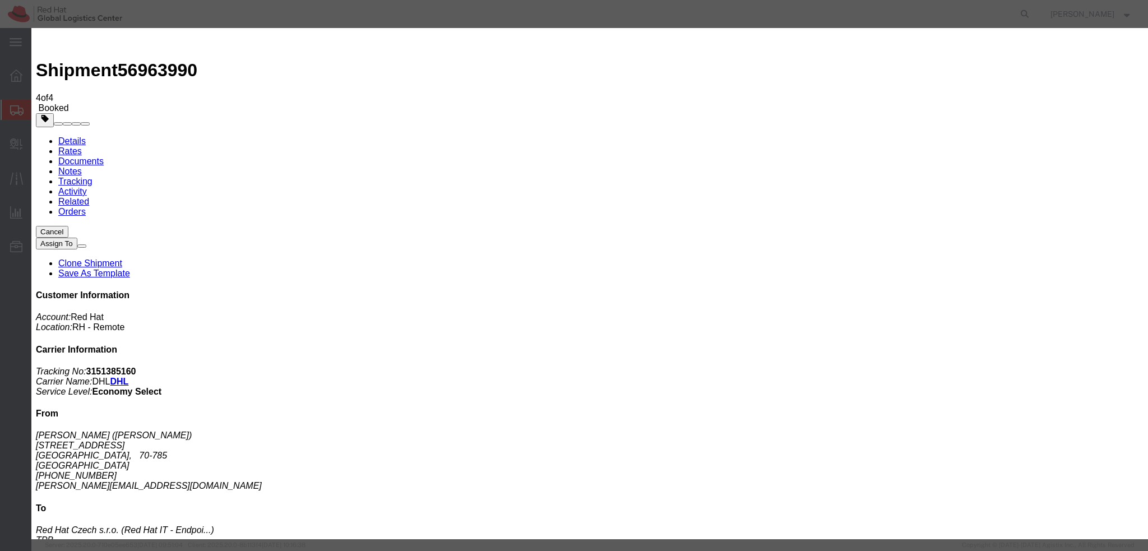
click button "Apply"
click button "Save"
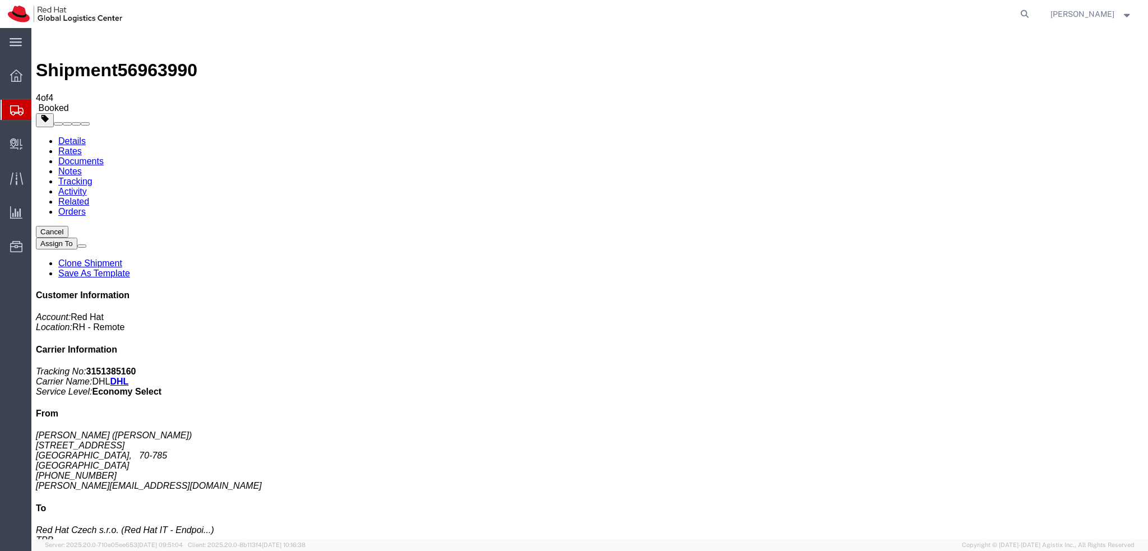
click button "Close"
click address "[PERSON_NAME] ([PERSON_NAME]) [PERSON_NAME][STREET_ADDRESS] [PHONE_NUMBER] [EMA…"
copy div "[PERSON_NAME][EMAIL_ADDRESS][DOMAIN_NAME]"
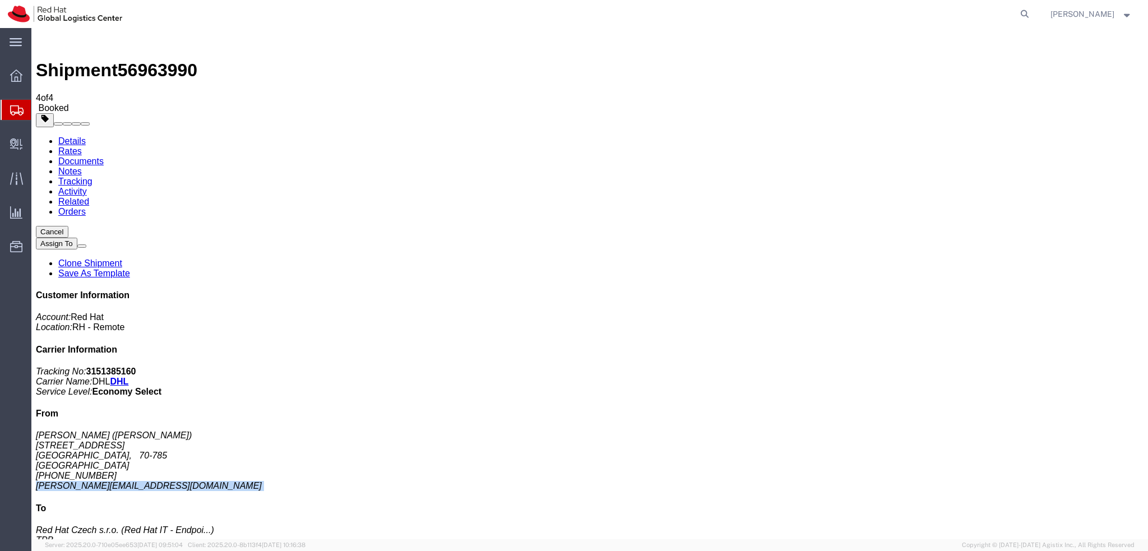
click link "Documents"
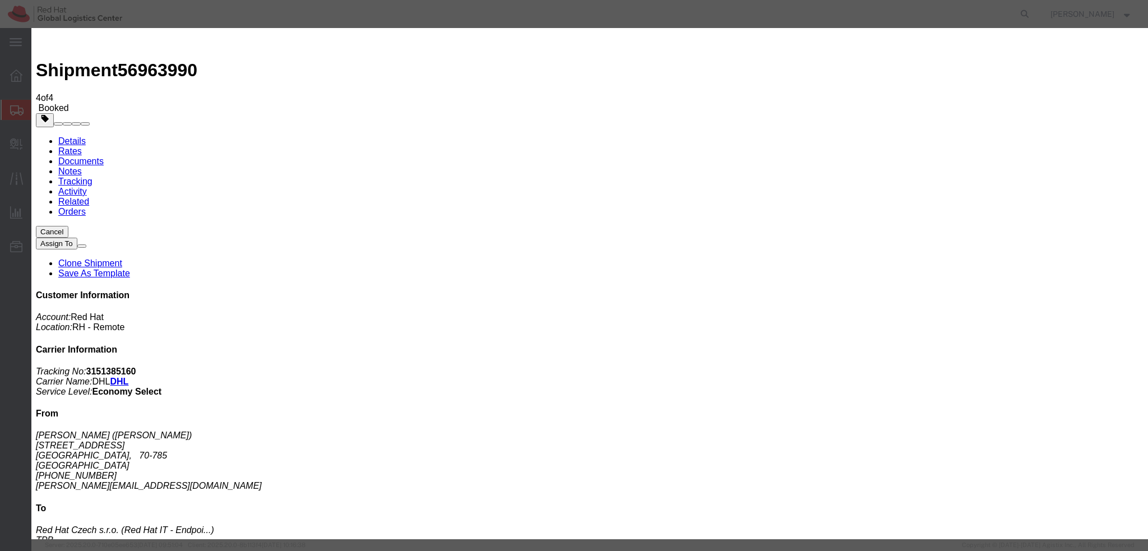
paste input "mjuszkiewicz@redhat.com"
type input "mjuszkiewicz@redhat.com"
paste textarea "Hi [PERSON_NAME], please find the label for your shipment to [GEOGRAPHIC_DATA] …"
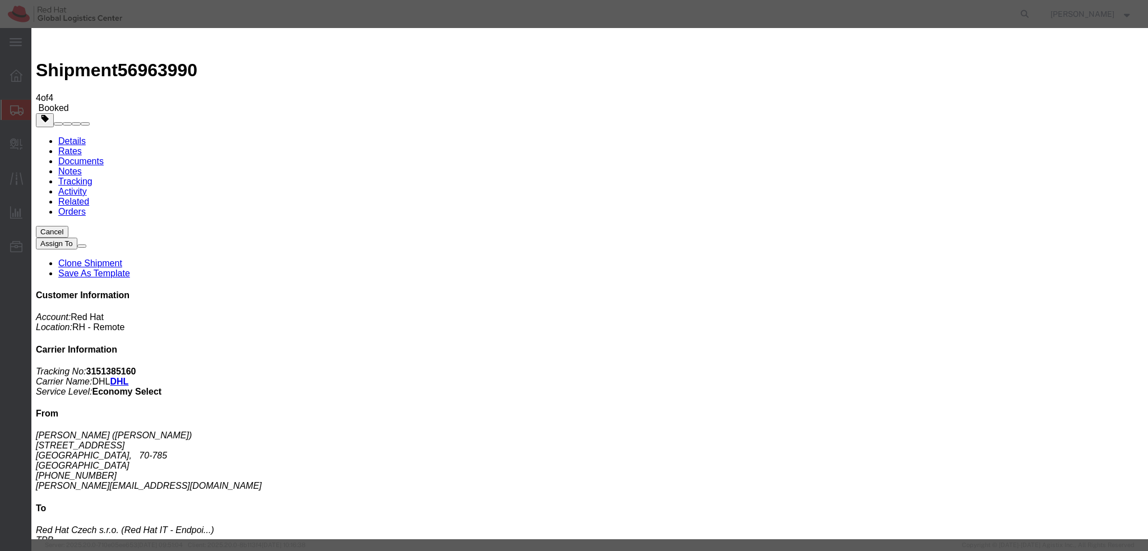
type textarea "Hi Marcin, please find the label for your shipment to Brno attached to this ema…"
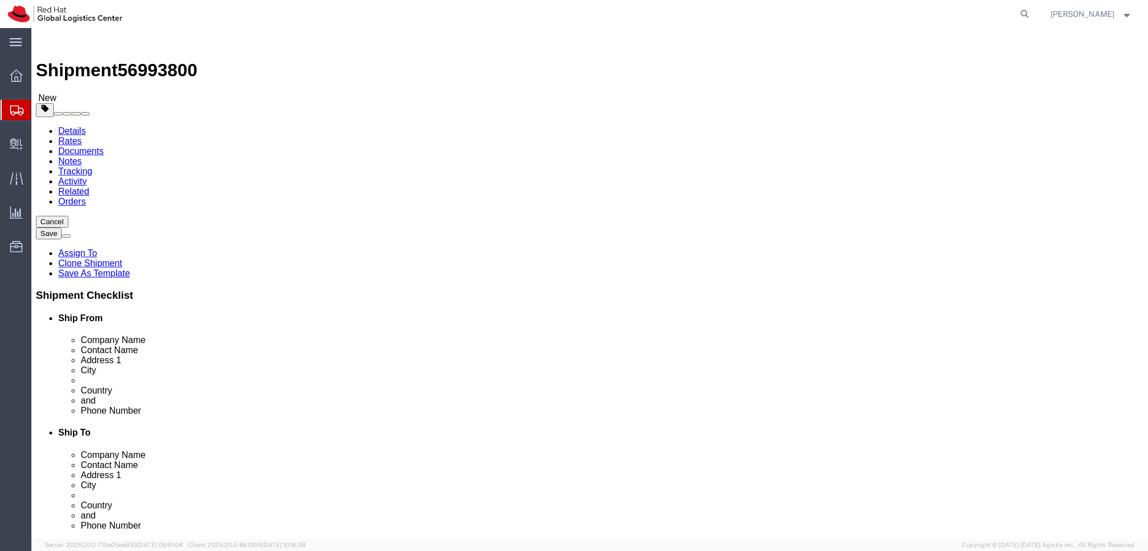
select select "37974"
select select
click link "Package Information"
click dd "1251.88 EUR"
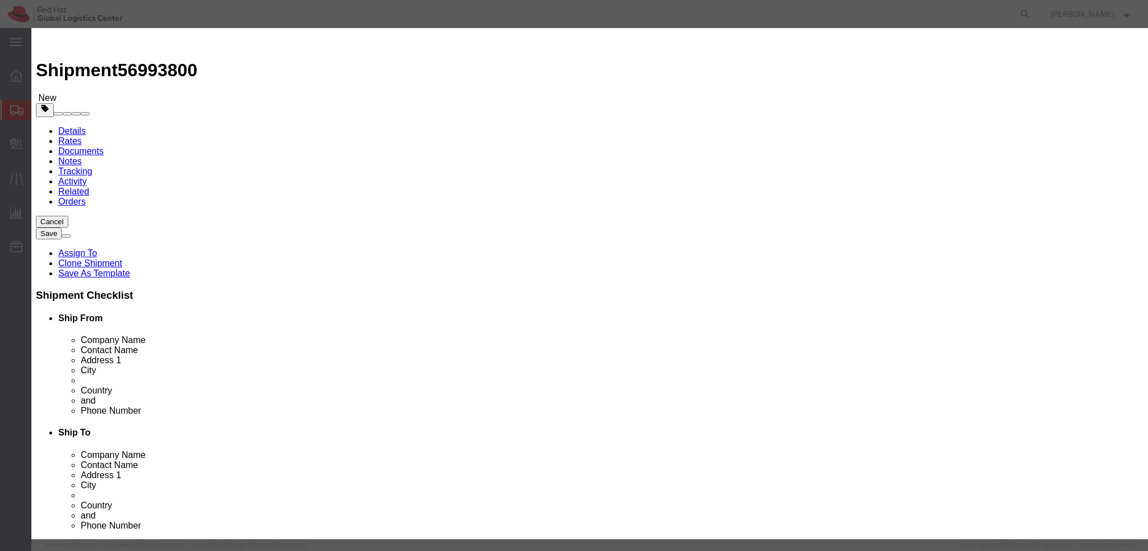
click textarea
type textarea "."
click button
click textarea
type textarea "."
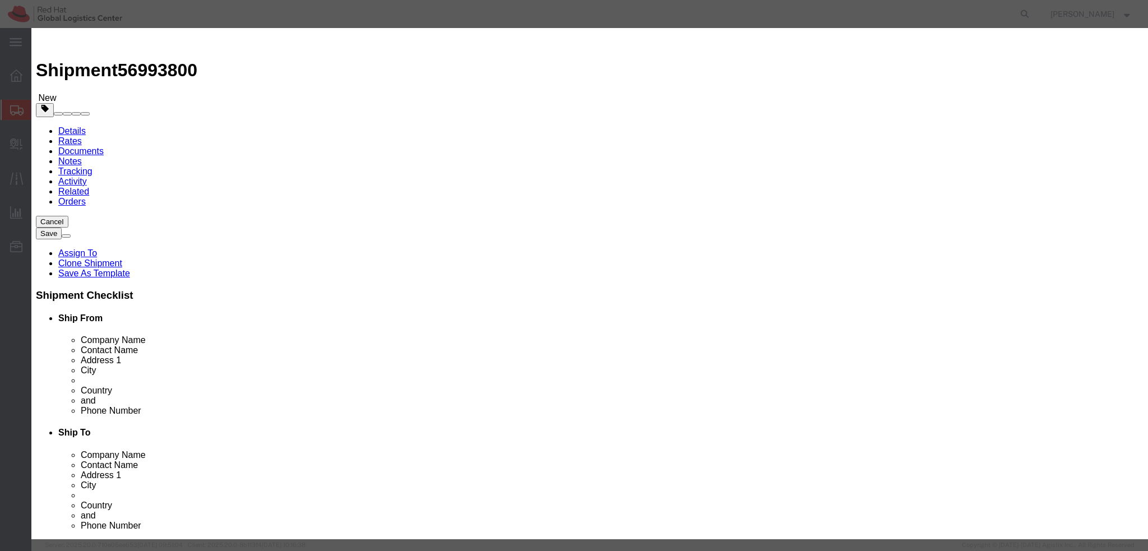
click button "Save & Close"
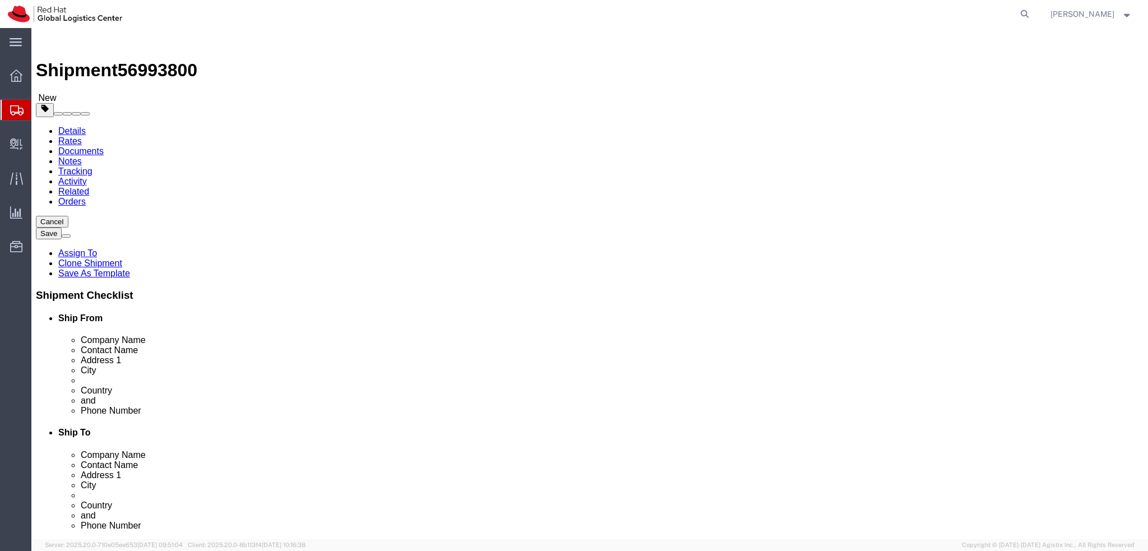
click icon
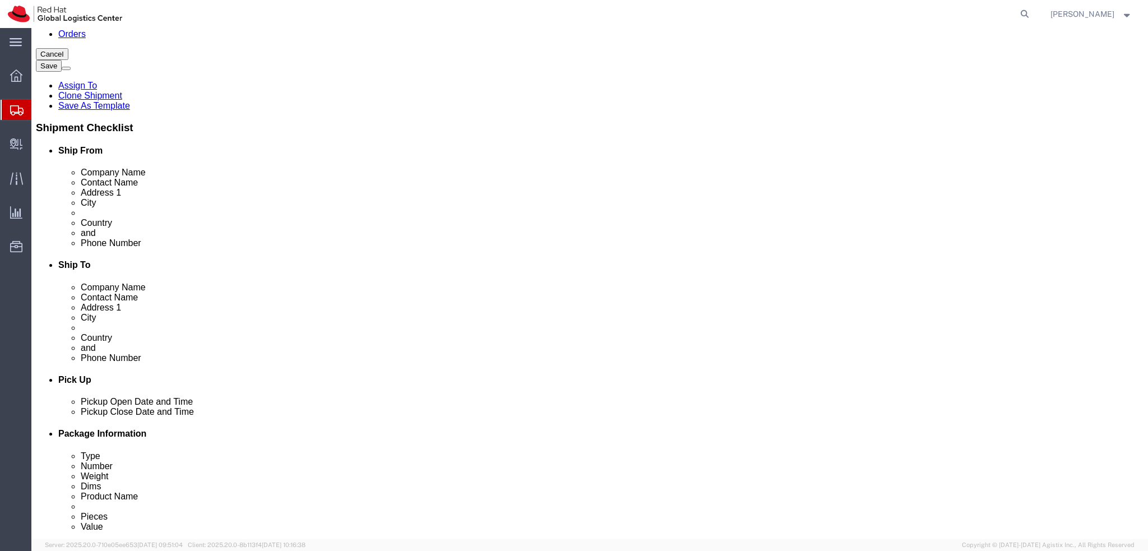
scroll to position [168, 0]
click button "Rate Shipment"
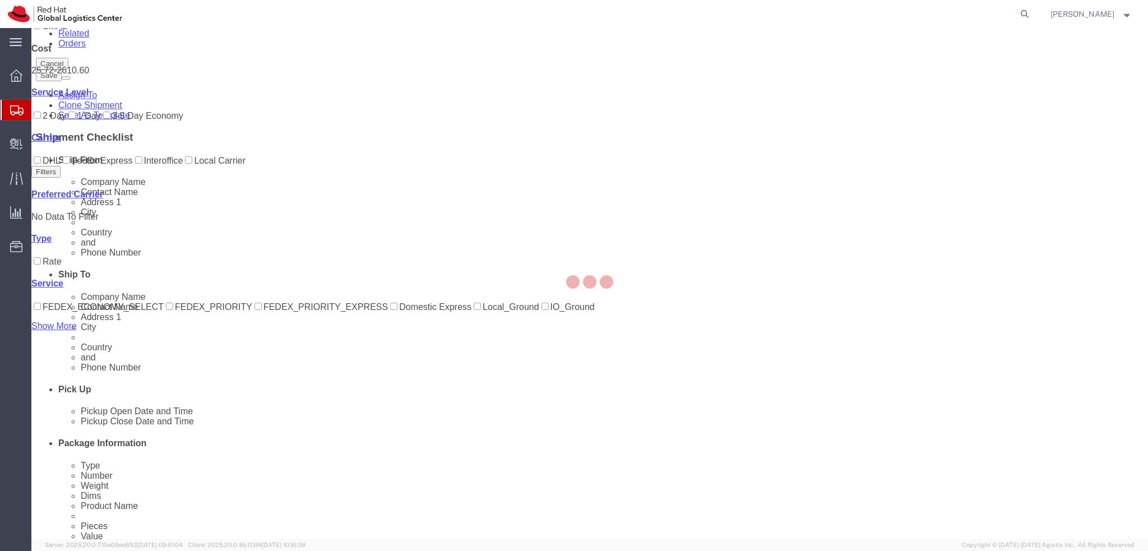
scroll to position [0, 0]
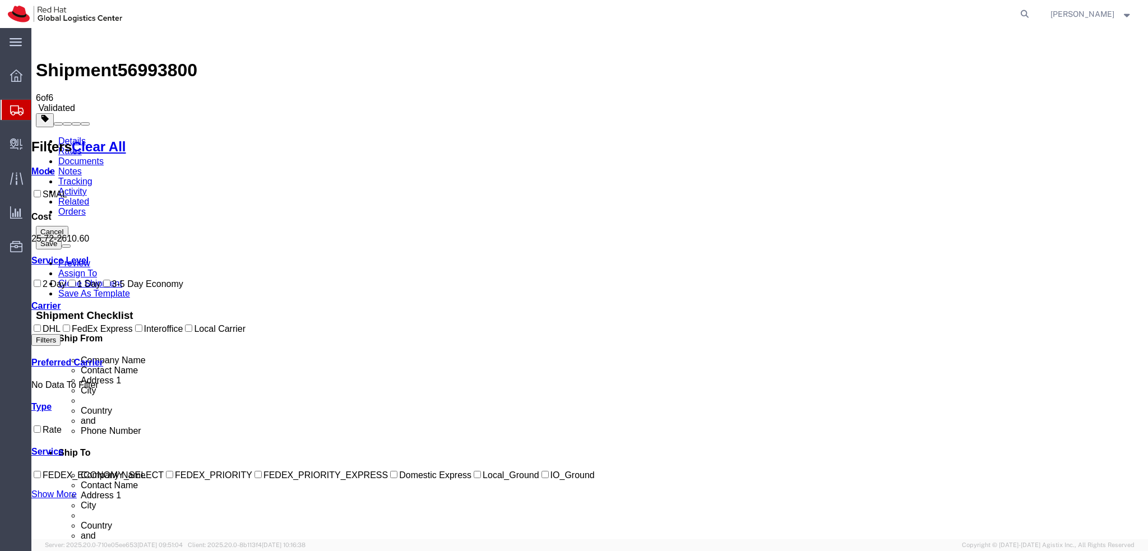
click at [62, 136] on link "Details" at bounding box center [71, 141] width 27 height 10
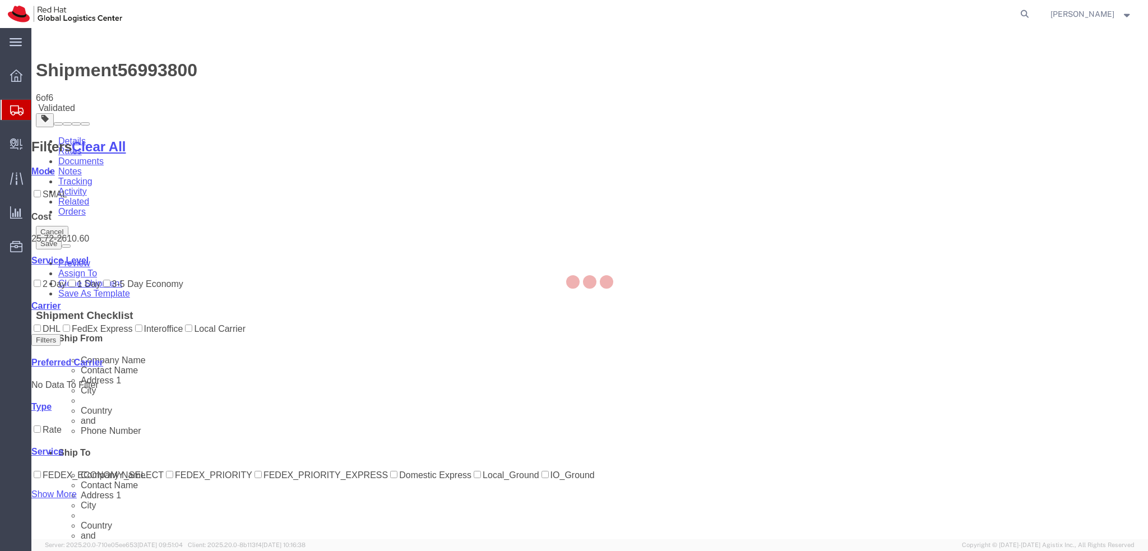
select select "37974"
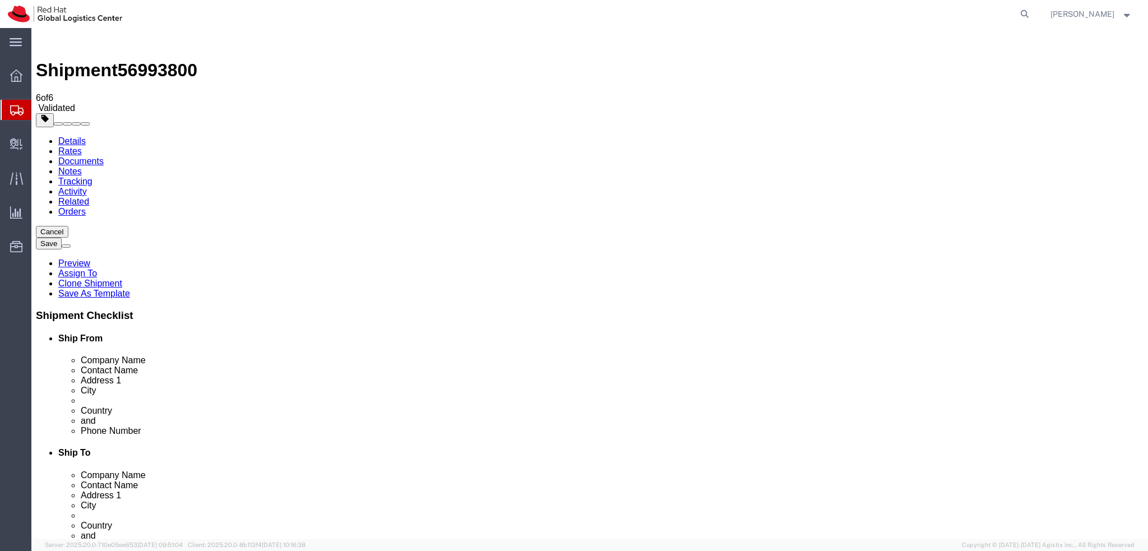
click icon
click button "Rate Shipment"
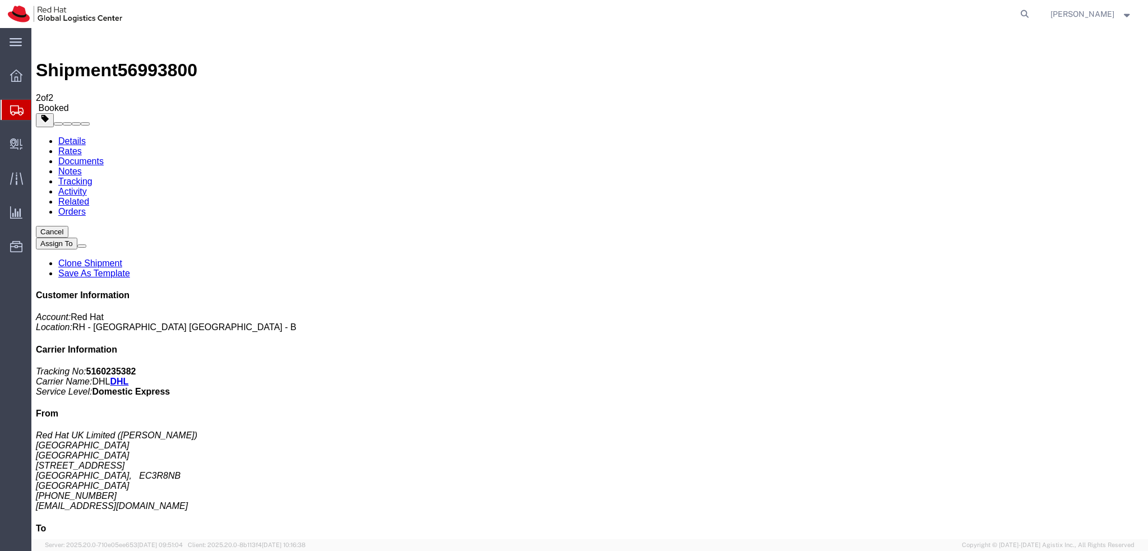
click at [67, 136] on link "Details" at bounding box center [71, 141] width 27 height 10
click span "button"
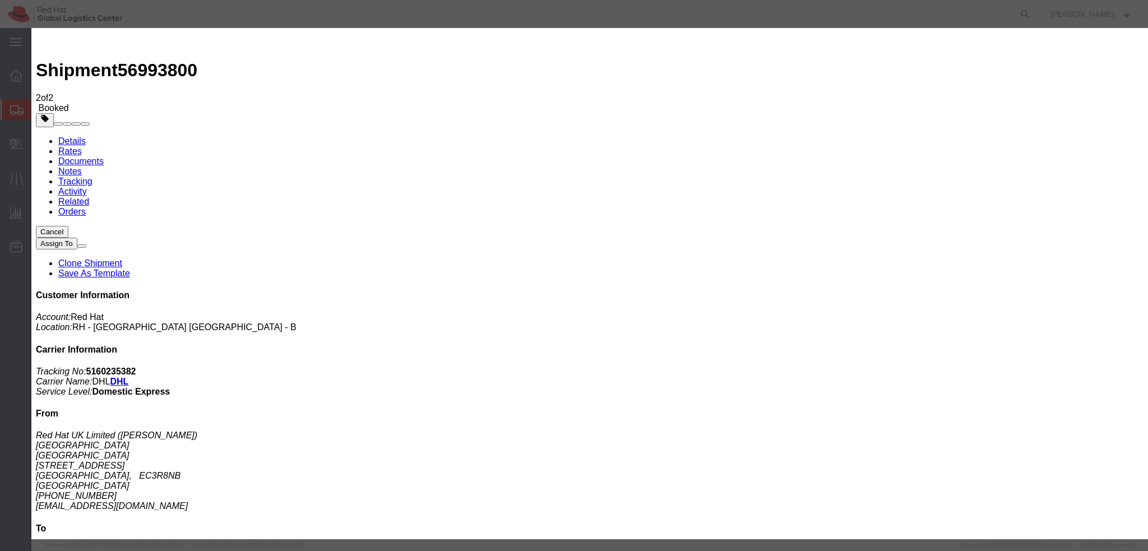
click div "Oct 02 2025 4:00 PM"
type input "3:00 PM"
click button "Apply"
click button "Save"
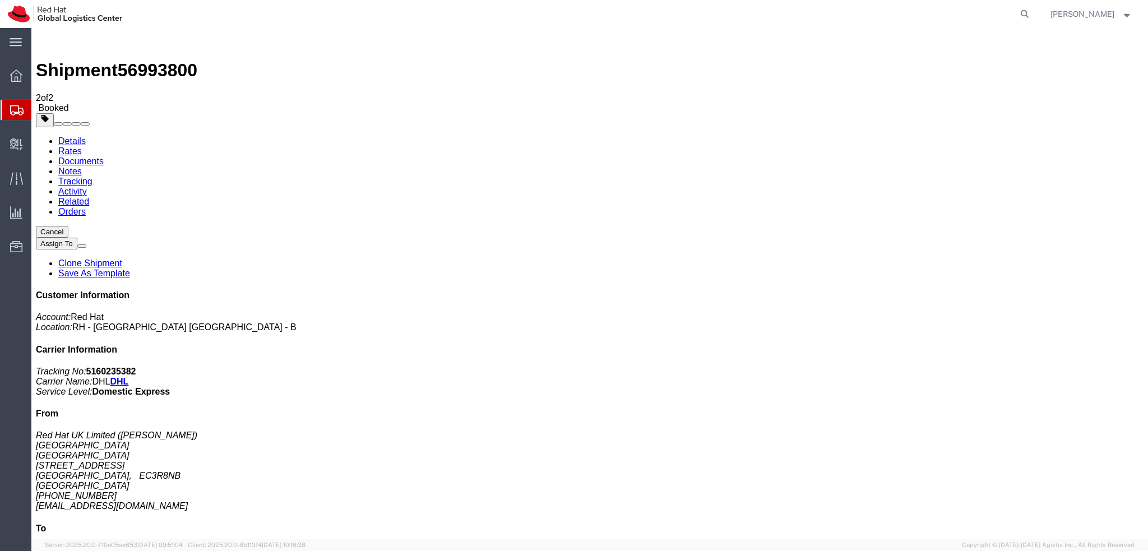
click button "Close"
click link "Schedule pickup request"
click address "Red Hat UK Limited (Mark Ward) LONDON Peninsular House 30-36 Monument Street, 4…"
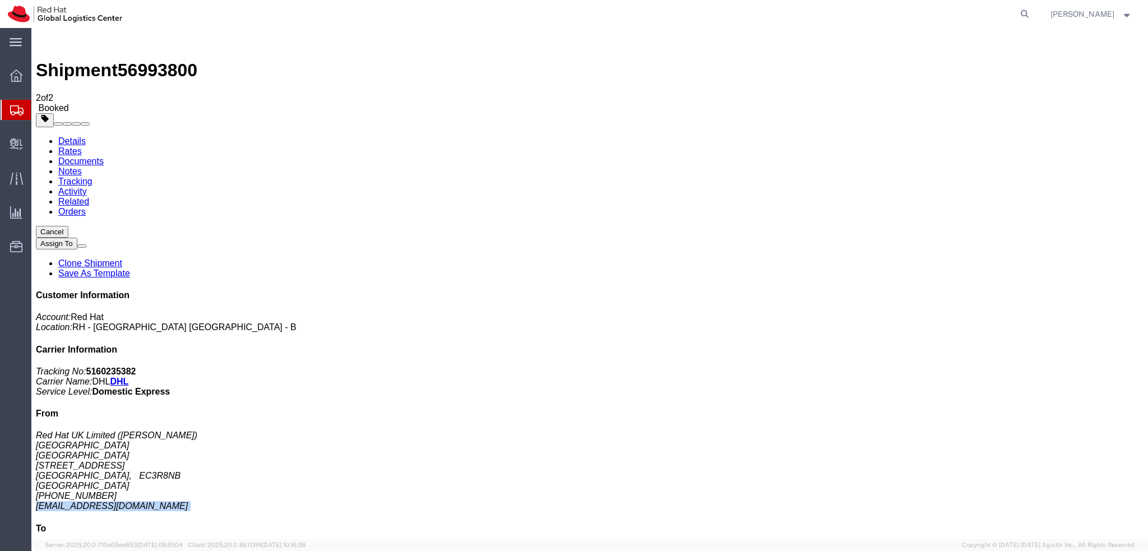
copy div "dgalovic@redhat.com"
click link "Documents"
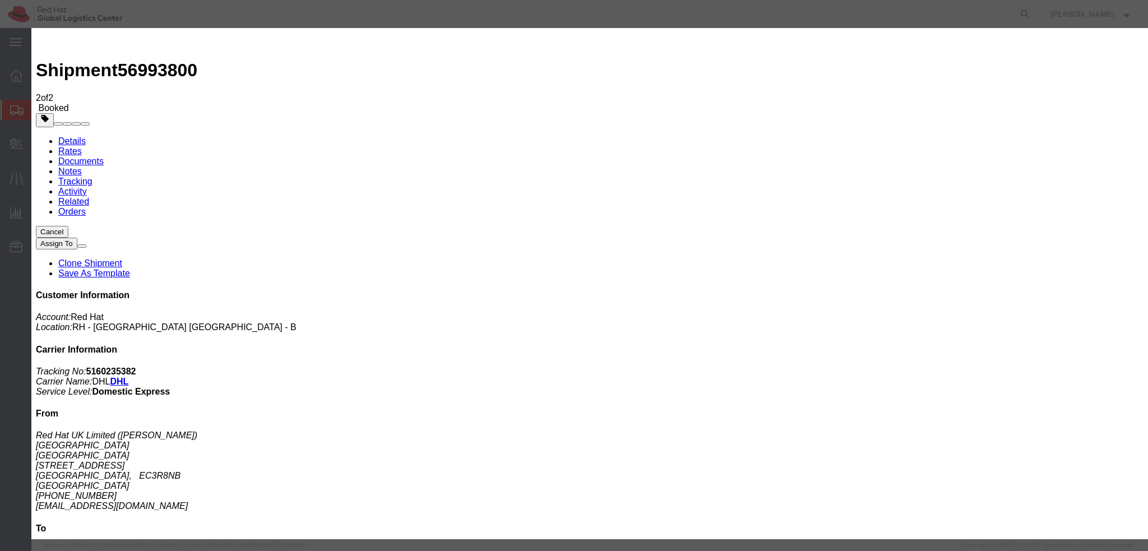
paste input "dgalovic@redhat.com"
type input "dgalovic@redhat.com"
paste textarea "Hi [PERSON_NAME], please find the label for your shipment to [GEOGRAPHIC_DATA] …"
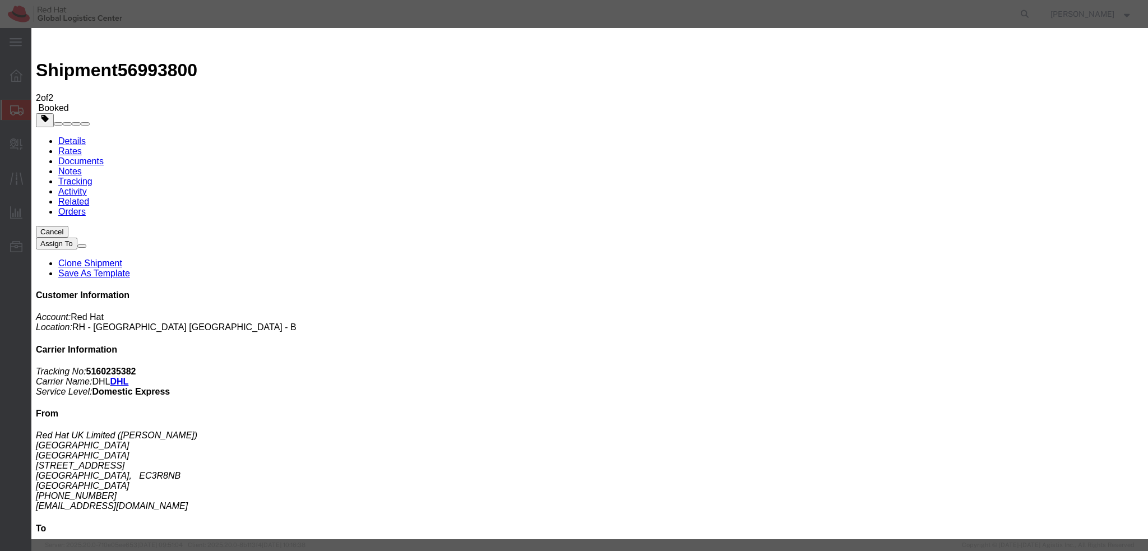
drag, startPoint x: 606, startPoint y: 244, endPoint x: 589, endPoint y: 246, distance: 17.0
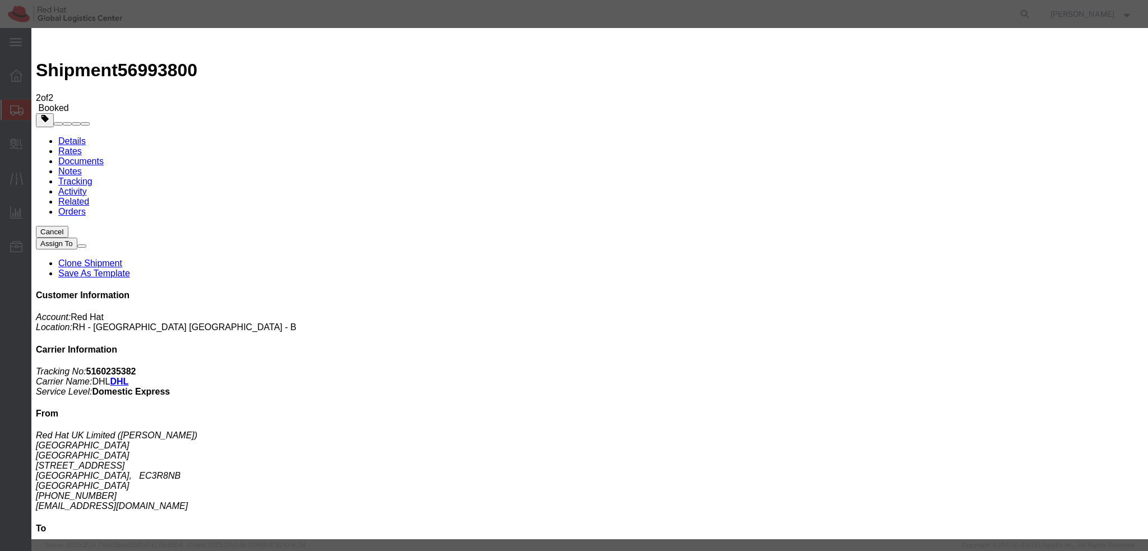
drag, startPoint x: 569, startPoint y: 244, endPoint x: 550, endPoint y: 244, distance: 18.5
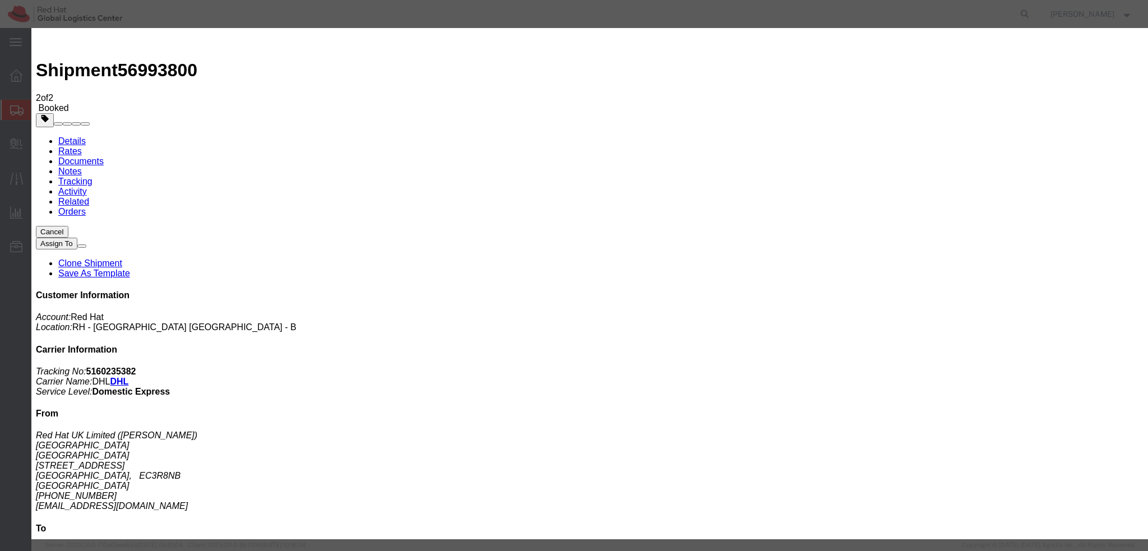
scroll to position [0, 0]
type textarea "Hi, please find the label for your shipment to Dorset attached to this email. P…"
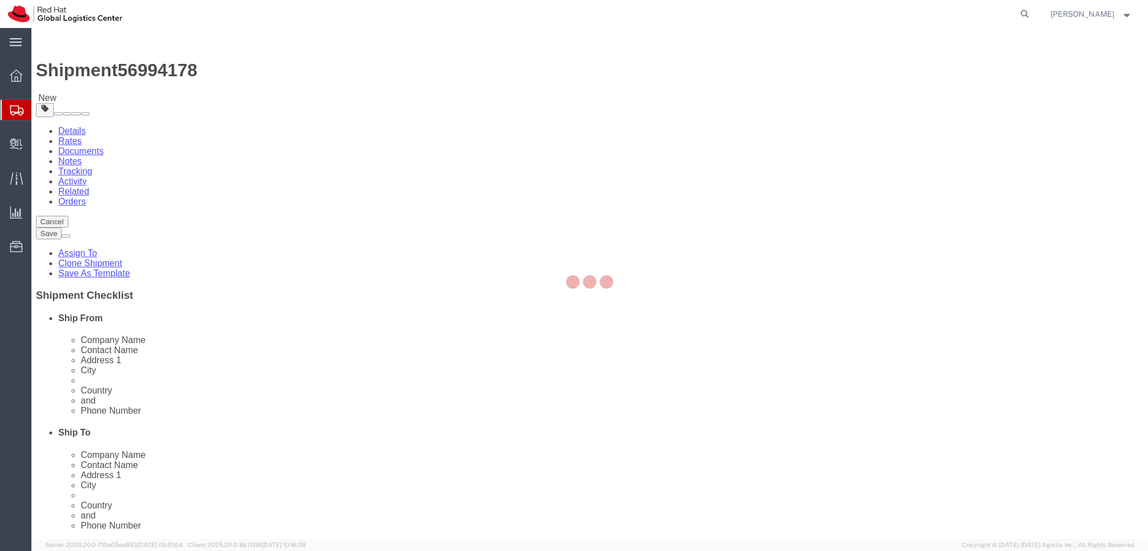
select select
select select "38036"
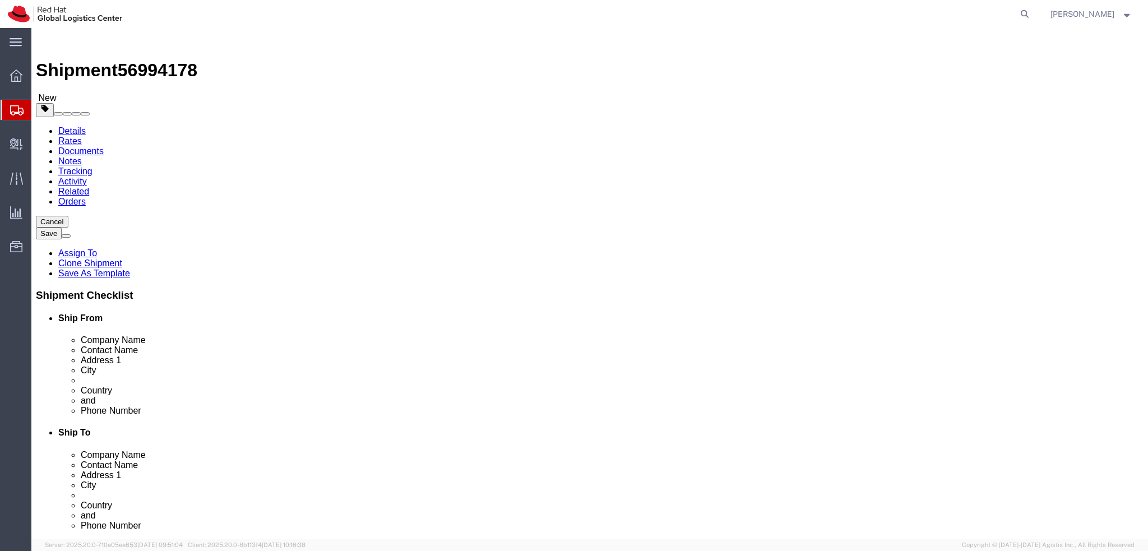
drag, startPoint x: 169, startPoint y: 229, endPoint x: 114, endPoint y: 229, distance: 54.4
click div "Contact Name [PERSON_NAME]"
drag, startPoint x: 212, startPoint y: 213, endPoint x: 119, endPoint y: 220, distance: 92.8
click div "Location My Profile Location [GEOGRAPHIC_DATA] - [GEOGRAPHIC_DATA] - [GEOGRAPHI…"
paste input "[PERSON_NAME]"
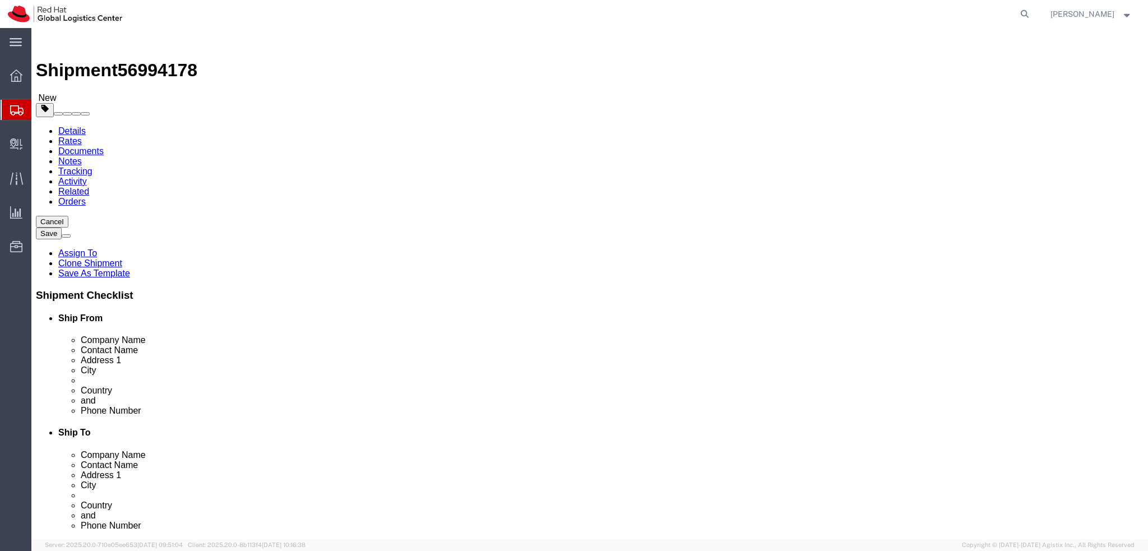
type input "[PERSON_NAME]"
click label "Address 1"
drag, startPoint x: 243, startPoint y: 252, endPoint x: 144, endPoint y: 254, distance: 99.3
click div "Address [STREET_ADDRESS]"
click icon
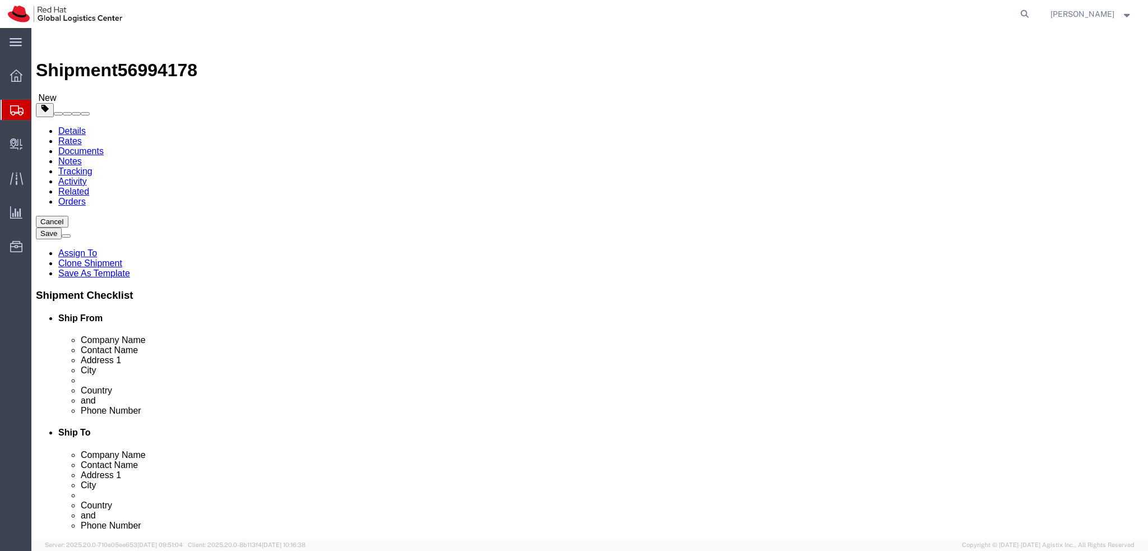
click dd "2.00 Each"
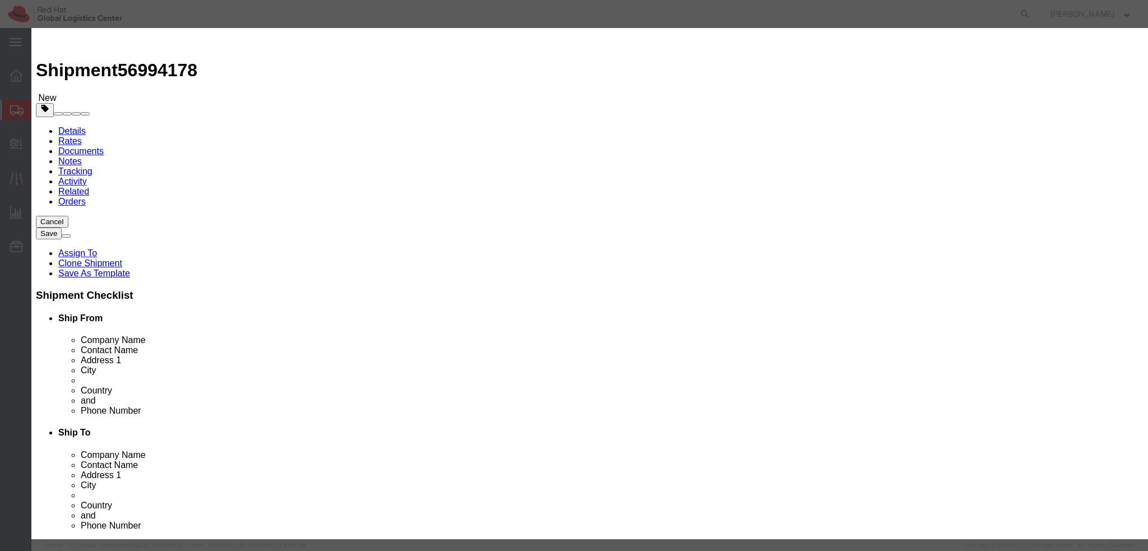
click textarea
type textarea "Laptop"
click button "Save & Close"
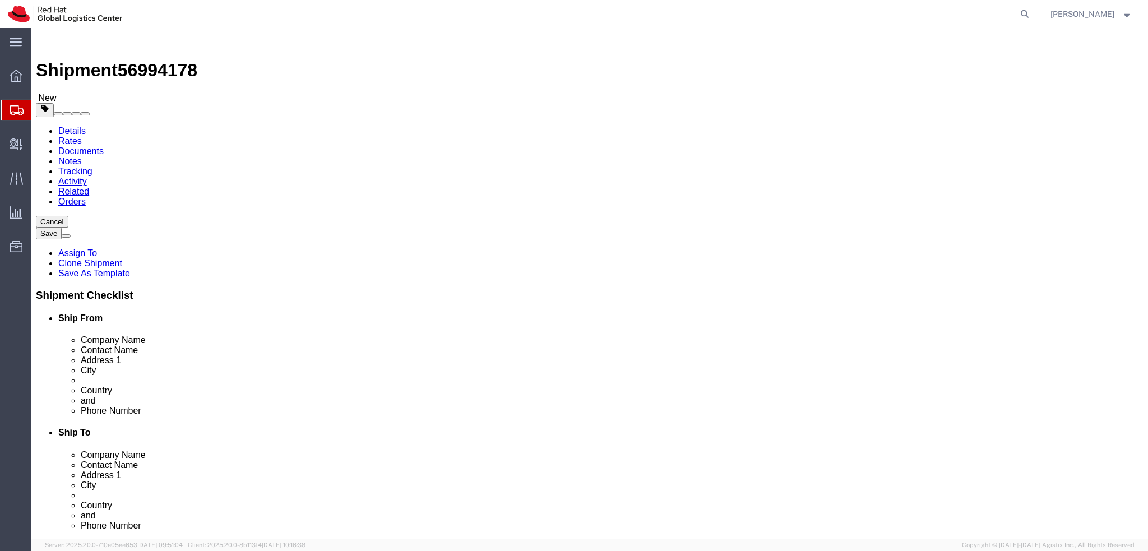
click link "Documents"
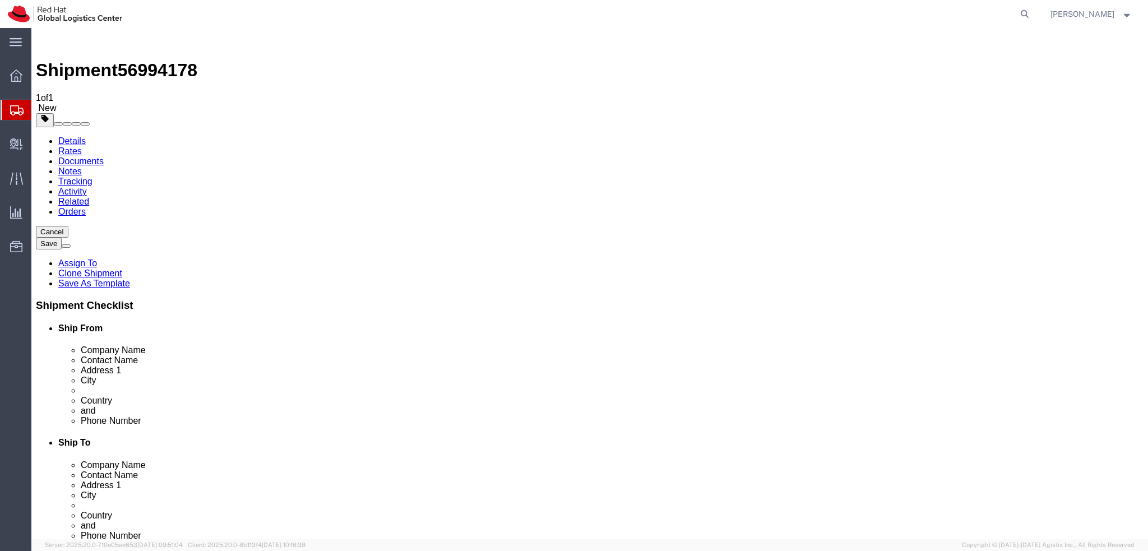
click at [62, 136] on link "Details" at bounding box center [71, 141] width 27 height 10
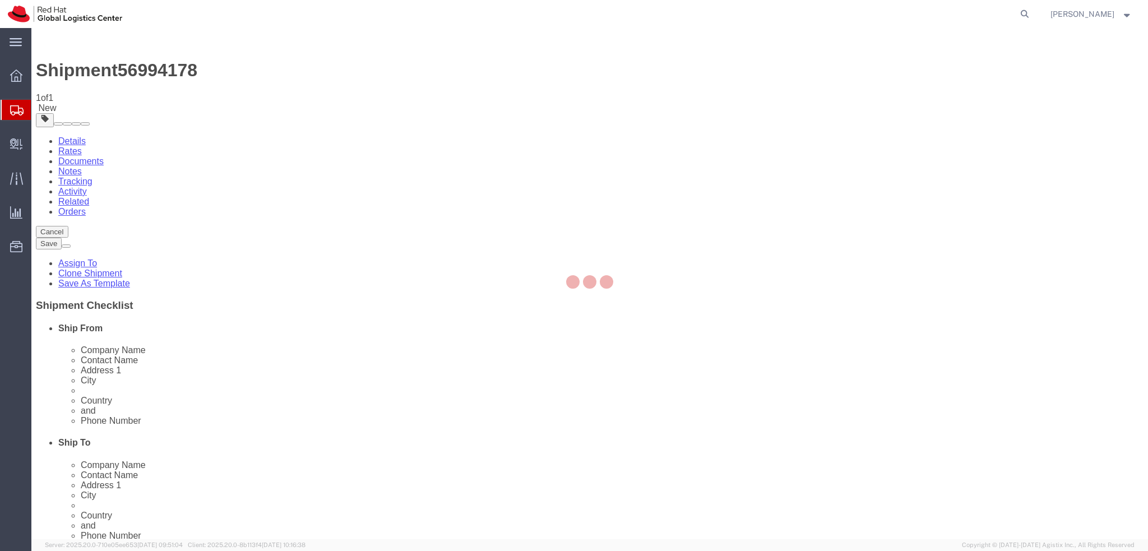
select select "38036"
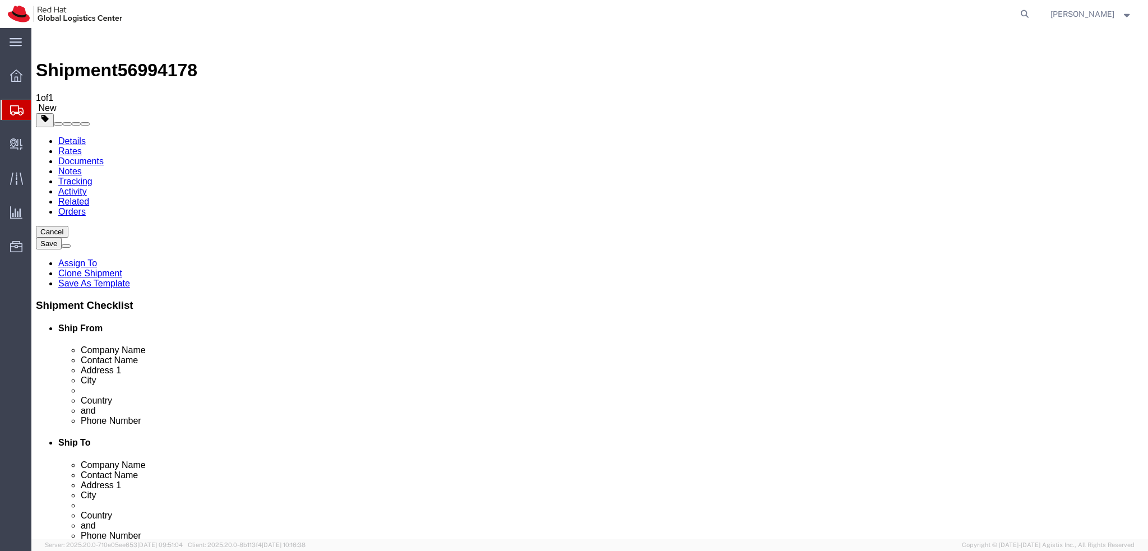
click icon
click input "Return Label Required"
checkbox input "false"
click icon
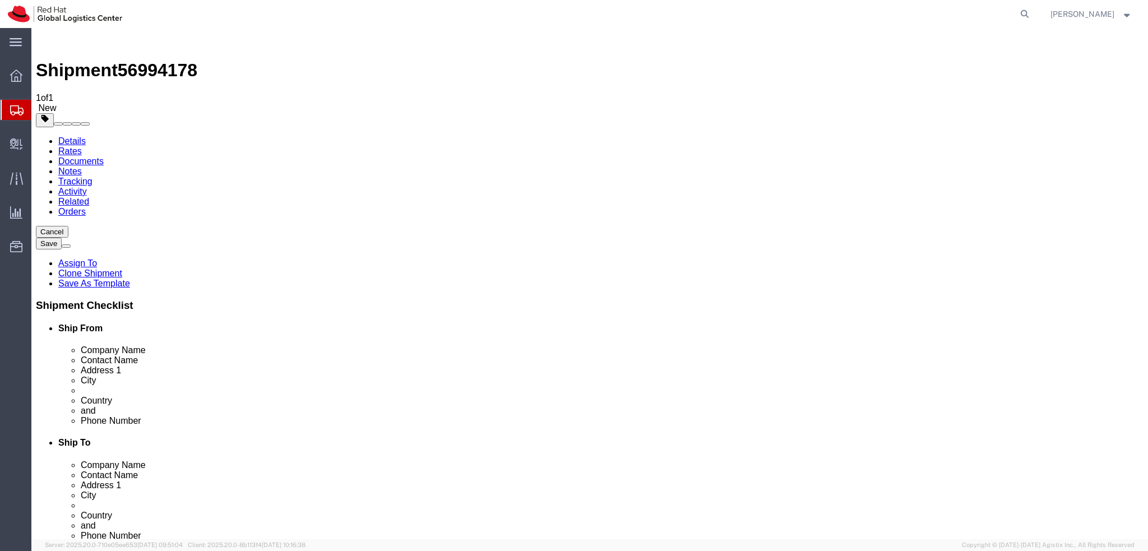
click icon
type input "850"
click link "Shipment Information"
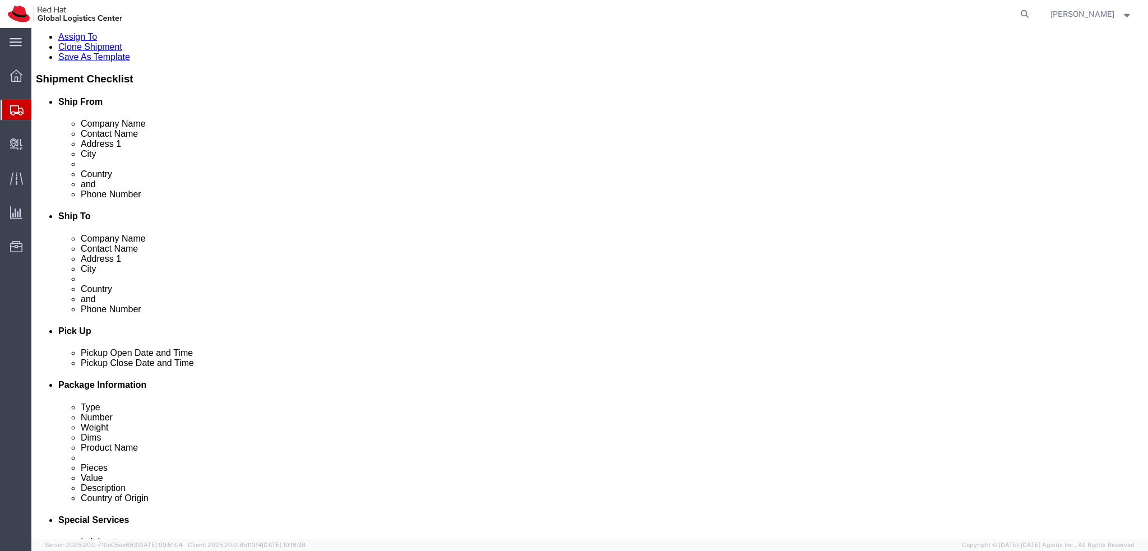
scroll to position [280, 0]
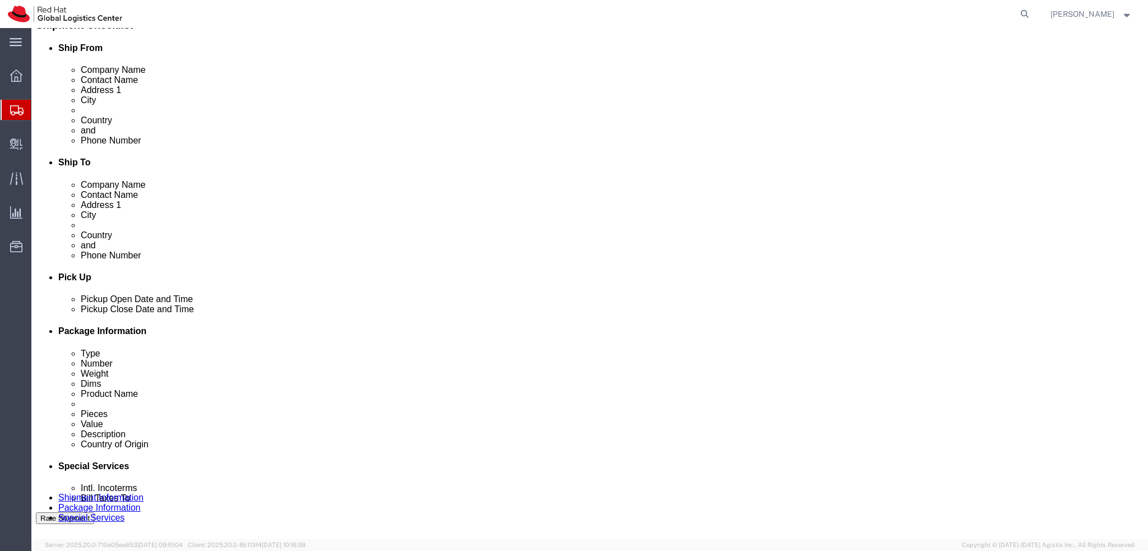
click icon "button"
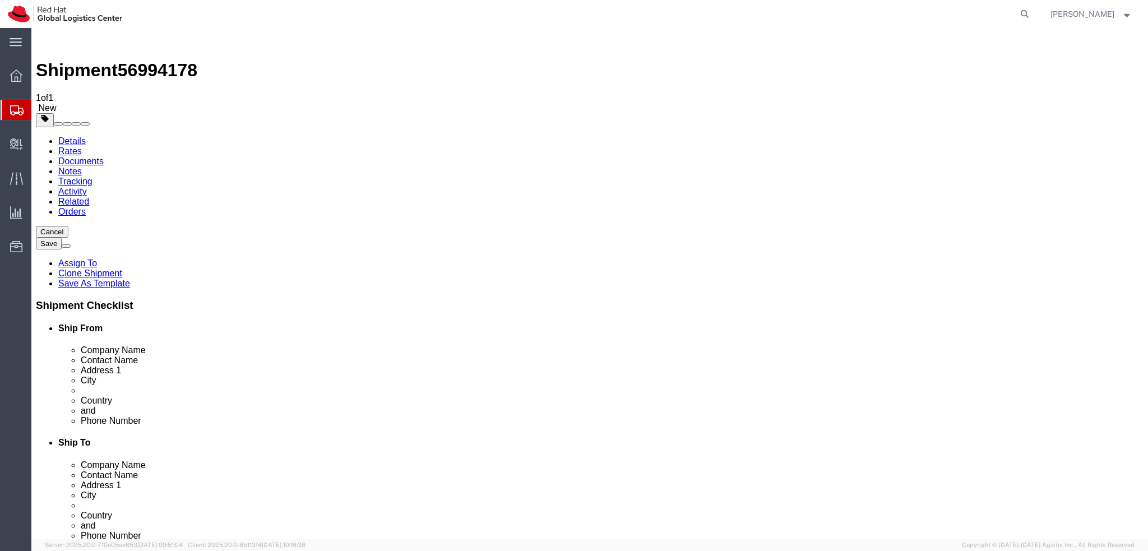
click link "Package Information"
click icon
click input "10.00"
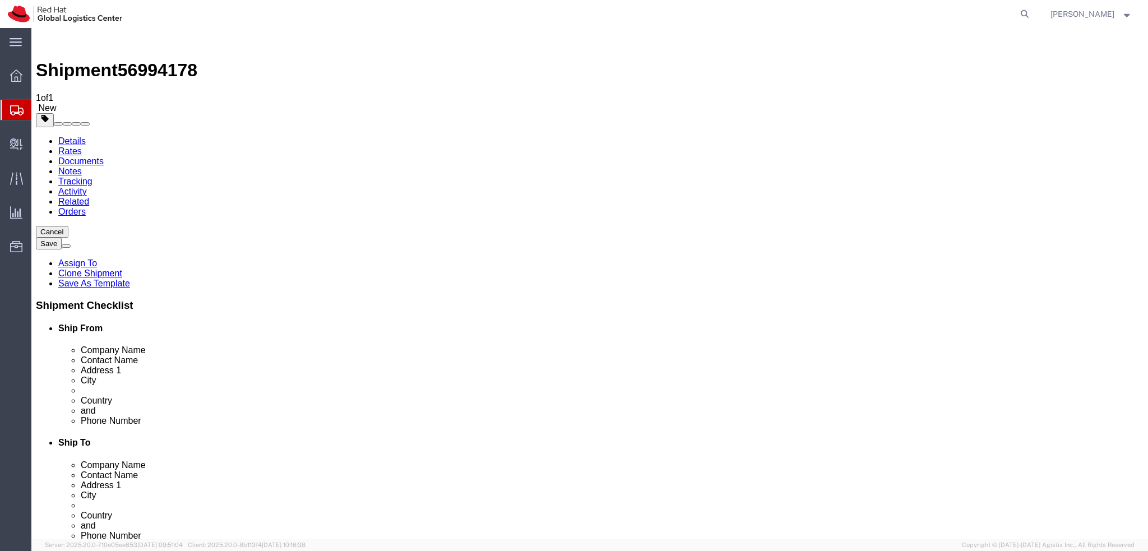
type input "8"
click icon
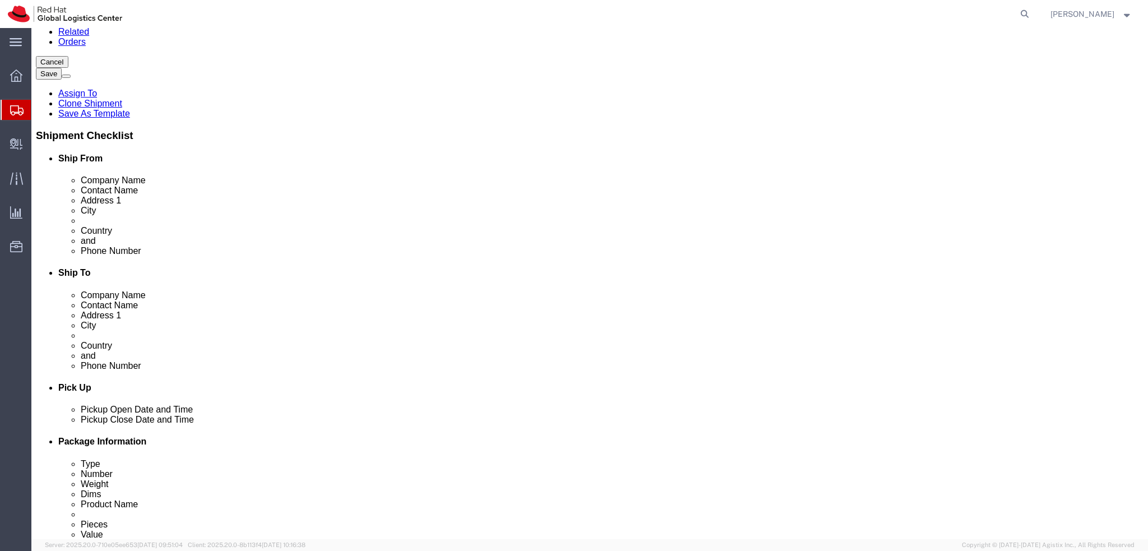
scroll to position [168, 0]
click button "Rate Shipment"
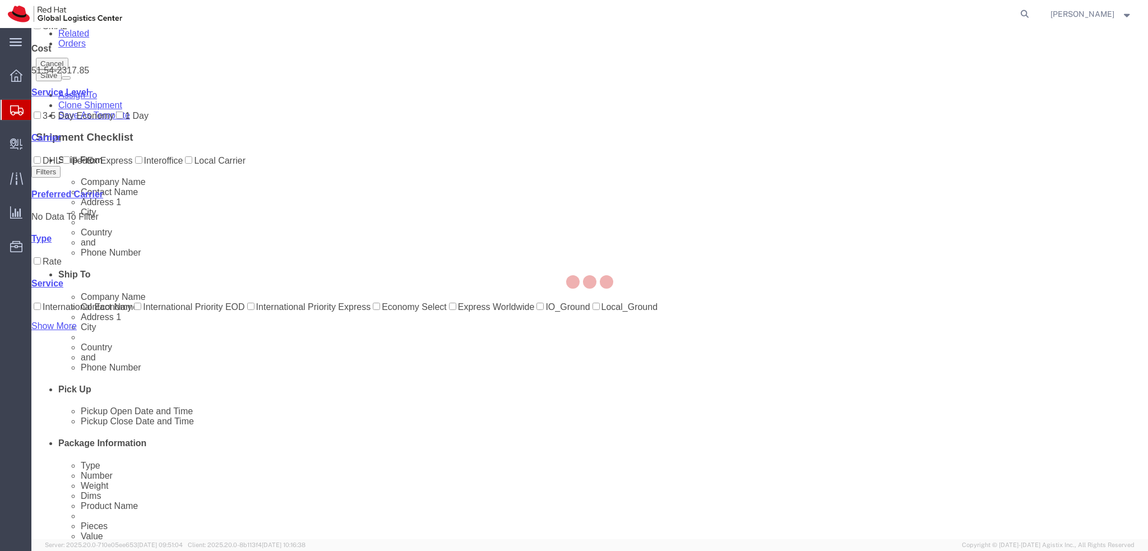
scroll to position [0, 0]
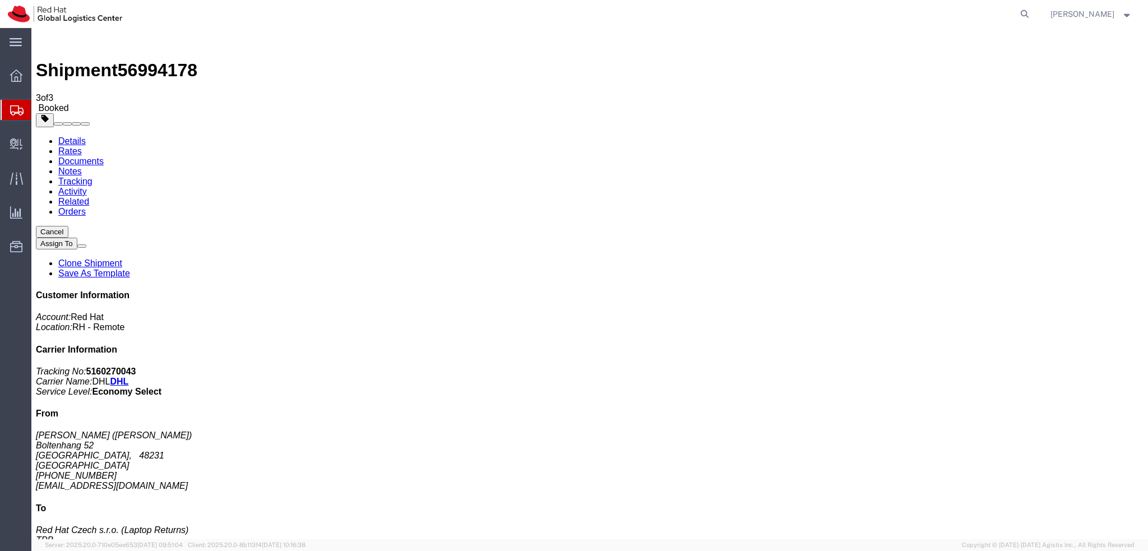
click at [67, 136] on link "Details" at bounding box center [71, 141] width 27 height 10
click span "button"
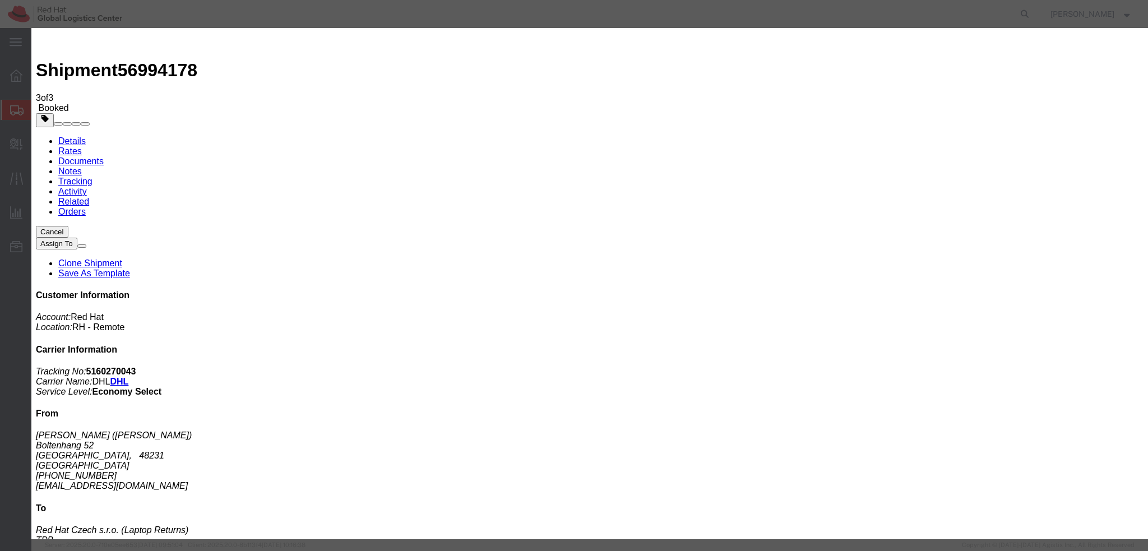
click div "[DATE] 5:19 PM"
click input "5:19 PM"
type input "12:00 PM"
click button "Apply"
click div "[DATE] 1:00 PM"
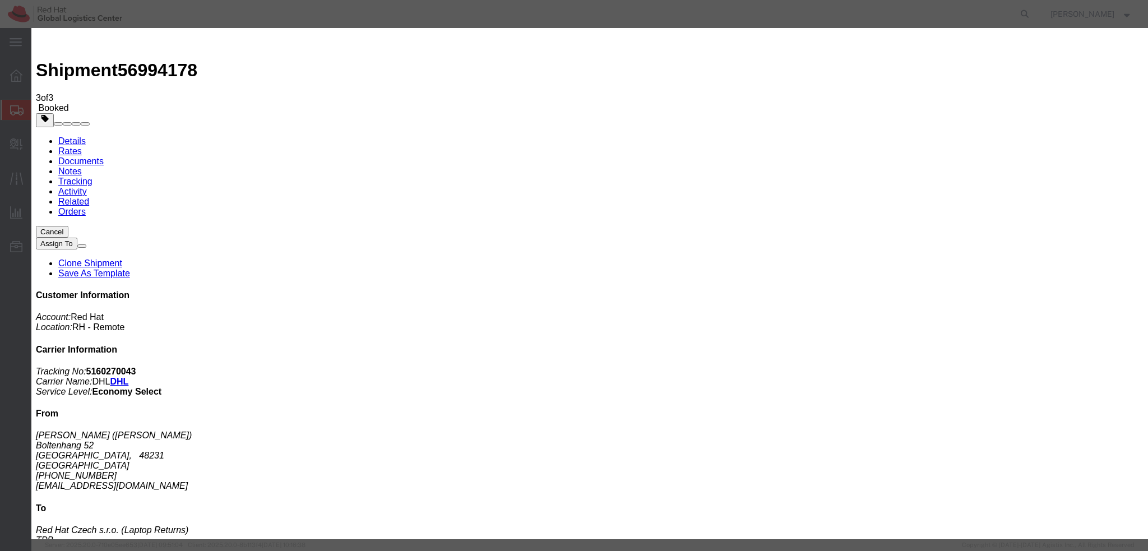
type input "3:00 PM"
click button "Apply"
click button "Save"
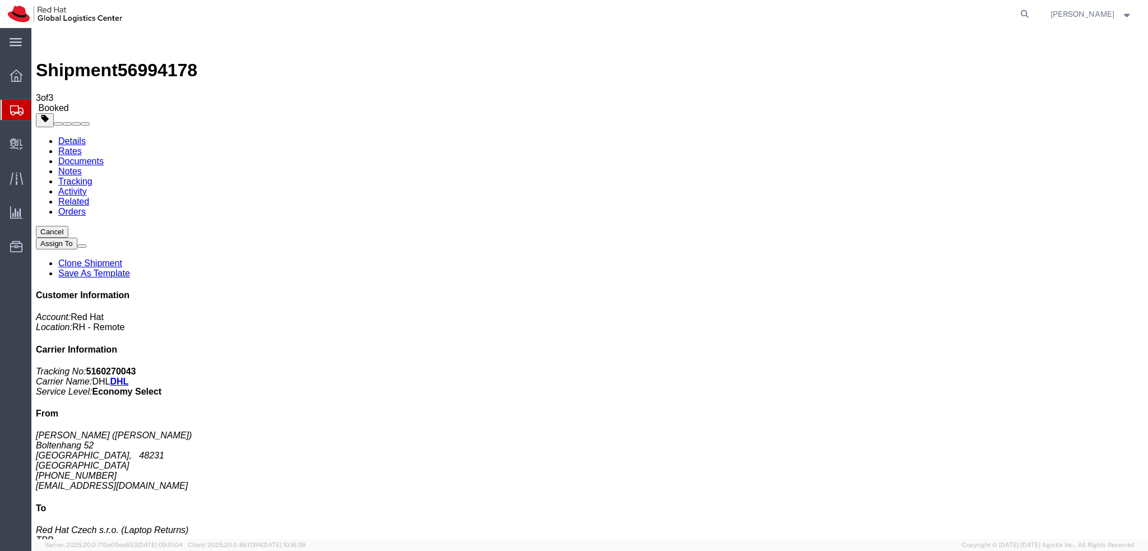
click button "Close"
click address "[PERSON_NAME] ([PERSON_NAME]) [STREET_ADDRESS] [PHONE_NUMBER] [EMAIL_ADDRESS][D…"
copy div "[EMAIL_ADDRESS][DOMAIN_NAME]"
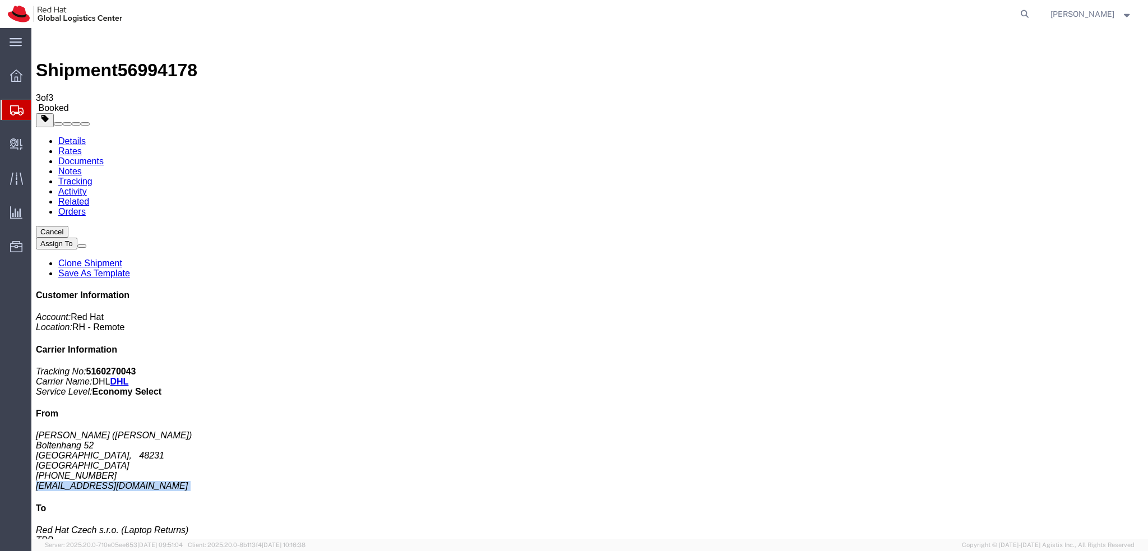
click link "Documents"
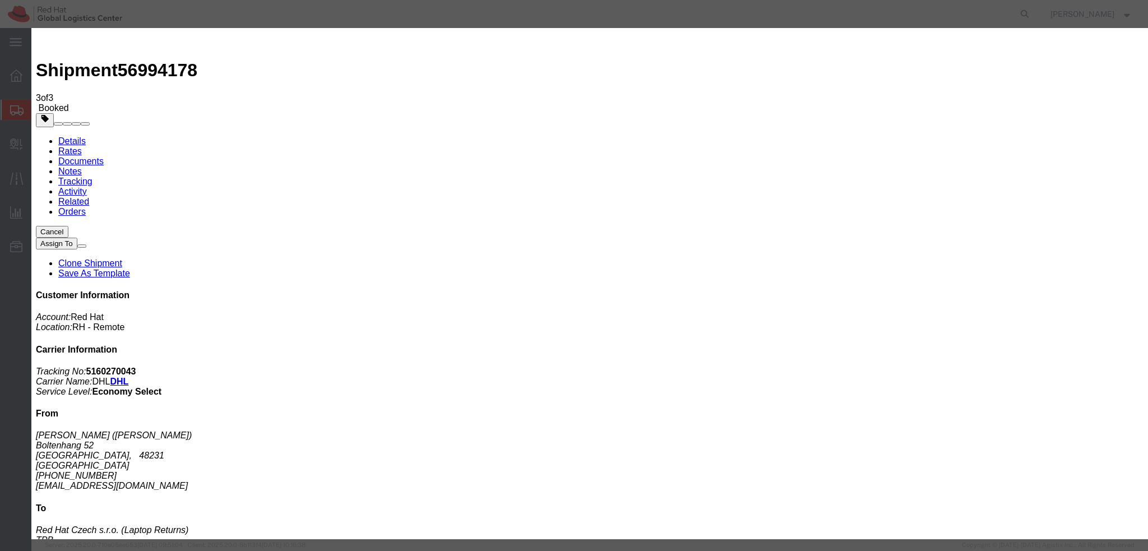
paste input "[EMAIL_ADDRESS][DOMAIN_NAME]"
type input "[EMAIL_ADDRESS][DOMAIN_NAME]"
paste textarea "Hi [PERSON_NAME], please find the label for your shipment to [GEOGRAPHIC_DATA] …"
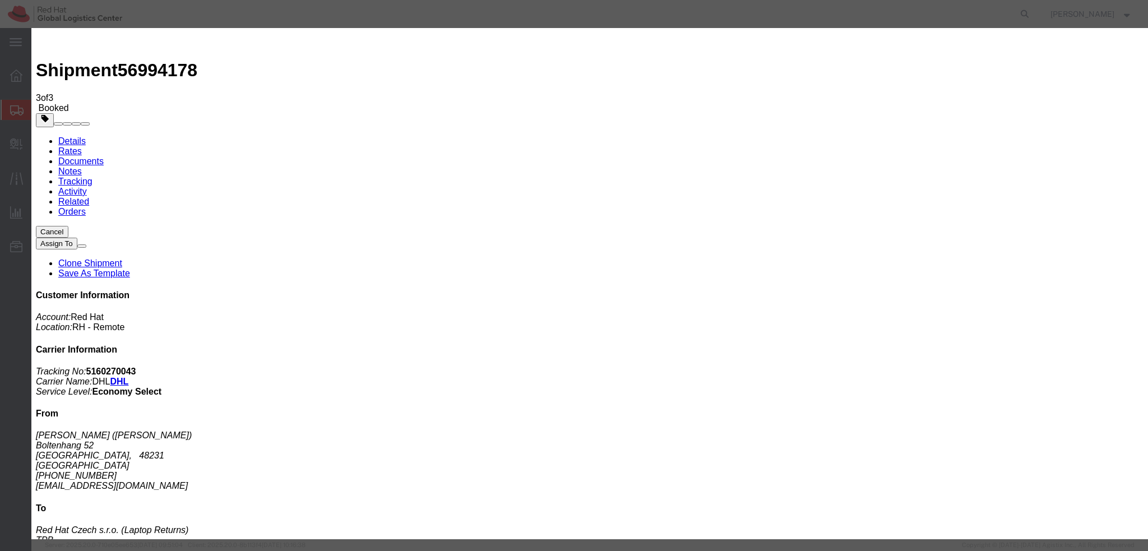
type textarea "Hi [PERSON_NAME], please find the label for your shipment to [GEOGRAPHIC_DATA] …"
